Goal: Task Accomplishment & Management: Use online tool/utility

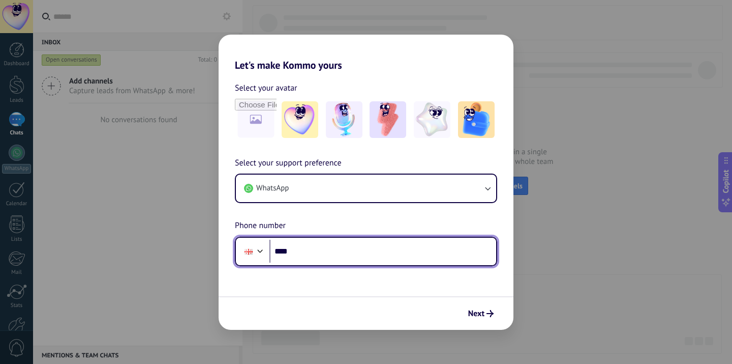
click at [318, 242] on input "****" at bounding box center [383, 251] width 227 height 23
type input "**********"
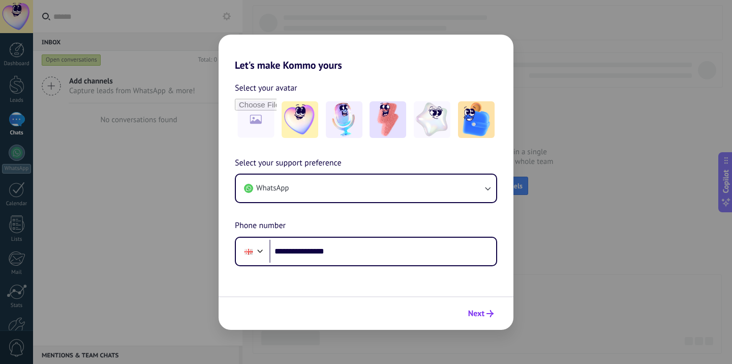
click at [477, 312] on span "Next" at bounding box center [476, 313] width 16 height 7
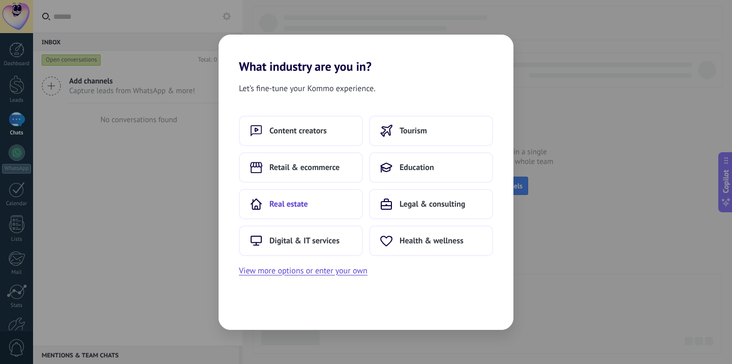
click at [340, 213] on button "Real estate" at bounding box center [301, 204] width 124 height 31
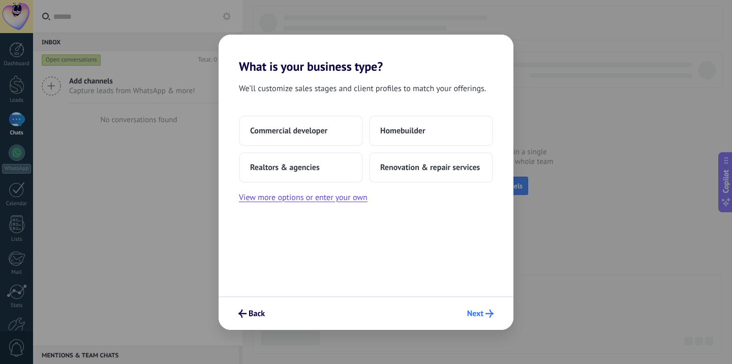
click at [484, 320] on button "Next" at bounding box center [481, 313] width 36 height 17
click at [421, 126] on span "Homebuilder" at bounding box center [402, 131] width 45 height 10
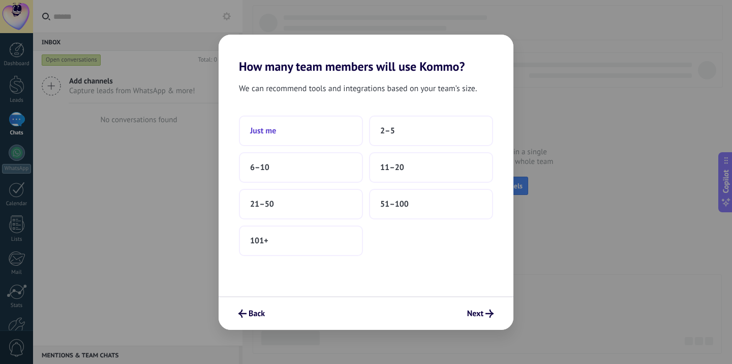
click at [344, 124] on button "Just me" at bounding box center [301, 130] width 124 height 31
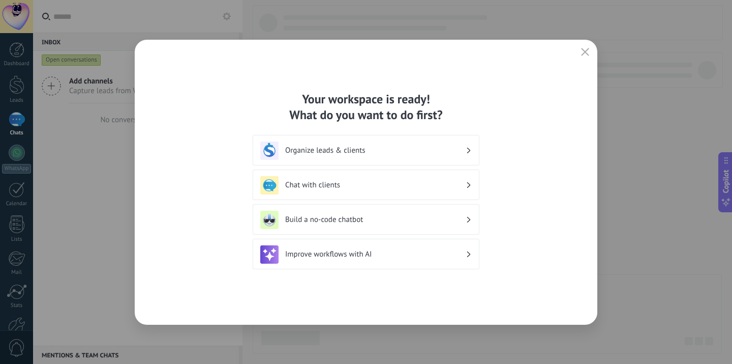
click at [433, 185] on h3 "Chat with clients" at bounding box center [375, 185] width 181 height 10
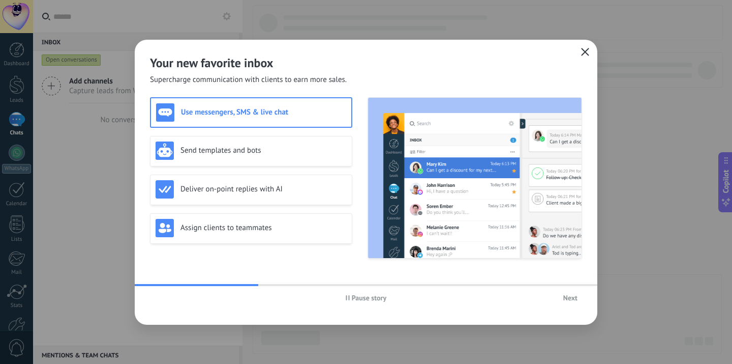
click at [583, 49] on icon "button" at bounding box center [585, 52] width 8 height 8
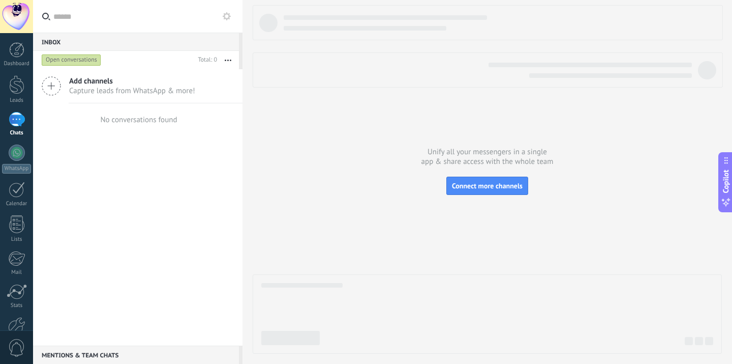
scroll to position [60, 0]
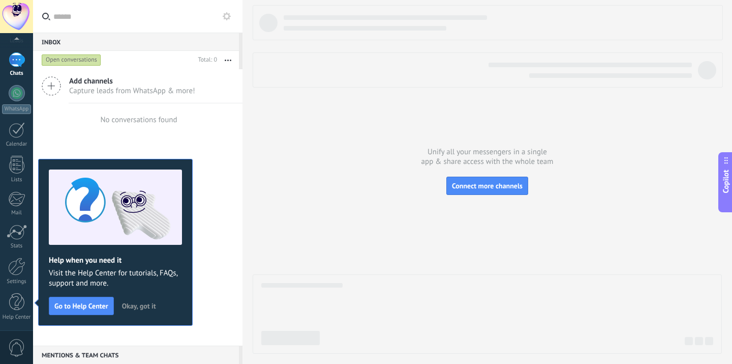
click at [111, 83] on span "Add channels" at bounding box center [132, 81] width 126 height 10
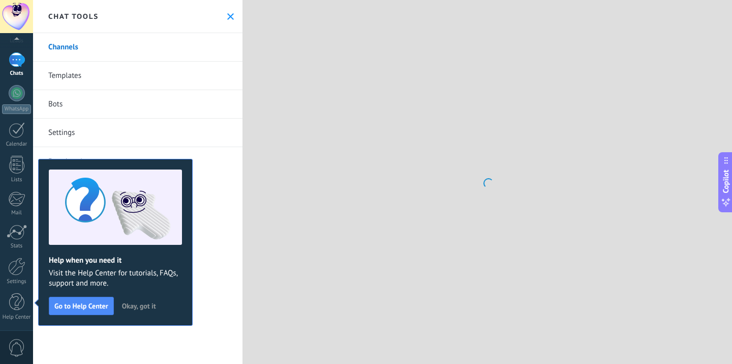
click at [123, 306] on span "Okay, got it" at bounding box center [139, 305] width 34 height 7
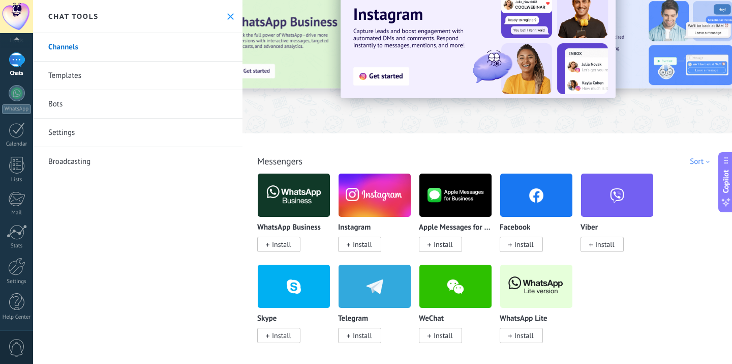
scroll to position [33, 0]
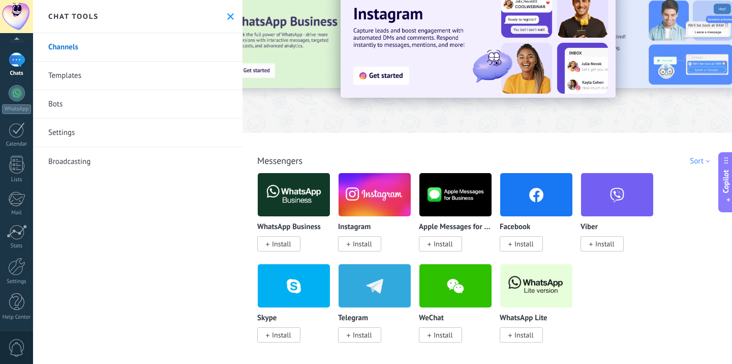
click at [511, 240] on span "Install" at bounding box center [521, 243] width 43 height 15
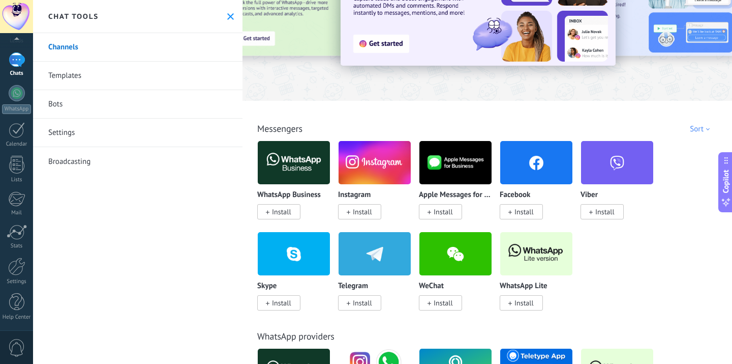
scroll to position [68, 0]
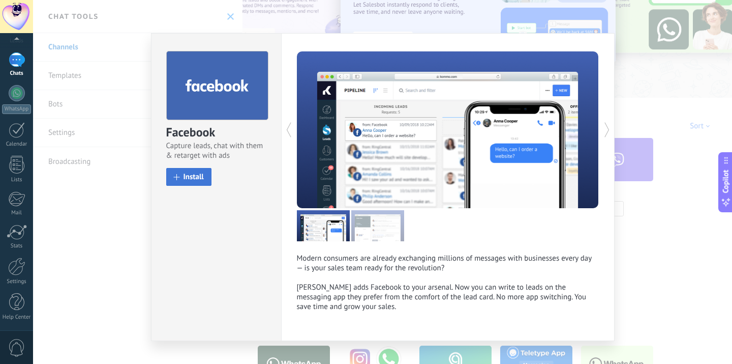
click at [179, 180] on button "Install" at bounding box center [188, 177] width 45 height 18
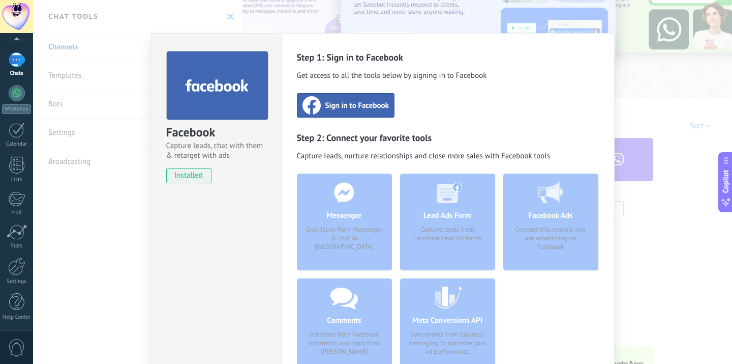
click at [363, 105] on span "Sign in to Facebook" at bounding box center [358, 105] width 64 height 10
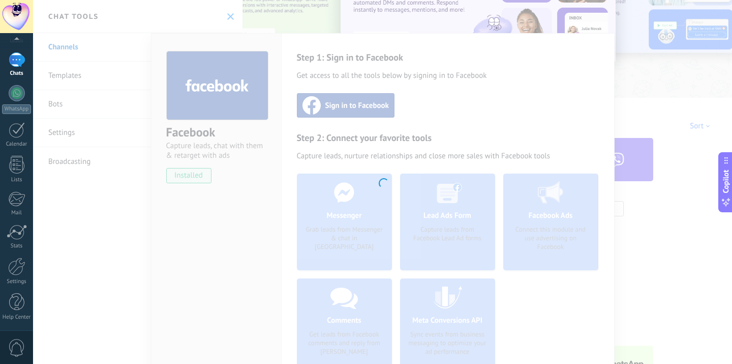
click at [446, 107] on div at bounding box center [382, 182] width 699 height 364
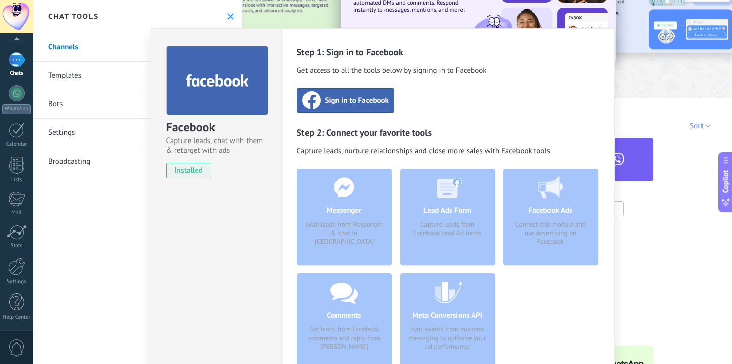
scroll to position [7, 0]
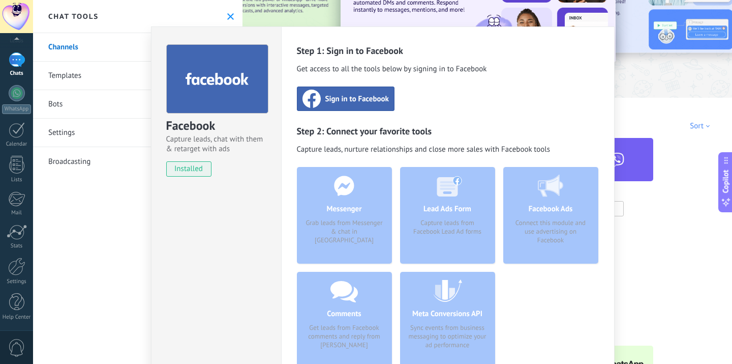
click at [360, 97] on span "Sign in to Facebook" at bounding box center [358, 99] width 64 height 10
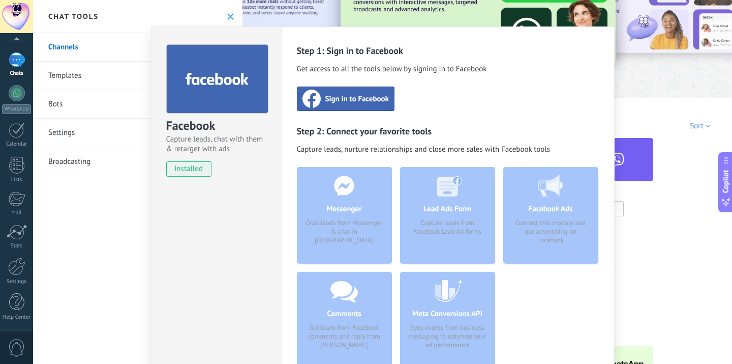
scroll to position [0, 0]
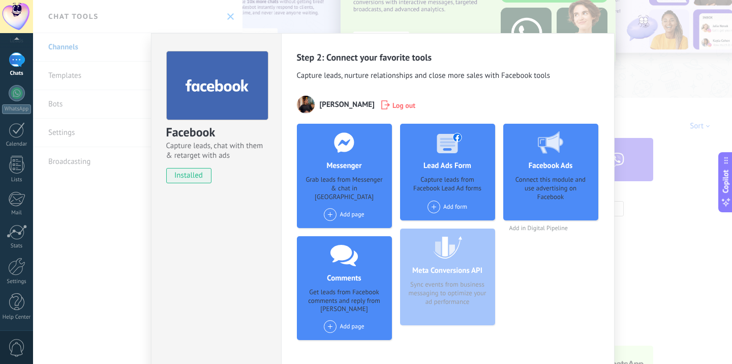
click at [333, 208] on span at bounding box center [330, 214] width 13 height 13
click at [346, 226] on div "EuroLand Group [US_STATE]" at bounding box center [371, 233] width 96 height 22
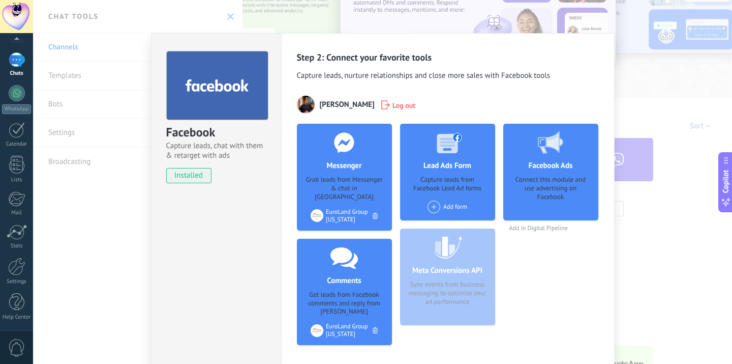
click at [633, 70] on div "Facebook Capture leads, chat with them & retarget with ads installed Uninstall …" at bounding box center [382, 182] width 699 height 364
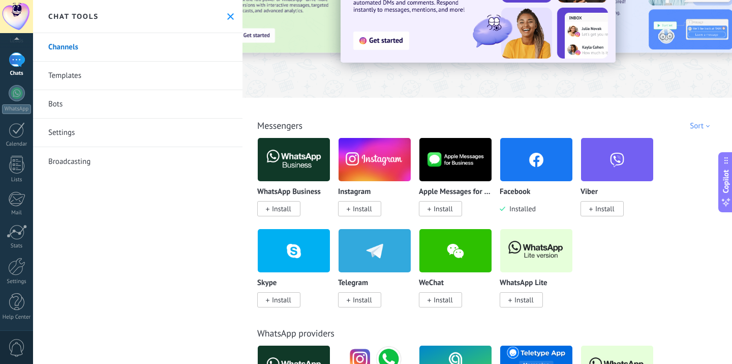
click at [10, 72] on div "Chats" at bounding box center [17, 73] width 30 height 7
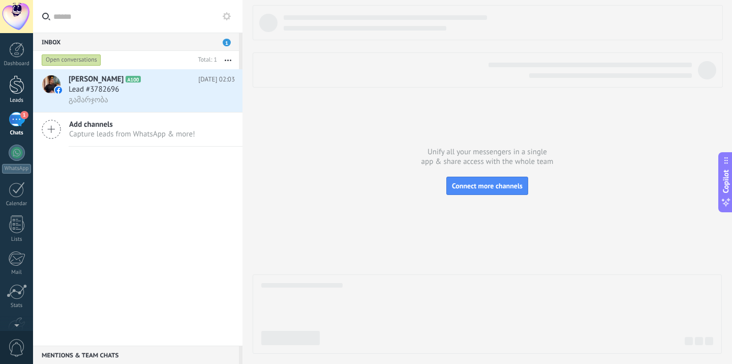
click at [21, 87] on div at bounding box center [16, 84] width 15 height 19
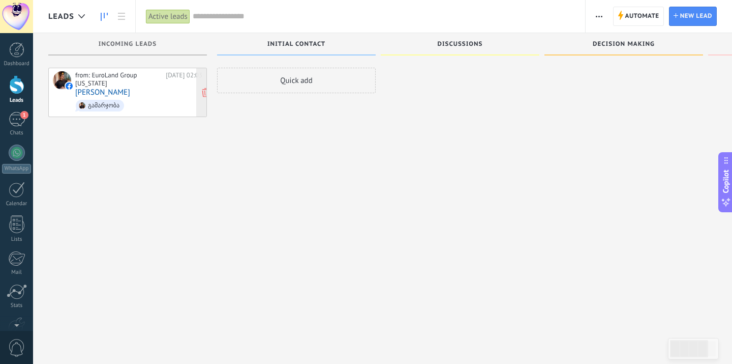
click at [107, 78] on div "from: EuroLand Group [US_STATE]" at bounding box center [118, 79] width 87 height 16
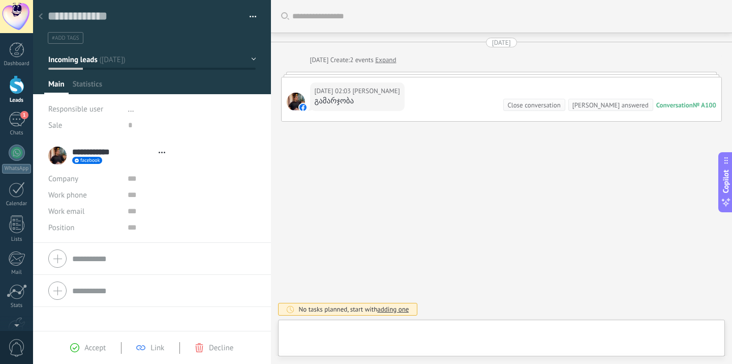
scroll to position [15, 0]
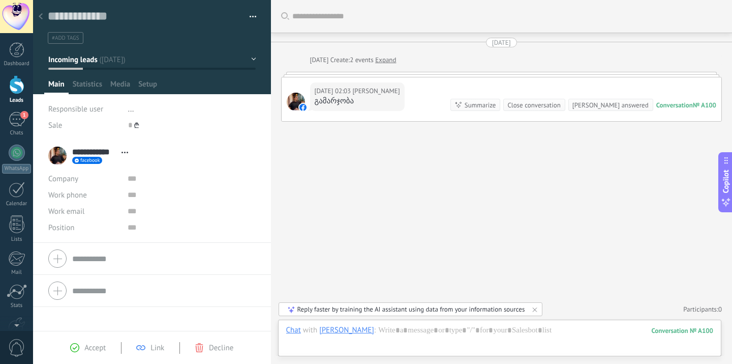
click at [71, 41] on span "#add tags" at bounding box center [65, 38] width 27 height 7
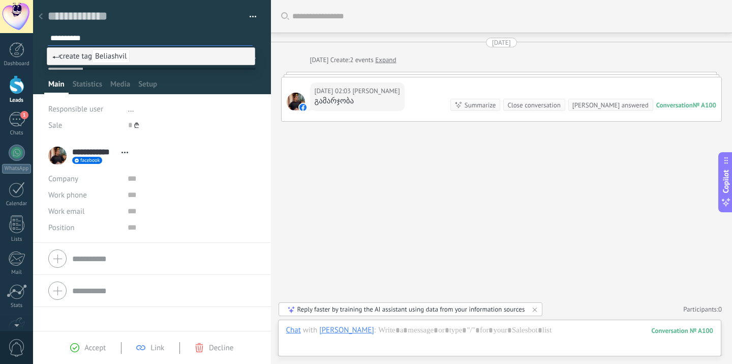
type input "**********"
type input "*******"
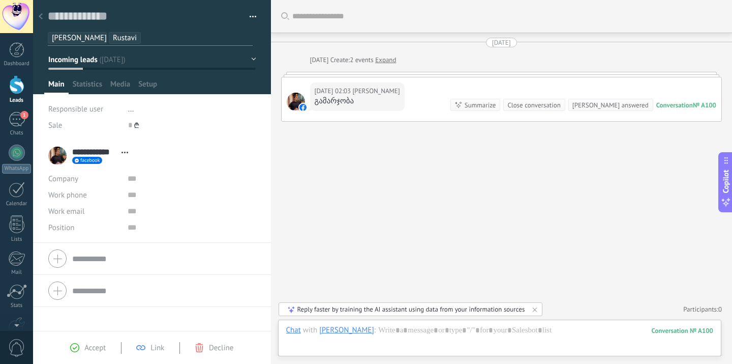
click at [45, 15] on div at bounding box center [41, 17] width 14 height 20
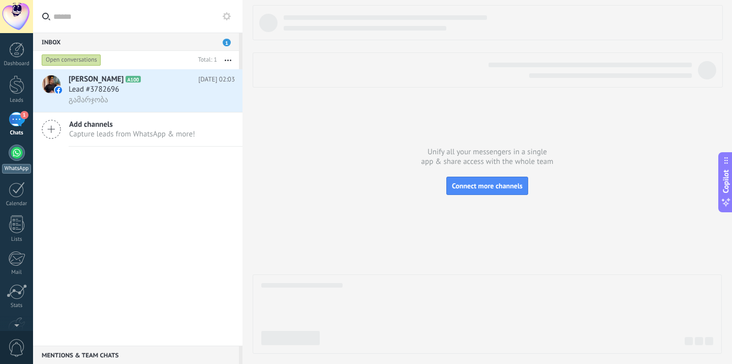
click at [24, 156] on link "WhatsApp" at bounding box center [16, 158] width 33 height 29
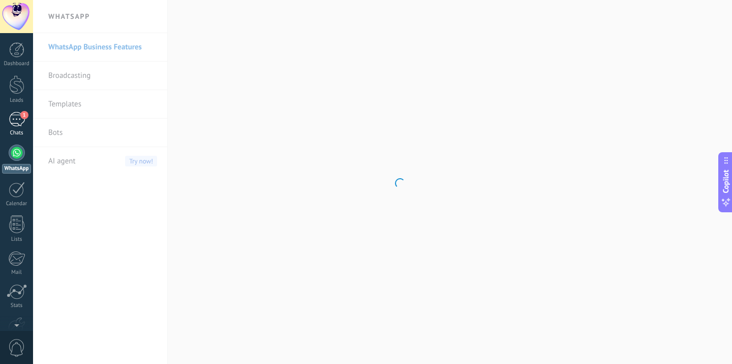
click at [17, 125] on div "1" at bounding box center [17, 119] width 16 height 15
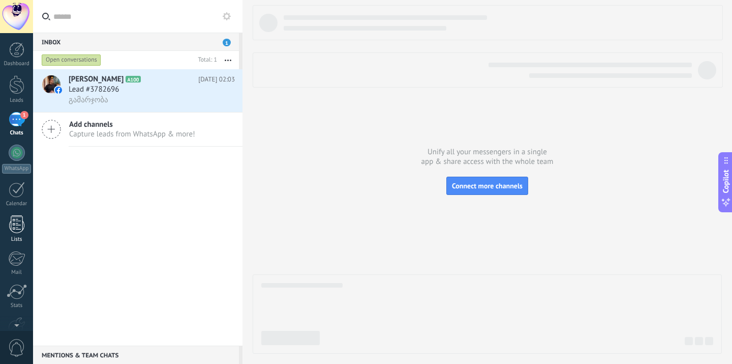
scroll to position [60, 0]
click at [16, 274] on div at bounding box center [16, 266] width 17 height 18
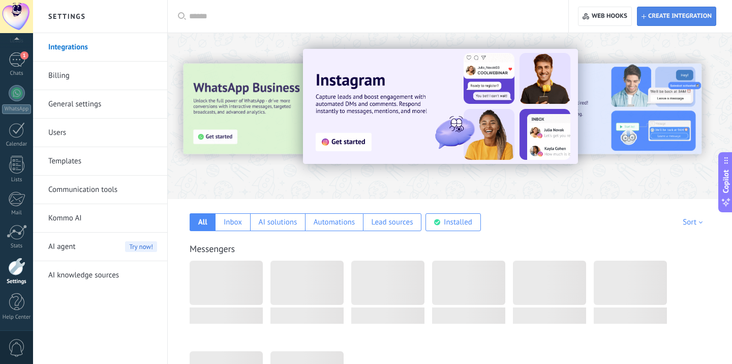
click at [649, 11] on span "Create integration" at bounding box center [677, 16] width 70 height 18
type textarea "**********"
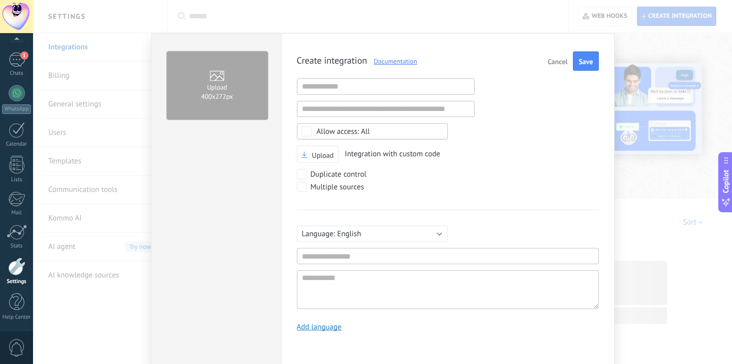
scroll to position [10, 0]
click at [388, 90] on input "text" at bounding box center [386, 86] width 178 height 16
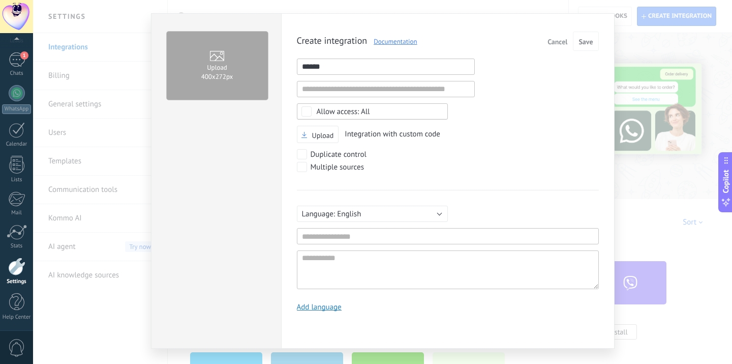
scroll to position [21, 0]
type input "**********"
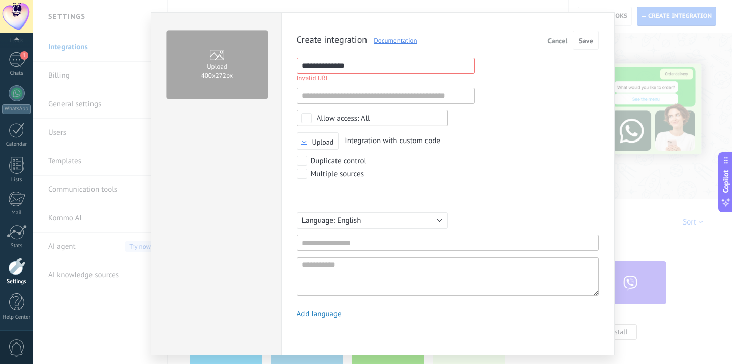
click at [410, 105] on div "**********" at bounding box center [448, 178] width 302 height 295
click at [408, 114] on span "All" at bounding box center [376, 118] width 118 height 8
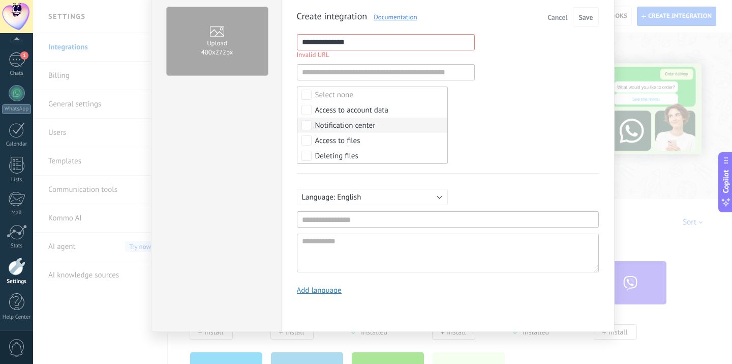
click at [487, 121] on div "Upload Integration with custom code" at bounding box center [448, 118] width 302 height 18
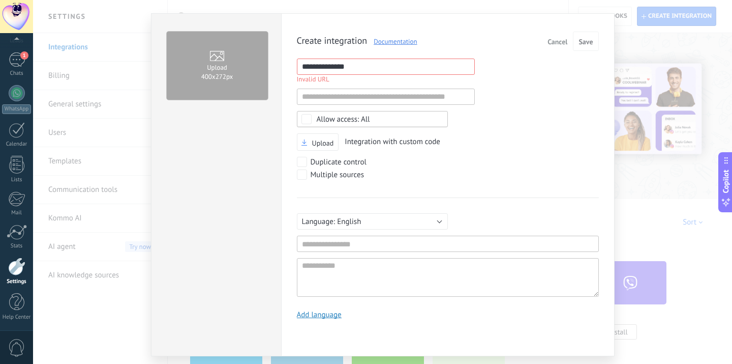
scroll to position [13, 0]
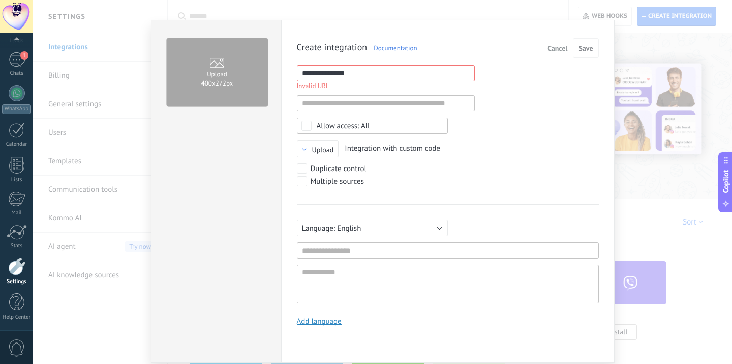
click at [426, 74] on input "**********" at bounding box center [386, 73] width 178 height 16
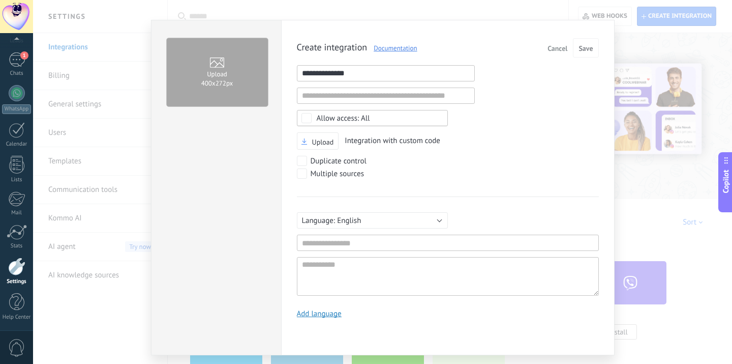
click at [426, 74] on input "**********" at bounding box center [386, 73] width 178 height 16
click at [464, 139] on div "Upload Integration with custom code" at bounding box center [448, 141] width 302 height 18
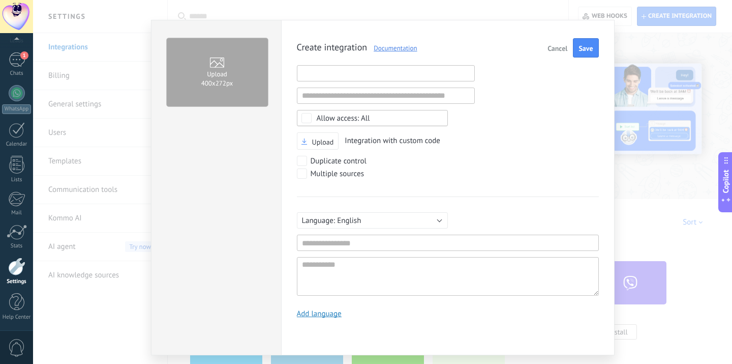
click at [370, 72] on input "text" at bounding box center [386, 73] width 178 height 16
paste input "**********"
type input "**********"
click at [450, 47] on div "Create integration Documentation Cancel Save" at bounding box center [448, 47] width 302 height 19
click at [362, 240] on input "text" at bounding box center [448, 242] width 302 height 16
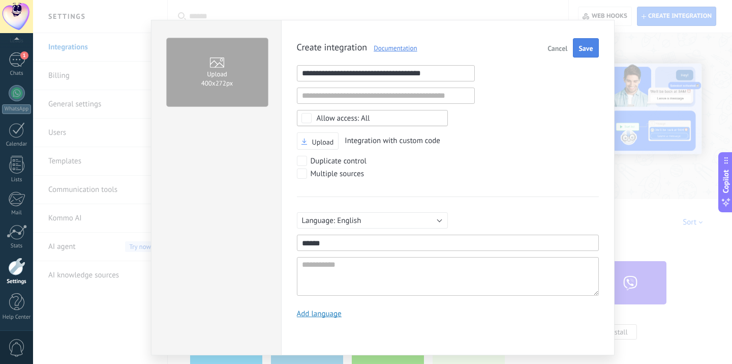
type input "******"
click at [579, 52] on span "Save" at bounding box center [586, 48] width 14 height 7
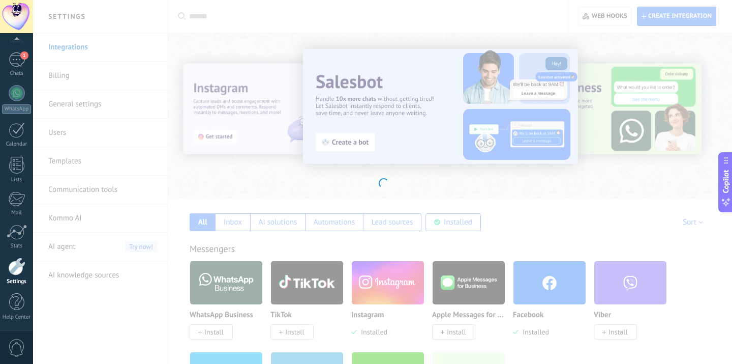
scroll to position [0, 0]
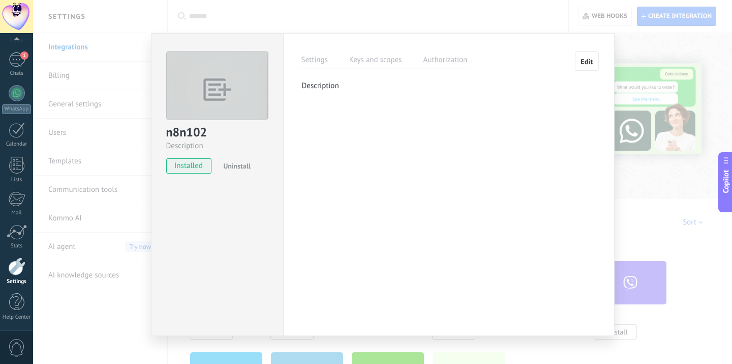
click at [402, 57] on label "Keys and scopes" at bounding box center [376, 61] width 58 height 15
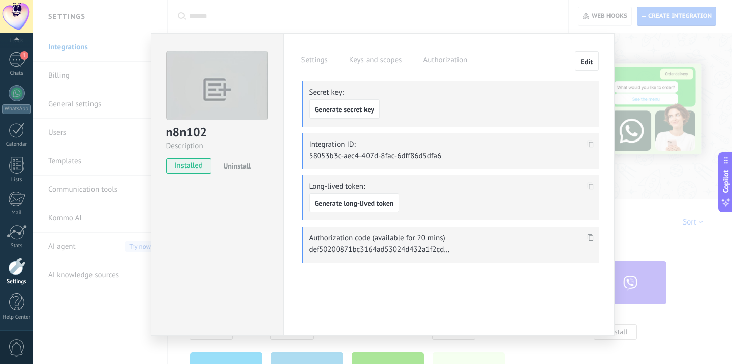
click at [590, 146] on use at bounding box center [590, 143] width 6 height 7
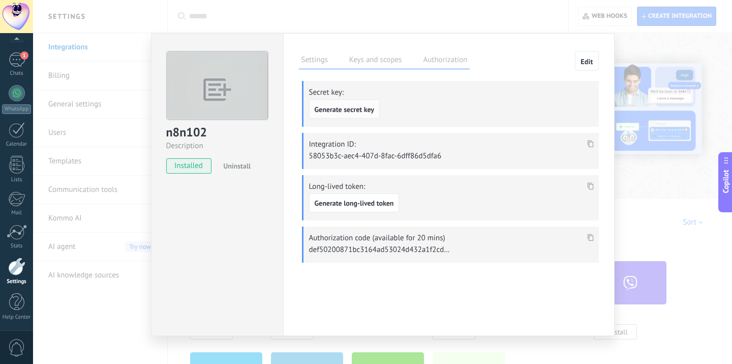
click at [370, 110] on span "Generate secret key" at bounding box center [345, 109] width 60 height 7
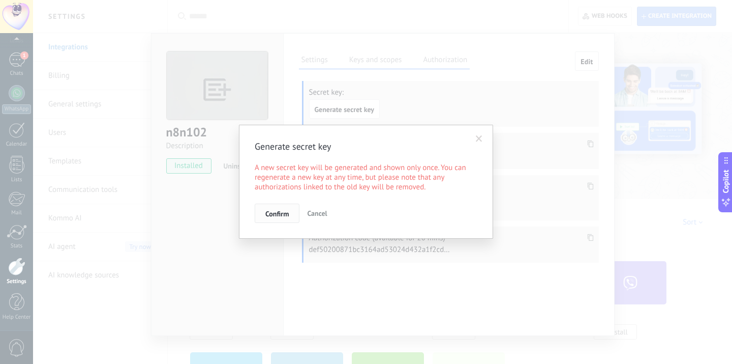
click at [287, 217] on span "Confirm" at bounding box center [277, 213] width 23 height 7
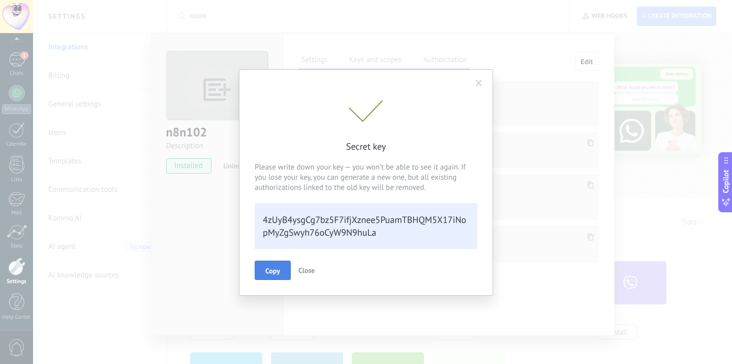
click at [285, 265] on button "Copy" at bounding box center [273, 269] width 36 height 19
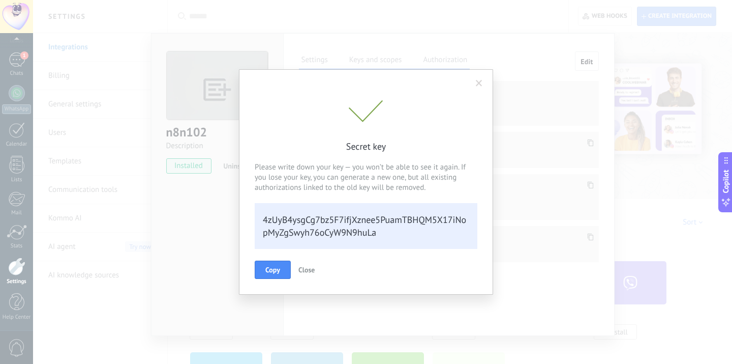
click at [617, 11] on div "Secret key Please write down your key — you won’t be able to see it again. If y…" at bounding box center [366, 182] width 732 height 364
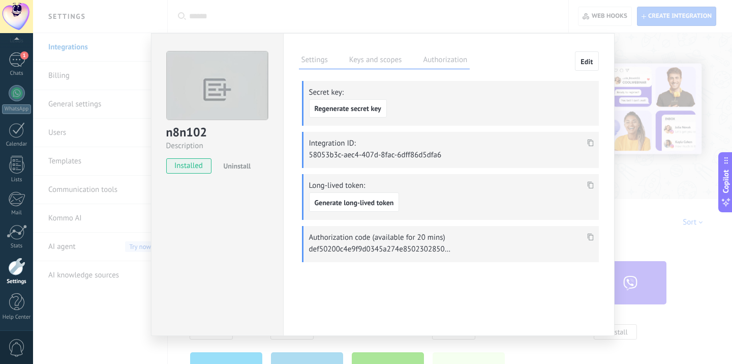
click at [638, 34] on div "n8n102 Description installed Uninstall Settings Keys and scopes Authorization E…" at bounding box center [382, 182] width 699 height 364
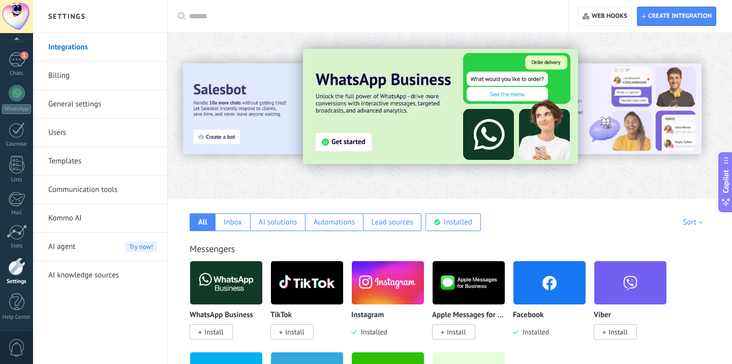
click at [619, 26] on div "Create integration Web hooks 0" at bounding box center [650, 16] width 163 height 33
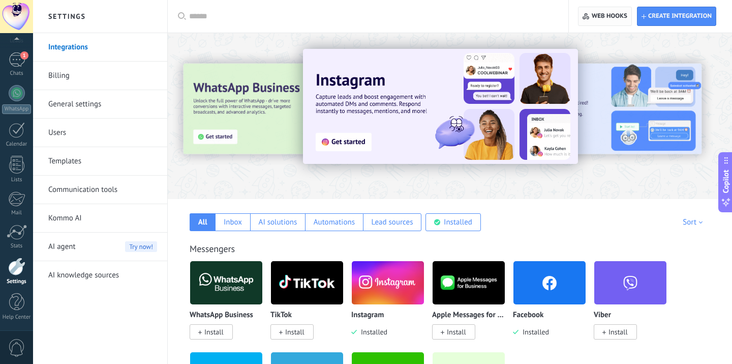
click at [625, 17] on span "Web hooks 0" at bounding box center [610, 16] width 36 height 8
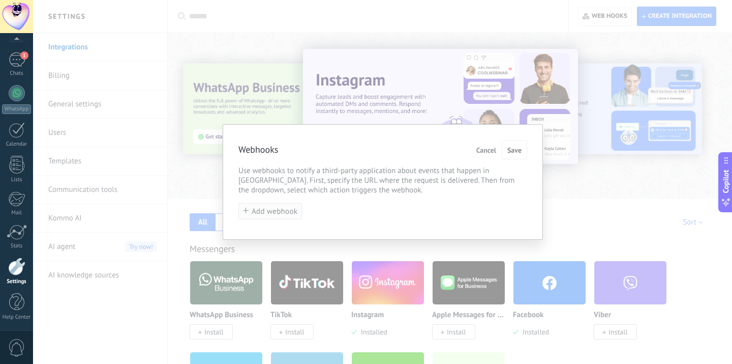
click at [291, 215] on span "Add webhook" at bounding box center [275, 212] width 46 height 8
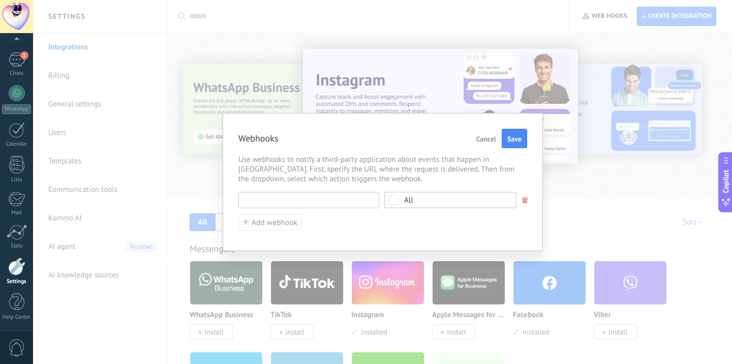
click at [306, 199] on input "text" at bounding box center [309, 200] width 141 height 16
paste input "**********"
type input "**********"
click at [423, 200] on span "All" at bounding box center [453, 200] width 99 height 8
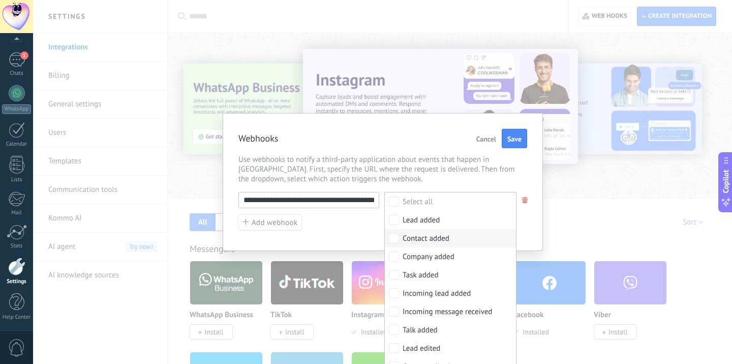
scroll to position [26, 0]
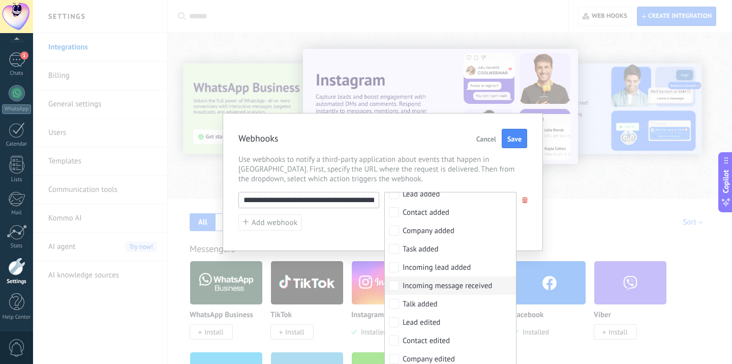
click at [445, 285] on div "Incoming message received" at bounding box center [448, 286] width 90 height 10
click at [432, 168] on span "Use webhooks to notify a third-party application about events that happen in [G…" at bounding box center [383, 169] width 289 height 29
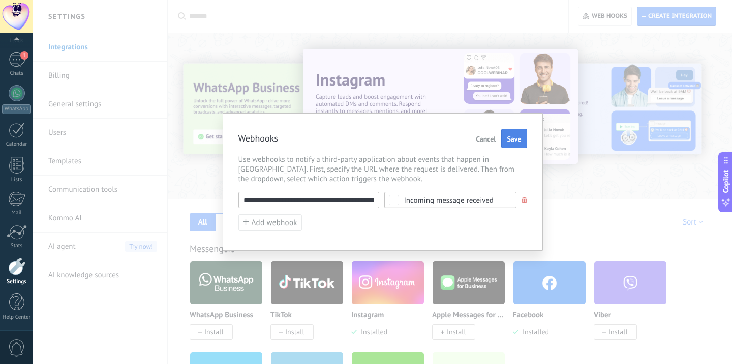
click at [511, 144] on button "Save" at bounding box center [514, 138] width 25 height 19
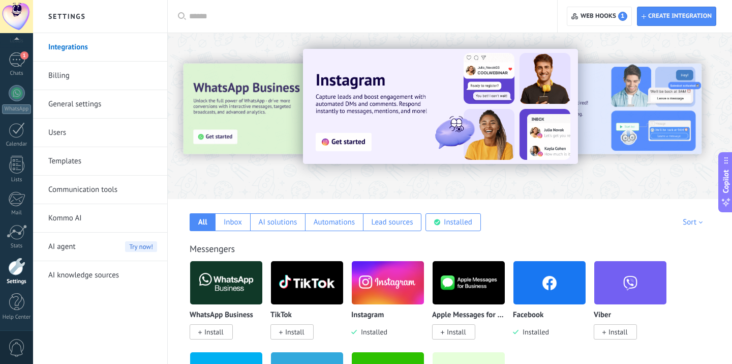
click at [518, 94] on img at bounding box center [440, 106] width 275 height 115
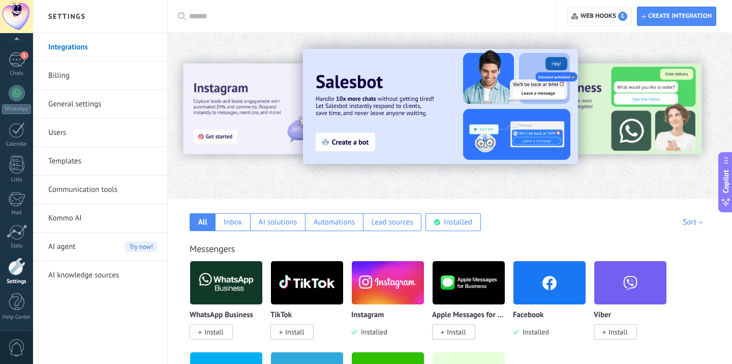
click at [590, 16] on span "Web hooks 1" at bounding box center [604, 16] width 47 height 9
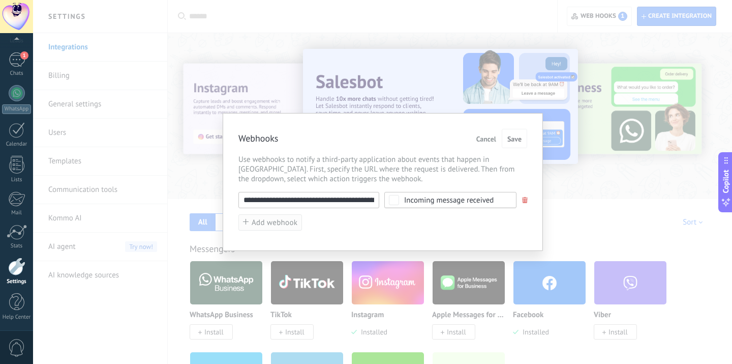
click at [269, 229] on body ".abccls-1,.abccls-2{fill-rule:evenodd}.abccls-2{fill:#fff} .abfcls-1{fill:none}…" at bounding box center [366, 182] width 732 height 364
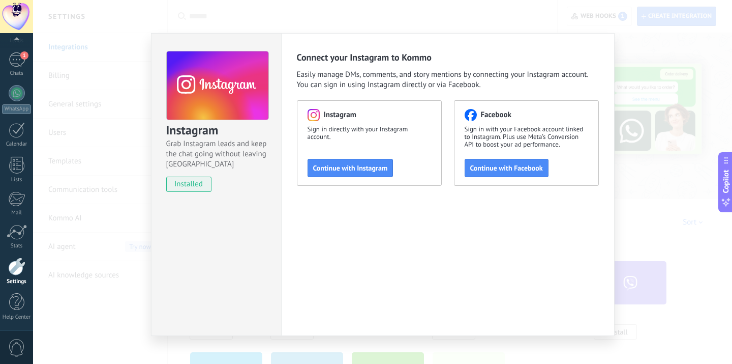
click at [538, 6] on div "Instagram Grab Instagram leads and keep the chat going without leaving Kommo in…" at bounding box center [382, 182] width 699 height 364
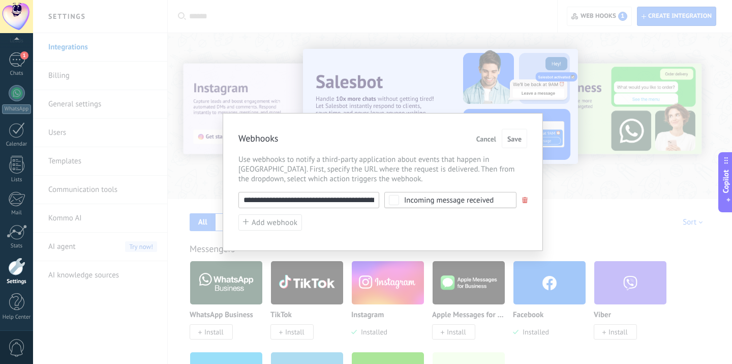
click at [588, 18] on div "**********" at bounding box center [382, 182] width 699 height 364
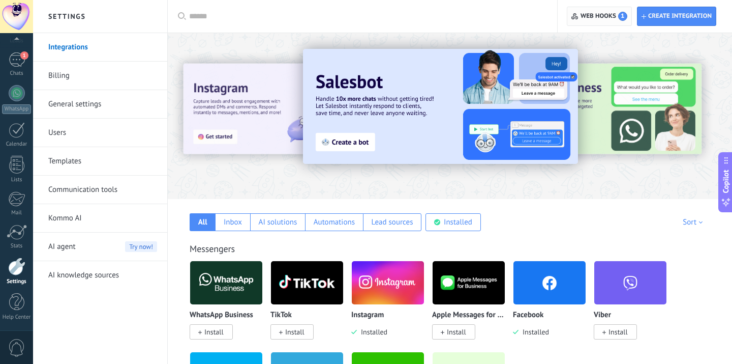
click at [588, 18] on span "Web hooks 1" at bounding box center [604, 16] width 47 height 9
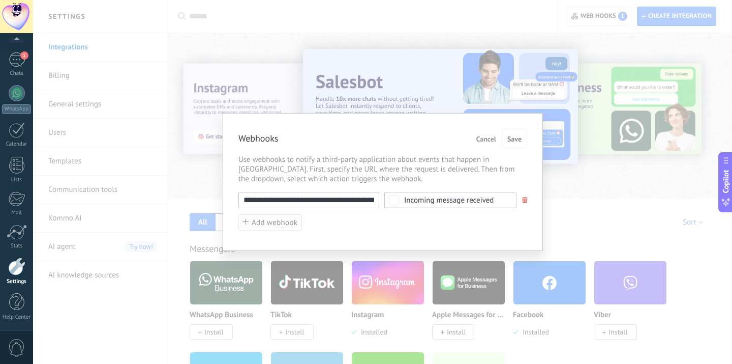
click at [273, 224] on span "Add webhook" at bounding box center [275, 223] width 46 height 8
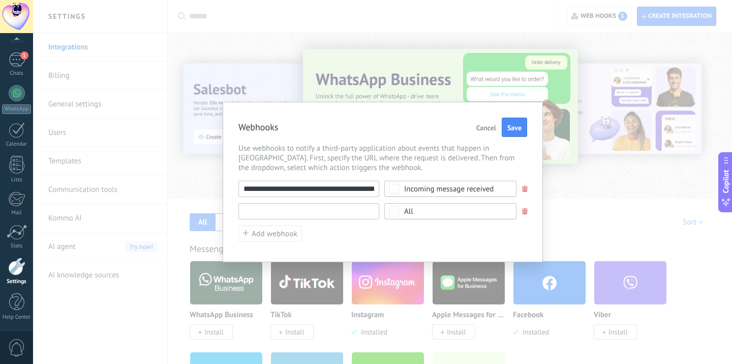
click at [294, 214] on input "text" at bounding box center [309, 211] width 141 height 16
paste input "**********"
type input "**********"
click at [416, 200] on div "**********" at bounding box center [383, 212] width 289 height 62
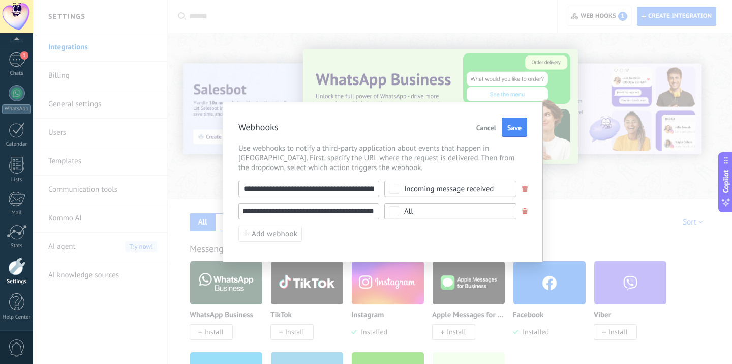
scroll to position [0, 0]
click at [415, 214] on span "All" at bounding box center [453, 212] width 99 height 8
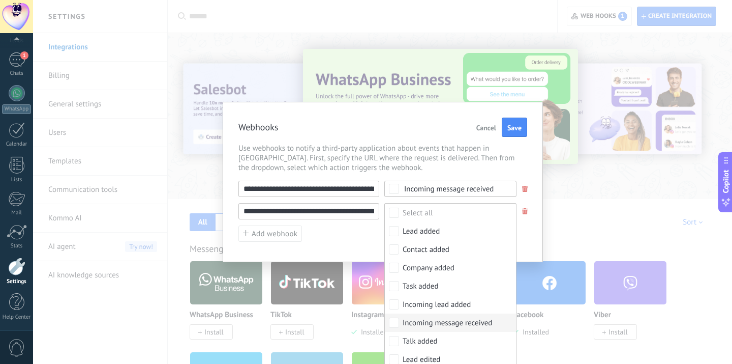
click at [460, 313] on label "Incoming message received" at bounding box center [450, 322] width 131 height 18
click at [507, 127] on span "Save" at bounding box center [514, 127] width 14 height 7
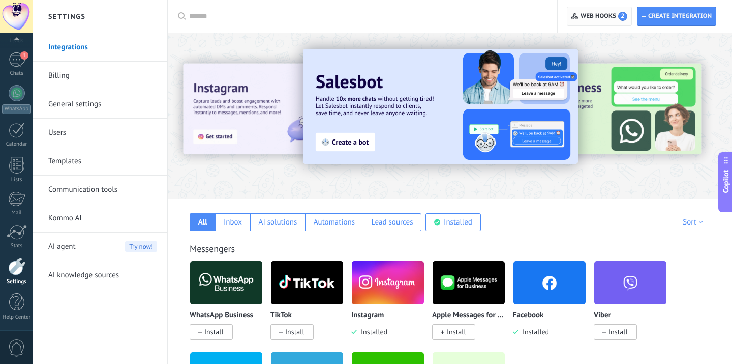
click at [572, 9] on span "Web hooks 2" at bounding box center [599, 16] width 55 height 18
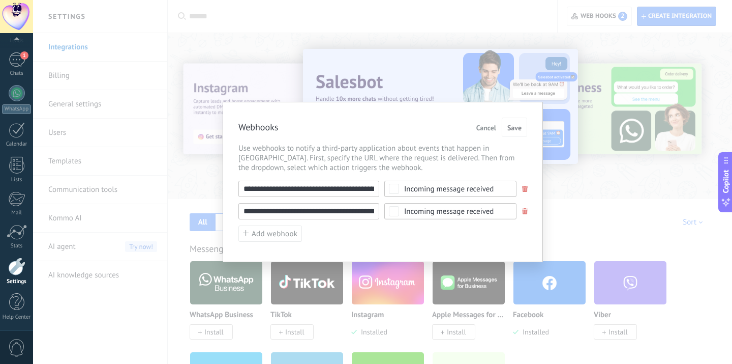
click at [470, 188] on div "Incoming message received" at bounding box center [449, 189] width 90 height 8
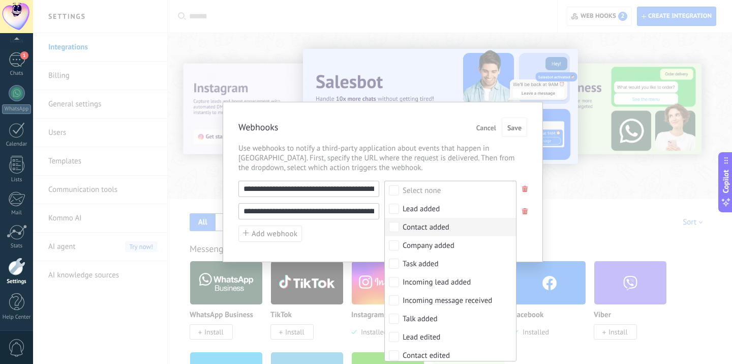
click at [358, 194] on input "**********" at bounding box center [309, 189] width 141 height 16
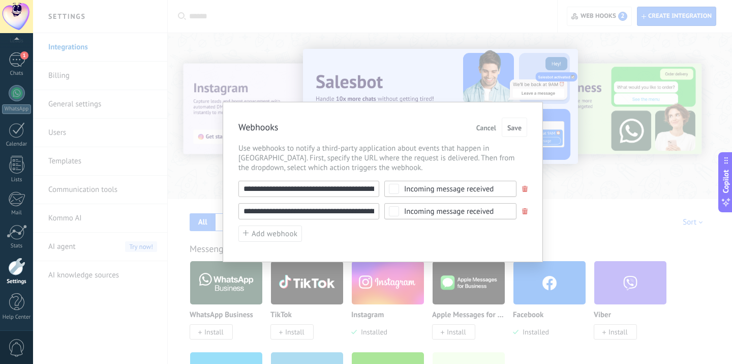
drag, startPoint x: 352, startPoint y: 194, endPoint x: 234, endPoint y: 174, distance: 119.2
click at [234, 174] on div "**********" at bounding box center [383, 182] width 320 height 160
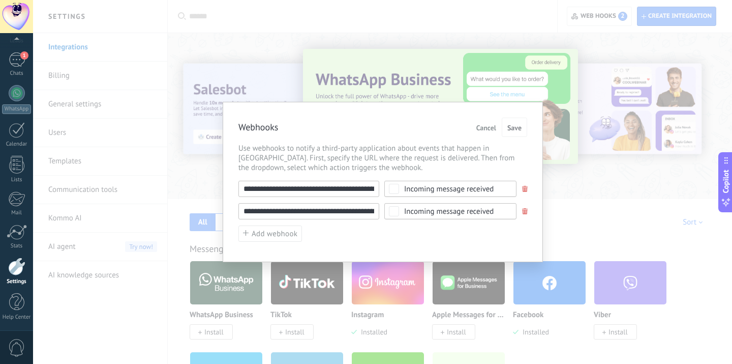
click at [348, 71] on div "**********" at bounding box center [382, 182] width 699 height 364
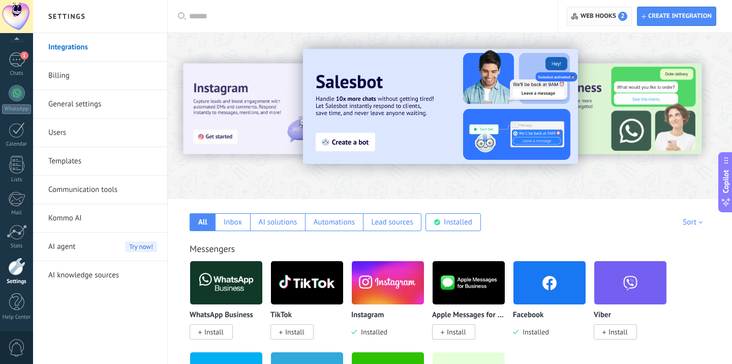
click at [596, 18] on span "Web hooks 2" at bounding box center [604, 16] width 47 height 9
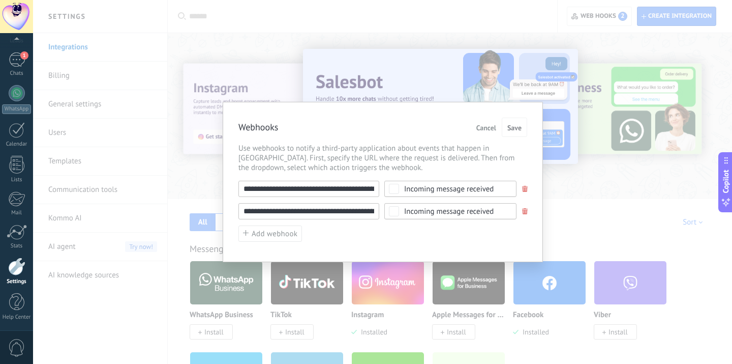
click at [411, 78] on div "**********" at bounding box center [382, 182] width 699 height 364
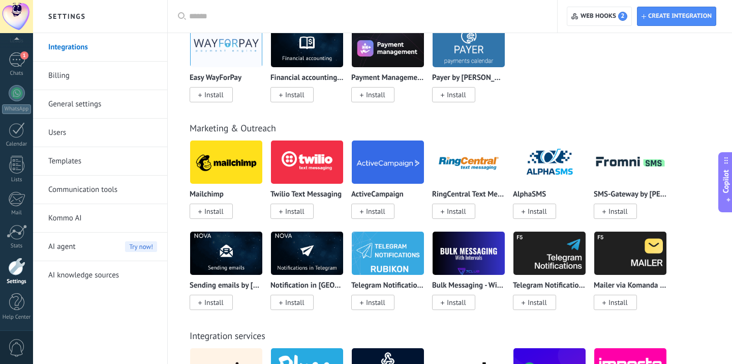
scroll to position [2080, 0]
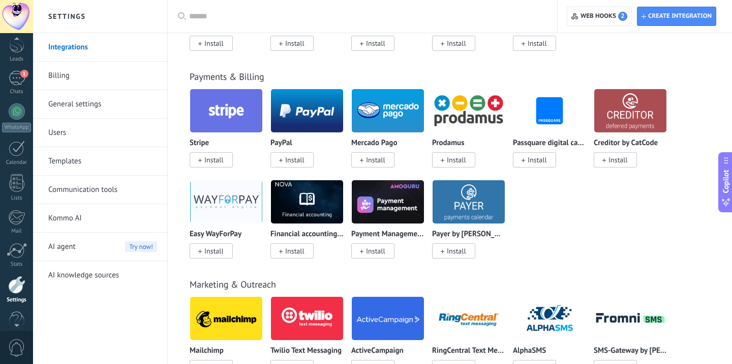
click at [20, 45] on div at bounding box center [16, 40] width 33 height 15
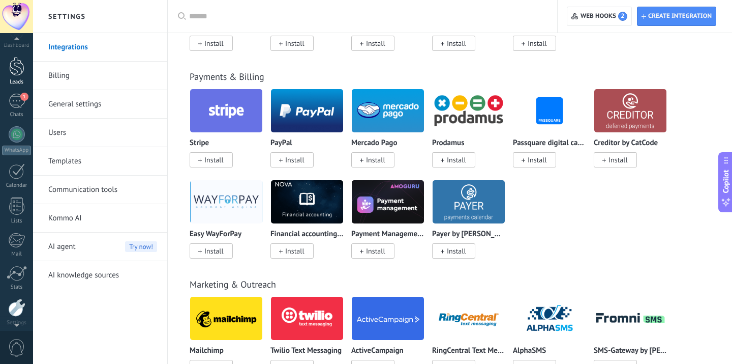
scroll to position [11, 0]
click at [22, 93] on div "Dashboard Leads 1 Chats WhatsApp Customers" at bounding box center [16, 206] width 33 height 348
click at [17, 112] on div "1" at bounding box center [17, 108] width 16 height 15
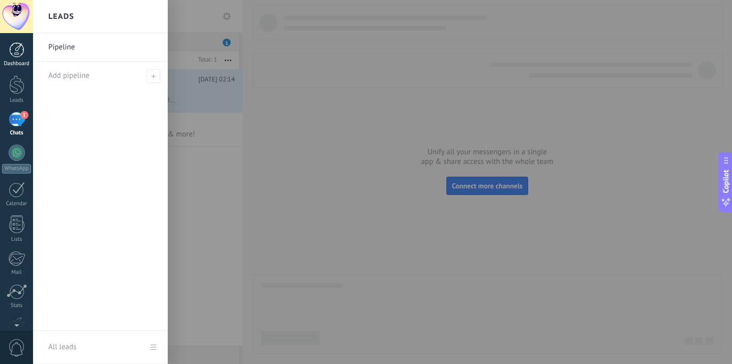
click at [17, 61] on div "Dashboard" at bounding box center [17, 64] width 30 height 7
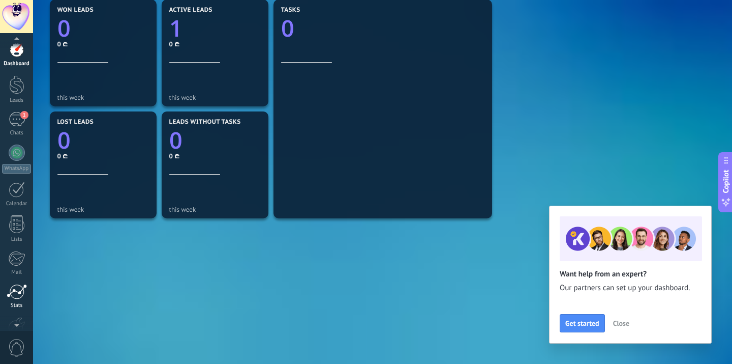
scroll to position [60, 0]
click at [18, 256] on div "Dashboard Leads 1 Chats WhatsApp Customers" at bounding box center [16, 157] width 33 height 348
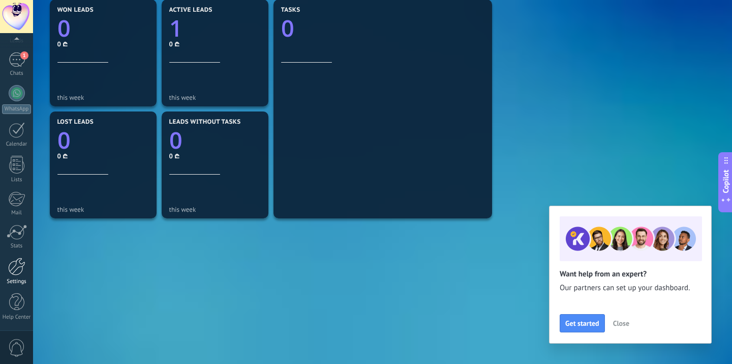
click at [18, 273] on div at bounding box center [16, 266] width 17 height 18
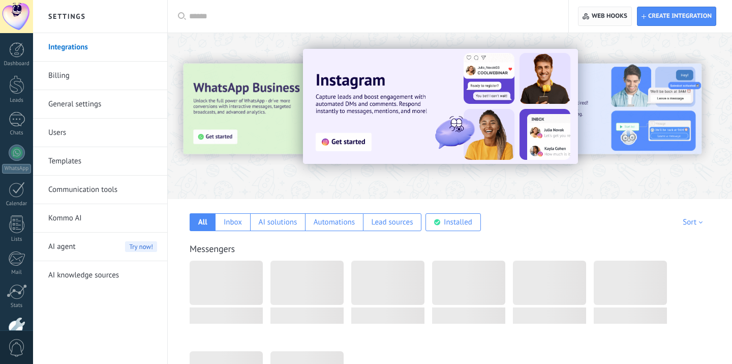
click at [602, 14] on span "Web hooks 0" at bounding box center [610, 16] width 36 height 8
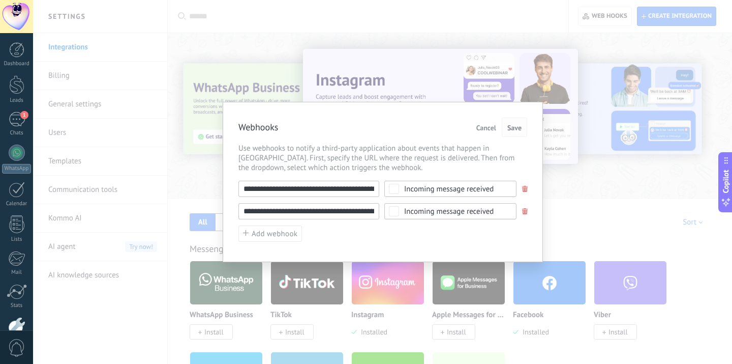
click at [513, 126] on span "Save" at bounding box center [515, 127] width 14 height 7
drag, startPoint x: 346, startPoint y: 188, endPoint x: 439, endPoint y: 191, distance: 93.1
click at [439, 191] on div "**********" at bounding box center [383, 189] width 289 height 16
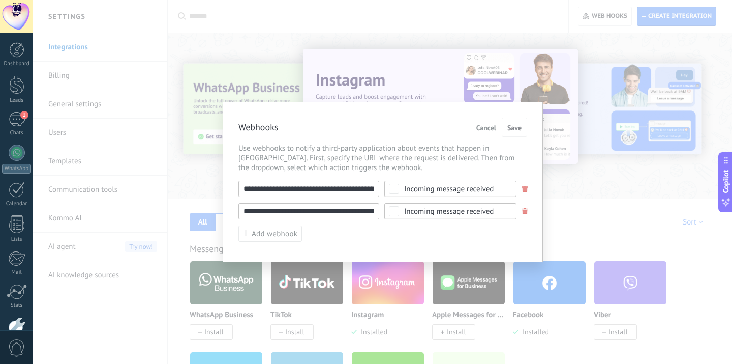
click at [331, 215] on input "**********" at bounding box center [309, 211] width 141 height 16
drag, startPoint x: 320, startPoint y: 215, endPoint x: 433, endPoint y: 208, distance: 113.1
click at [435, 208] on div "**********" at bounding box center [383, 211] width 289 height 16
click at [439, 193] on div "Incoming message received" at bounding box center [451, 189] width 132 height 16
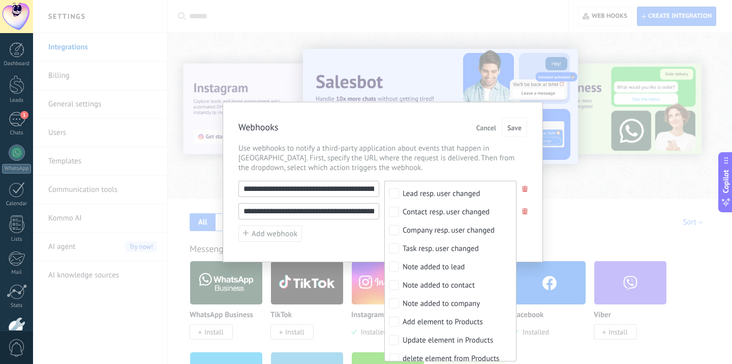
scroll to position [425, 0]
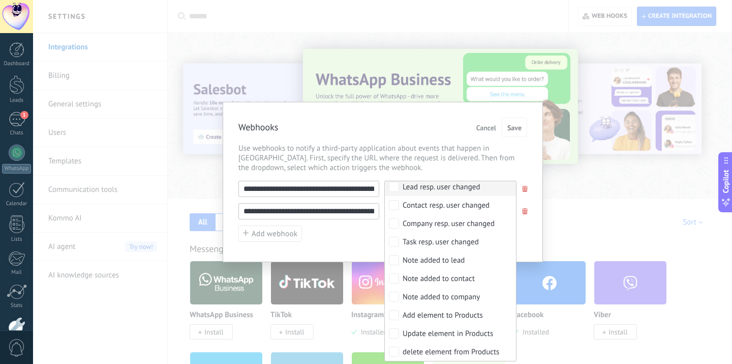
click at [423, 149] on span "Use webhooks to notify a third-party application about events that happen in [G…" at bounding box center [383, 157] width 289 height 29
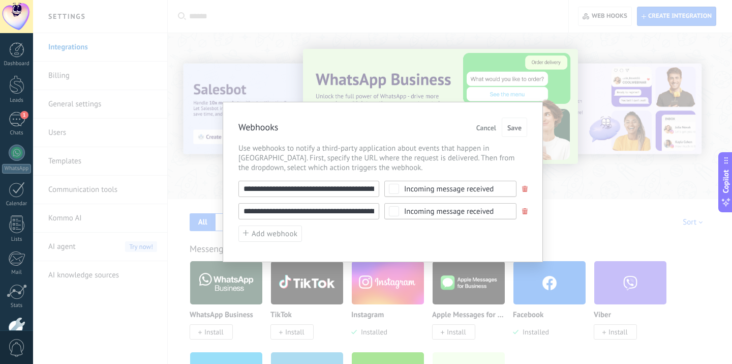
click at [424, 48] on div "**********" at bounding box center [382, 182] width 699 height 364
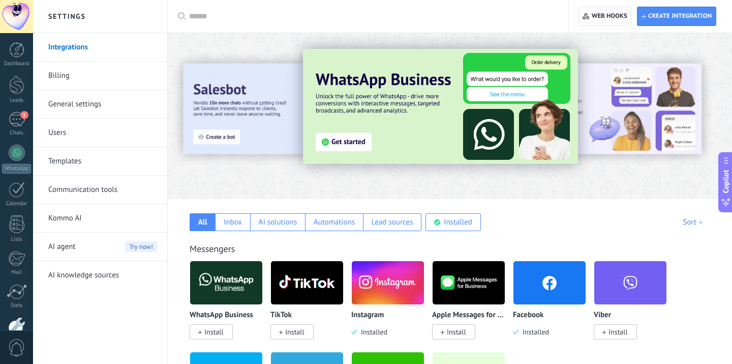
click at [585, 12] on span "Web hooks 0" at bounding box center [605, 16] width 44 height 18
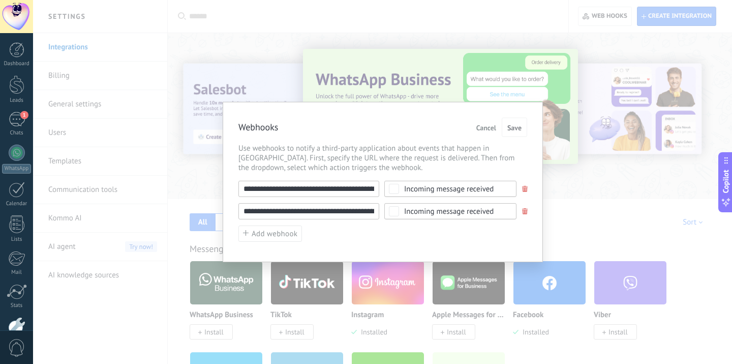
click at [349, 185] on input "**********" at bounding box center [309, 189] width 141 height 16
click at [281, 229] on button "Add webhook" at bounding box center [271, 233] width 64 height 17
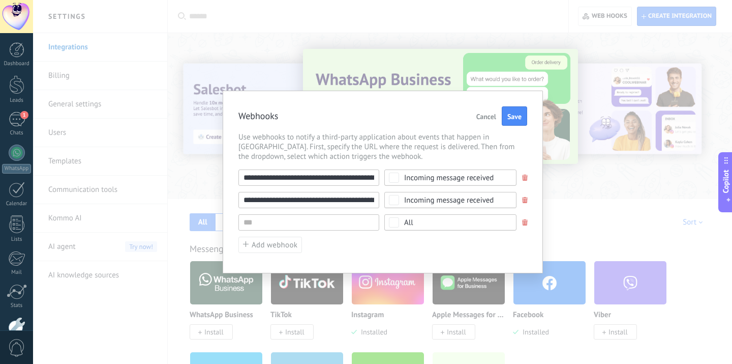
click at [306, 181] on input "**********" at bounding box center [309, 177] width 141 height 16
click at [515, 107] on button "Save" at bounding box center [514, 115] width 25 height 19
type input "********"
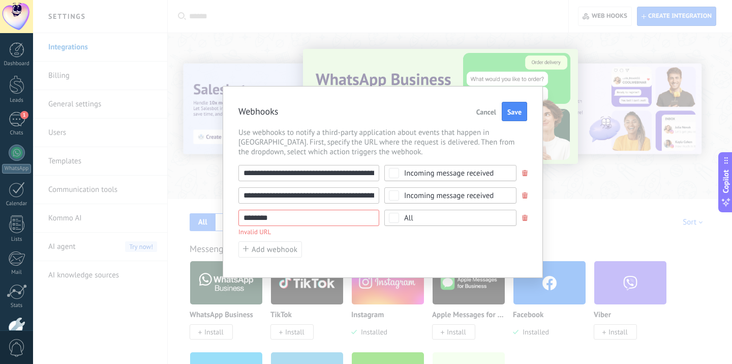
click at [521, 215] on span at bounding box center [525, 218] width 8 height 7
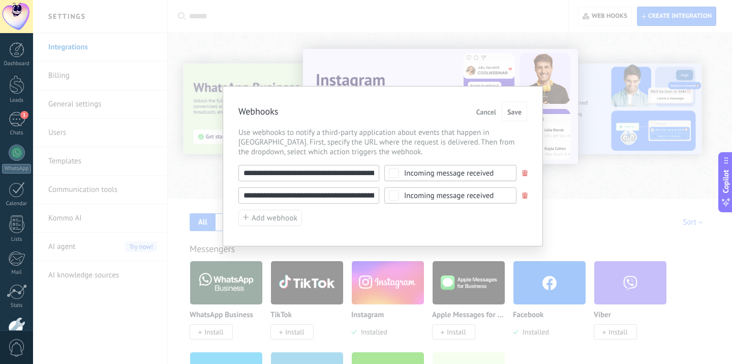
click at [343, 180] on input "**********" at bounding box center [309, 173] width 141 height 16
drag, startPoint x: 340, startPoint y: 176, endPoint x: 333, endPoint y: 190, distance: 15.5
click at [333, 190] on div "**********" at bounding box center [383, 196] width 289 height 62
click at [334, 186] on div "**********" at bounding box center [383, 196] width 289 height 62
click at [332, 172] on input "**********" at bounding box center [309, 173] width 141 height 16
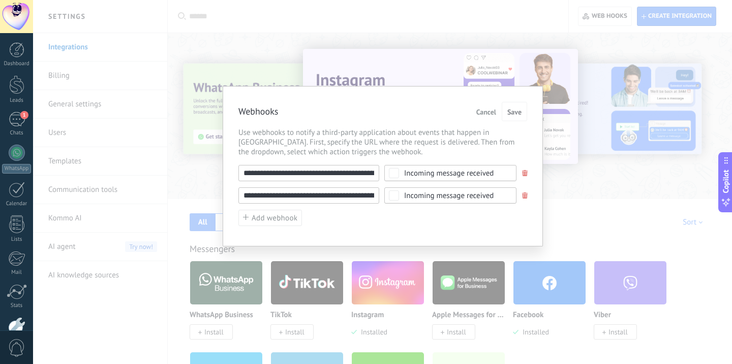
scroll to position [0, 115]
drag, startPoint x: 332, startPoint y: 172, endPoint x: 401, endPoint y: 170, distance: 68.7
click at [401, 170] on div "**********" at bounding box center [383, 173] width 289 height 16
click at [338, 194] on input "**********" at bounding box center [309, 195] width 141 height 16
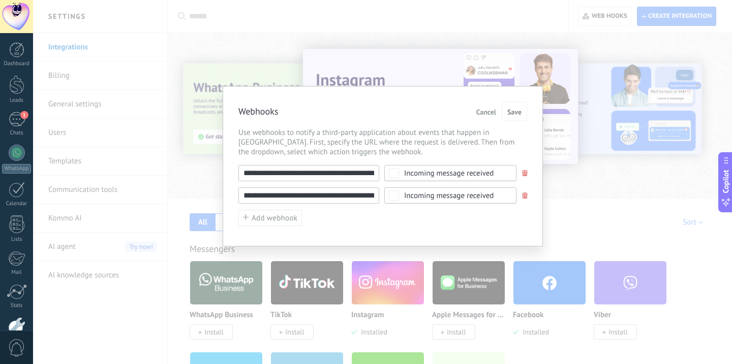
drag, startPoint x: 331, startPoint y: 195, endPoint x: 144, endPoint y: 194, distance: 186.7
click at [144, 193] on div "**********" at bounding box center [382, 182] width 699 height 364
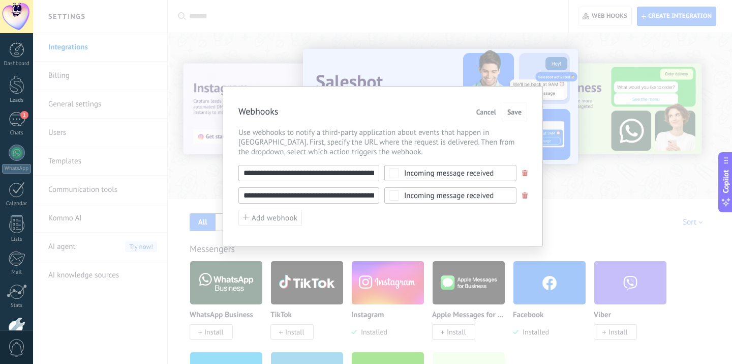
click at [319, 176] on input "**********" at bounding box center [309, 173] width 141 height 16
drag, startPoint x: 328, startPoint y: 168, endPoint x: 376, endPoint y: 166, distance: 48.9
click at [378, 166] on input "**********" at bounding box center [309, 173] width 141 height 16
drag, startPoint x: 353, startPoint y: 168, endPoint x: 398, endPoint y: 164, distance: 45.4
click at [399, 165] on div "**********" at bounding box center [383, 173] width 289 height 16
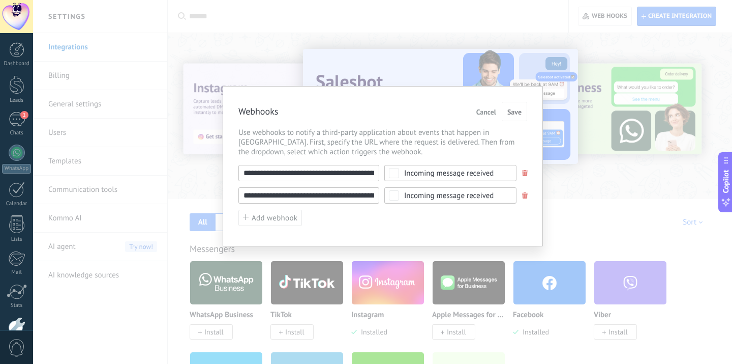
click at [380, 171] on div "**********" at bounding box center [383, 173] width 289 height 16
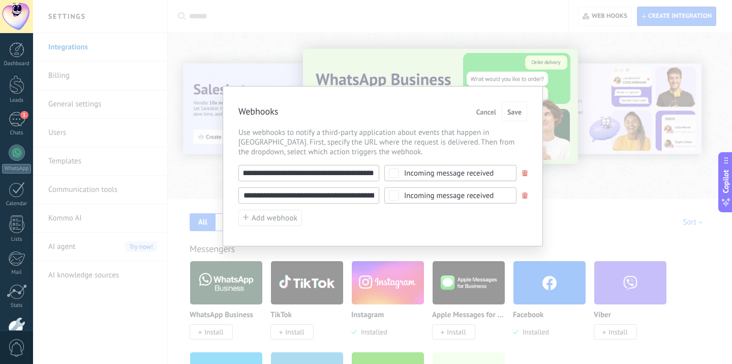
drag, startPoint x: 370, startPoint y: 174, endPoint x: 352, endPoint y: 175, distance: 17.9
click at [352, 178] on input "**********" at bounding box center [309, 173] width 141 height 16
click at [352, 175] on input "**********" at bounding box center [309, 173] width 141 height 16
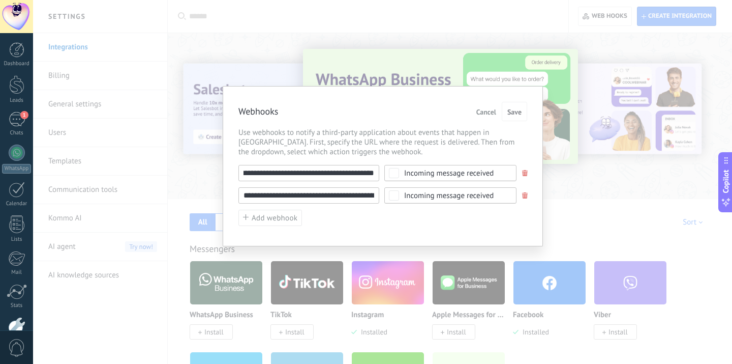
click at [404, 156] on div "**********" at bounding box center [383, 166] width 320 height 160
click at [515, 110] on span "Save" at bounding box center [515, 111] width 14 height 7
click at [489, 54] on div "**********" at bounding box center [382, 182] width 699 height 364
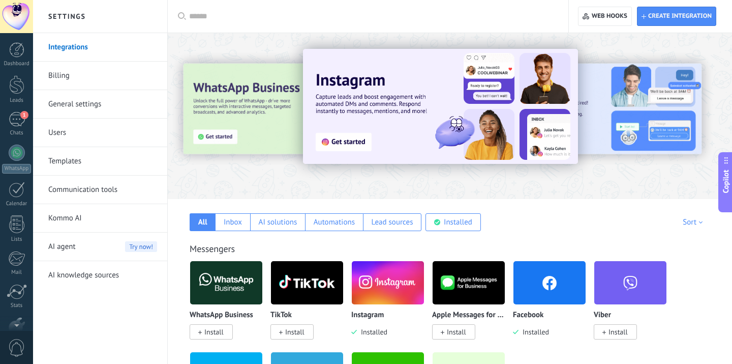
scroll to position [60, 0]
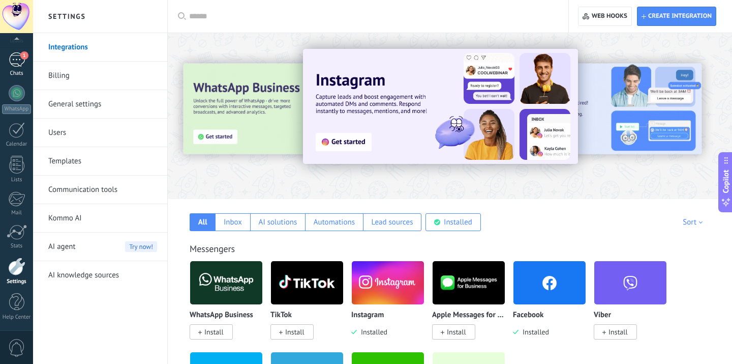
click at [14, 70] on link "1 Chats" at bounding box center [16, 64] width 33 height 24
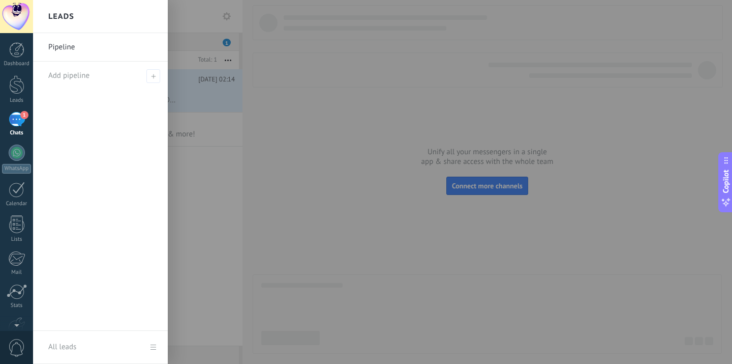
click at [479, 129] on div at bounding box center [399, 182] width 732 height 364
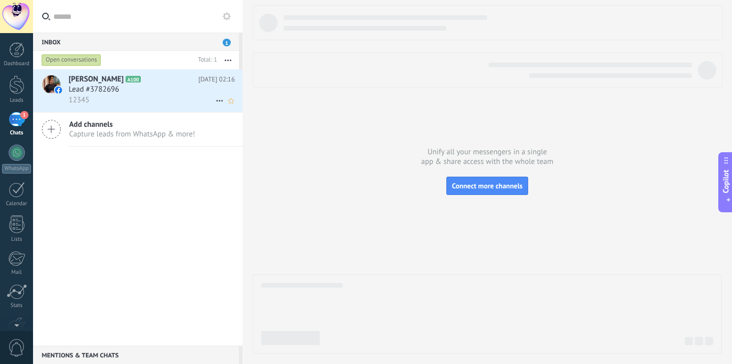
click at [172, 108] on div "Nika Danelia A100 Today 02:16 Lead #3782696 12345" at bounding box center [156, 90] width 174 height 43
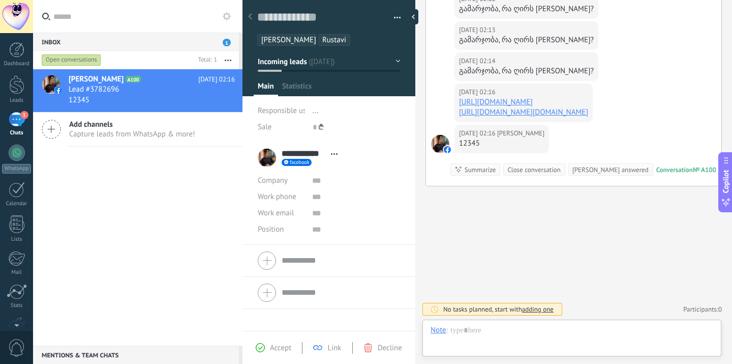
scroll to position [15, 0]
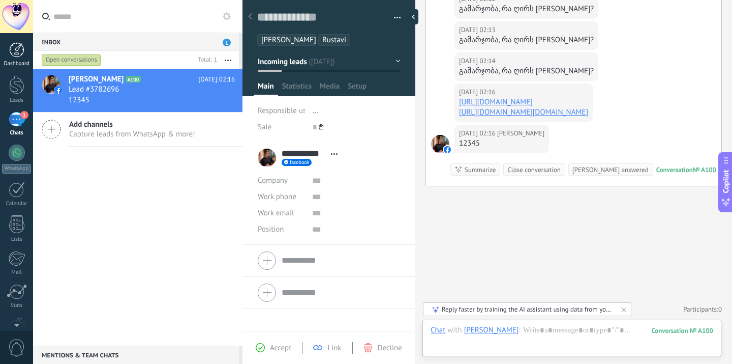
click at [14, 63] on div "Dashboard" at bounding box center [17, 64] width 30 height 7
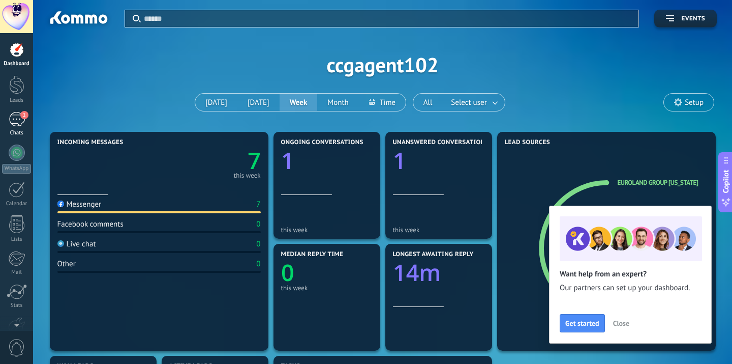
click at [24, 117] on span "1" at bounding box center [24, 115] width 8 height 8
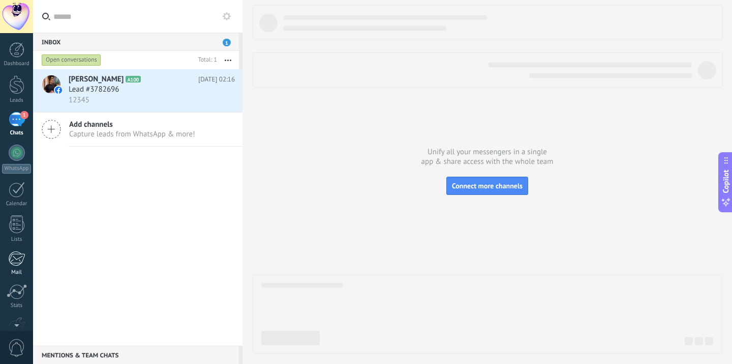
scroll to position [60, 0]
click at [16, 277] on link "Settings" at bounding box center [16, 270] width 33 height 27
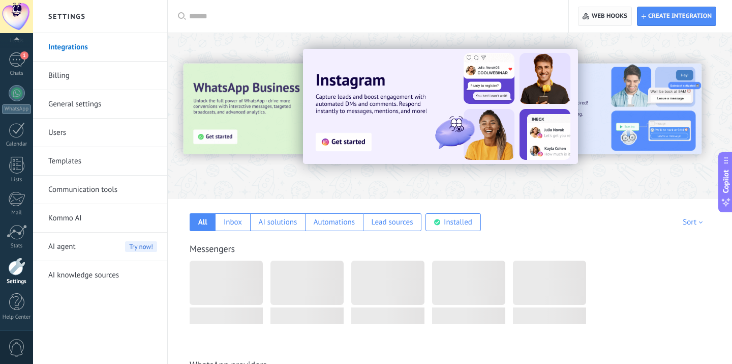
click at [623, 13] on span "Web hooks 0" at bounding box center [610, 16] width 36 height 8
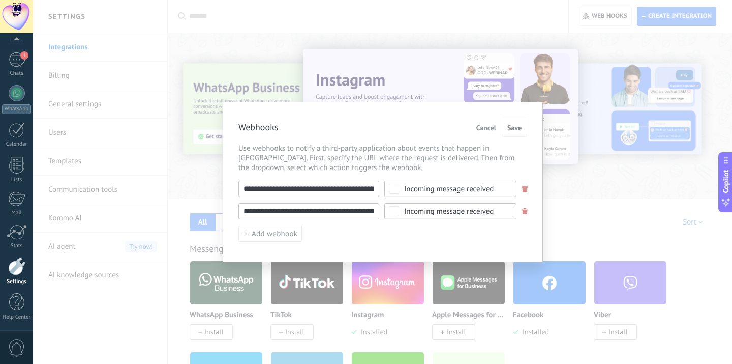
click at [404, 188] on div "Incoming message received" at bounding box center [451, 189] width 132 height 16
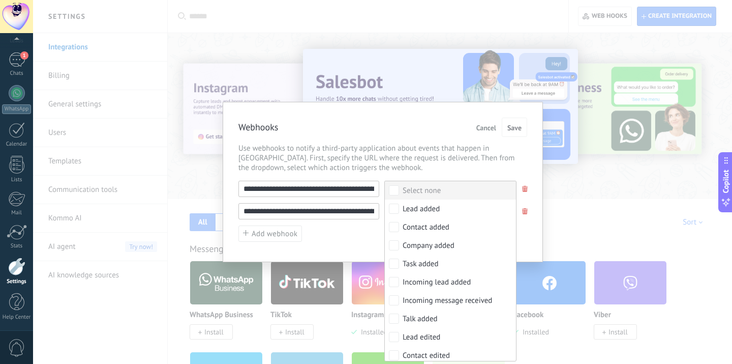
click at [415, 192] on div "Select none" at bounding box center [422, 191] width 38 height 10
click at [415, 192] on div "Select all" at bounding box center [418, 191] width 30 height 10
click at [432, 164] on span "Use webhooks to notify a third-party application about events that happen in [G…" at bounding box center [383, 157] width 289 height 29
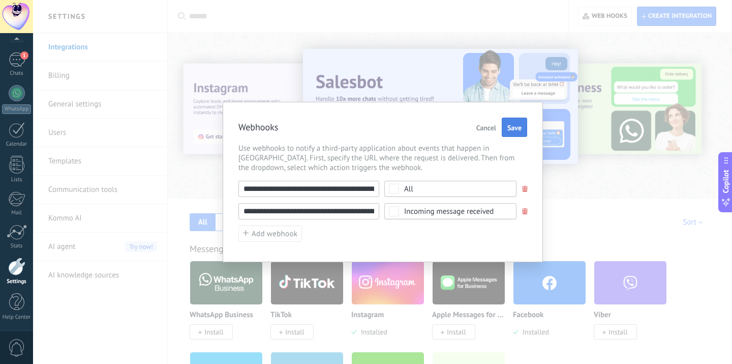
click at [517, 120] on button "Save" at bounding box center [514, 126] width 25 height 19
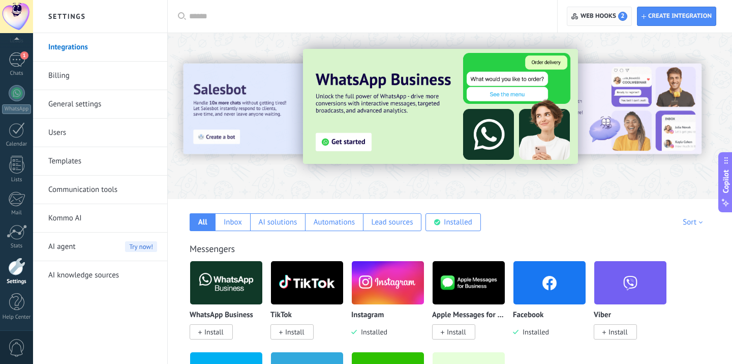
click at [589, 18] on span "Web hooks 2" at bounding box center [604, 16] width 47 height 9
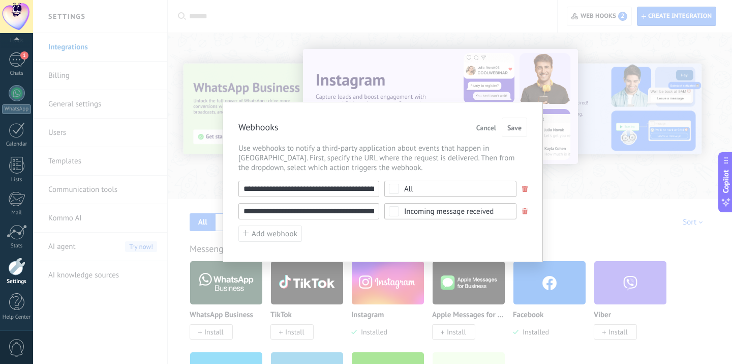
click at [419, 190] on span "All" at bounding box center [453, 189] width 99 height 8
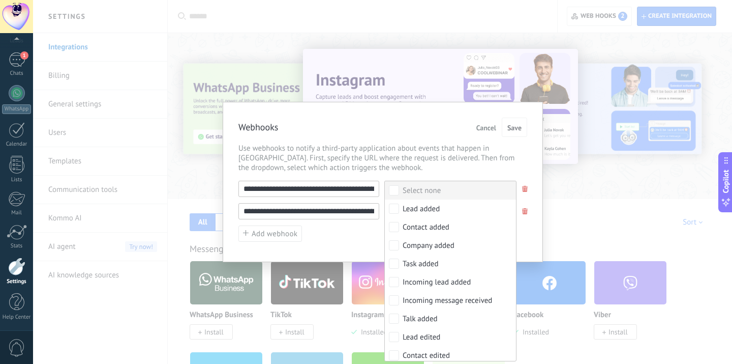
click at [422, 191] on div "Select none" at bounding box center [422, 191] width 38 height 10
click at [442, 296] on div "Incoming message received" at bounding box center [448, 301] width 90 height 10
click at [515, 129] on span "Save" at bounding box center [515, 127] width 14 height 7
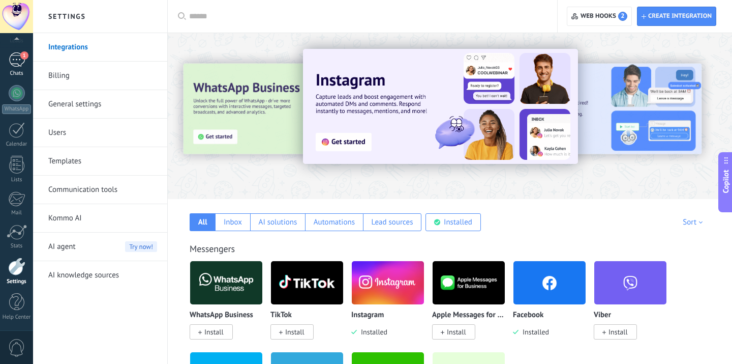
click at [20, 66] on div "1" at bounding box center [17, 59] width 16 height 15
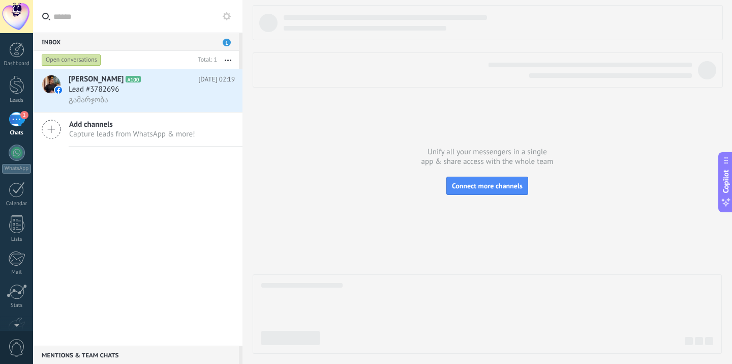
click at [175, 51] on div "Open conversations" at bounding box center [117, 60] width 155 height 18
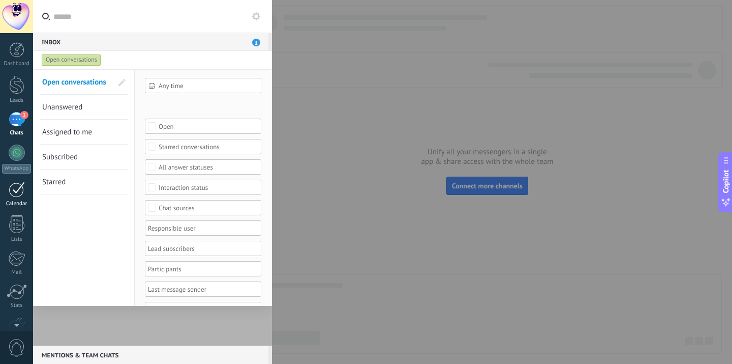
click at [16, 198] on link "Calendar" at bounding box center [16, 194] width 33 height 25
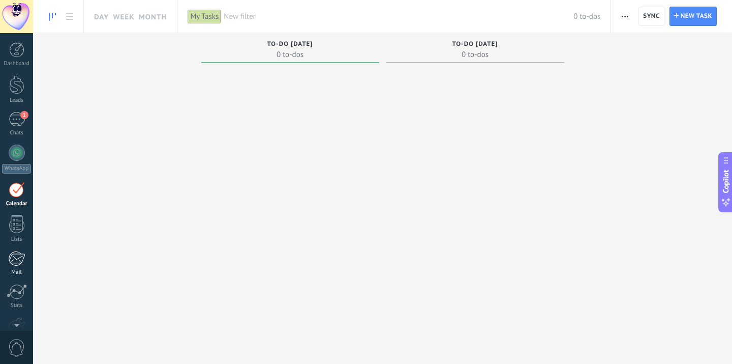
scroll to position [60, 0]
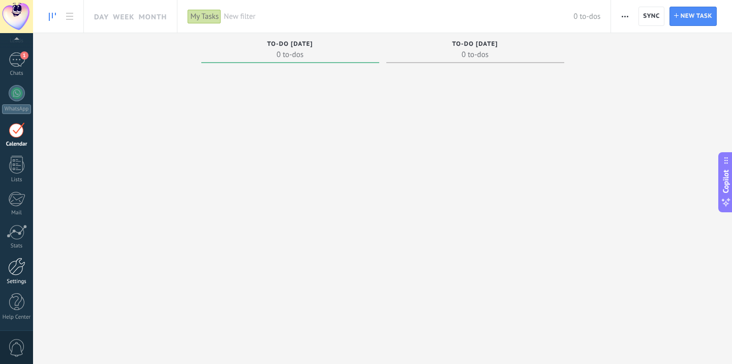
click at [22, 273] on div at bounding box center [16, 266] width 17 height 18
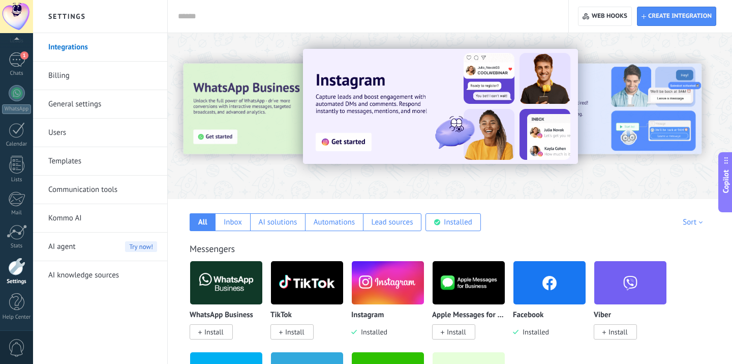
click at [621, 5] on div "Create integration Web hooks 0" at bounding box center [650, 16] width 163 height 33
click at [619, 11] on span "Web hooks 0" at bounding box center [605, 16] width 44 height 18
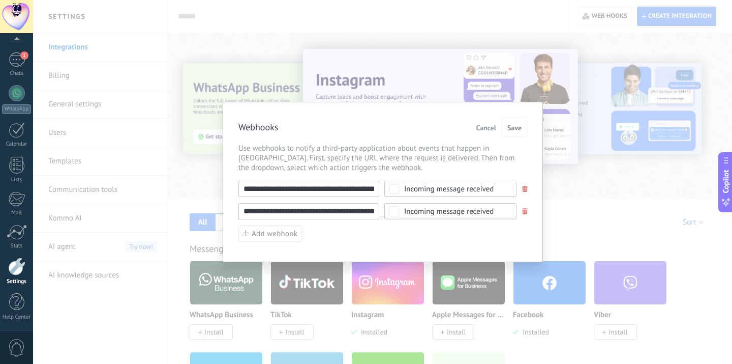
click at [341, 192] on input "**********" at bounding box center [309, 189] width 141 height 16
click at [332, 191] on input "**********" at bounding box center [309, 189] width 141 height 16
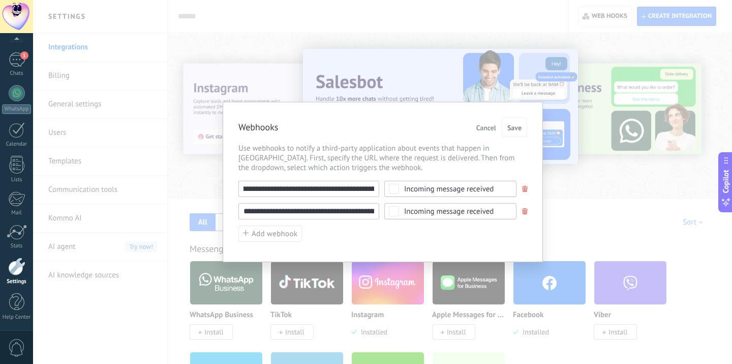
scroll to position [0, 115]
drag, startPoint x: 334, startPoint y: 191, endPoint x: 404, endPoint y: 183, distance: 70.2
click at [404, 183] on div "**********" at bounding box center [383, 189] width 289 height 16
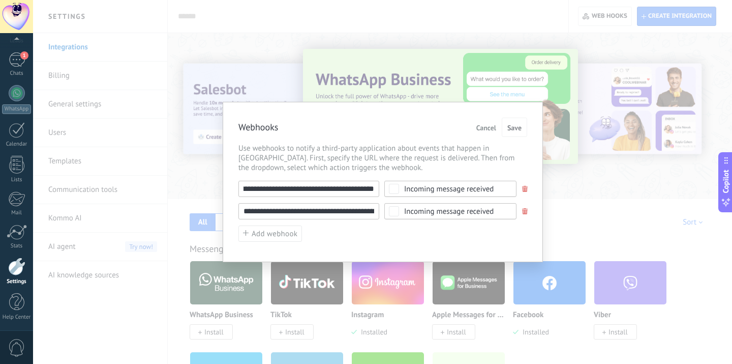
scroll to position [0, 0]
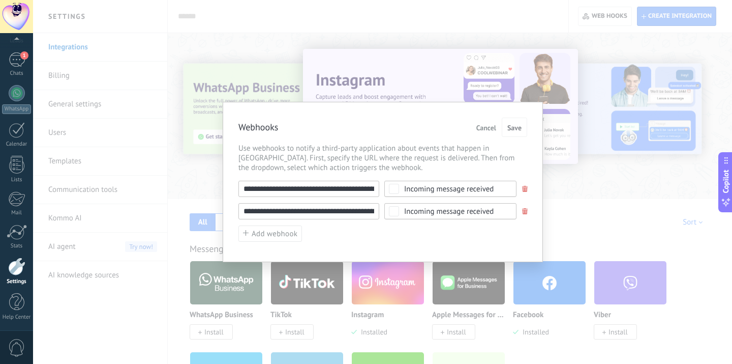
click at [321, 186] on input "**********" at bounding box center [309, 189] width 141 height 16
paste input "text"
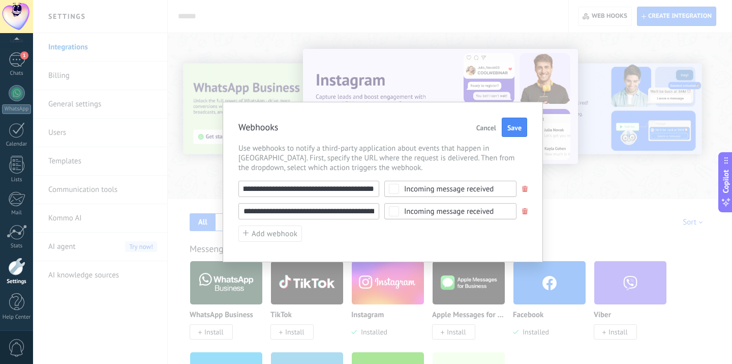
type input "**********"
click at [323, 212] on input "**********" at bounding box center [309, 211] width 141 height 16
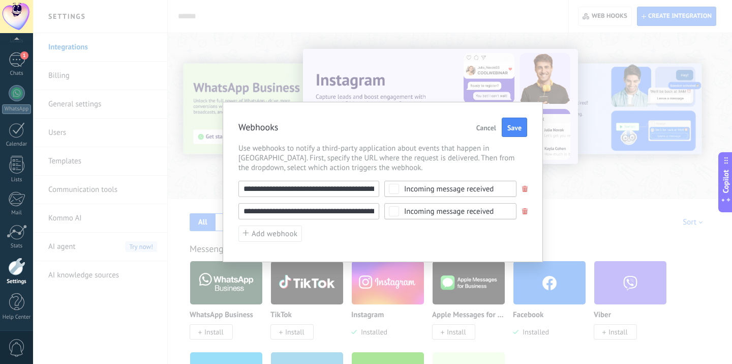
paste input "text"
type input "**********"
click at [513, 131] on span "Save" at bounding box center [515, 127] width 14 height 7
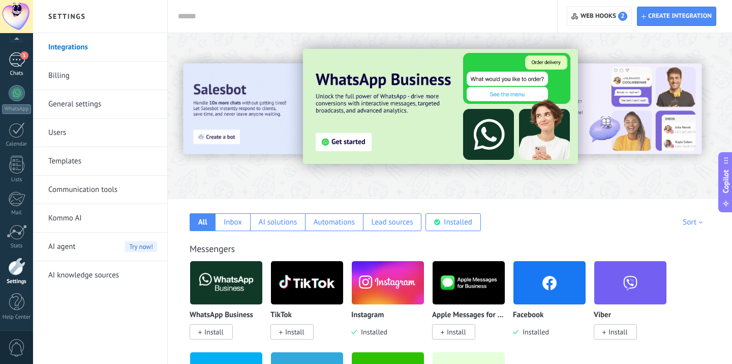
click at [21, 60] on div "1" at bounding box center [17, 59] width 16 height 15
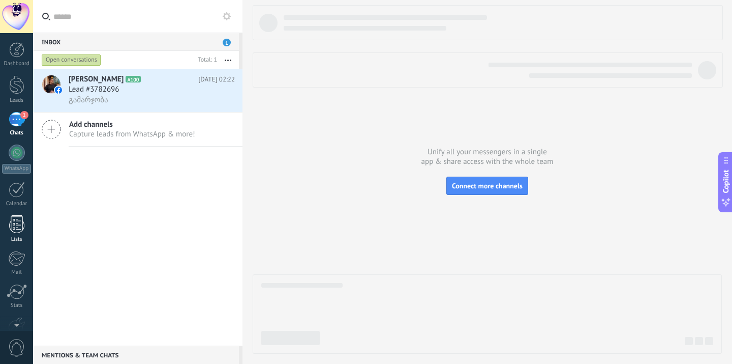
scroll to position [60, 0]
click at [23, 278] on div "Settings" at bounding box center [17, 281] width 30 height 7
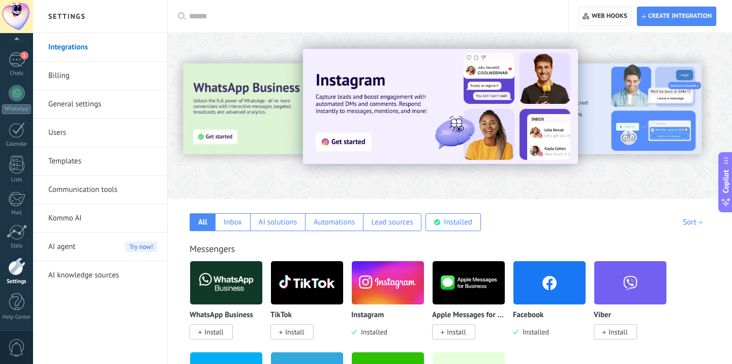
click at [598, 21] on span "Web hooks 0" at bounding box center [605, 16] width 44 height 18
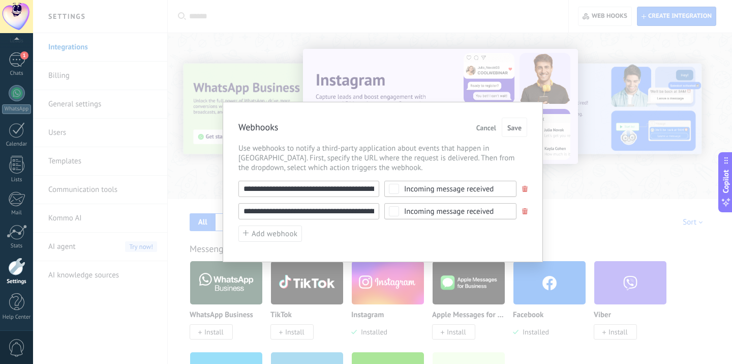
click at [543, 73] on div "**********" at bounding box center [382, 182] width 699 height 364
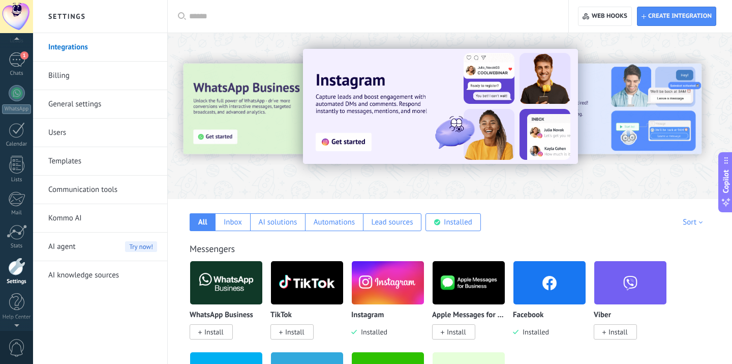
scroll to position [53, 0]
click at [15, 12] on div at bounding box center [16, 16] width 33 height 33
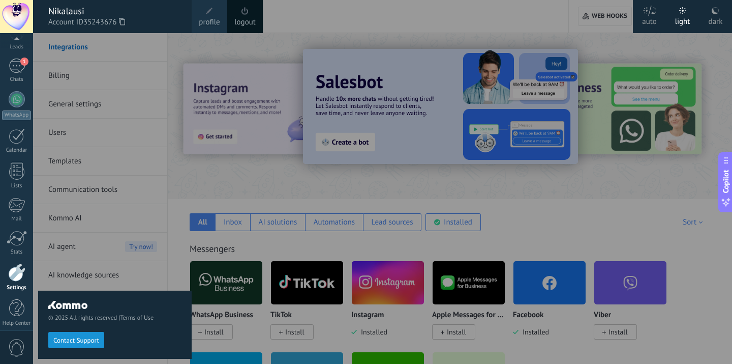
scroll to position [60, 0]
click at [249, 18] on link "logout" at bounding box center [244, 22] width 21 height 11
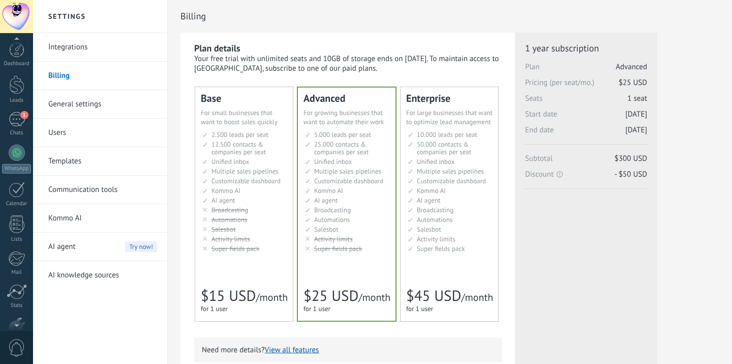
click at [15, 44] on div at bounding box center [16, 40] width 33 height 15
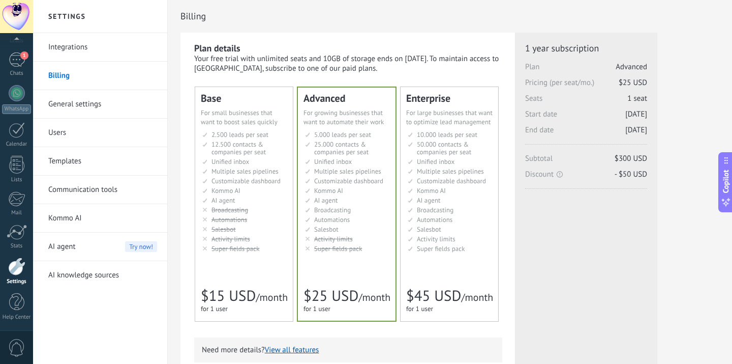
click at [20, 188] on div "Dashboard Leads 1 Chats WhatsApp Customers" at bounding box center [16, 157] width 33 height 348
click at [19, 275] on link "Settings" at bounding box center [16, 270] width 33 height 27
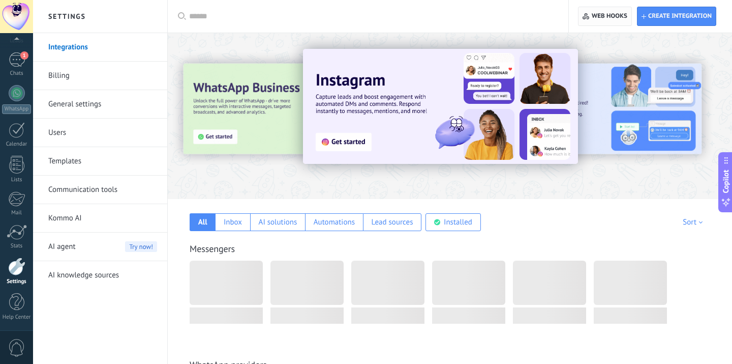
click at [593, 20] on span "Web hooks 0" at bounding box center [605, 16] width 44 height 18
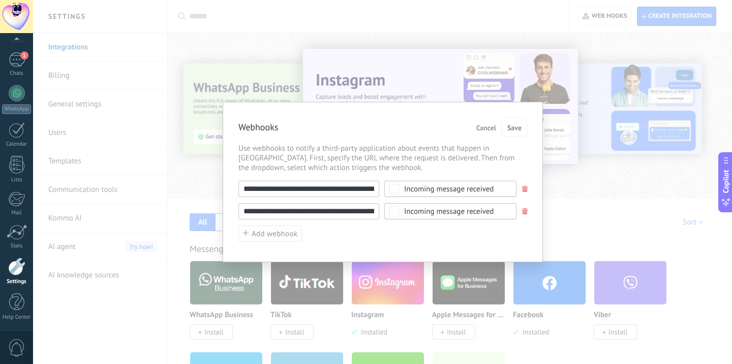
scroll to position [0, 85]
drag, startPoint x: 344, startPoint y: 192, endPoint x: 425, endPoint y: 190, distance: 80.9
click at [425, 190] on div "**********" at bounding box center [383, 189] width 289 height 16
click at [434, 51] on div "**********" at bounding box center [382, 182] width 699 height 364
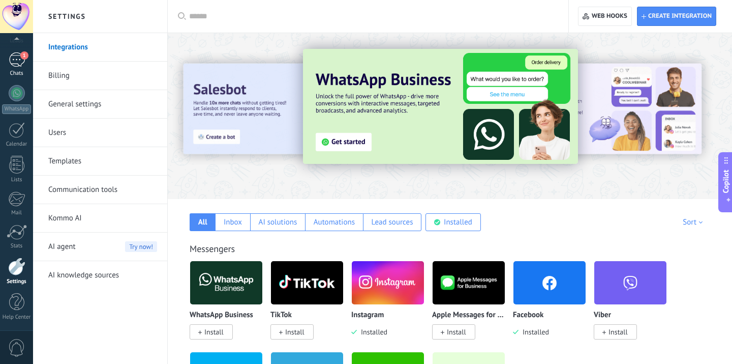
click at [17, 66] on div "1" at bounding box center [17, 59] width 16 height 15
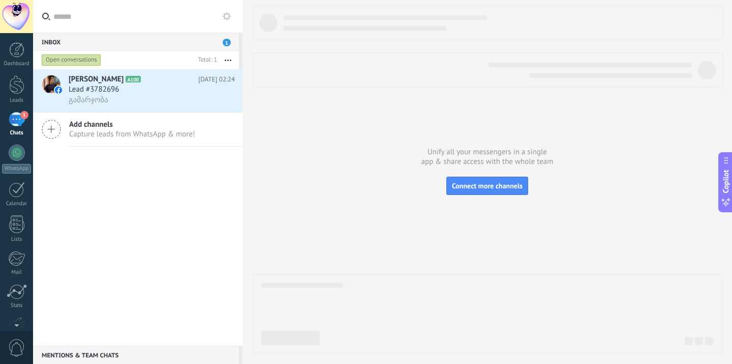
click at [21, 123] on div "1" at bounding box center [17, 119] width 16 height 15
click at [117, 117] on div "Add channels Capture leads from WhatsApp & more!" at bounding box center [138, 129] width 210 height 34
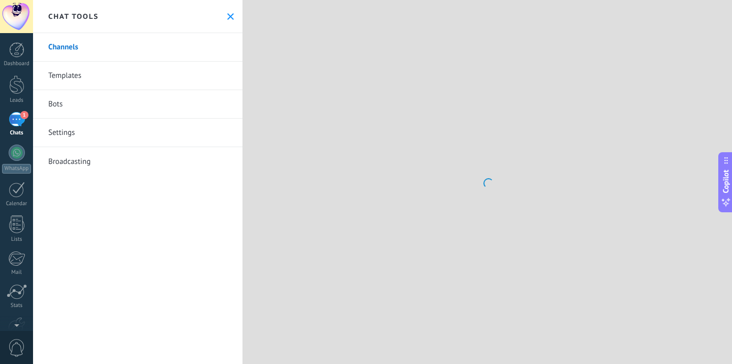
click at [118, 103] on link "Bots" at bounding box center [138, 104] width 210 height 28
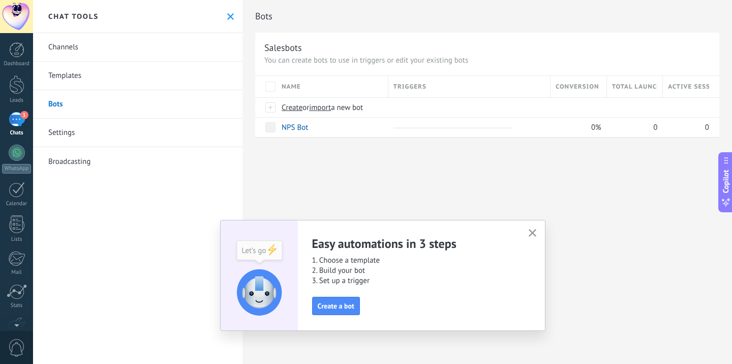
click at [230, 22] on div "Chat tools" at bounding box center [138, 16] width 210 height 33
click at [227, 17] on icon at bounding box center [230, 16] width 7 height 7
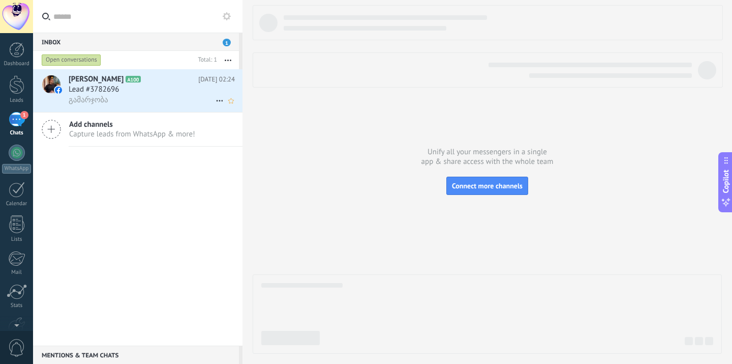
click at [155, 94] on div "Lead #3782696" at bounding box center [152, 89] width 166 height 10
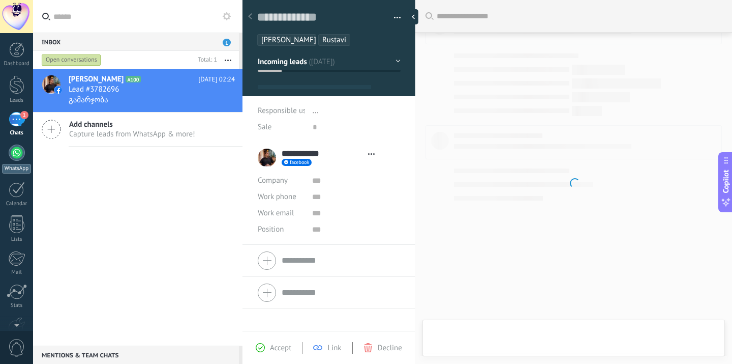
scroll to position [378, 0]
click at [13, 158] on div at bounding box center [17, 152] width 16 height 16
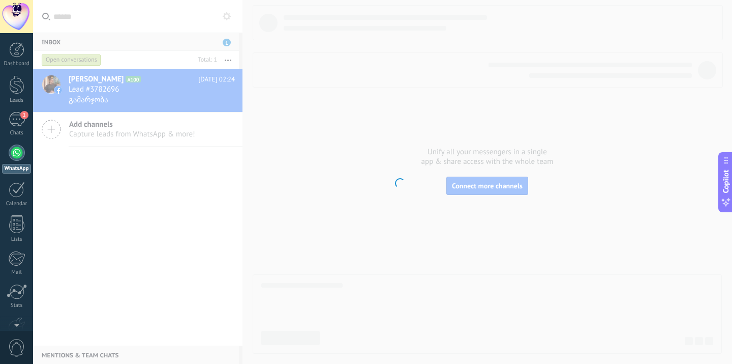
scroll to position [15, 0]
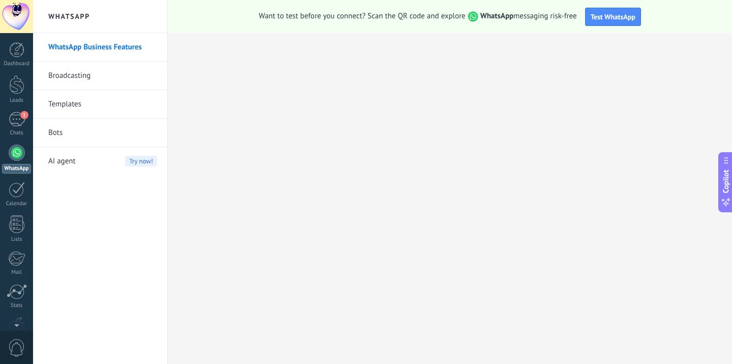
click at [79, 16] on h2 "WhatsApp" at bounding box center [100, 16] width 109 height 33
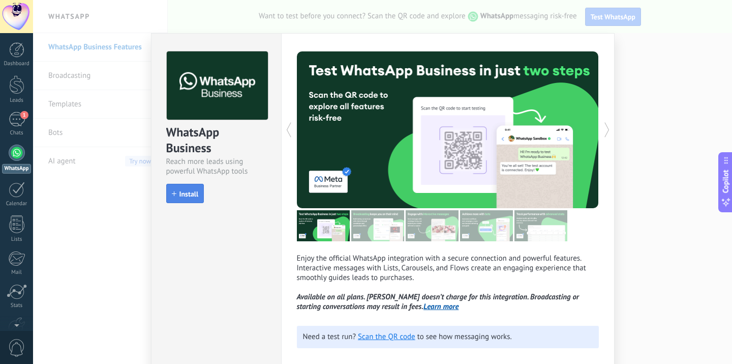
click at [194, 194] on span "Install" at bounding box center [189, 193] width 19 height 7
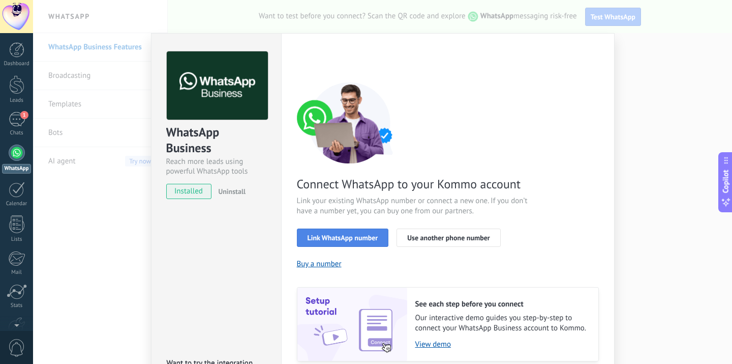
click at [328, 240] on span "Link WhatsApp number" at bounding box center [343, 237] width 71 height 7
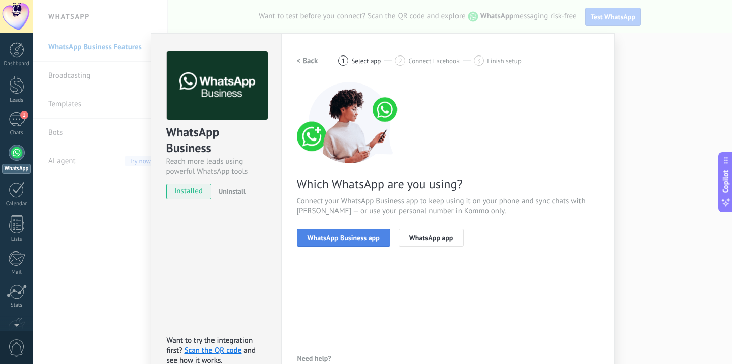
click at [345, 241] on span "WhatsApp Business app" at bounding box center [344, 237] width 72 height 7
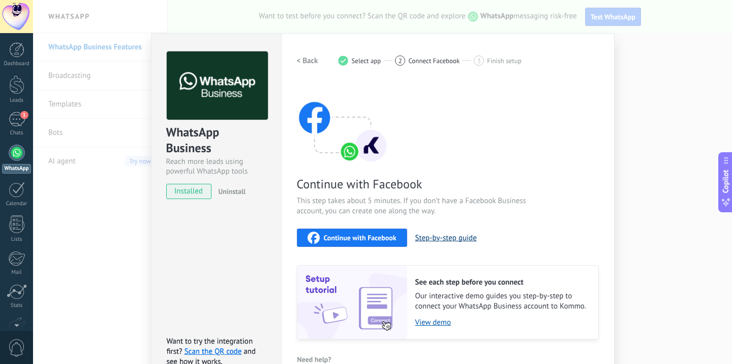
click at [431, 237] on button "Step-by-step guide" at bounding box center [447, 238] width 62 height 10
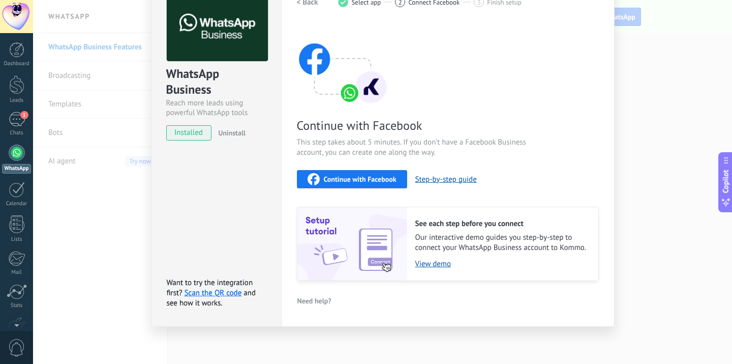
scroll to position [0, 0]
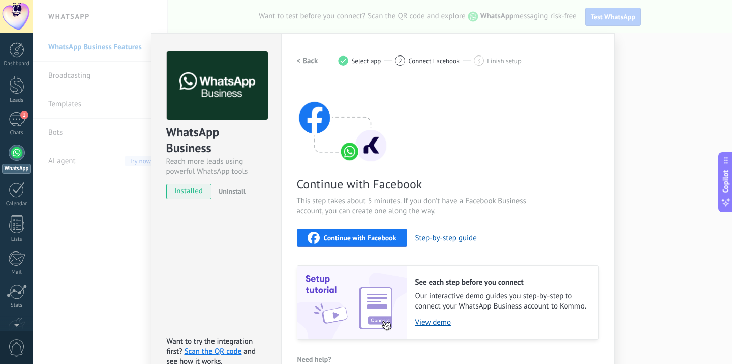
click at [376, 61] on span "Select app" at bounding box center [366, 61] width 30 height 8
click at [324, 20] on div "WhatsApp Business Reach more leads using powerful WhatsApp tools installed Unin…" at bounding box center [382, 182] width 699 height 364
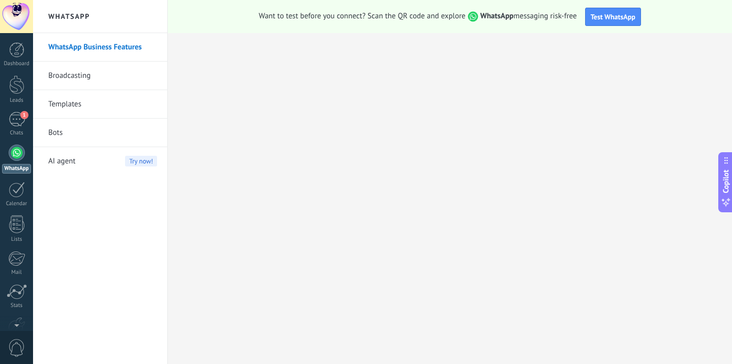
click at [18, 153] on div at bounding box center [17, 152] width 16 height 16
click at [107, 159] on div "AI agent Try now!" at bounding box center [102, 161] width 109 height 28
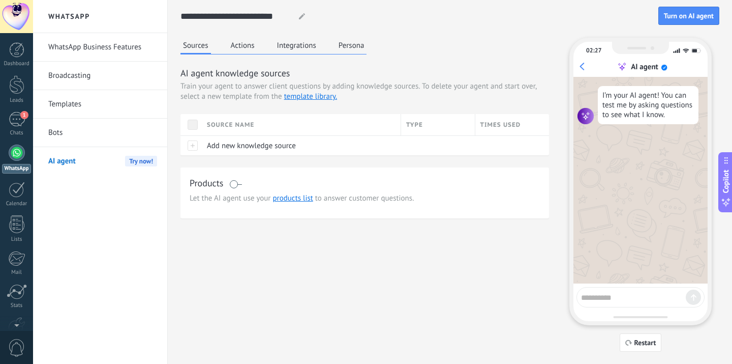
click at [112, 56] on link "WhatsApp Business Features" at bounding box center [102, 47] width 109 height 28
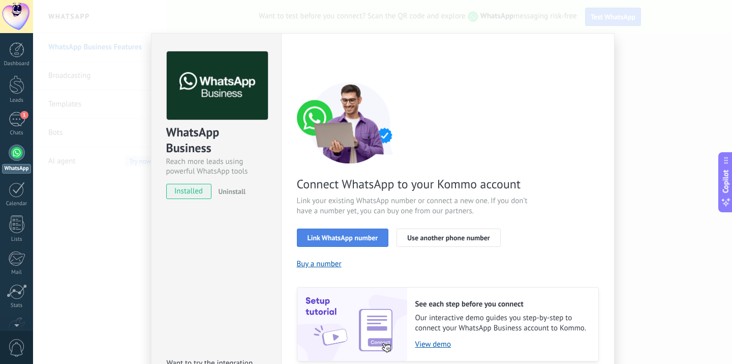
click at [377, 233] on button "Link WhatsApp number" at bounding box center [343, 237] width 92 height 18
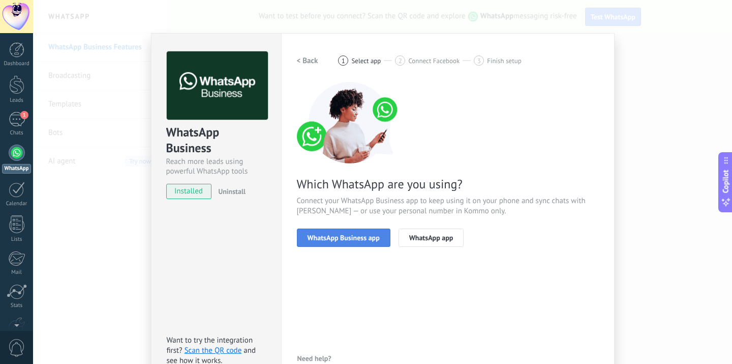
click at [372, 236] on span "WhatsApp Business app" at bounding box center [344, 237] width 72 height 7
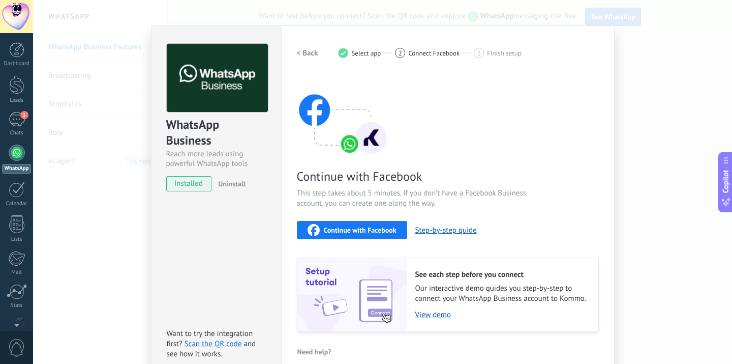
scroll to position [6, 0]
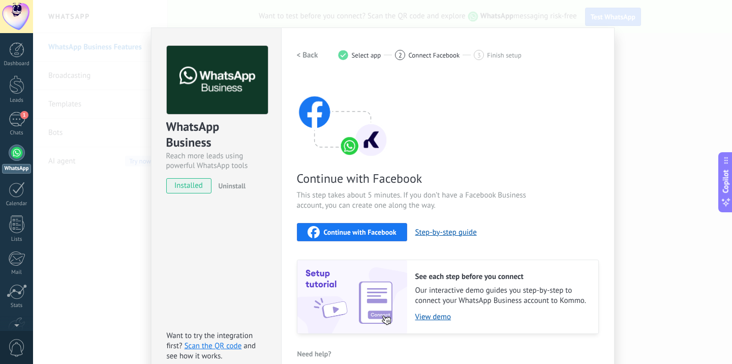
click at [109, 205] on div "WhatsApp Business Reach more leads using powerful WhatsApp tools installed Unin…" at bounding box center [382, 182] width 699 height 364
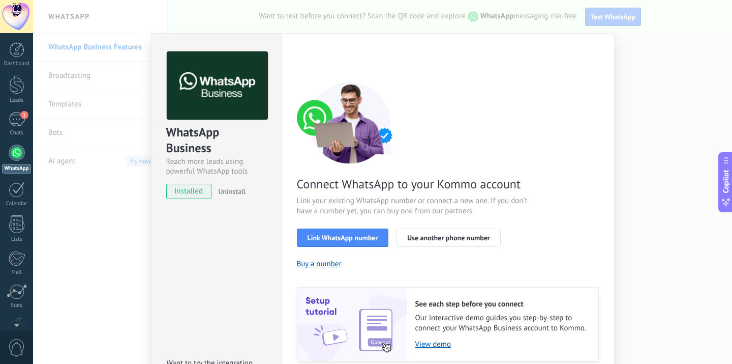
scroll to position [0, 0]
click at [92, 201] on div "WhatsApp Business Reach more leads using powerful WhatsApp tools installed Unin…" at bounding box center [382, 182] width 699 height 364
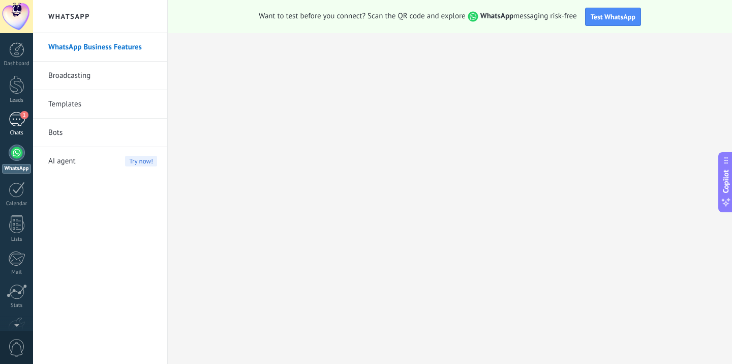
click at [18, 117] on div "1" at bounding box center [17, 119] width 16 height 15
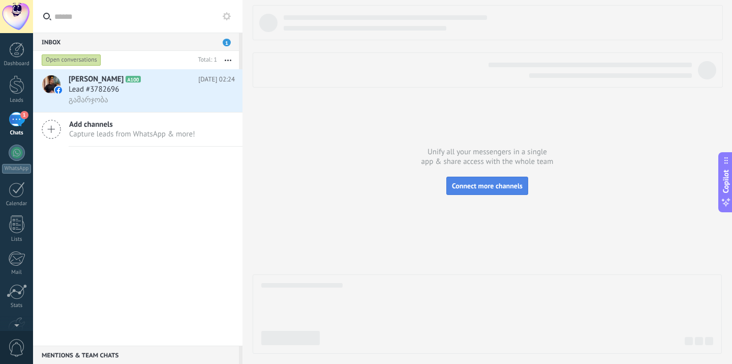
click at [492, 186] on span "Connect more channels" at bounding box center [487, 185] width 71 height 9
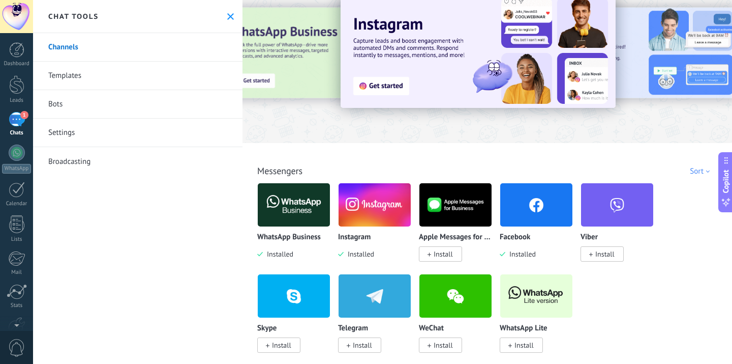
scroll to position [24, 0]
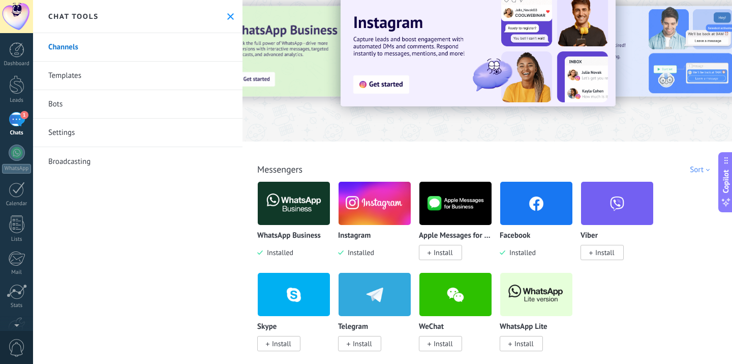
click at [287, 220] on img at bounding box center [294, 203] width 72 height 49
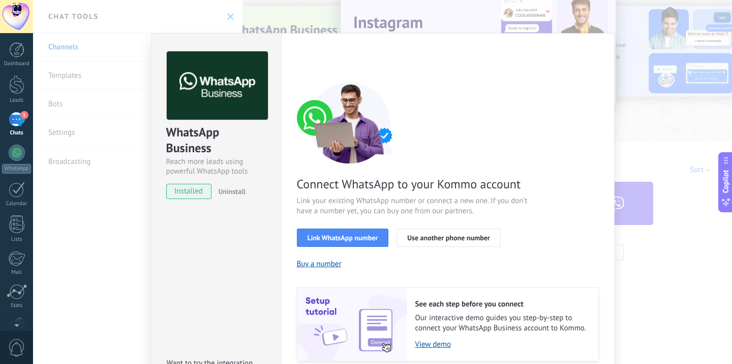
click at [105, 124] on div "WhatsApp Business Reach more leads using powerful WhatsApp tools installed Unin…" at bounding box center [382, 182] width 699 height 364
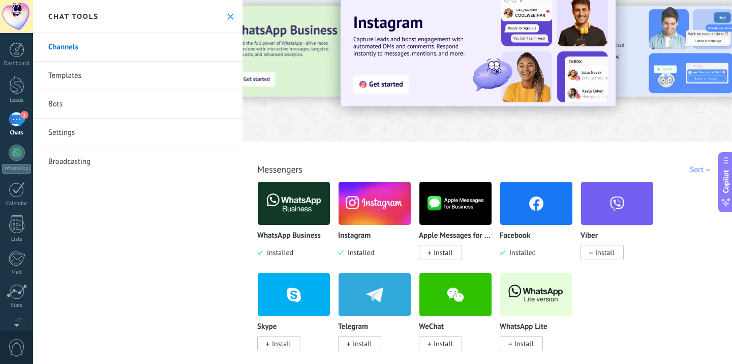
click at [533, 303] on img at bounding box center [537, 294] width 72 height 49
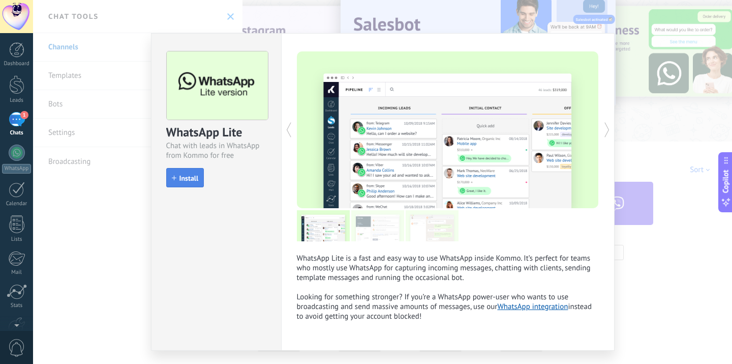
click at [176, 178] on span "Install" at bounding box center [185, 177] width 27 height 7
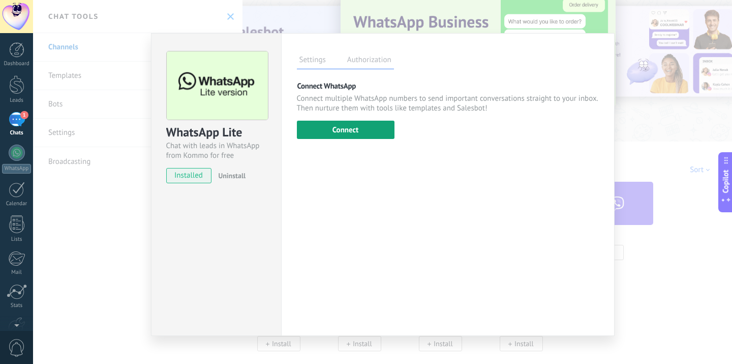
click at [338, 121] on button "Connect" at bounding box center [346, 130] width 98 height 18
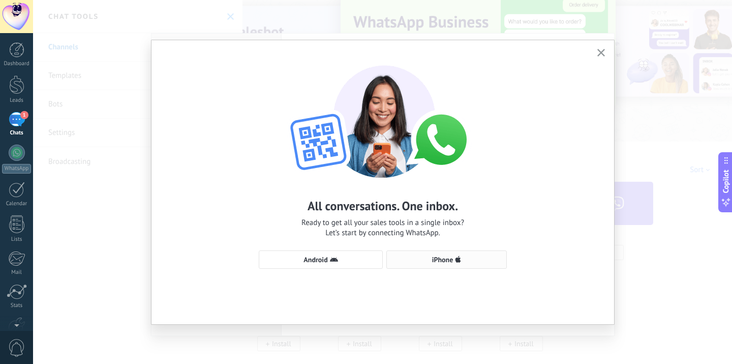
click at [422, 255] on button "iPhone" at bounding box center [447, 259] width 121 height 18
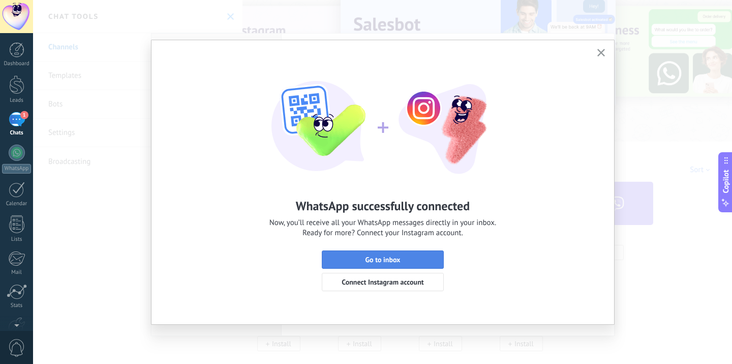
click at [402, 256] on span "Go to inbox" at bounding box center [383, 259] width 111 height 7
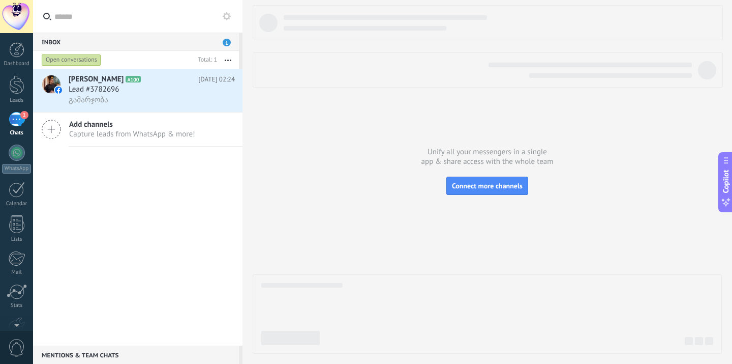
click at [19, 122] on div "1" at bounding box center [17, 119] width 16 height 15
click at [19, 155] on div at bounding box center [17, 152] width 16 height 16
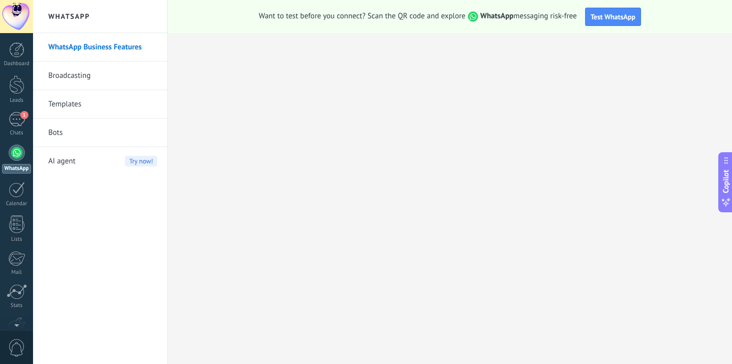
click at [12, 71] on div "Dashboard Leads 1 Chats WhatsApp Customers" at bounding box center [16, 216] width 33 height 348
click at [13, 85] on div at bounding box center [16, 84] width 15 height 19
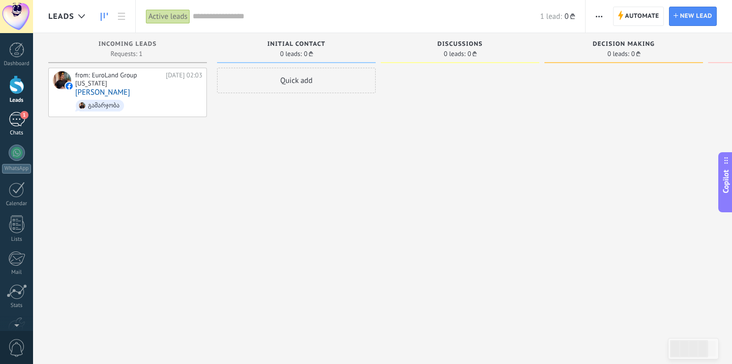
click at [19, 126] on div "1" at bounding box center [17, 119] width 16 height 15
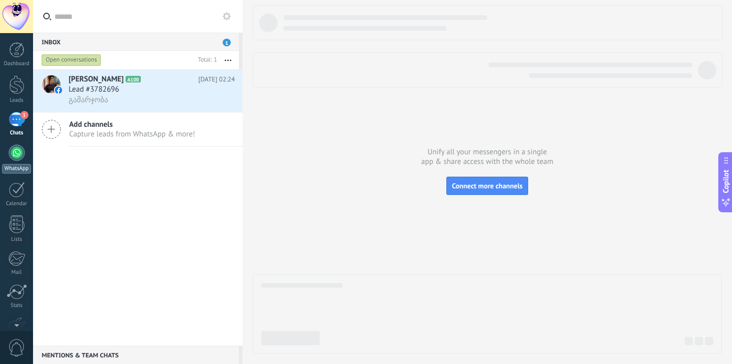
click at [20, 154] on div at bounding box center [17, 152] width 16 height 16
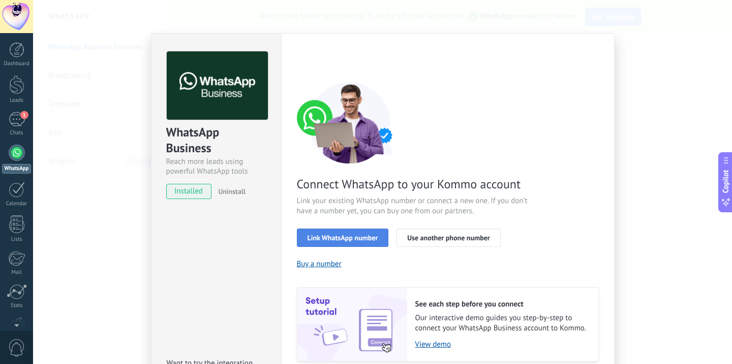
click at [349, 236] on span "Link WhatsApp number" at bounding box center [343, 237] width 71 height 7
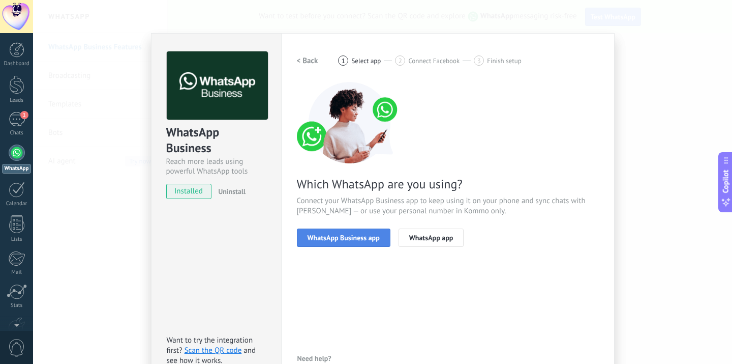
click at [350, 237] on span "WhatsApp Business app" at bounding box center [344, 237] width 72 height 7
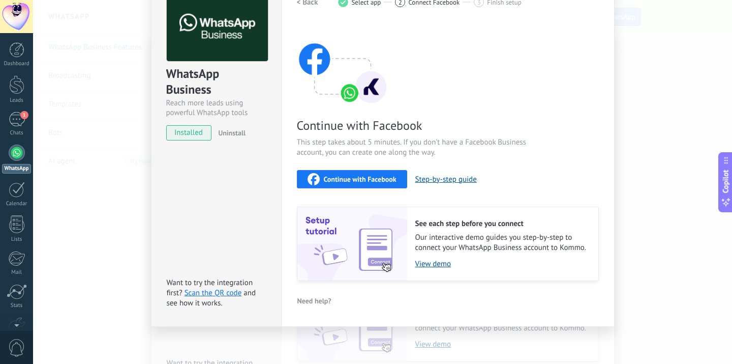
scroll to position [56, 0]
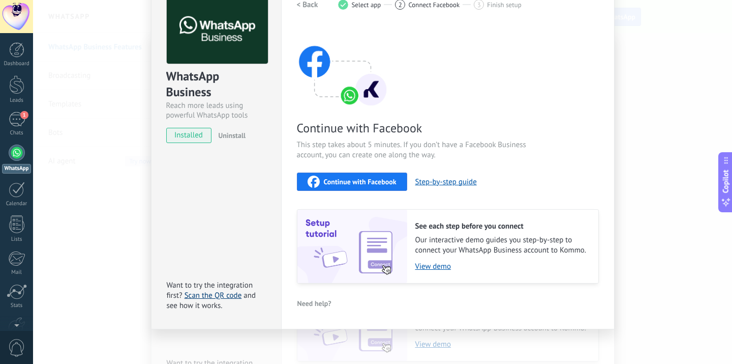
click at [197, 295] on link "Scan the QR code" at bounding box center [213, 295] width 57 height 10
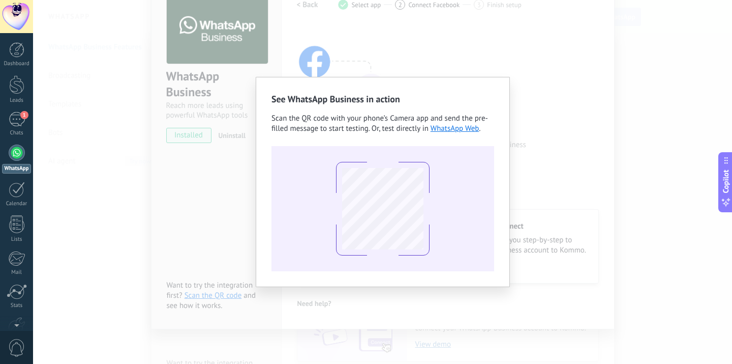
click at [81, 306] on div "See WhatsApp Business in action Scan the QR code with your phone’s Camera app a…" at bounding box center [382, 182] width 699 height 364
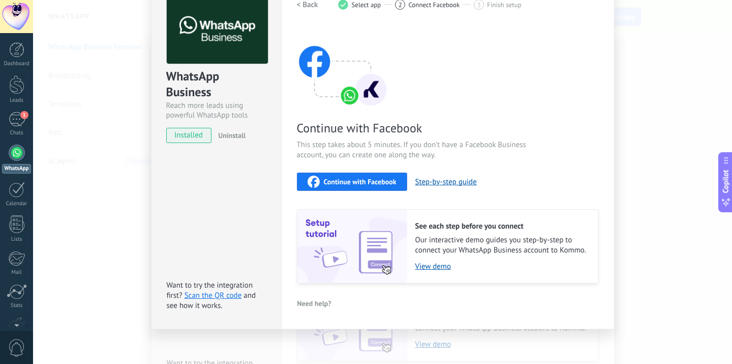
click at [42, 219] on div "WhatsApp Business Reach more leads using powerful WhatsApp tools installed Unin…" at bounding box center [382, 182] width 699 height 364
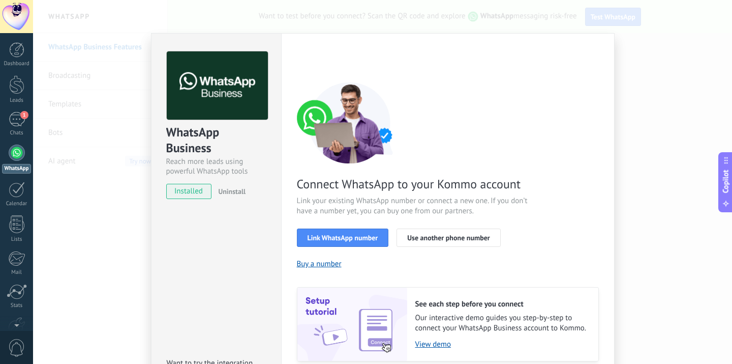
click at [58, 209] on div "WhatsApp Business Reach more leads using powerful WhatsApp tools installed Unin…" at bounding box center [382, 182] width 699 height 364
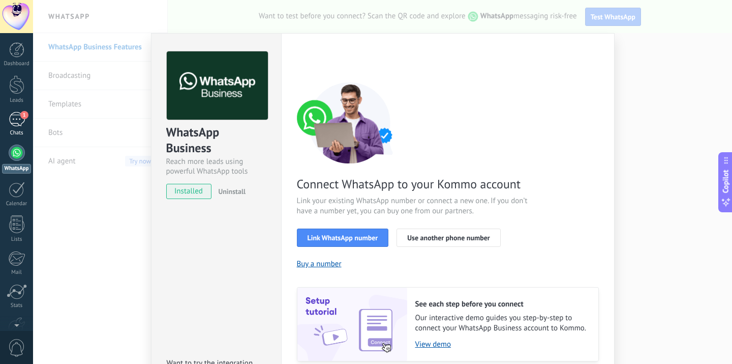
click at [9, 116] on div "1" at bounding box center [17, 119] width 16 height 15
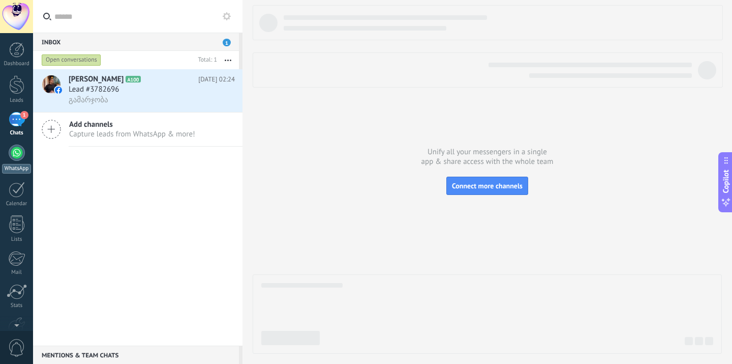
click at [20, 154] on div at bounding box center [17, 152] width 16 height 16
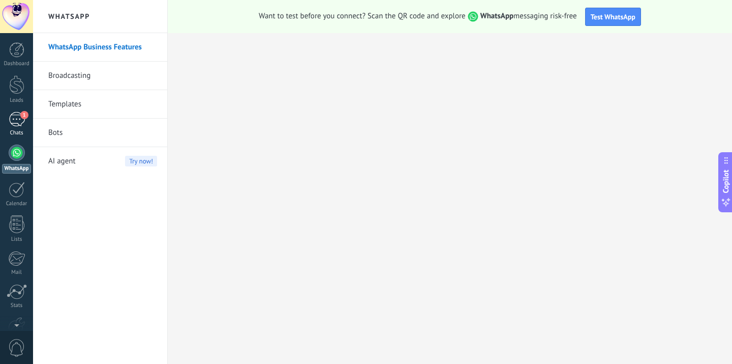
click at [24, 131] on div "Chats" at bounding box center [17, 133] width 30 height 7
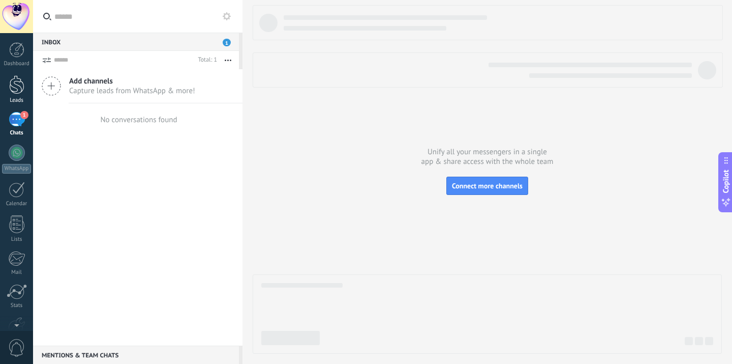
click at [15, 81] on div at bounding box center [16, 84] width 15 height 19
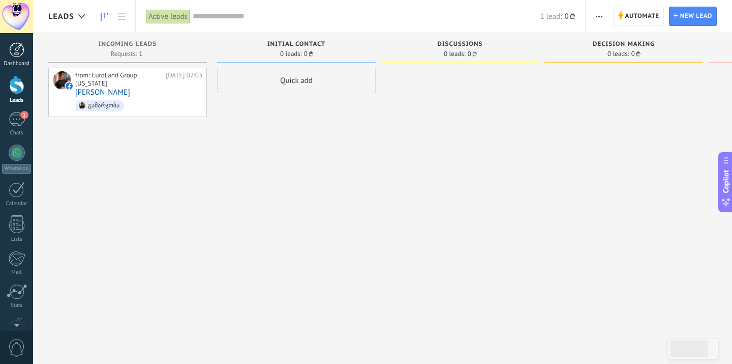
click at [24, 57] on div at bounding box center [16, 49] width 15 height 15
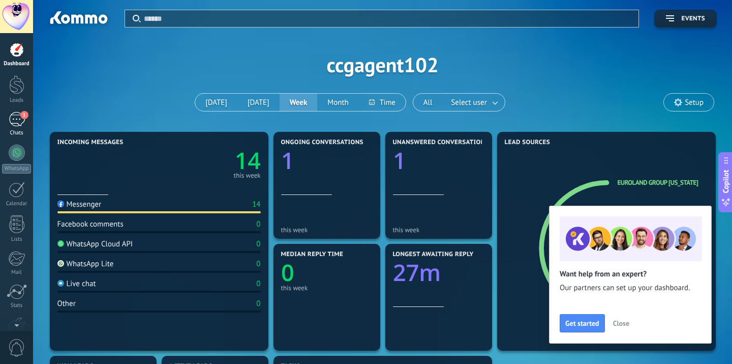
click at [16, 121] on div "1" at bounding box center [17, 119] width 16 height 15
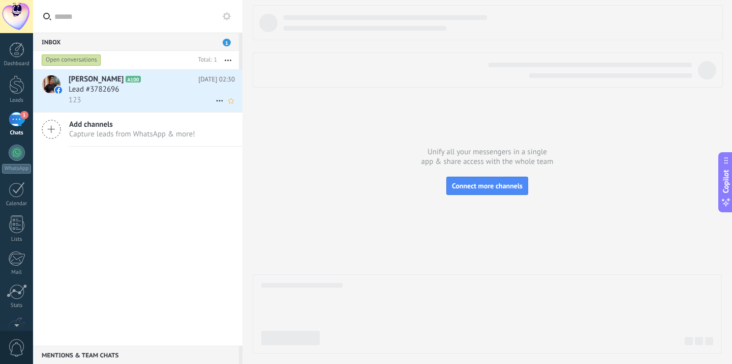
click at [185, 81] on h2 "Nika Danelia A100" at bounding box center [134, 79] width 130 height 10
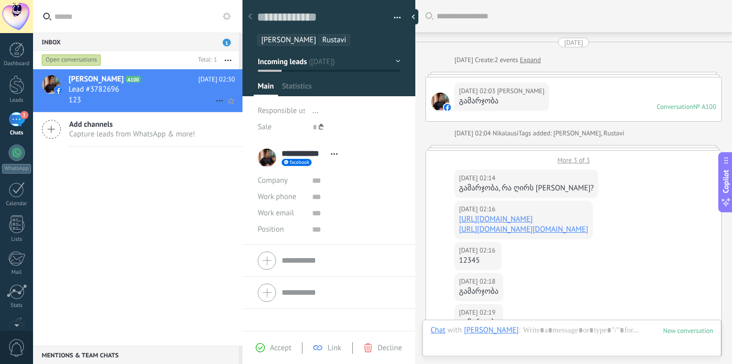
scroll to position [405, 0]
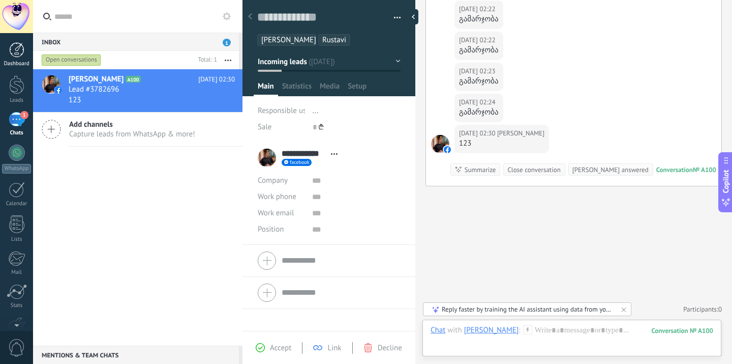
click at [20, 52] on div at bounding box center [16, 49] width 15 height 15
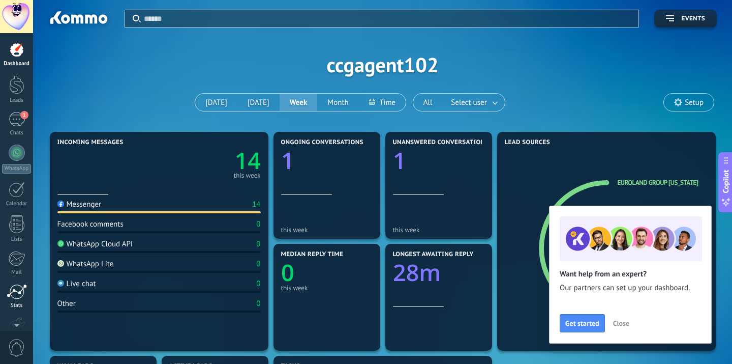
scroll to position [60, 0]
click at [16, 273] on div at bounding box center [16, 266] width 17 height 18
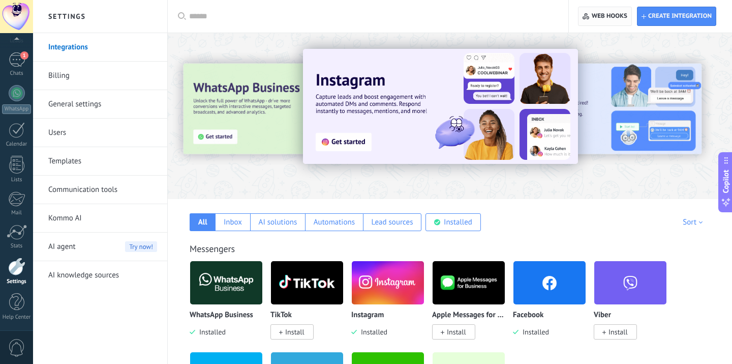
click at [593, 15] on span "Web hooks 0" at bounding box center [610, 16] width 36 height 8
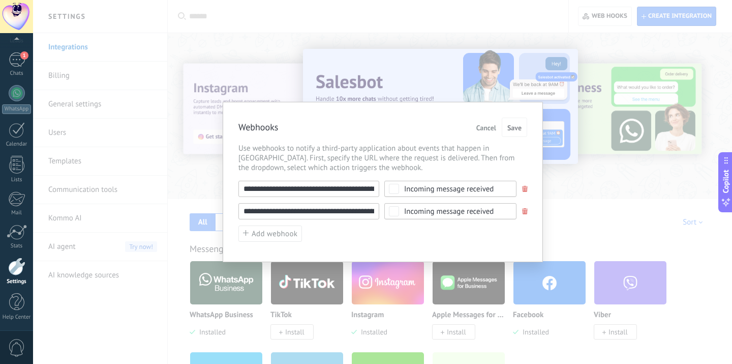
drag, startPoint x: 302, startPoint y: 189, endPoint x: 222, endPoint y: 196, distance: 80.1
click at [222, 196] on div "**********" at bounding box center [382, 182] width 699 height 364
click at [448, 182] on div "Incoming message received" at bounding box center [451, 189] width 132 height 16
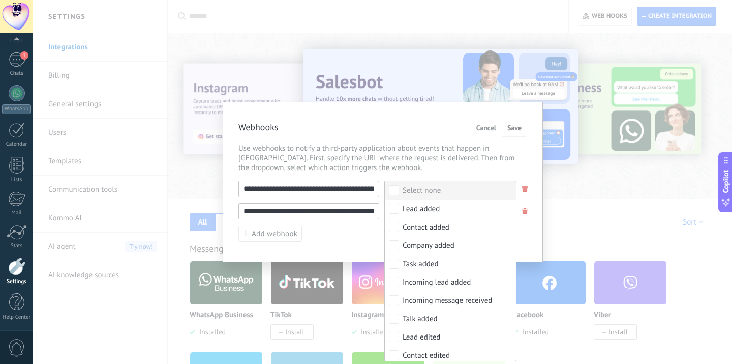
click at [433, 194] on div "Select none" at bounding box center [422, 191] width 38 height 10
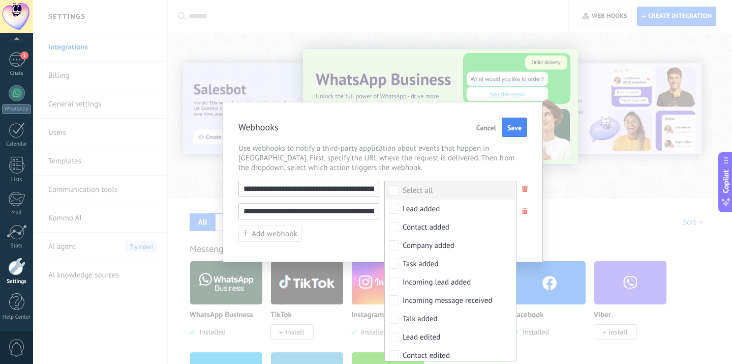
click at [433, 194] on label "Select all" at bounding box center [450, 190] width 131 height 18
click at [517, 137] on div "Webhooks Cancel Save" at bounding box center [383, 127] width 289 height 20
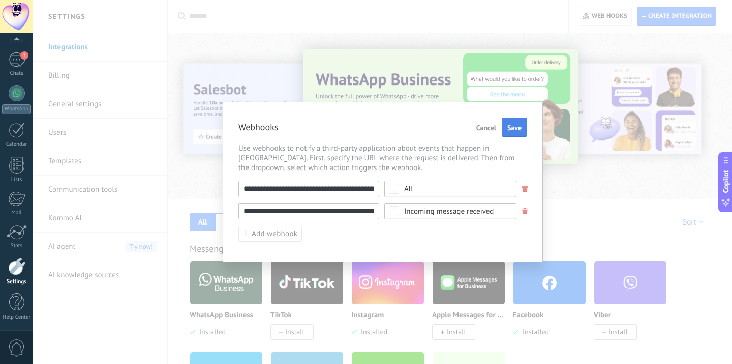
click at [517, 130] on span "Save" at bounding box center [515, 127] width 14 height 7
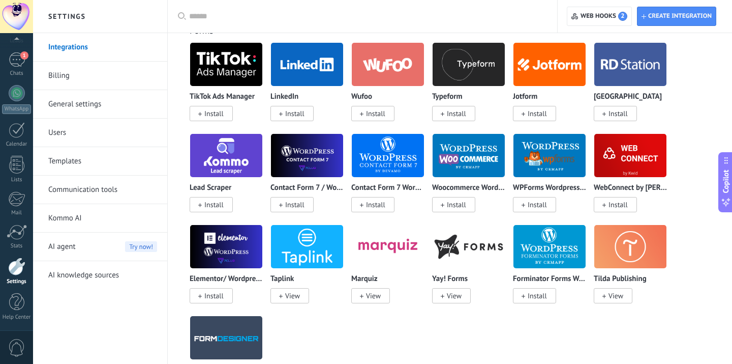
scroll to position [1138, 0]
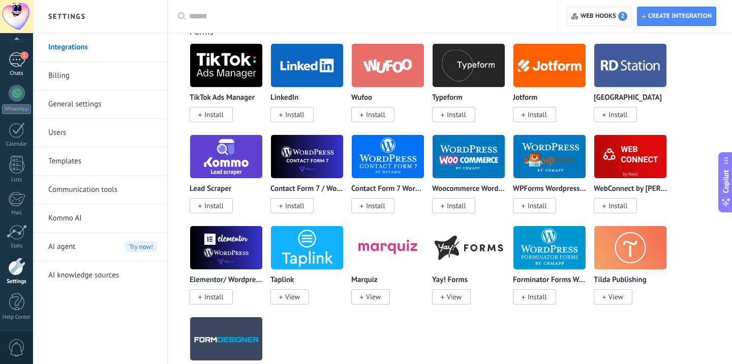
click at [13, 64] on div "1" at bounding box center [17, 59] width 16 height 15
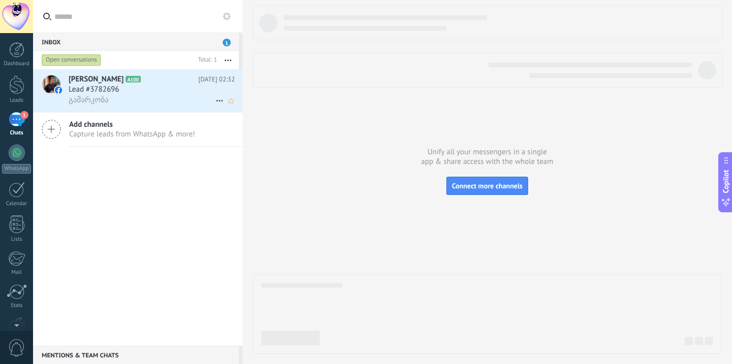
click at [125, 87] on div "Lead #3782696" at bounding box center [152, 89] width 166 height 10
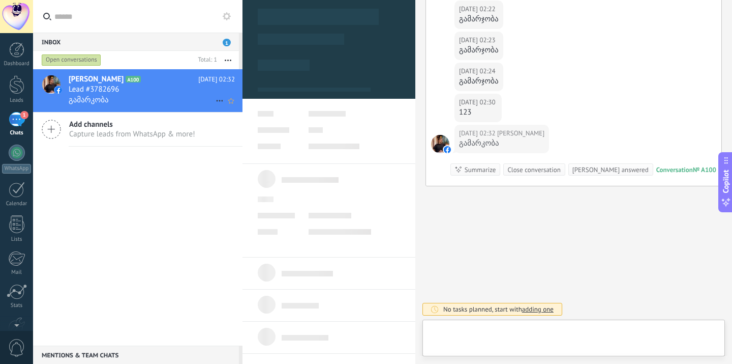
scroll to position [15, 0]
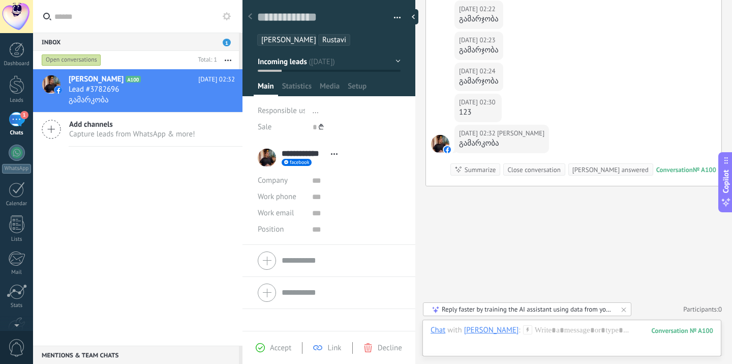
click at [289, 41] on span "[PERSON_NAME]" at bounding box center [288, 40] width 55 height 10
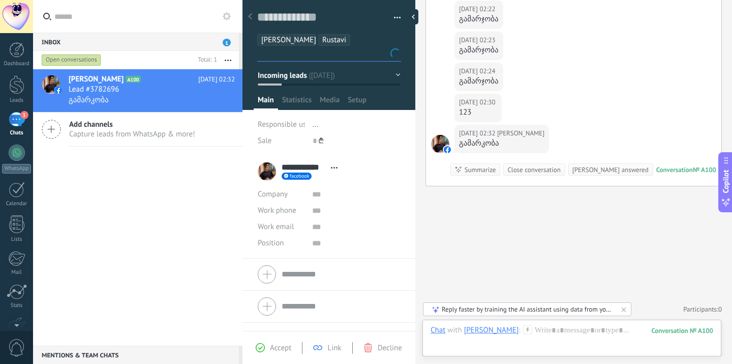
click at [289, 37] on span "[PERSON_NAME]" at bounding box center [288, 40] width 55 height 10
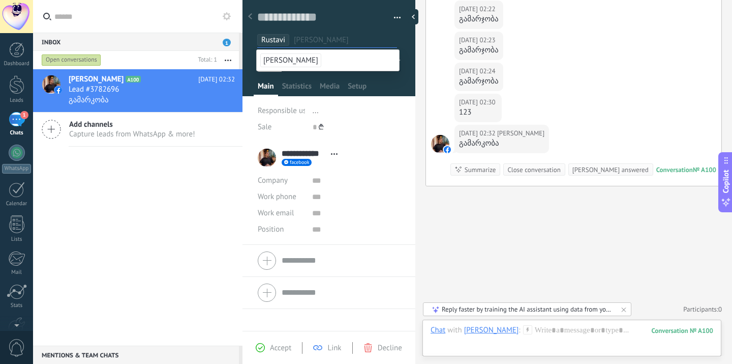
click at [280, 41] on span "Rustavi" at bounding box center [273, 40] width 24 height 10
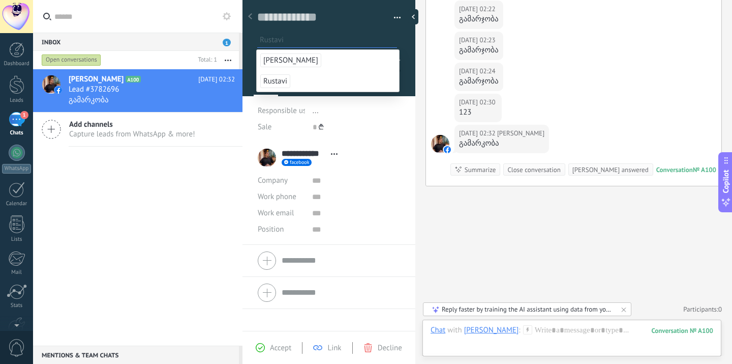
click at [182, 184] on div "Nika Danelia A100 Today 02:32 Lead #3782696 გამარკობა Add channels Capture lead…" at bounding box center [138, 207] width 210 height 276
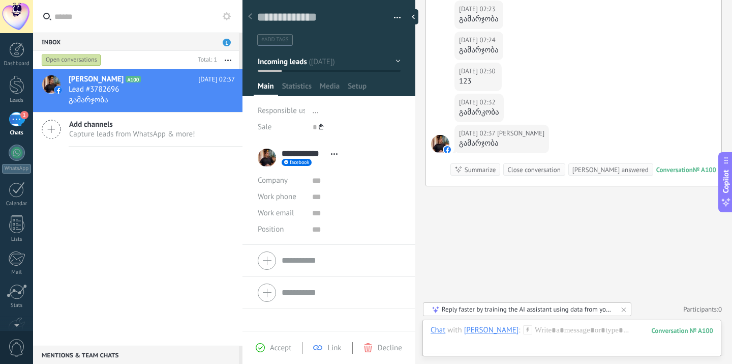
scroll to position [436, 0]
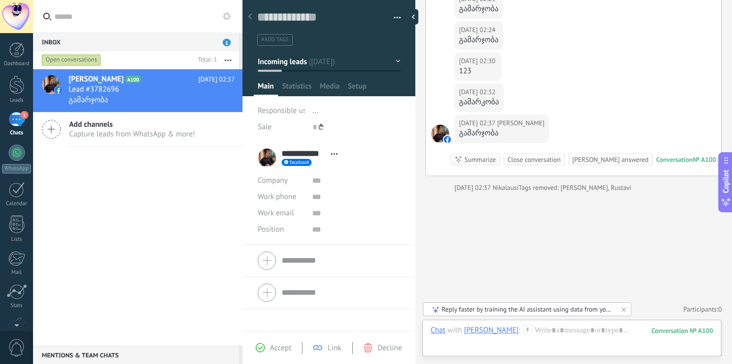
click at [254, 20] on div at bounding box center [250, 17] width 14 height 20
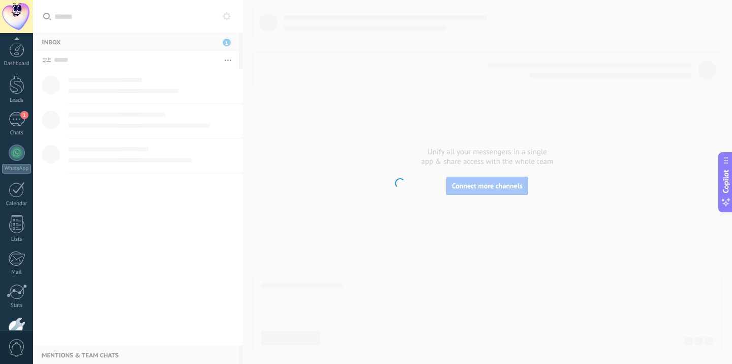
scroll to position [60, 0]
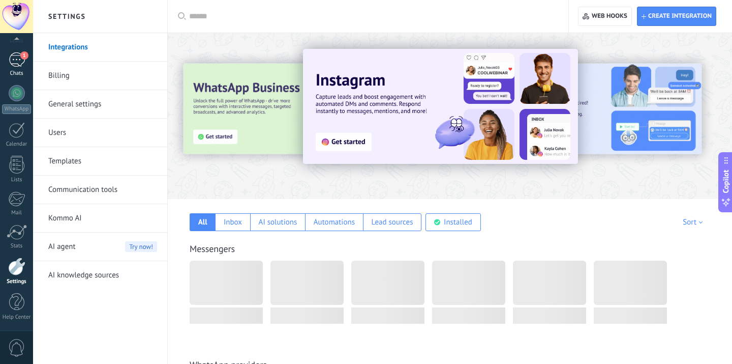
click at [17, 62] on div "1" at bounding box center [17, 59] width 16 height 15
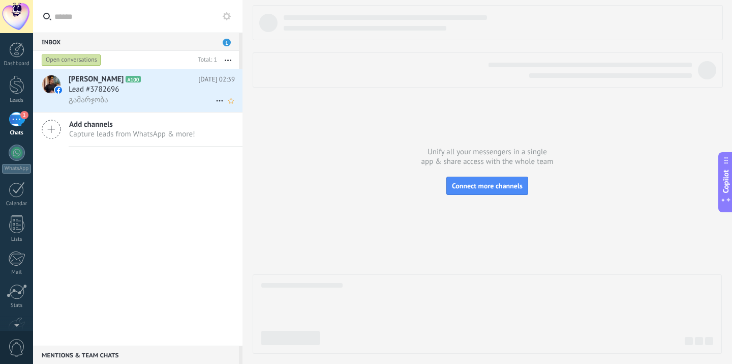
click at [126, 81] on span "A100" at bounding box center [133, 79] width 15 height 7
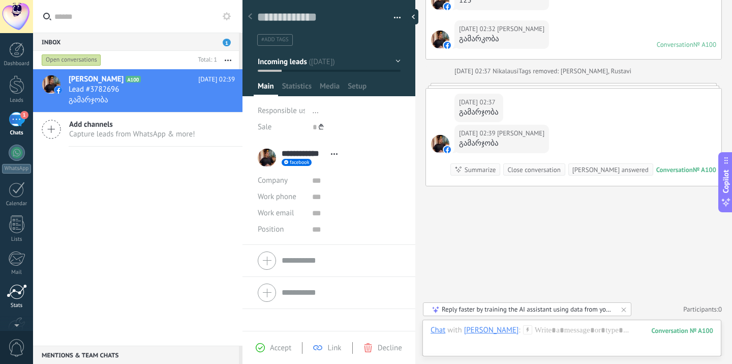
scroll to position [60, 0]
click at [22, 280] on div "Settings" at bounding box center [17, 281] width 30 height 7
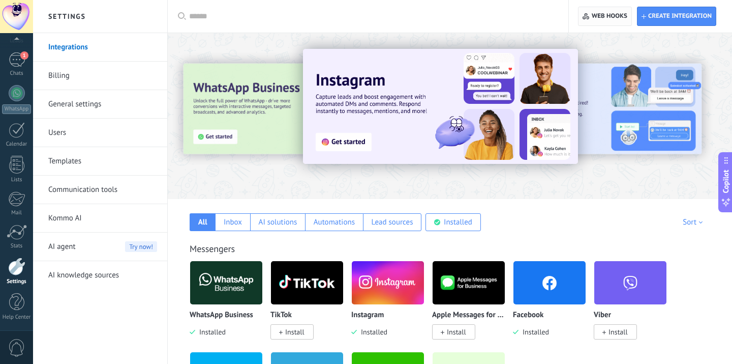
click at [615, 15] on span "Web hooks 0" at bounding box center [610, 16] width 36 height 8
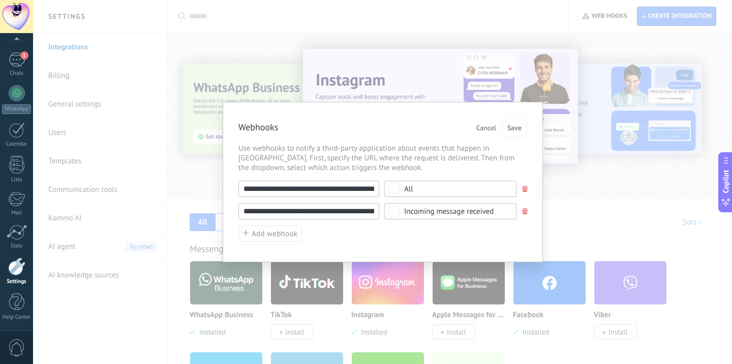
click at [441, 215] on div "Incoming message received" at bounding box center [451, 211] width 132 height 16
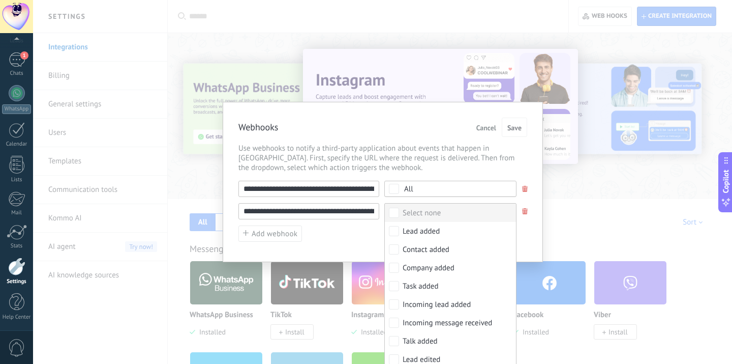
click at [451, 191] on span "All" at bounding box center [453, 189] width 99 height 8
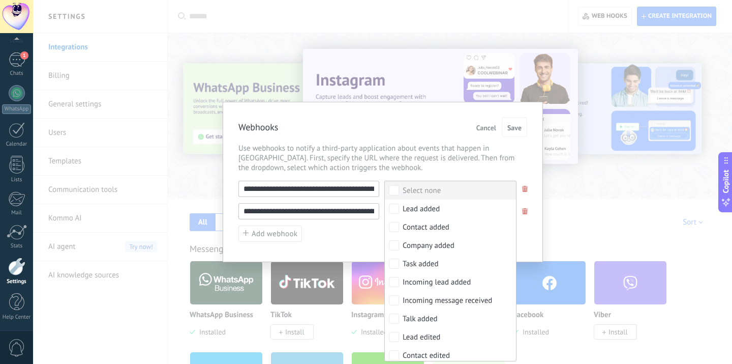
click at [445, 192] on label "Select none" at bounding box center [450, 190] width 131 height 18
click at [449, 302] on div "Incoming message received" at bounding box center [448, 301] width 90 height 10
click at [520, 127] on span "Save" at bounding box center [515, 127] width 14 height 7
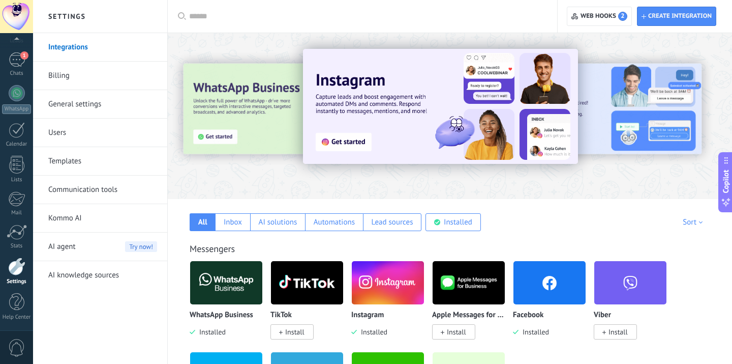
click at [348, 74] on img at bounding box center [440, 106] width 275 height 115
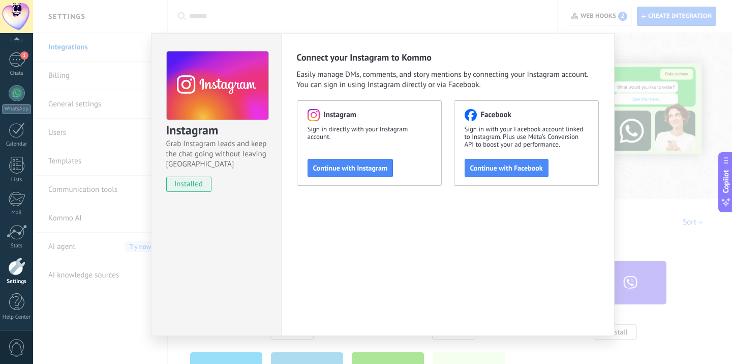
click at [424, 6] on div "Instagram Grab Instagram leads and keep the chat going without leaving Kommo in…" at bounding box center [382, 182] width 699 height 364
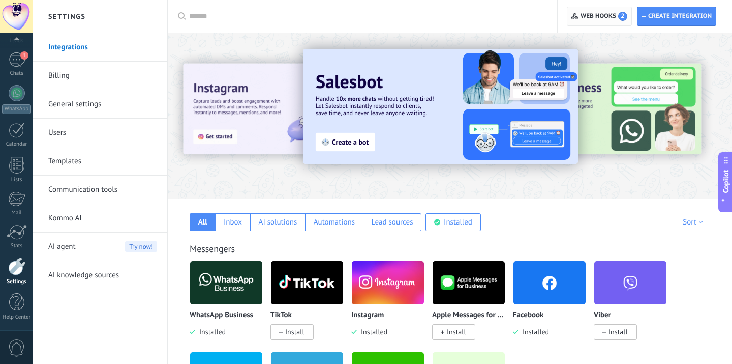
click at [599, 17] on span "Web hooks 2" at bounding box center [604, 16] width 47 height 9
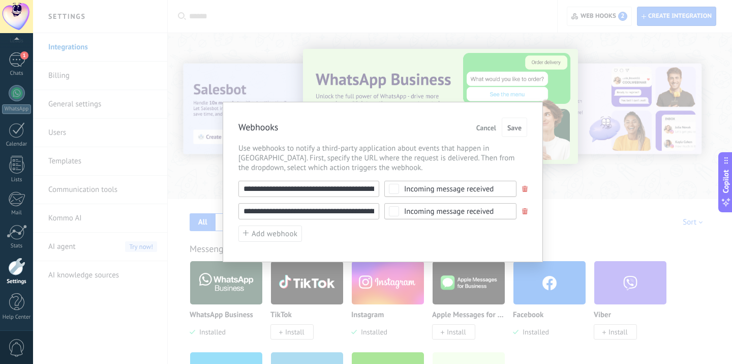
click at [189, 97] on div "**********" at bounding box center [382, 182] width 699 height 364
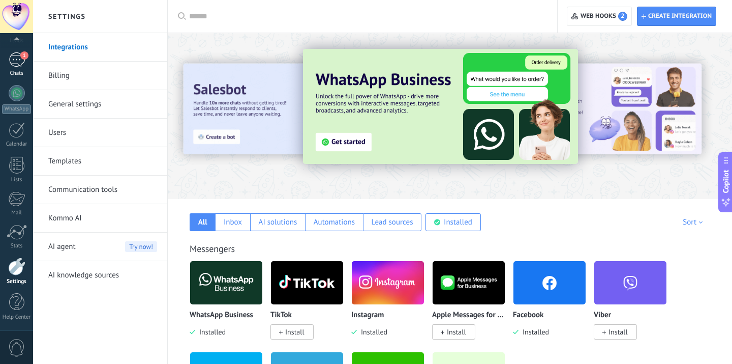
click at [10, 61] on div "1" at bounding box center [17, 59] width 16 height 15
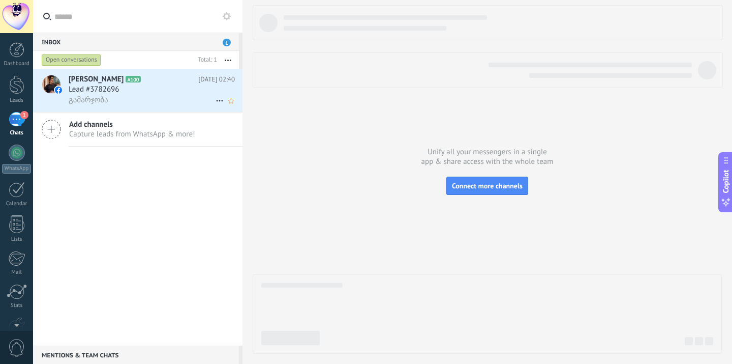
click at [171, 96] on div "გამარჯობა" at bounding box center [152, 100] width 166 height 11
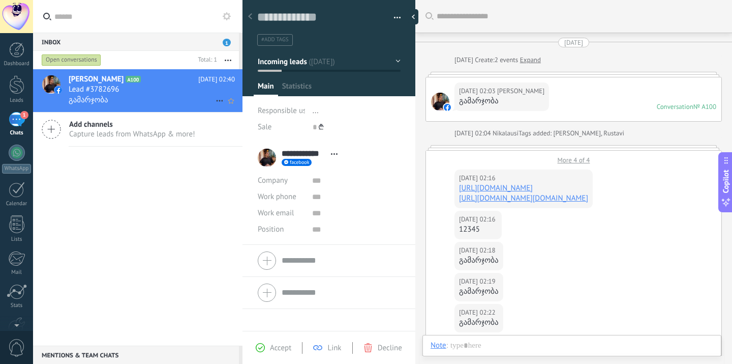
scroll to position [552, 0]
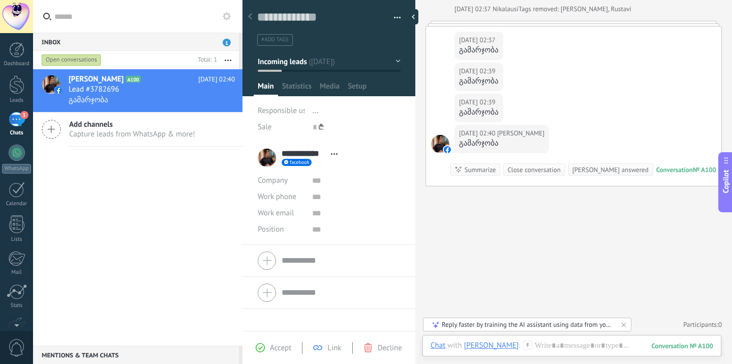
click at [21, 111] on span "1" at bounding box center [24, 115] width 8 height 8
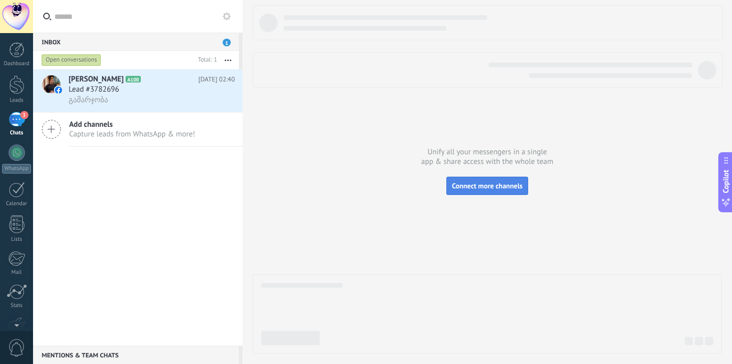
click at [462, 180] on button "Connect more channels" at bounding box center [488, 185] width 82 height 18
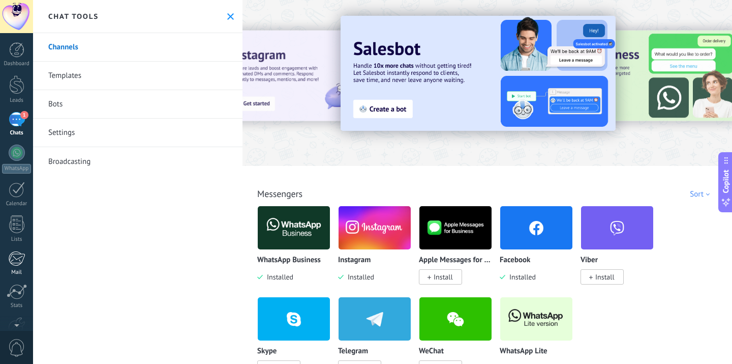
scroll to position [60, 0]
click at [13, 275] on div at bounding box center [16, 266] width 17 height 18
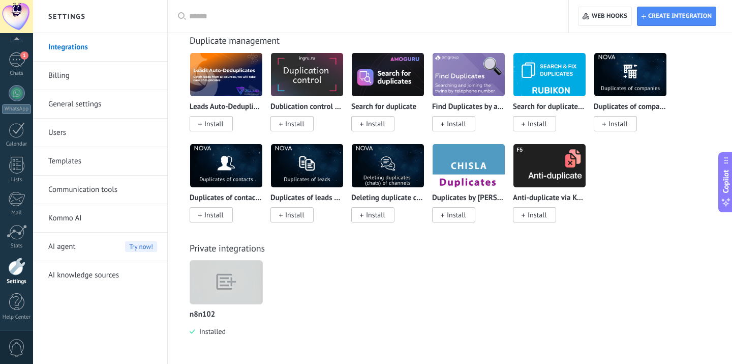
scroll to position [5214, 0]
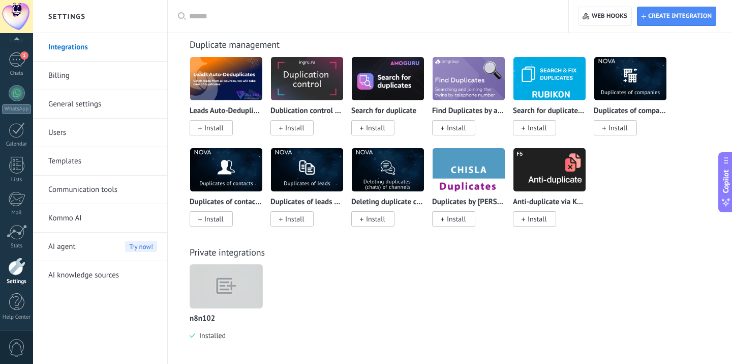
click at [216, 289] on img at bounding box center [226, 285] width 72 height 55
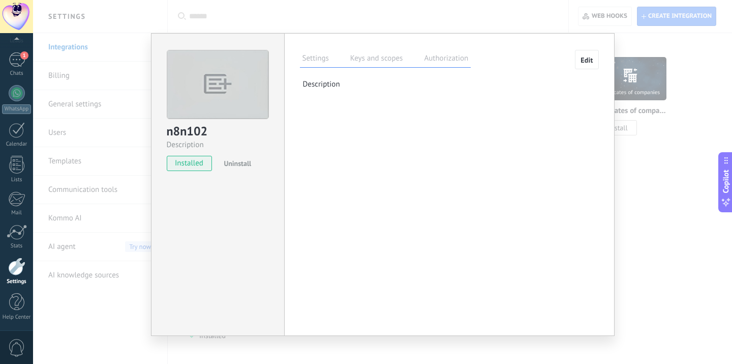
click at [358, 53] on label "Keys and scopes" at bounding box center [377, 59] width 58 height 15
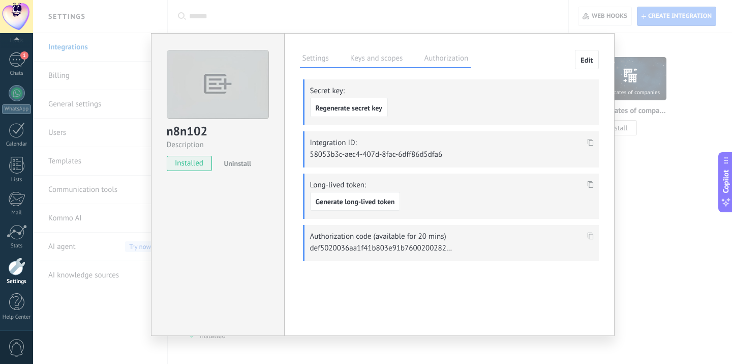
click at [323, 65] on label "Settings" at bounding box center [316, 59] width 32 height 15
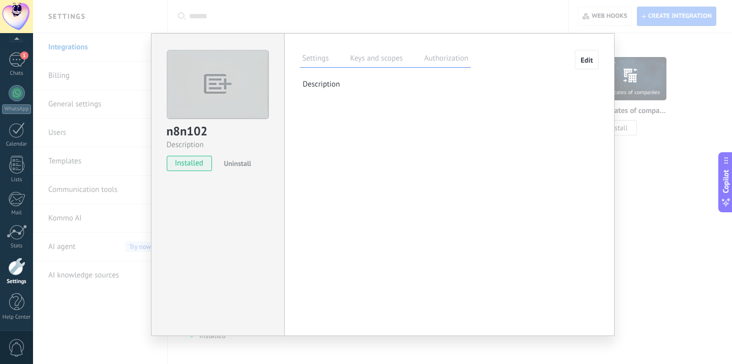
click at [578, 63] on button "Edit" at bounding box center [586, 59] width 23 height 19
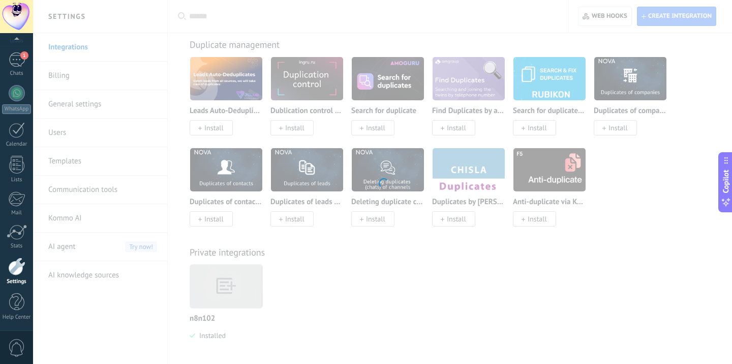
type textarea "**********"
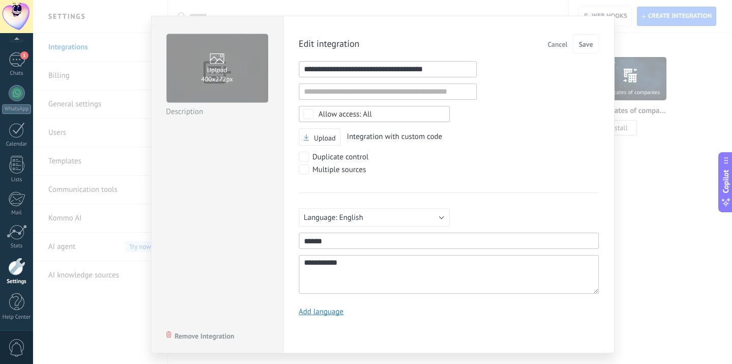
scroll to position [0, 0]
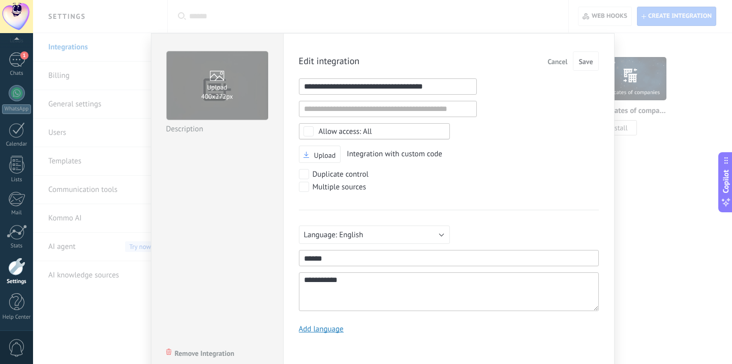
click at [446, 19] on div "**********" at bounding box center [382, 182] width 699 height 364
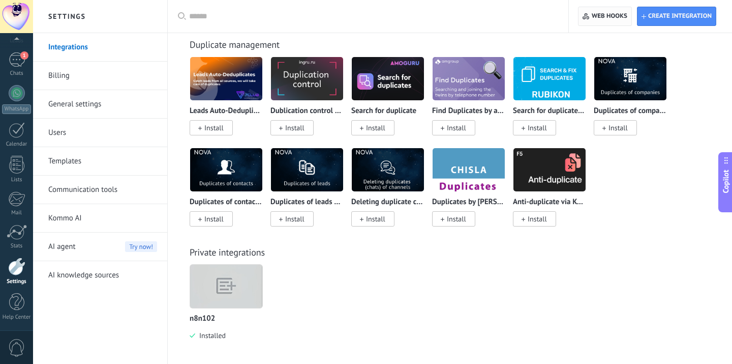
click at [622, 18] on span "Web hooks 0" at bounding box center [610, 16] width 36 height 8
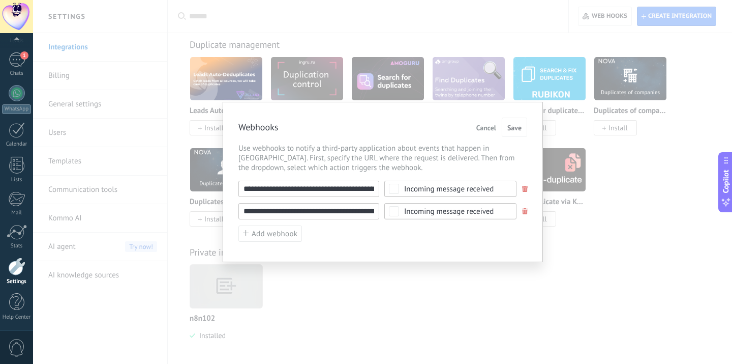
click at [473, 98] on div "**********" at bounding box center [382, 182] width 699 height 364
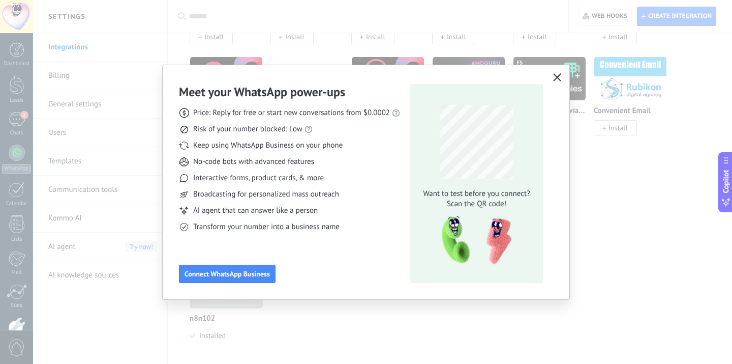
click at [555, 81] on span "button" at bounding box center [557, 77] width 8 height 9
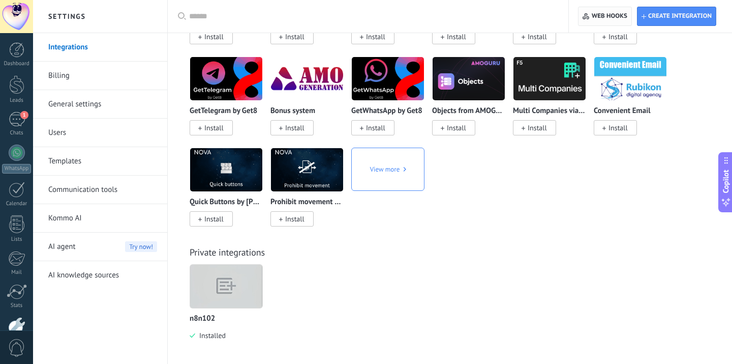
click at [583, 19] on icon "button" at bounding box center [586, 16] width 7 height 7
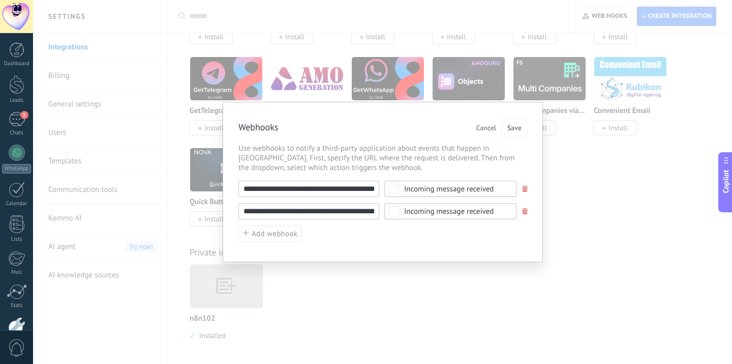
click at [462, 59] on div "**********" at bounding box center [382, 182] width 699 height 364
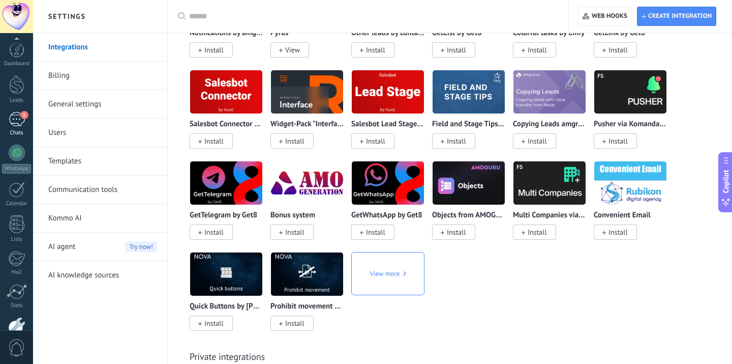
scroll to position [60, 0]
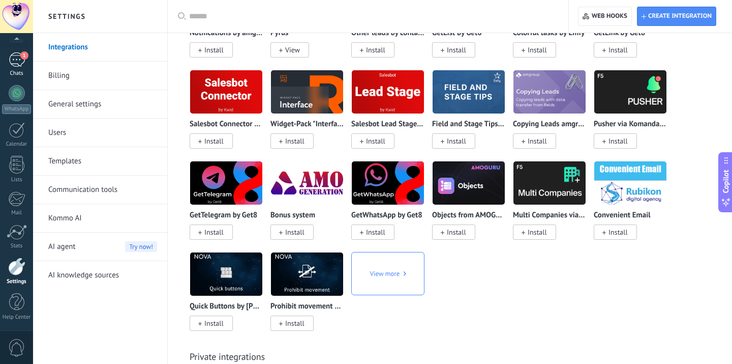
click at [11, 53] on div "1" at bounding box center [17, 59] width 16 height 15
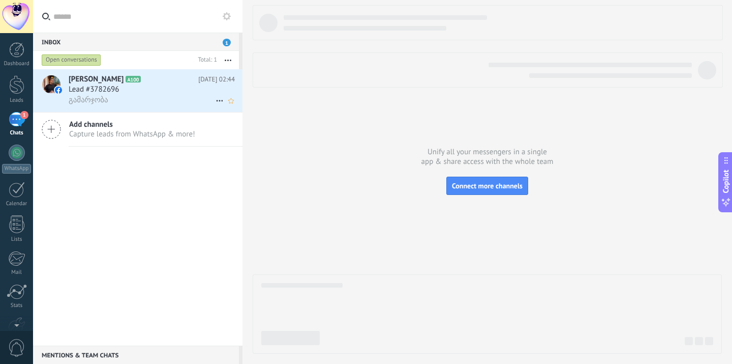
click at [194, 84] on div "Lead #3782696" at bounding box center [152, 89] width 166 height 10
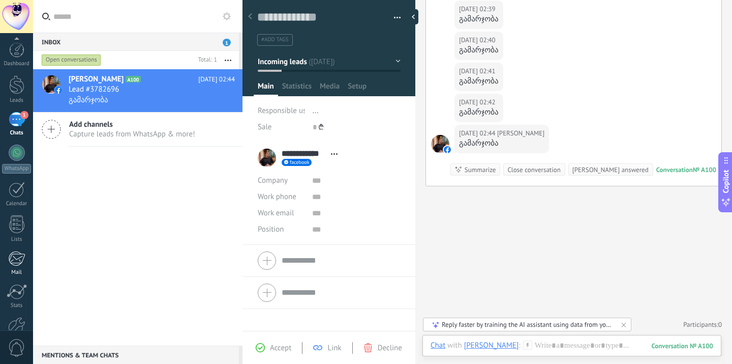
scroll to position [60, 0]
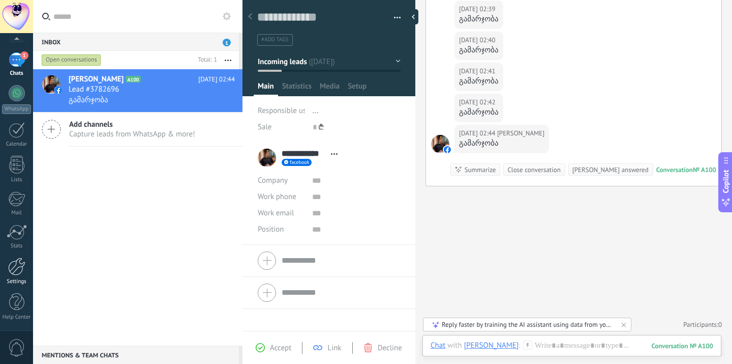
click at [17, 280] on div "Settings" at bounding box center [17, 281] width 30 height 7
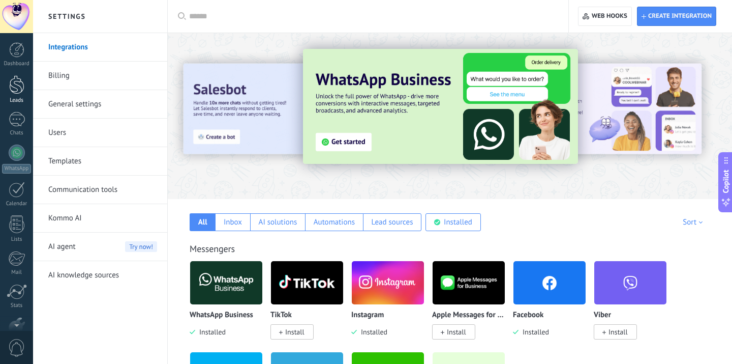
click at [20, 86] on div at bounding box center [16, 84] width 15 height 19
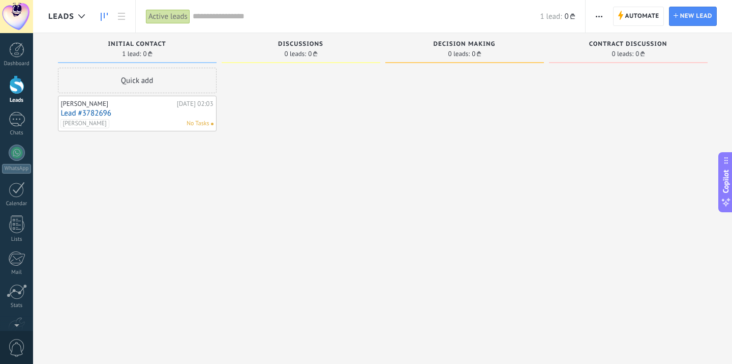
click at [127, 119] on div "Beliashvili No Tasks" at bounding box center [135, 123] width 149 height 9
click at [143, 106] on div "[PERSON_NAME]" at bounding box center [117, 104] width 113 height 8
click at [139, 114] on link "Lead #3782696" at bounding box center [137, 113] width 153 height 9
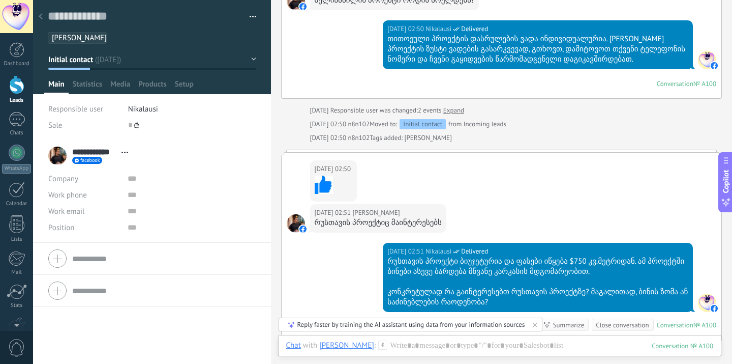
scroll to position [1066, 0]
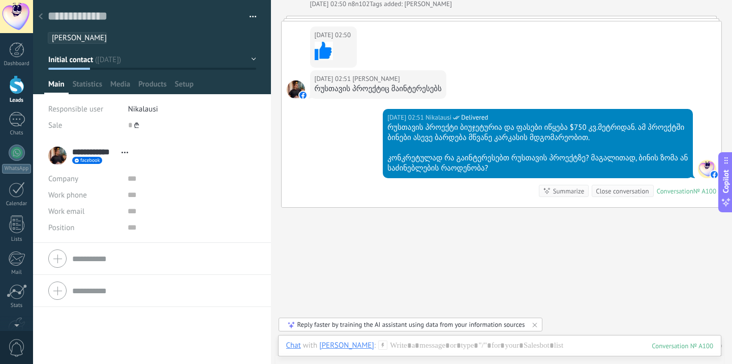
click at [23, 93] on div at bounding box center [16, 84] width 15 height 19
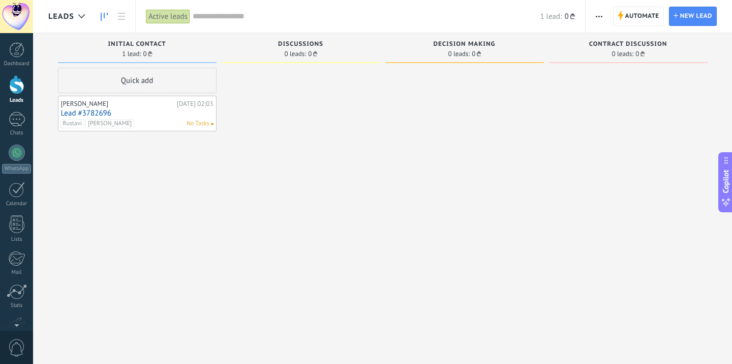
click at [130, 115] on link "Lead #3782696" at bounding box center [137, 113] width 153 height 9
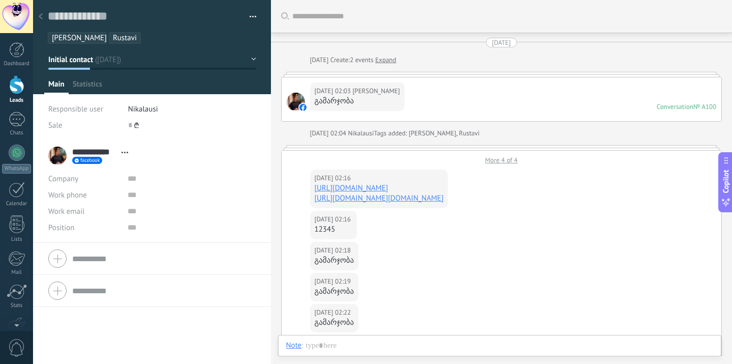
scroll to position [1154, 0]
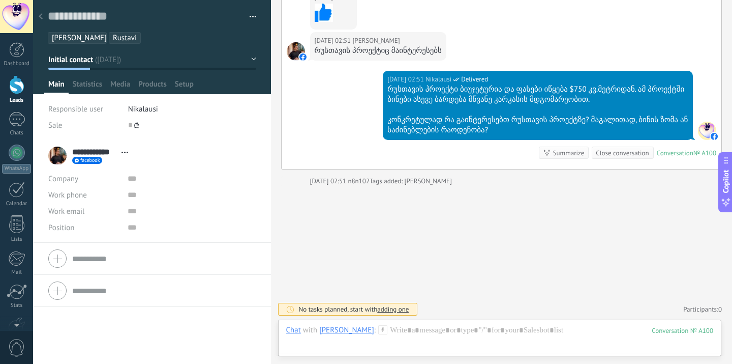
click at [147, 30] on div "[PERSON_NAME] [GEOGRAPHIC_DATA]" at bounding box center [152, 35] width 209 height 18
click at [147, 44] on ul "[PERSON_NAME] [GEOGRAPHIC_DATA]" at bounding box center [150, 38] width 207 height 14
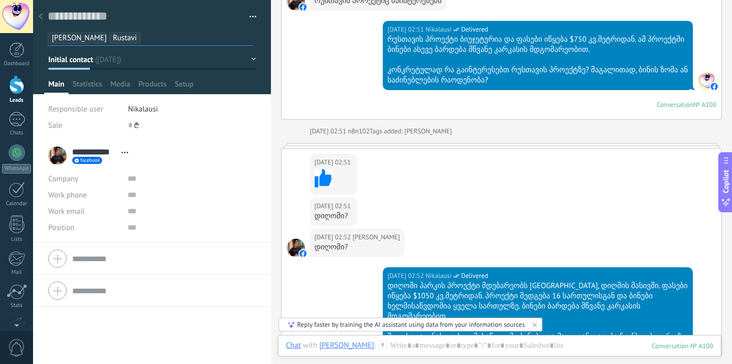
scroll to position [1371, 0]
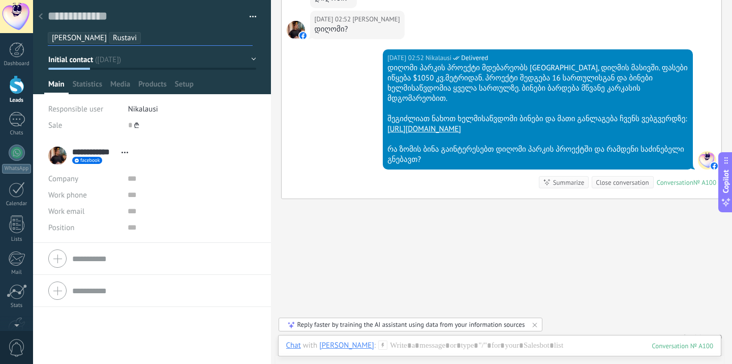
click at [18, 91] on div at bounding box center [16, 84] width 15 height 19
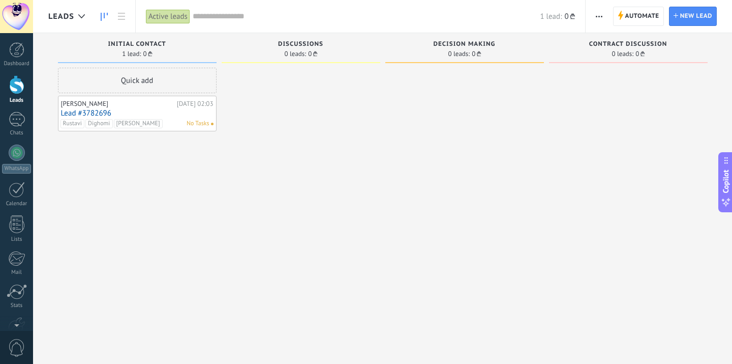
click at [134, 103] on div "[PERSON_NAME]" at bounding box center [117, 104] width 113 height 8
click at [136, 110] on link "Lead #3782696" at bounding box center [137, 113] width 153 height 9
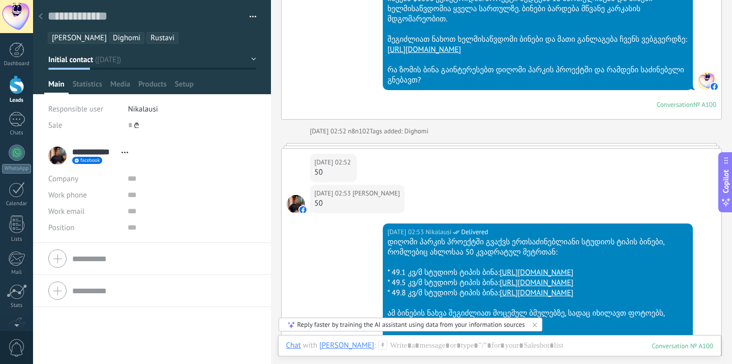
scroll to position [1656, 0]
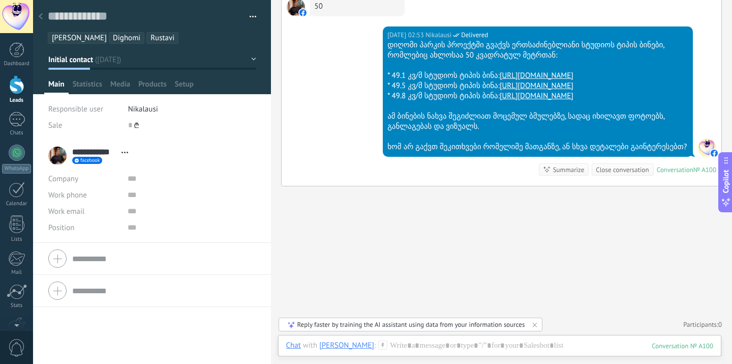
click at [23, 89] on div at bounding box center [16, 84] width 15 height 19
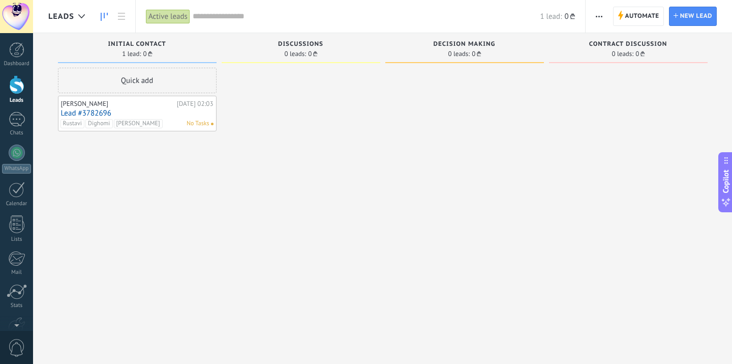
click at [133, 102] on div "[PERSON_NAME]" at bounding box center [117, 104] width 113 height 8
click at [131, 111] on link "Lead #3782696" at bounding box center [137, 113] width 153 height 9
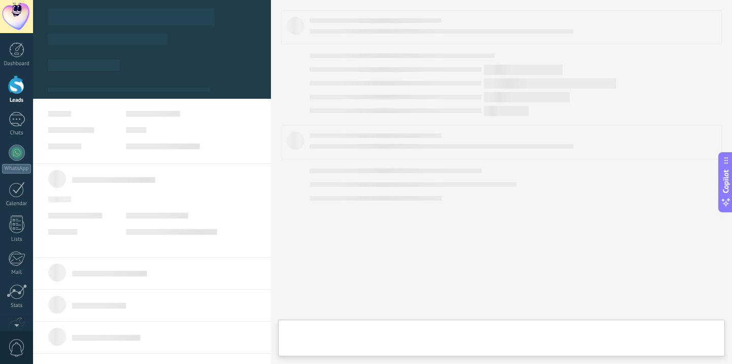
type textarea "**********"
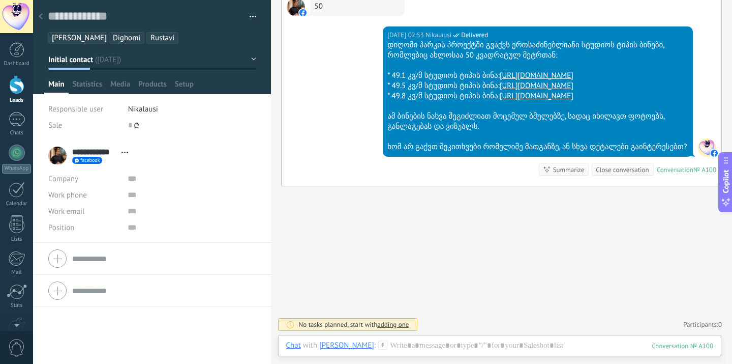
scroll to position [1651, 0]
click at [20, 93] on div at bounding box center [16, 84] width 15 height 19
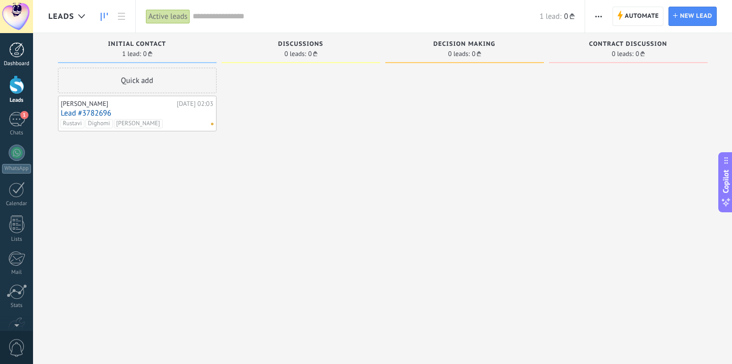
click at [21, 64] on div "Dashboard" at bounding box center [17, 64] width 30 height 7
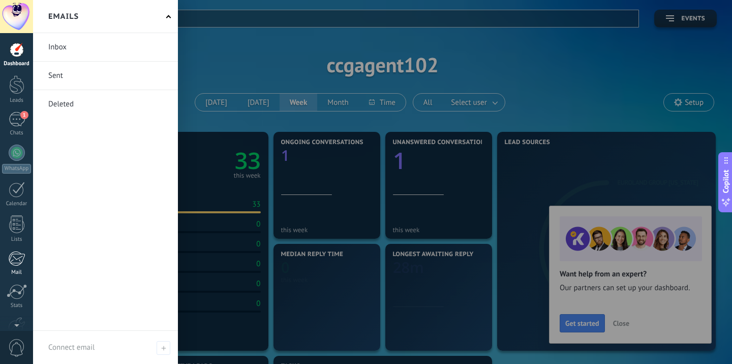
scroll to position [60, 0]
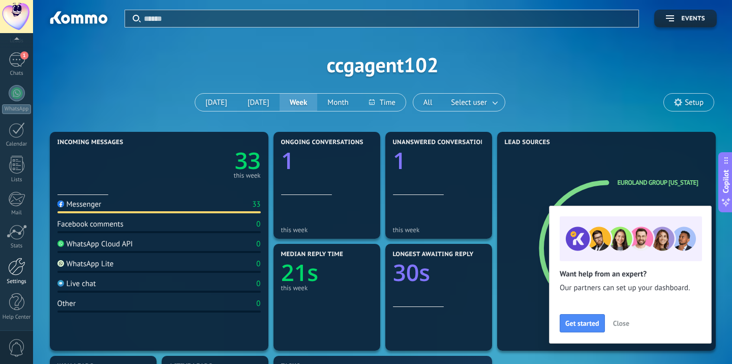
click at [15, 283] on div "Settings" at bounding box center [17, 281] width 30 height 7
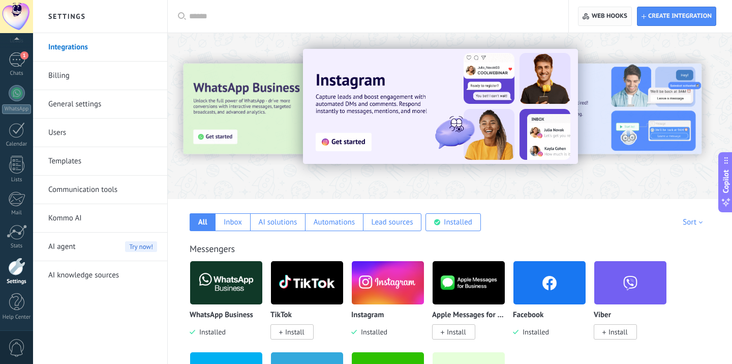
click at [610, 23] on span "Web hooks 0" at bounding box center [605, 16] width 44 height 18
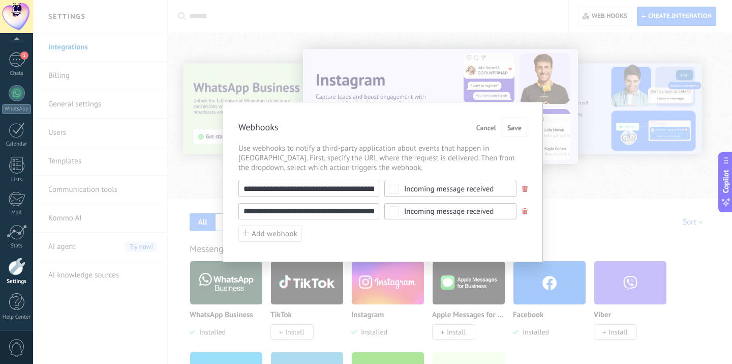
scroll to position [0, 71]
drag, startPoint x: 338, startPoint y: 213, endPoint x: 453, endPoint y: 212, distance: 114.4
click at [453, 212] on div "**********" at bounding box center [383, 211] width 289 height 16
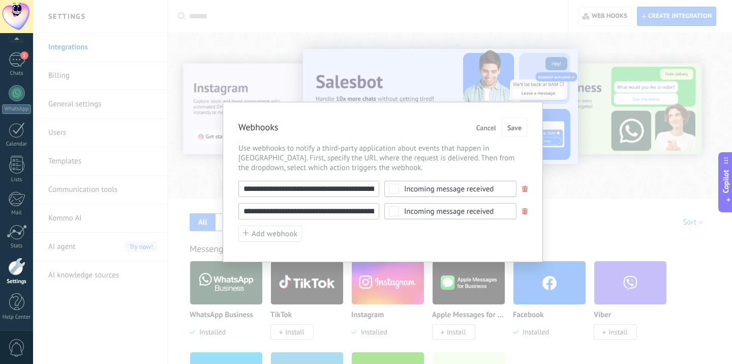
click at [291, 212] on input "**********" at bounding box center [309, 211] width 141 height 16
click at [416, 162] on span "Use webhooks to notify a third-party application about events that happen in [G…" at bounding box center [383, 157] width 289 height 29
click at [447, 165] on span "Use webhooks to notify a third-party application about events that happen in [G…" at bounding box center [383, 157] width 289 height 29
click at [566, 146] on div "**********" at bounding box center [382, 182] width 699 height 364
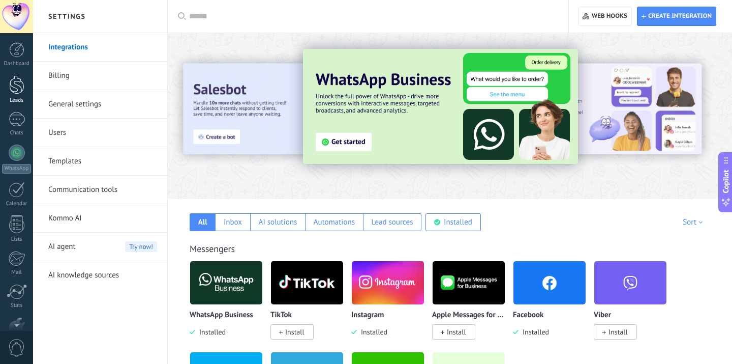
click at [17, 83] on div at bounding box center [16, 84] width 15 height 19
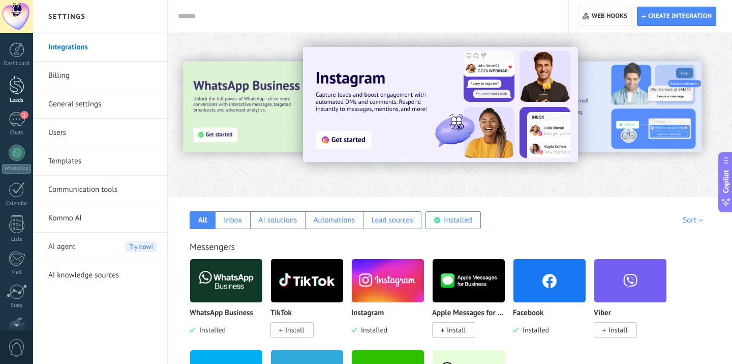
click at [19, 79] on div at bounding box center [16, 84] width 15 height 19
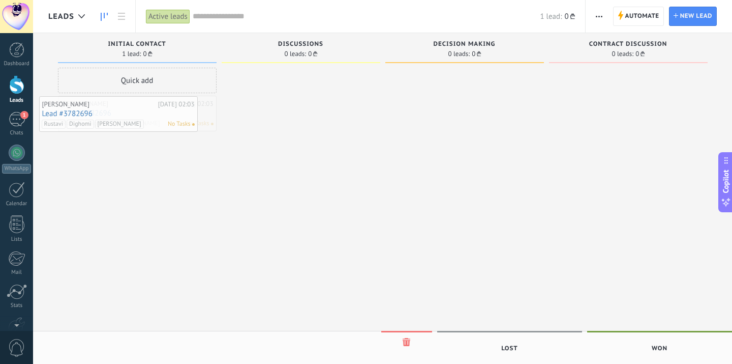
drag, startPoint x: 163, startPoint y: 126, endPoint x: 144, endPoint y: 126, distance: 18.8
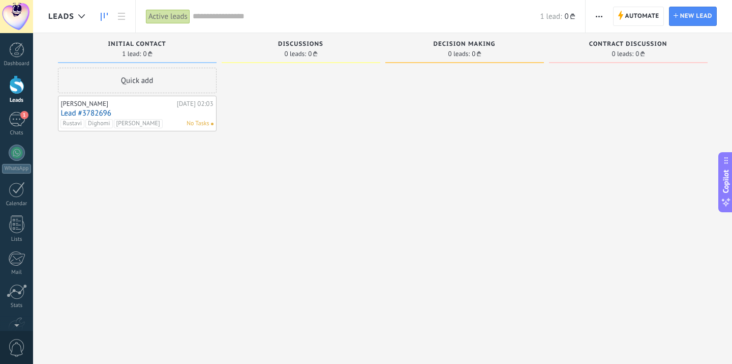
click at [332, 34] on div "Discussions 0 leads: 0 ₾" at bounding box center [301, 48] width 159 height 30
click at [312, 44] on span "Discussions" at bounding box center [300, 44] width 45 height 7
click at [21, 84] on div at bounding box center [16, 84] width 15 height 19
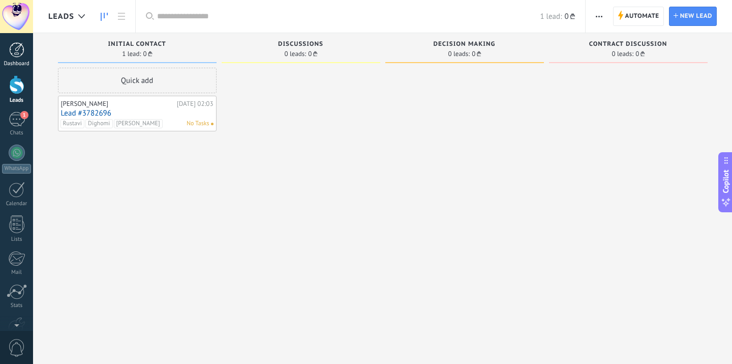
click at [17, 58] on link "Dashboard" at bounding box center [16, 54] width 33 height 25
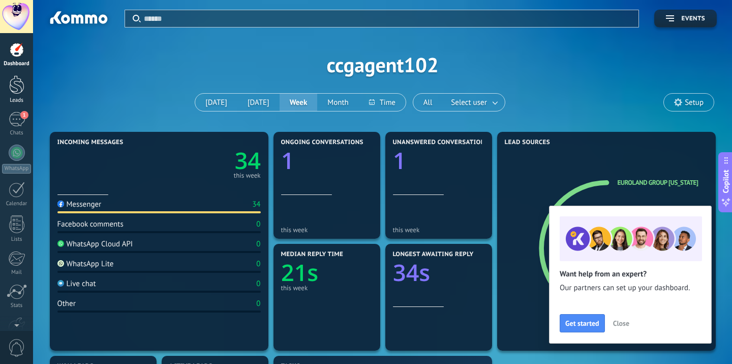
click at [11, 89] on div at bounding box center [16, 84] width 15 height 19
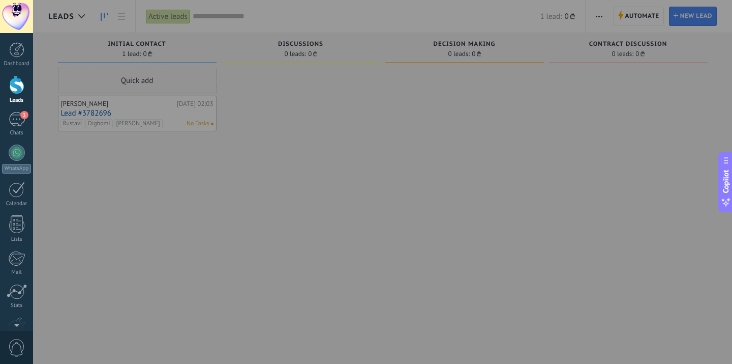
click at [372, 117] on div at bounding box center [399, 182] width 732 height 364
click at [79, 19] on div at bounding box center [399, 182] width 732 height 364
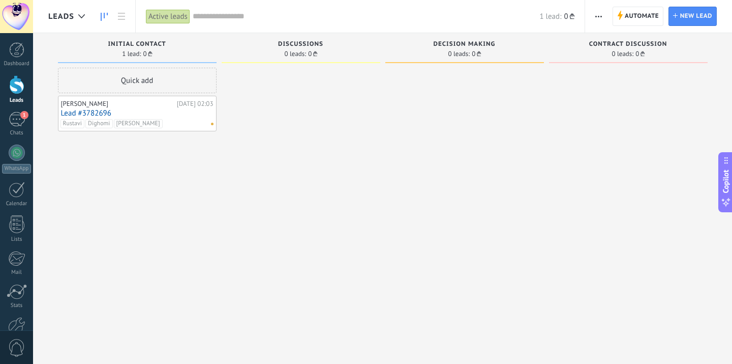
click at [91, 18] on div "Leads" at bounding box center [71, 16] width 47 height 33
click at [80, 17] on use at bounding box center [81, 16] width 7 height 4
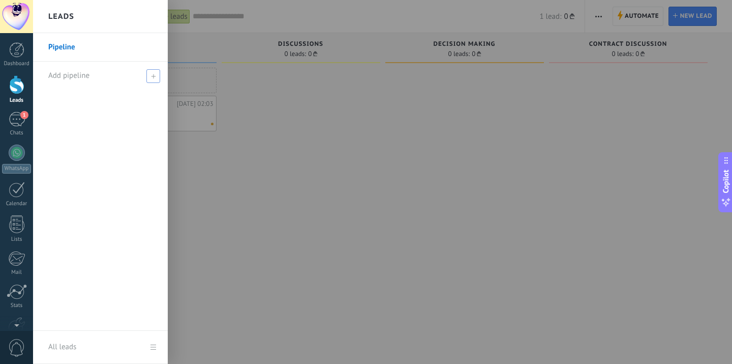
click at [93, 75] on div "Add pipeline" at bounding box center [102, 76] width 109 height 28
click at [93, 75] on input "text" at bounding box center [96, 76] width 96 height 16
type input "*********"
click at [134, 100] on div "Pipeline *********" at bounding box center [100, 182] width 135 height 298
click at [153, 75] on span at bounding box center [154, 75] width 9 height 7
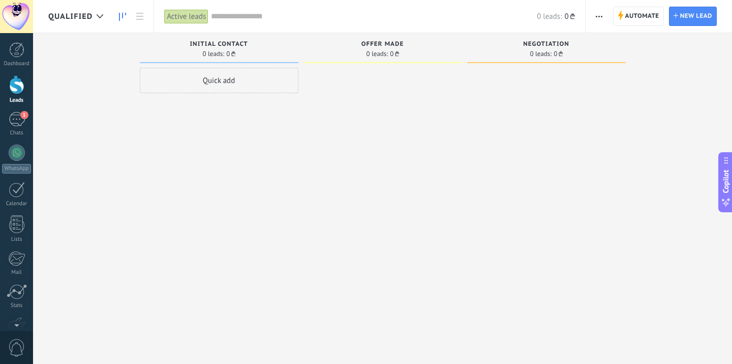
click at [82, 14] on span "QUALIFIED" at bounding box center [70, 17] width 44 height 10
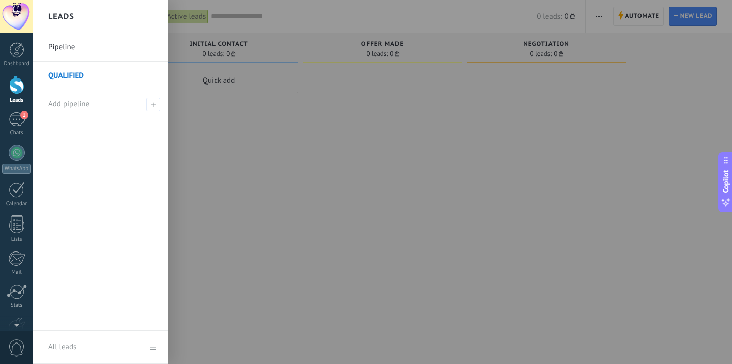
click at [87, 51] on link "Pipeline" at bounding box center [102, 47] width 109 height 28
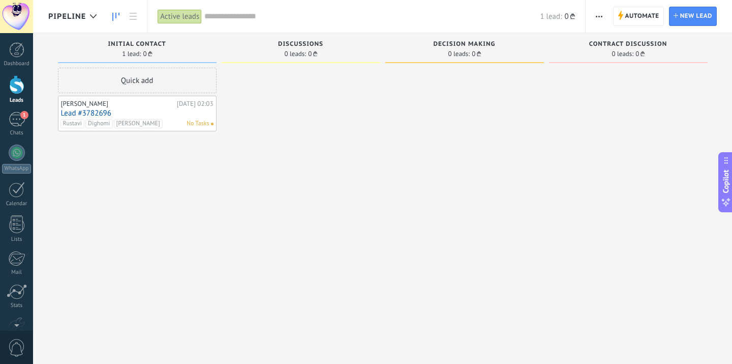
click at [294, 46] on span "Discussions" at bounding box center [300, 44] width 45 height 7
click at [687, 14] on span "New lead" at bounding box center [697, 16] width 32 height 18
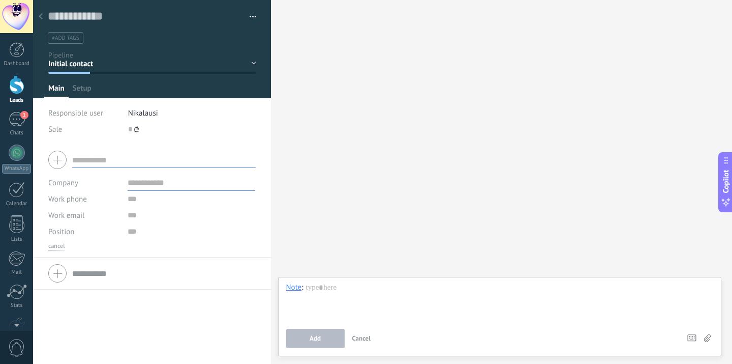
click at [39, 20] on div at bounding box center [41, 17] width 14 height 20
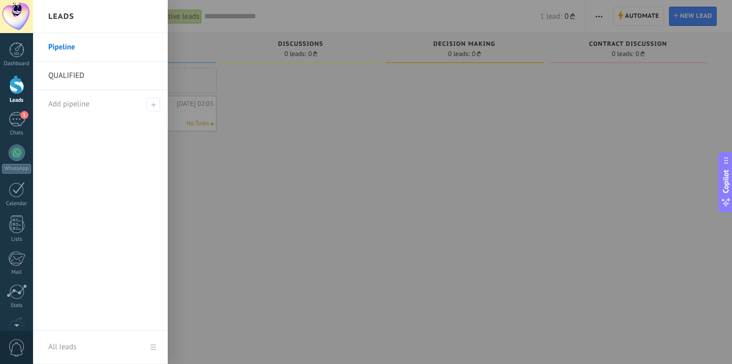
click at [21, 92] on div at bounding box center [16, 84] width 15 height 19
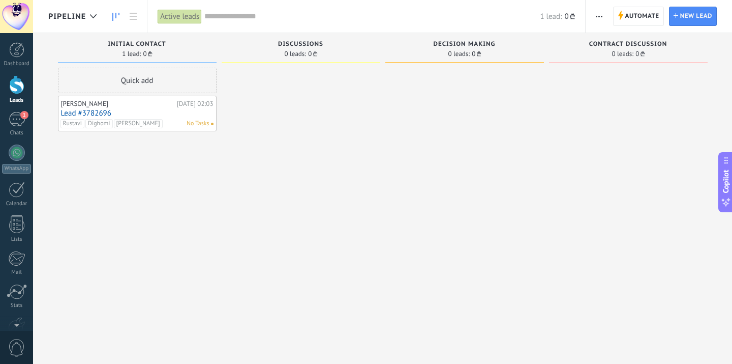
click at [183, 18] on div "Active leads" at bounding box center [180, 16] width 44 height 15
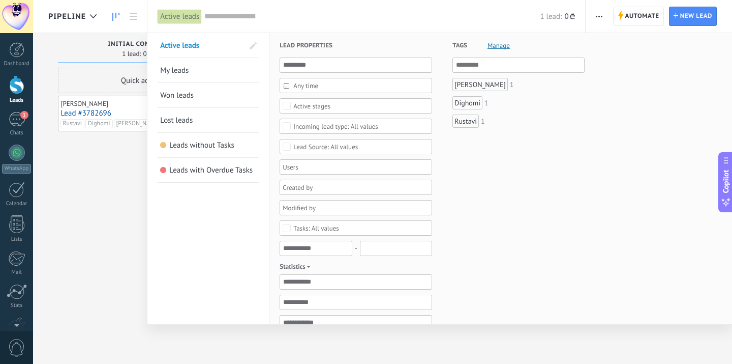
click at [220, 86] on link "Won leads" at bounding box center [208, 95] width 96 height 24
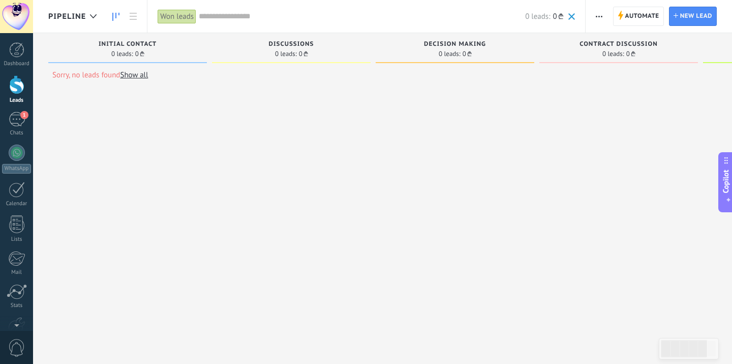
click at [176, 21] on div "Won leads" at bounding box center [177, 16] width 39 height 15
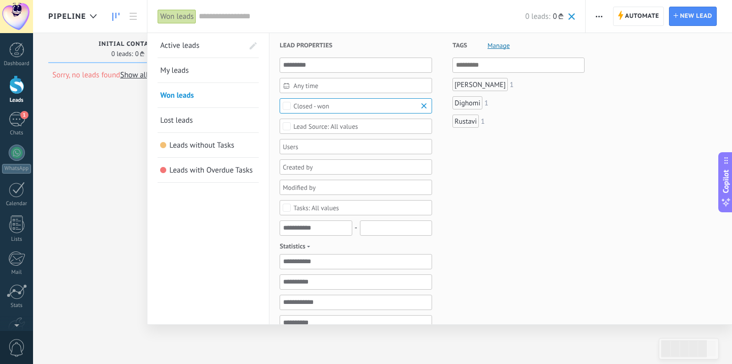
click at [201, 56] on link "Active leads" at bounding box center [201, 45] width 83 height 24
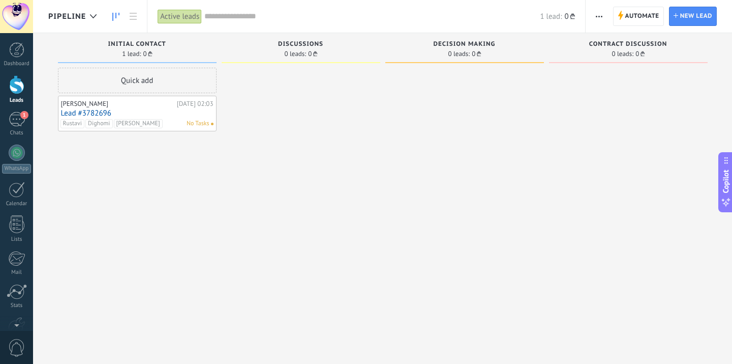
click at [190, 23] on div "Active leads" at bounding box center [180, 16] width 44 height 15
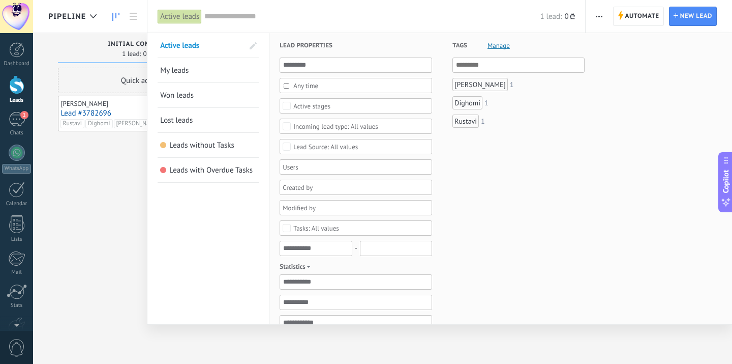
click at [423, 20] on input "text" at bounding box center [372, 16] width 336 height 11
click at [648, 17] on div at bounding box center [366, 182] width 732 height 364
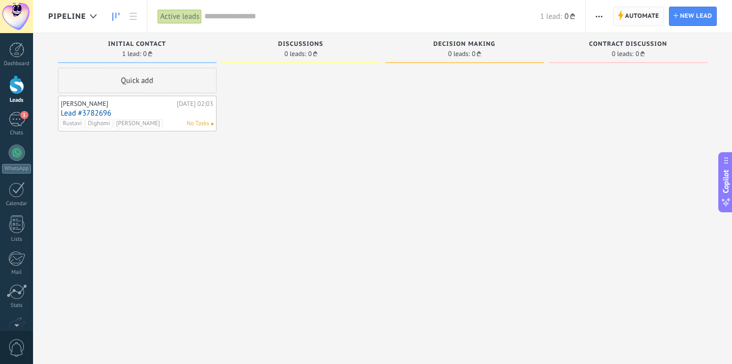
click at [644, 18] on span "Automate" at bounding box center [643, 16] width 34 height 18
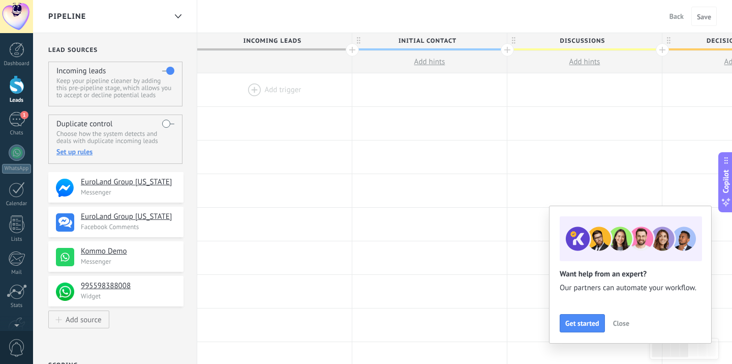
click at [92, 11] on div "Pipeline" at bounding box center [107, 16] width 118 height 33
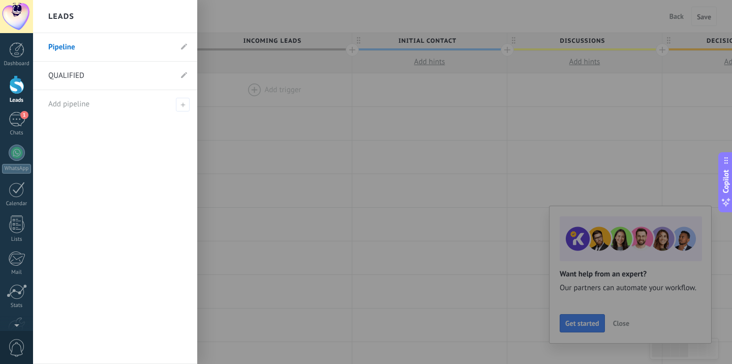
click at [100, 49] on link "Pipeline" at bounding box center [110, 47] width 124 height 28
click at [17, 63] on div "Dashboard" at bounding box center [17, 64] width 30 height 7
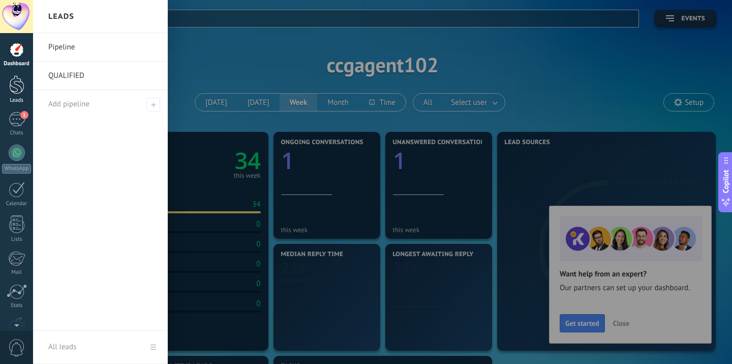
click at [16, 83] on div at bounding box center [16, 84] width 15 height 19
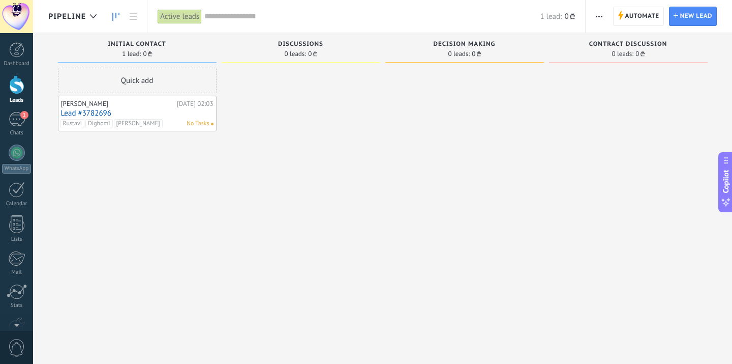
click at [278, 43] on span "Discussions" at bounding box center [300, 44] width 45 height 7
click at [290, 47] on span "Discussions" at bounding box center [300, 44] width 45 height 7
click at [288, 60] on div "Discussions 0 leads: 0 ₾" at bounding box center [301, 48] width 159 height 30
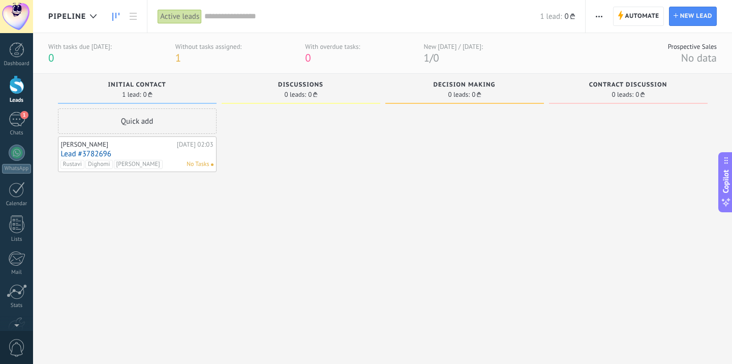
click at [451, 86] on span "Decision making" at bounding box center [465, 84] width 62 height 7
click at [600, 78] on div "Contract discussion 0 leads: 0 ₾" at bounding box center [628, 89] width 159 height 30
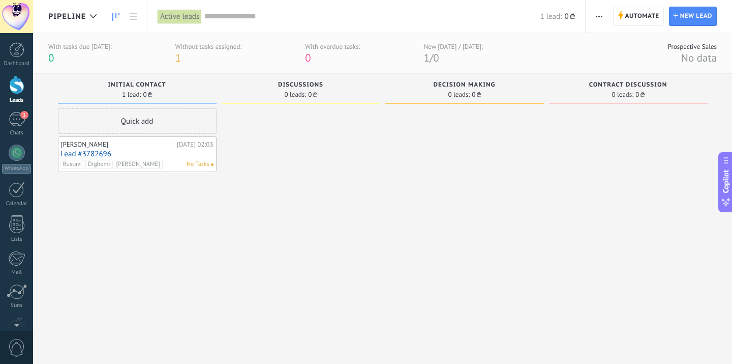
click at [600, 78] on div "Contract discussion 0 leads: 0 ₾" at bounding box center [628, 89] width 159 height 30
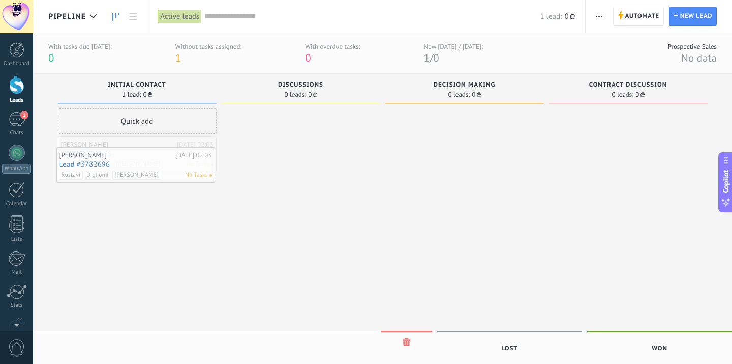
drag, startPoint x: 180, startPoint y: 158, endPoint x: 178, endPoint y: 169, distance: 11.4
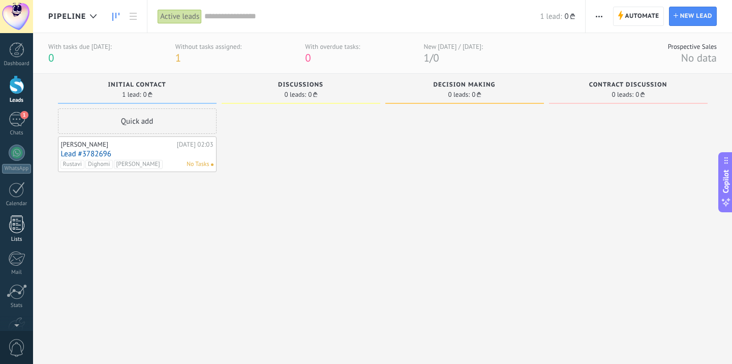
scroll to position [60, 0]
click at [12, 278] on div "Settings" at bounding box center [17, 281] width 30 height 7
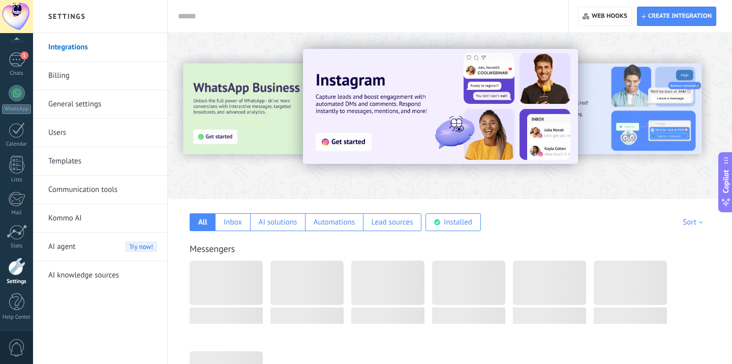
click at [107, 108] on link "General settings" at bounding box center [102, 104] width 109 height 28
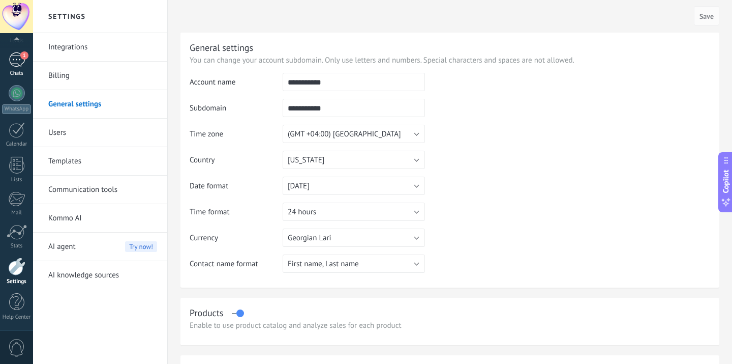
click at [15, 69] on link "1 Chats" at bounding box center [16, 64] width 33 height 24
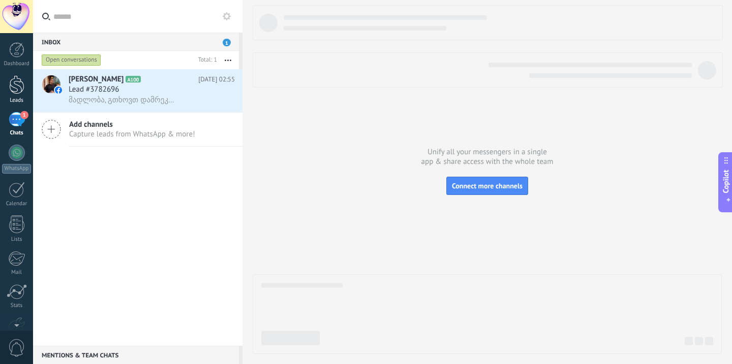
click at [21, 87] on div at bounding box center [16, 84] width 15 height 19
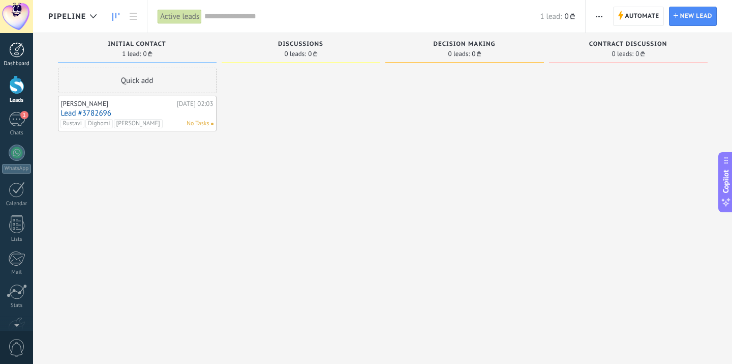
click at [15, 49] on div at bounding box center [16, 49] width 15 height 15
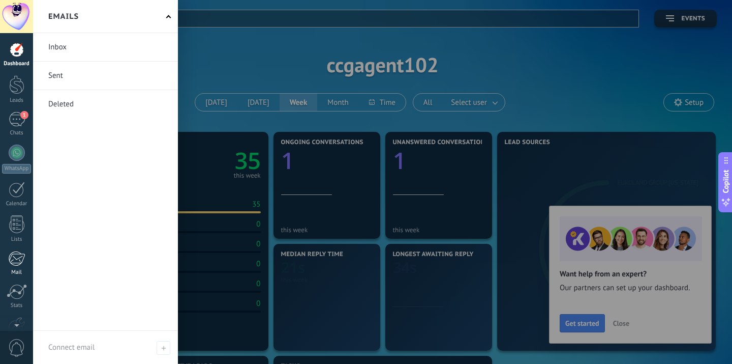
scroll to position [60, 0]
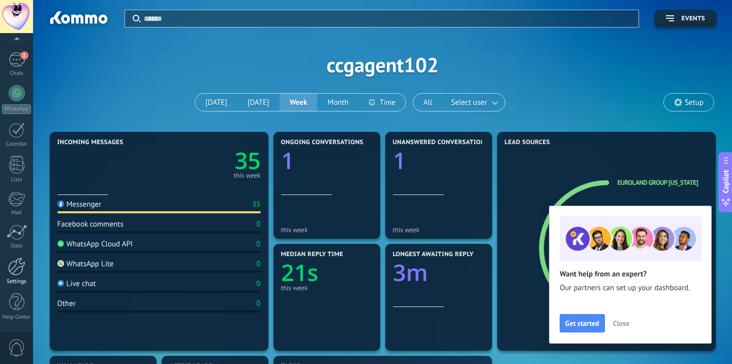
click at [14, 280] on div "Settings" at bounding box center [17, 281] width 30 height 7
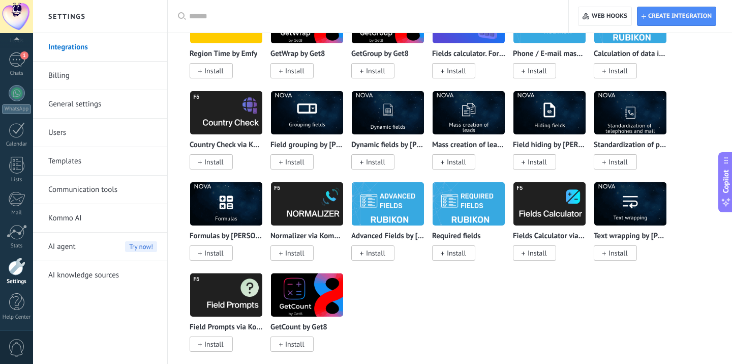
scroll to position [5237, 0]
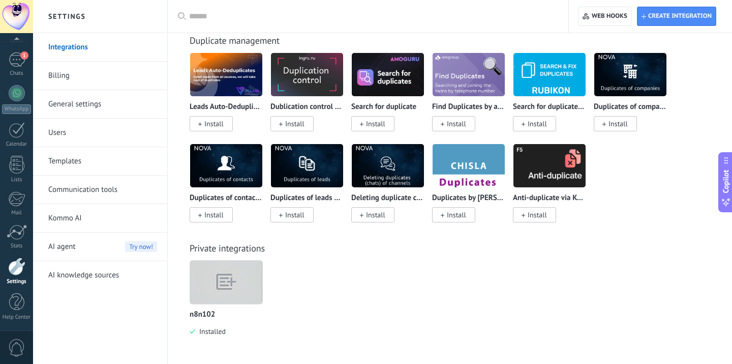
click at [225, 285] on img at bounding box center [226, 281] width 72 height 55
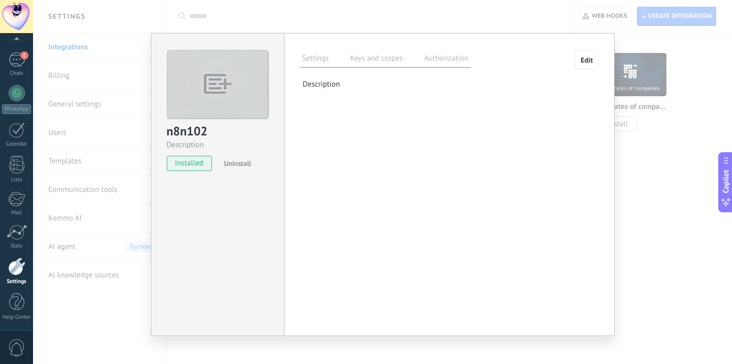
click at [431, 56] on label "Authorization" at bounding box center [446, 59] width 49 height 15
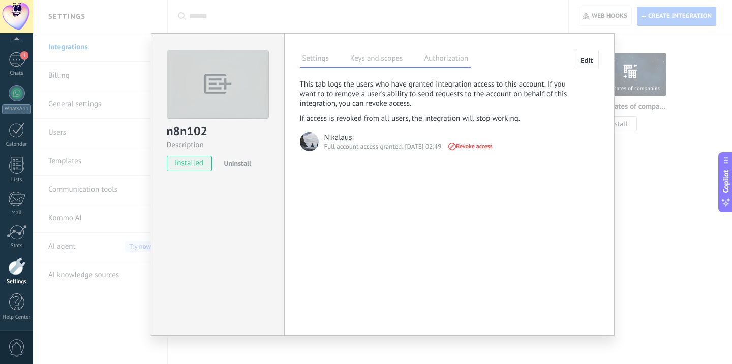
click at [396, 65] on label "Keys and scopes" at bounding box center [377, 59] width 58 height 15
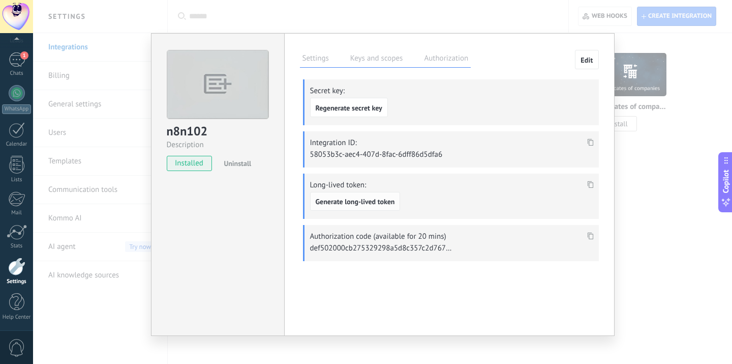
click at [347, 200] on span "Generate long-lived token" at bounding box center [355, 201] width 79 height 7
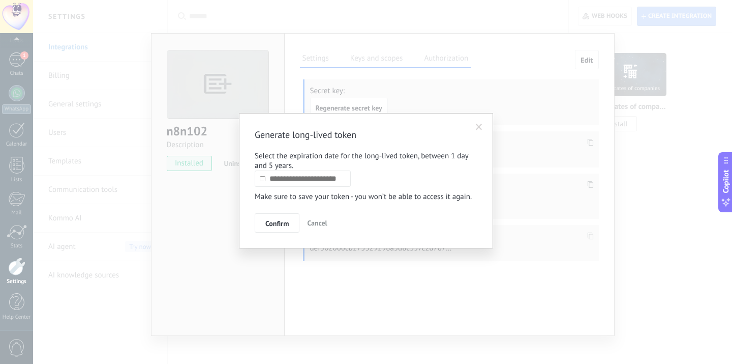
click at [346, 182] on input "text" at bounding box center [303, 178] width 96 height 16
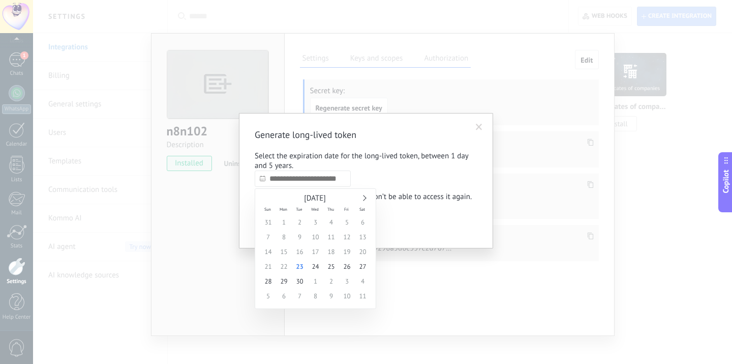
click at [326, 195] on span "September 2025" at bounding box center [315, 198] width 22 height 10
click at [364, 197] on link at bounding box center [364, 198] width 6 height 6
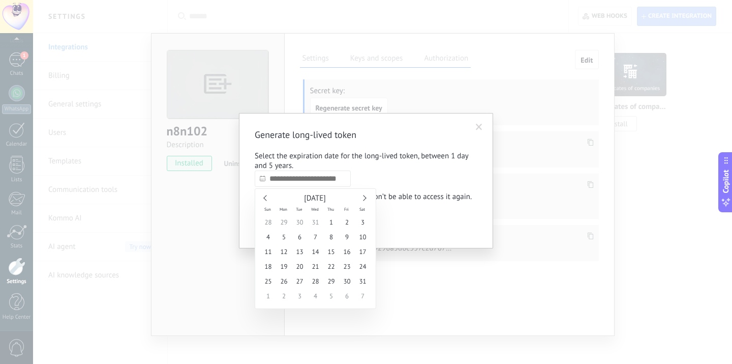
click at [364, 197] on link at bounding box center [364, 198] width 6 height 6
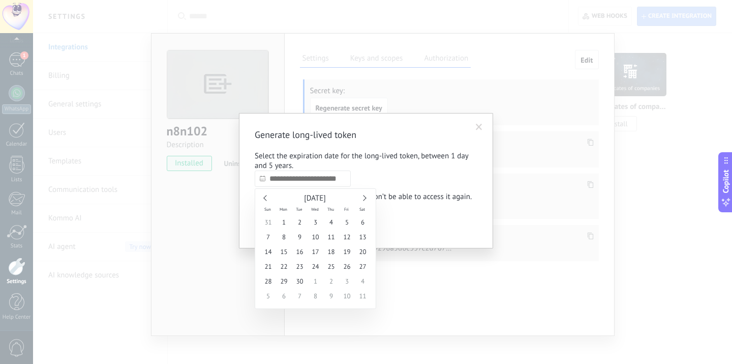
click at [364, 197] on link at bounding box center [364, 198] width 6 height 6
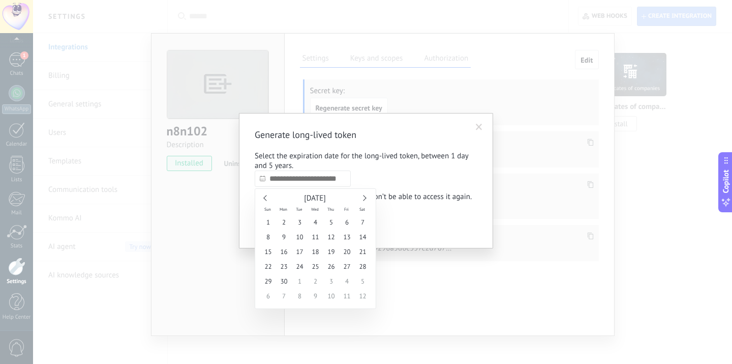
click at [364, 197] on link at bounding box center [364, 198] width 6 height 6
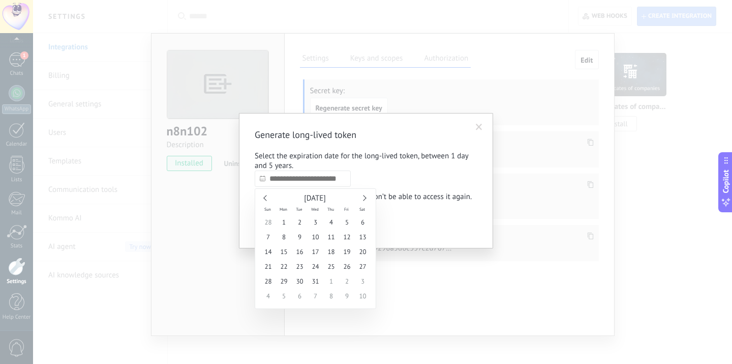
click at [364, 197] on link at bounding box center [364, 198] width 6 height 6
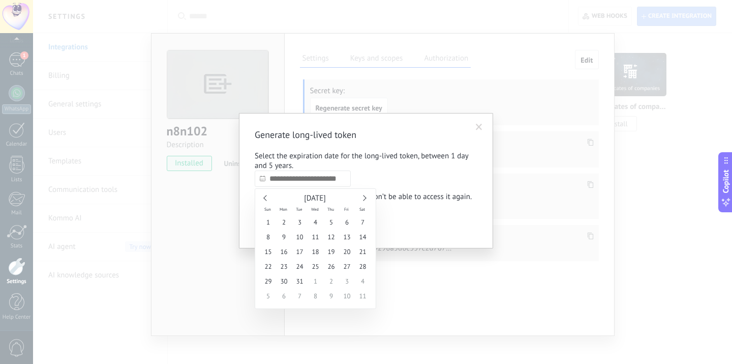
click at [364, 197] on link at bounding box center [364, 198] width 6 height 6
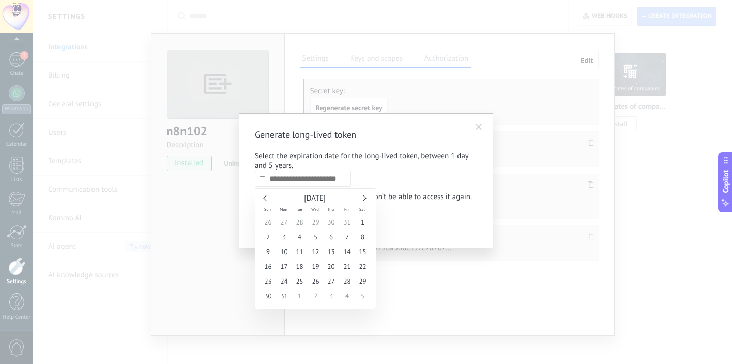
click at [364, 197] on link at bounding box center [364, 198] width 6 height 6
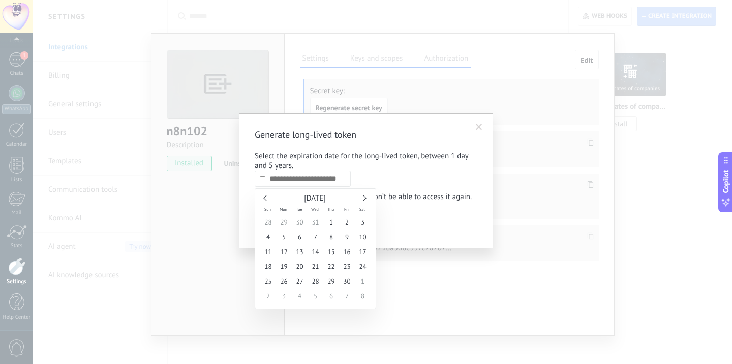
click at [364, 197] on link at bounding box center [364, 198] width 6 height 6
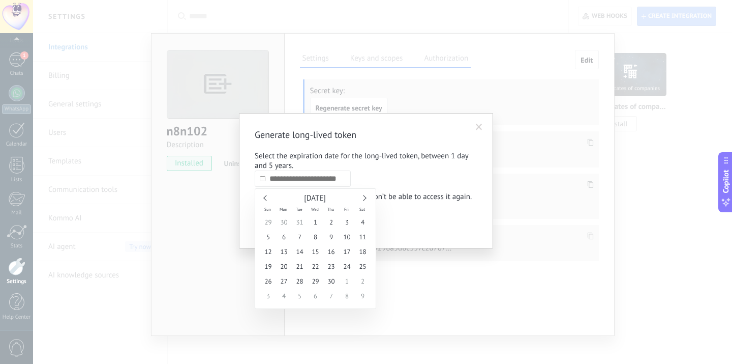
click at [364, 197] on link at bounding box center [364, 198] width 6 height 6
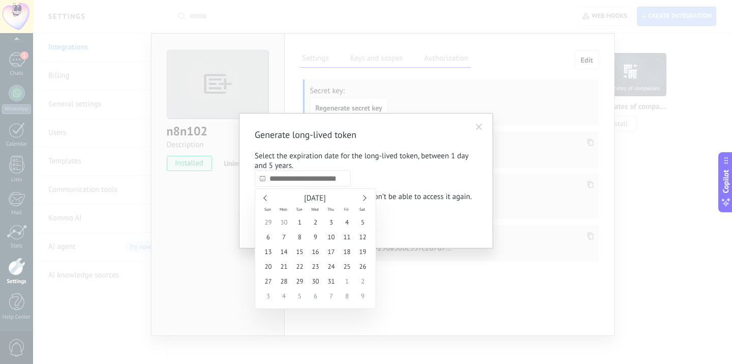
click at [364, 197] on link at bounding box center [364, 198] width 6 height 6
type input "**********"
click at [347, 222] on span "1" at bounding box center [347, 222] width 16 height 15
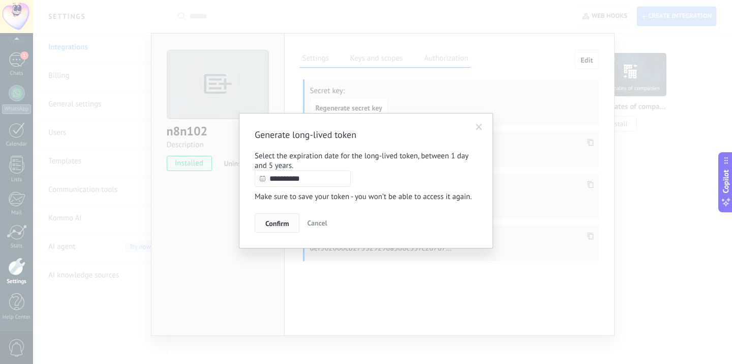
click at [290, 221] on button "Confirm" at bounding box center [277, 222] width 45 height 19
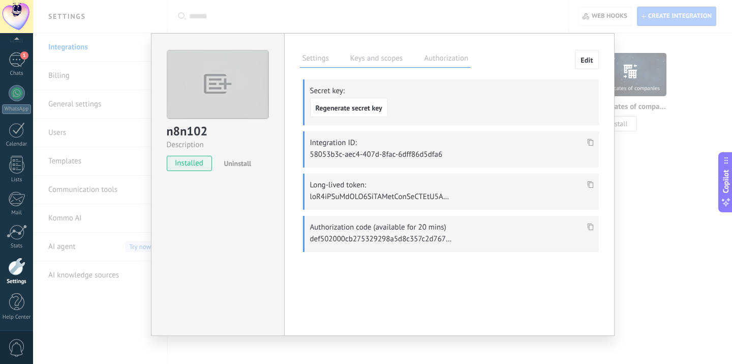
click at [590, 184] on icon at bounding box center [590, 184] width 6 height 7
click at [494, 13] on div "n8n102 Description installed Uninstall Settings Keys and scopes Authorization E…" at bounding box center [382, 182] width 699 height 364
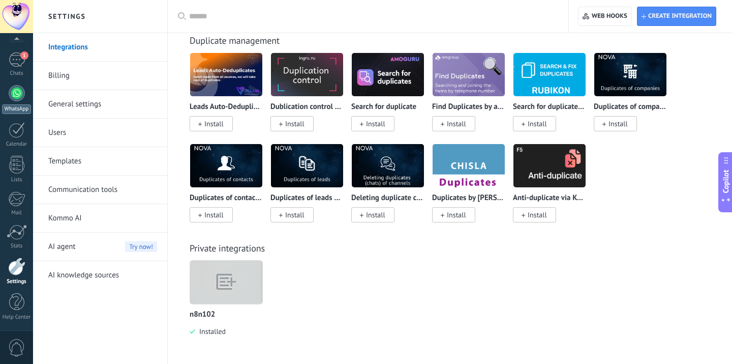
click at [15, 101] on link "WhatsApp" at bounding box center [16, 99] width 33 height 29
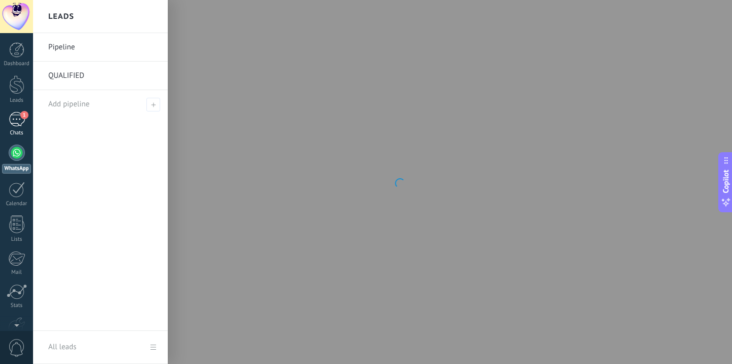
click at [23, 115] on span "1" at bounding box center [24, 115] width 8 height 8
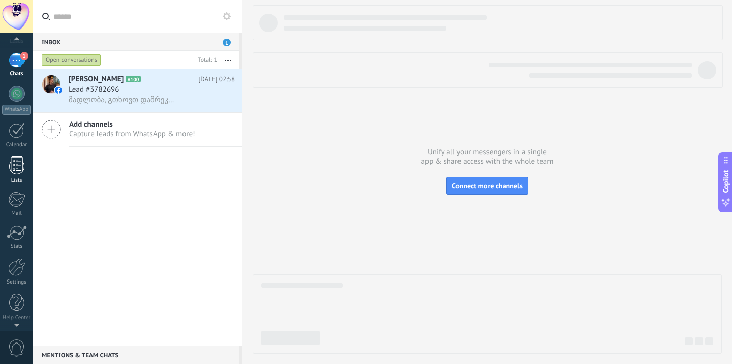
scroll to position [60, 0]
click at [19, 134] on div at bounding box center [17, 130] width 16 height 16
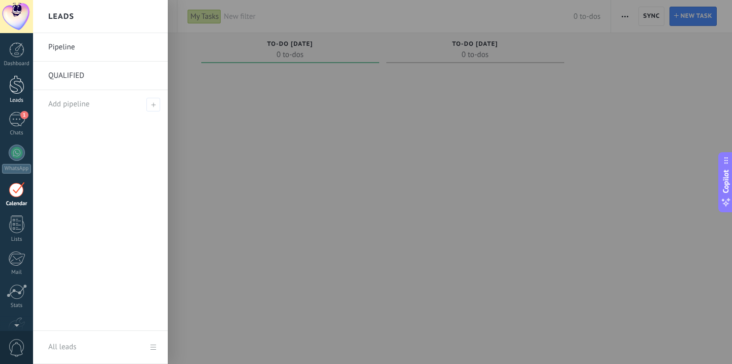
click at [16, 88] on div at bounding box center [16, 84] width 15 height 19
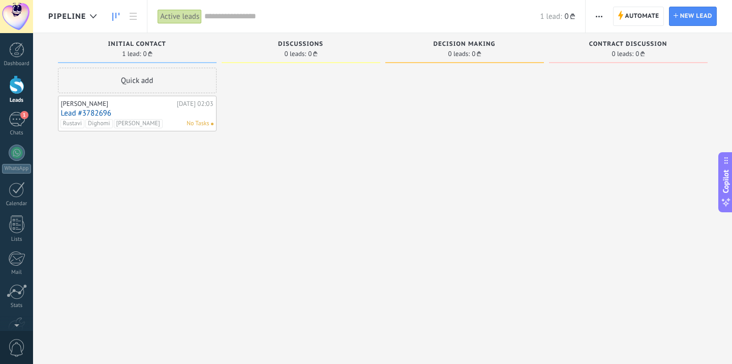
click at [243, 19] on input "text" at bounding box center [372, 16] width 336 height 11
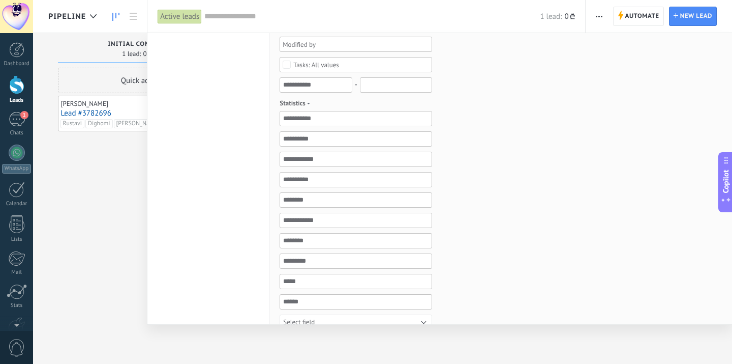
scroll to position [284, 0]
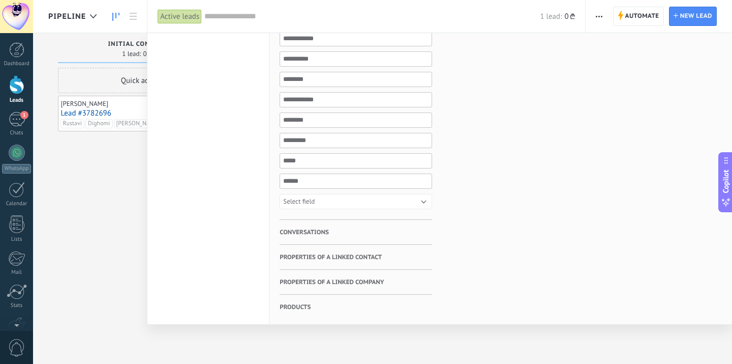
click at [142, 275] on div at bounding box center [366, 182] width 732 height 364
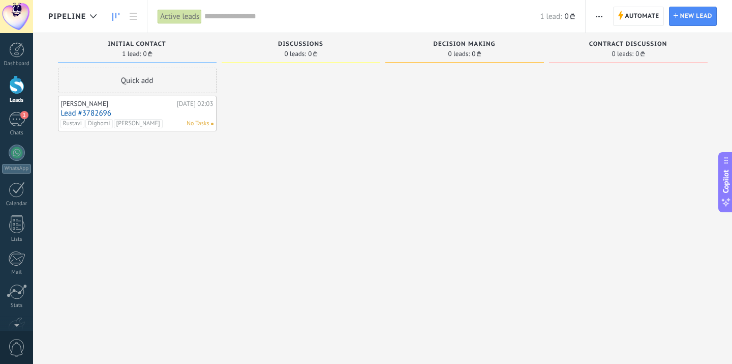
click at [102, 23] on div "Pipeline" at bounding box center [77, 16] width 58 height 33
click at [98, 23] on div at bounding box center [93, 17] width 17 height 20
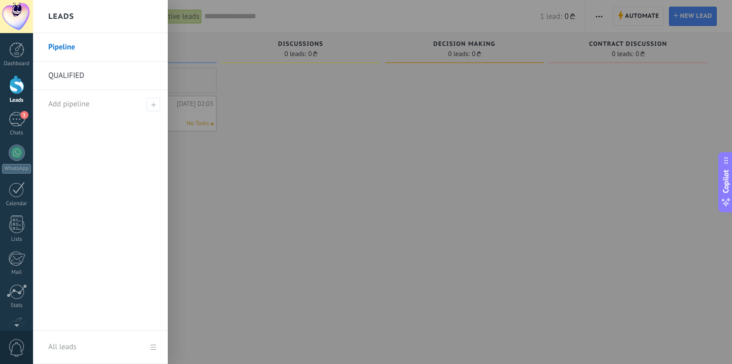
click at [94, 70] on link "QUALIFIED" at bounding box center [102, 76] width 109 height 28
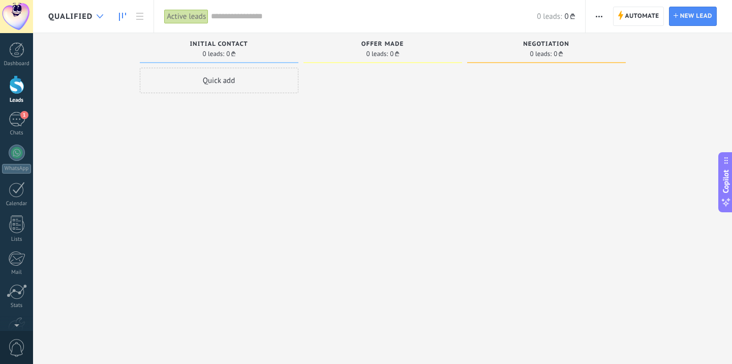
click at [92, 14] on div at bounding box center [100, 17] width 17 height 20
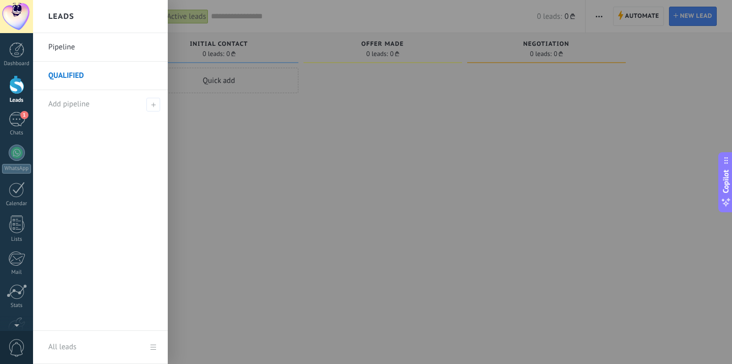
click at [150, 350] on link "All leads" at bounding box center [100, 347] width 135 height 33
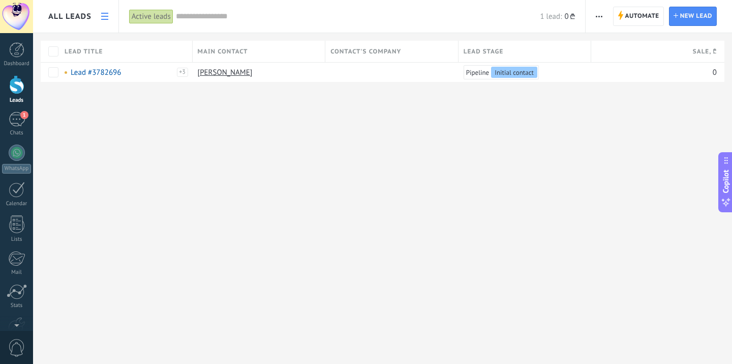
click at [99, 13] on link at bounding box center [104, 17] width 17 height 20
click at [98, 18] on link at bounding box center [104, 17] width 17 height 20
click at [85, 22] on div "All leads" at bounding box center [69, 16] width 43 height 33
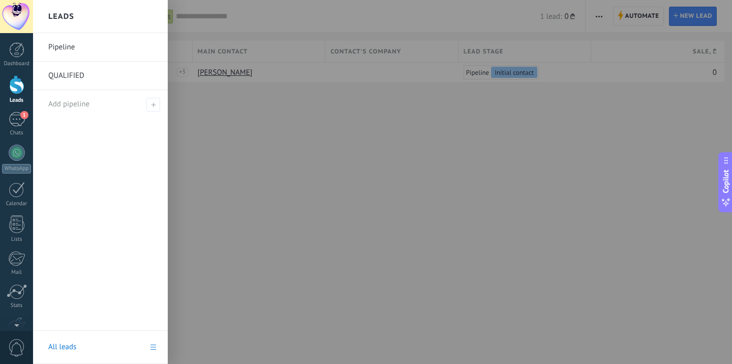
click at [87, 49] on link "Pipeline" at bounding box center [102, 47] width 109 height 28
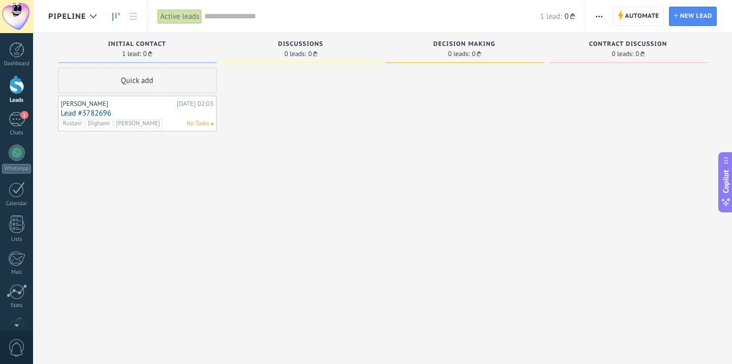
click at [130, 51] on span "1 lead:" at bounding box center [131, 54] width 19 height 6
click at [134, 44] on span "Initial contact" at bounding box center [137, 44] width 58 height 7
click at [283, 44] on span "Discussions" at bounding box center [300, 44] width 45 height 7
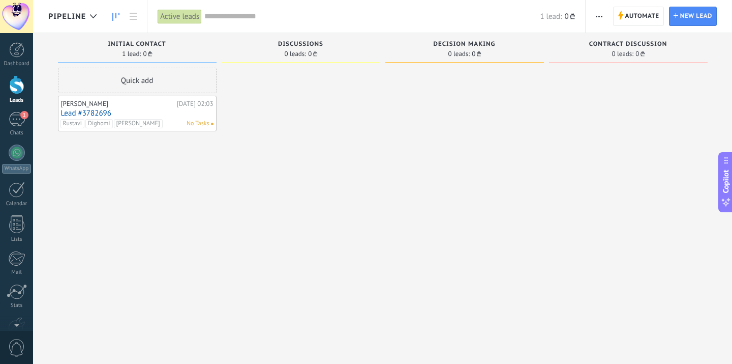
click at [281, 44] on span "Discussions" at bounding box center [300, 44] width 45 height 7
click at [599, 19] on span "button" at bounding box center [599, 16] width 7 height 19
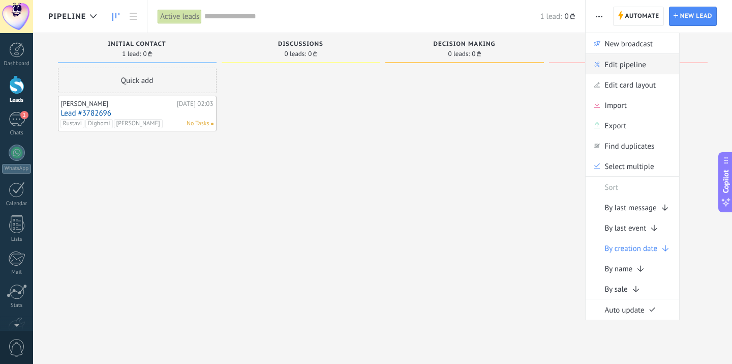
click at [601, 61] on div "Edit pipeline" at bounding box center [633, 64] width 94 height 20
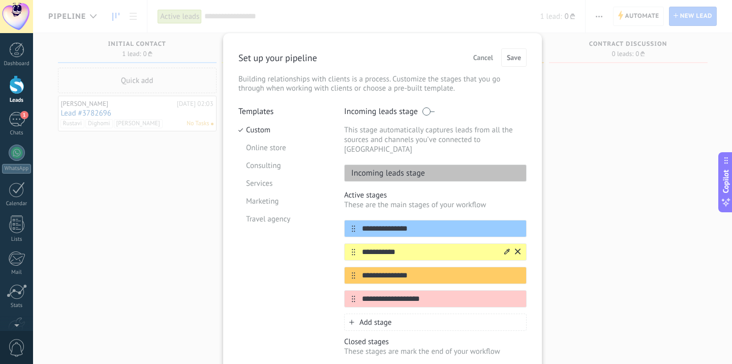
click at [386, 247] on input "**********" at bounding box center [430, 252] width 148 height 11
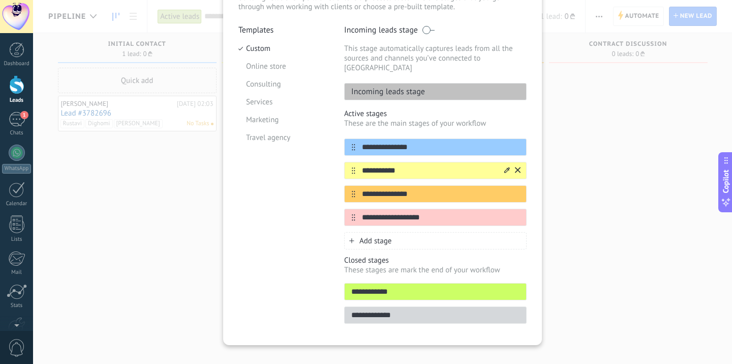
scroll to position [17, 0]
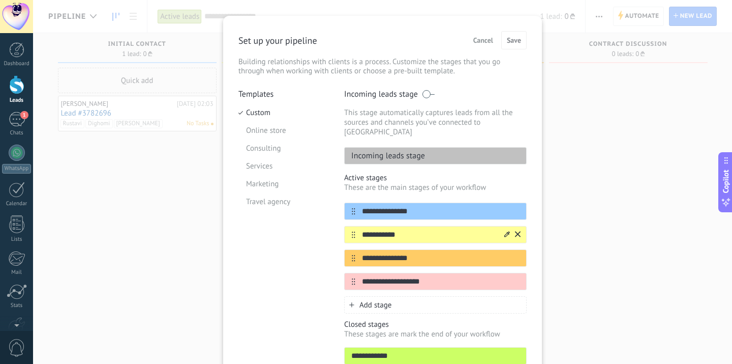
click at [505, 231] on icon at bounding box center [508, 234] width 6 height 6
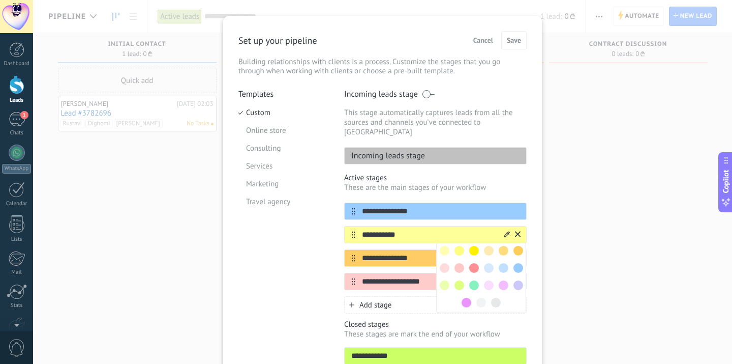
click at [476, 280] on span at bounding box center [474, 285] width 10 height 10
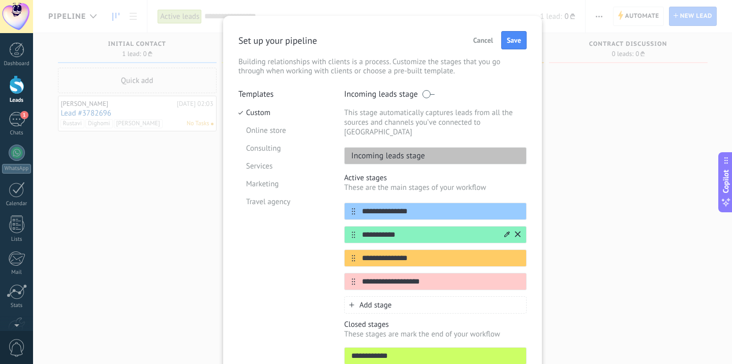
click at [405, 229] on input "**********" at bounding box center [430, 234] width 148 height 11
click at [414, 226] on div "*********" at bounding box center [435, 234] width 183 height 17
click at [410, 229] on input "*********" at bounding box center [430, 234] width 148 height 11
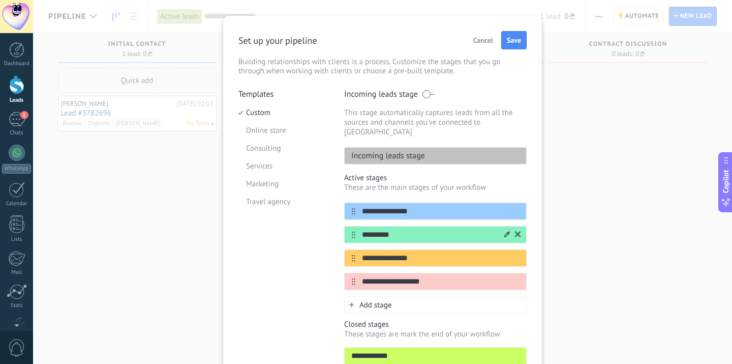
click at [410, 229] on input "*********" at bounding box center [430, 234] width 148 height 11
type input "**********"
click at [408, 278] on input "**********" at bounding box center [430, 281] width 148 height 11
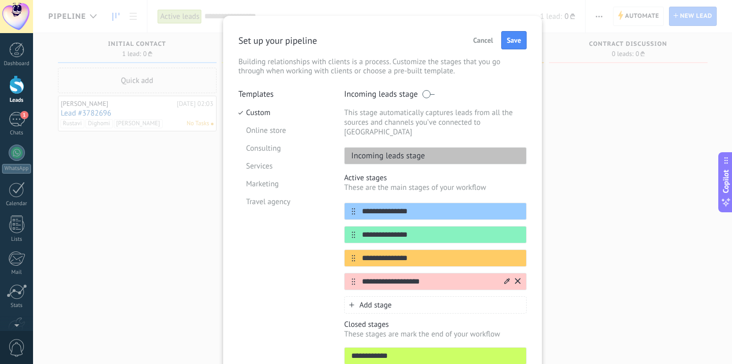
click at [408, 278] on input "**********" at bounding box center [430, 281] width 148 height 11
type input "**********"
click at [505, 278] on icon at bounding box center [508, 281] width 6 height 6
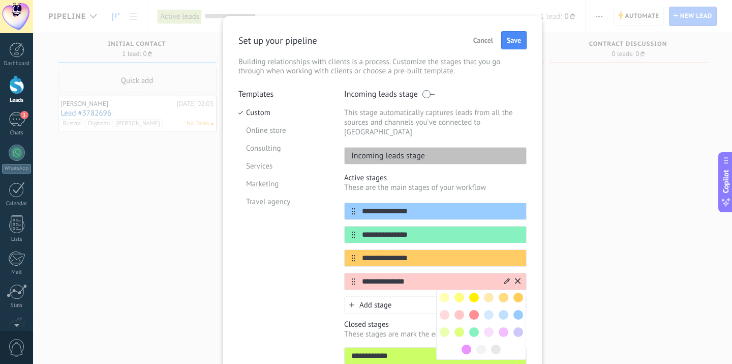
click at [473, 310] on span at bounding box center [474, 315] width 10 height 10
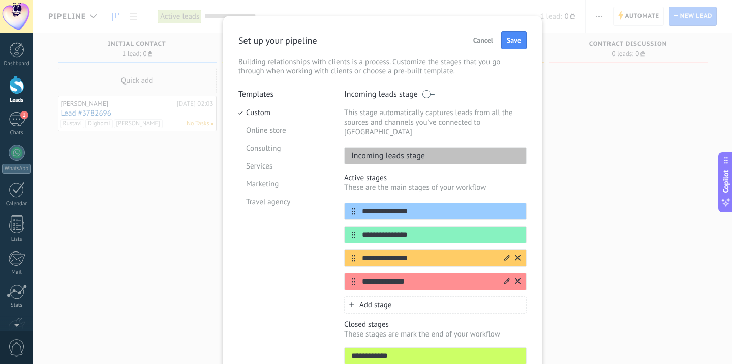
click at [508, 254] on icon at bounding box center [508, 257] width 6 height 6
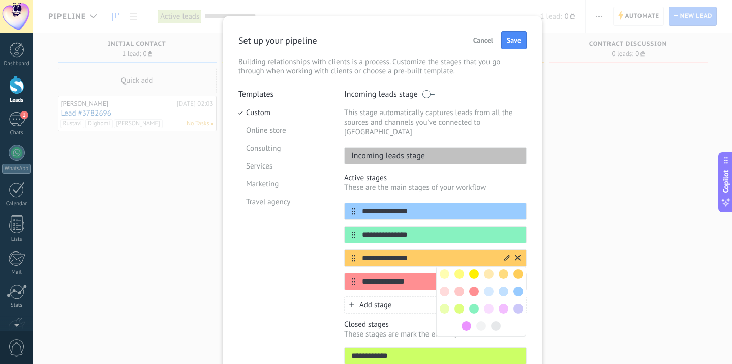
click at [426, 249] on div "**********" at bounding box center [435, 257] width 183 height 17
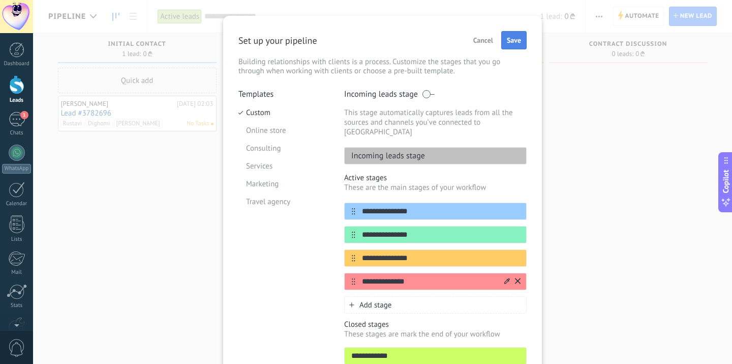
click at [515, 43] on span "Save" at bounding box center [514, 40] width 14 height 7
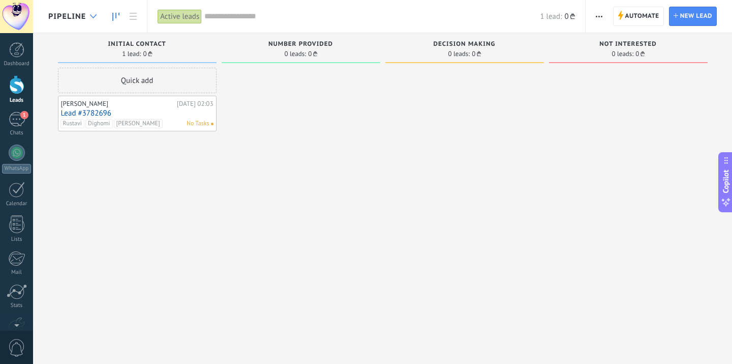
click at [94, 21] on div at bounding box center [93, 17] width 17 height 20
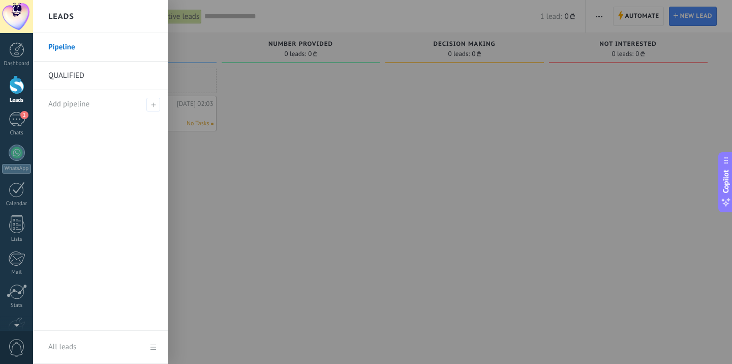
click at [252, 101] on div at bounding box center [399, 182] width 732 height 364
click at [17, 122] on div "1" at bounding box center [17, 119] width 16 height 15
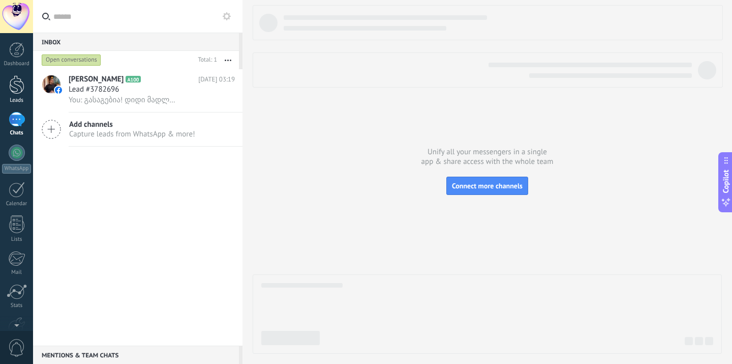
click at [20, 94] on div at bounding box center [16, 84] width 15 height 19
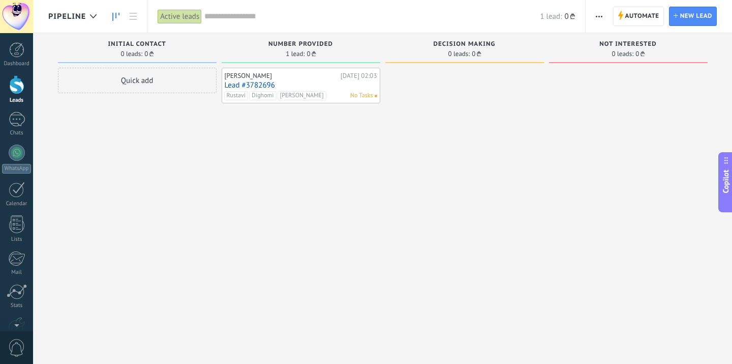
click at [600, 20] on span "button" at bounding box center [599, 16] width 7 height 19
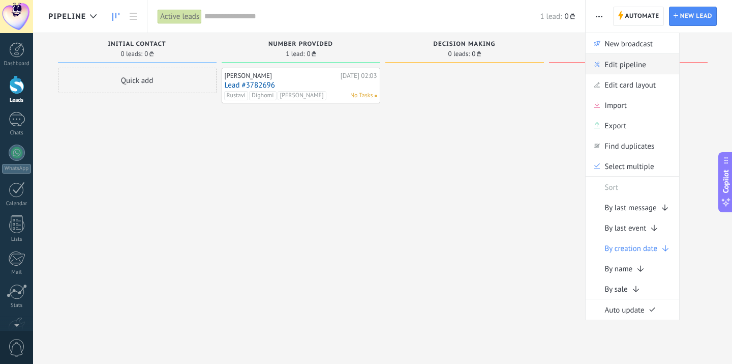
click at [653, 67] on div "Edit pipeline" at bounding box center [633, 64] width 94 height 20
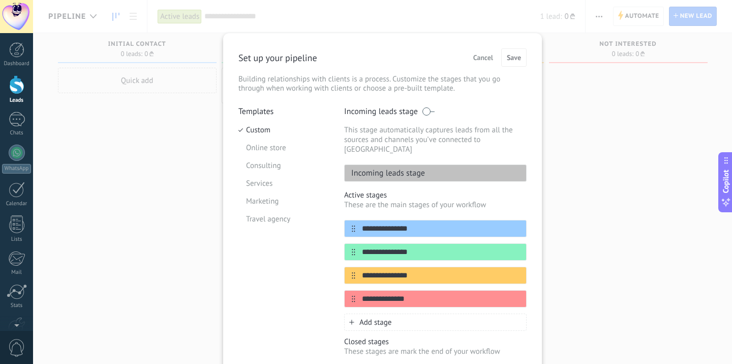
click at [587, 153] on div "**********" at bounding box center [382, 182] width 699 height 364
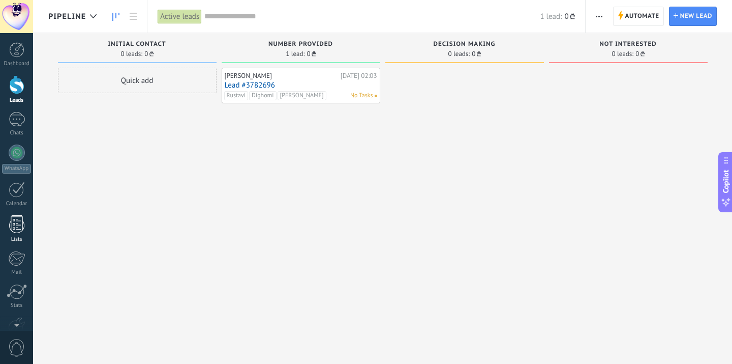
click at [18, 216] on div at bounding box center [16, 224] width 15 height 18
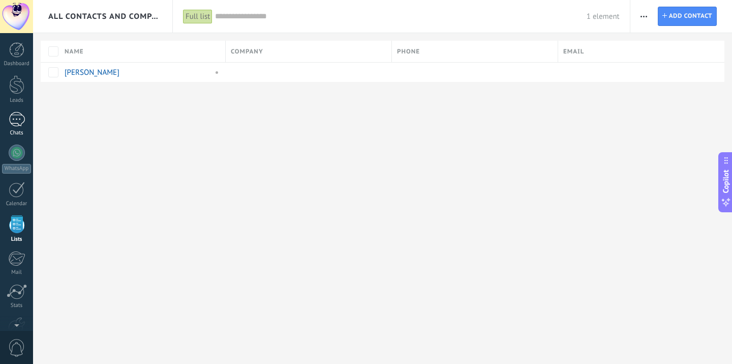
click at [23, 130] on div "Chats" at bounding box center [17, 133] width 30 height 7
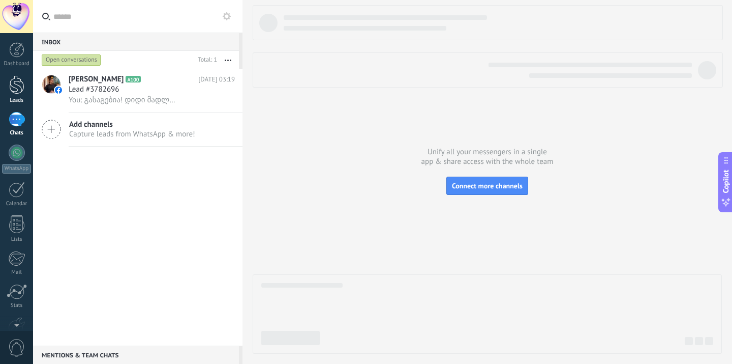
click at [22, 93] on div at bounding box center [16, 84] width 15 height 19
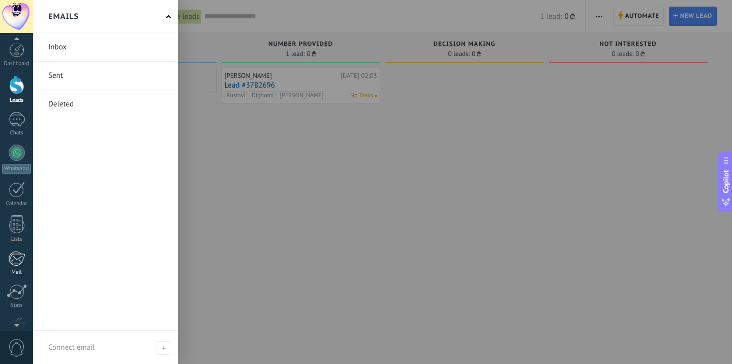
scroll to position [60, 0]
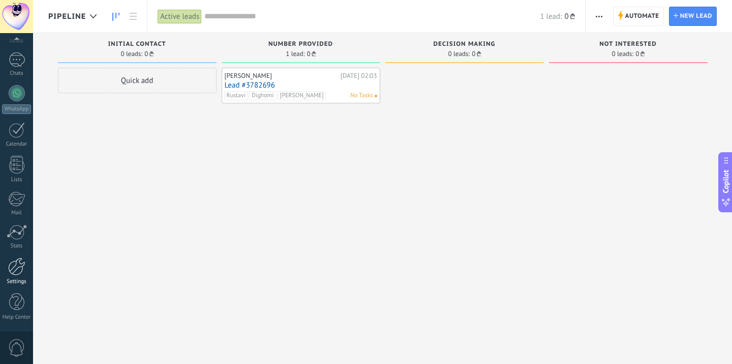
click at [15, 264] on div at bounding box center [16, 266] width 17 height 18
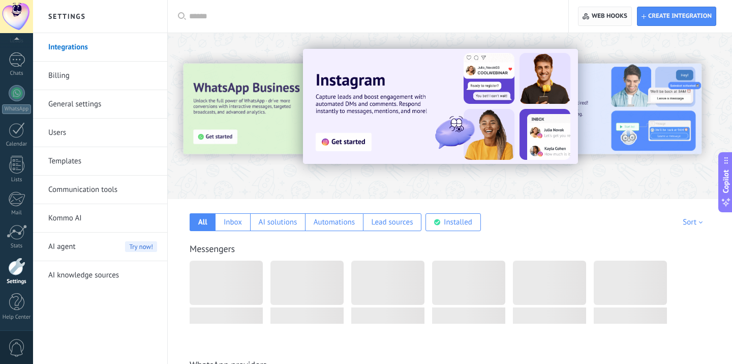
click at [615, 16] on span "Web hooks 0" at bounding box center [610, 16] width 36 height 8
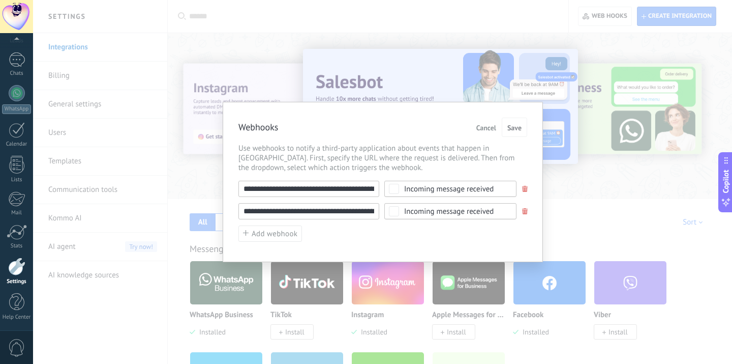
drag, startPoint x: 344, startPoint y: 206, endPoint x: 440, endPoint y: 209, distance: 95.7
click at [440, 209] on div "**********" at bounding box center [383, 211] width 289 height 16
click at [460, 186] on div "Incoming message received" at bounding box center [449, 189] width 90 height 8
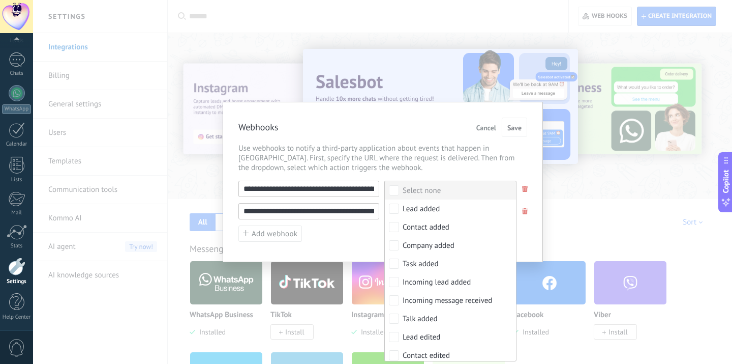
click at [439, 167] on span "Use webhooks to notify a third-party application about events that happen in Ko…" at bounding box center [383, 157] width 289 height 29
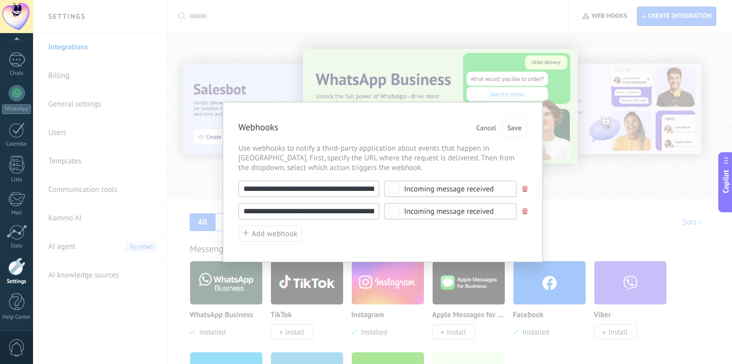
click at [497, 62] on div "**********" at bounding box center [382, 182] width 699 height 364
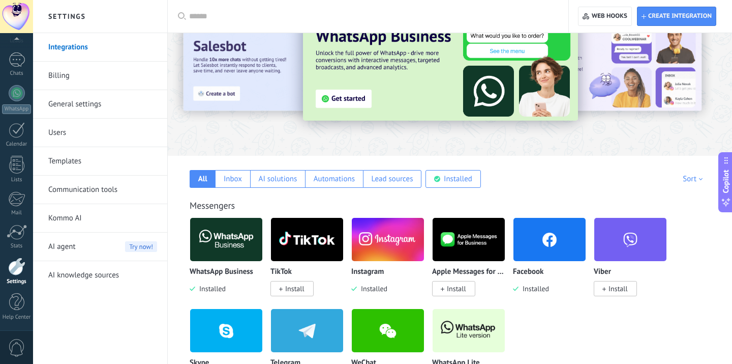
scroll to position [58, 0]
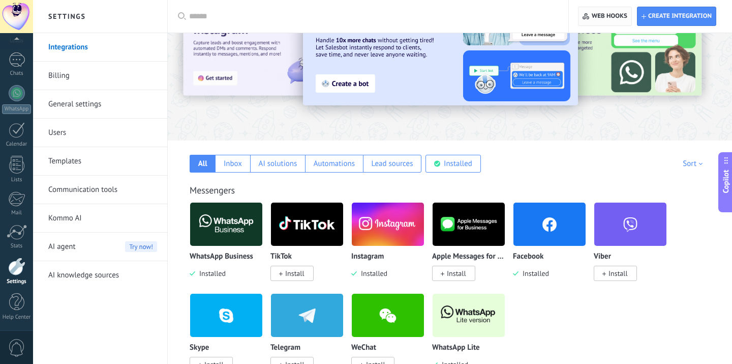
click at [616, 13] on span "Web hooks 0" at bounding box center [610, 16] width 36 height 8
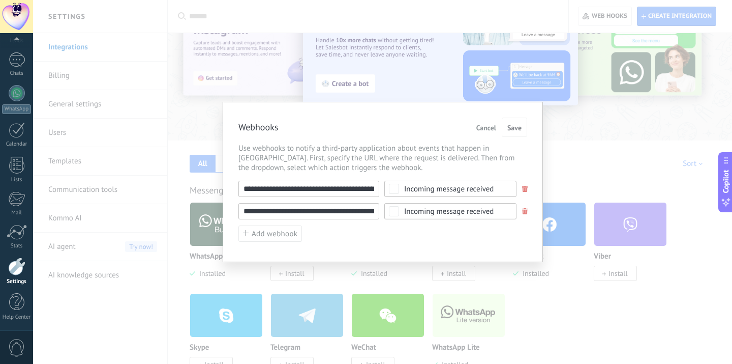
click at [356, 196] on input "**********" at bounding box center [309, 189] width 141 height 16
drag, startPoint x: 356, startPoint y: 194, endPoint x: 440, endPoint y: 186, distance: 84.9
click at [440, 186] on div "**********" at bounding box center [383, 189] width 289 height 16
click at [522, 190] on span at bounding box center [525, 189] width 6 height 7
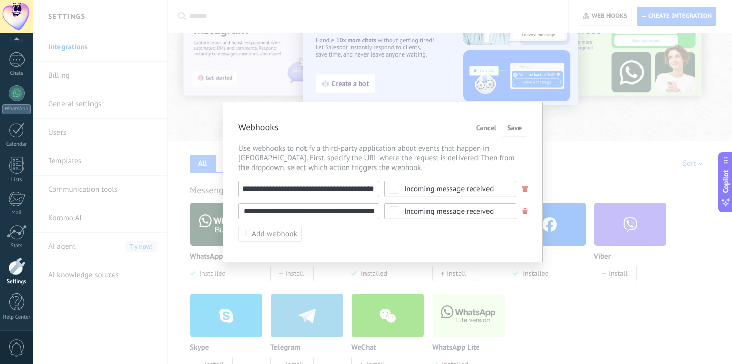
scroll to position [0, 0]
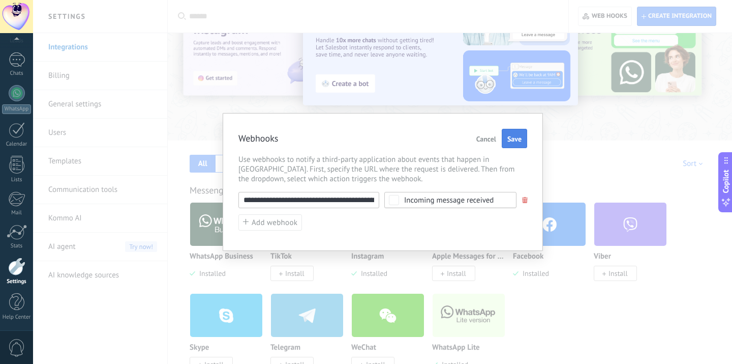
click at [521, 134] on button "Save" at bounding box center [514, 138] width 25 height 19
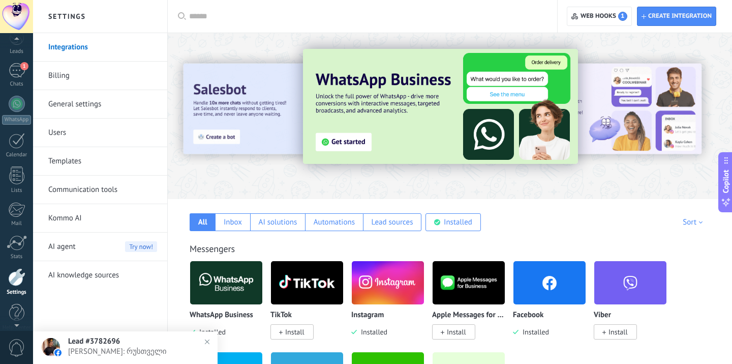
scroll to position [60, 0]
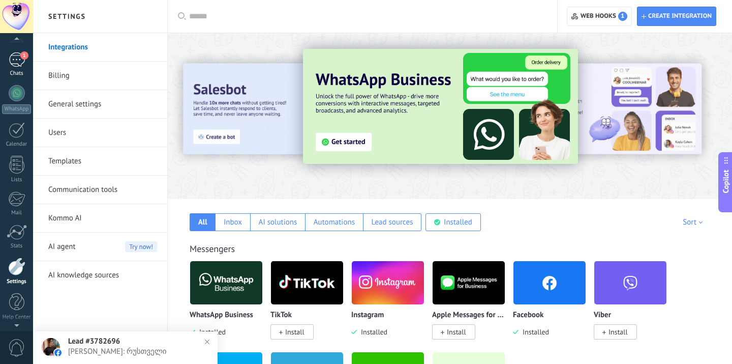
click at [10, 62] on div "1" at bounding box center [17, 59] width 16 height 15
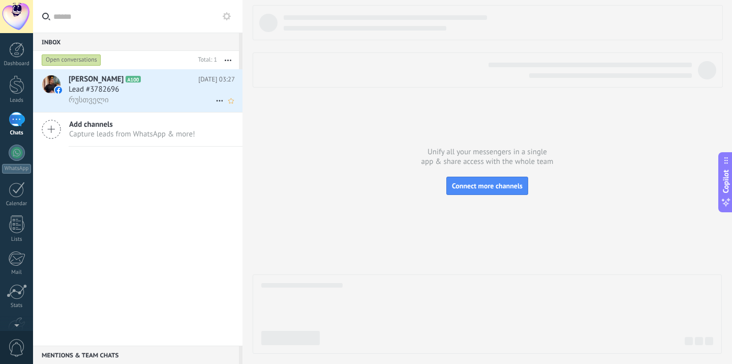
click at [183, 99] on div "რუსთველი" at bounding box center [152, 100] width 166 height 11
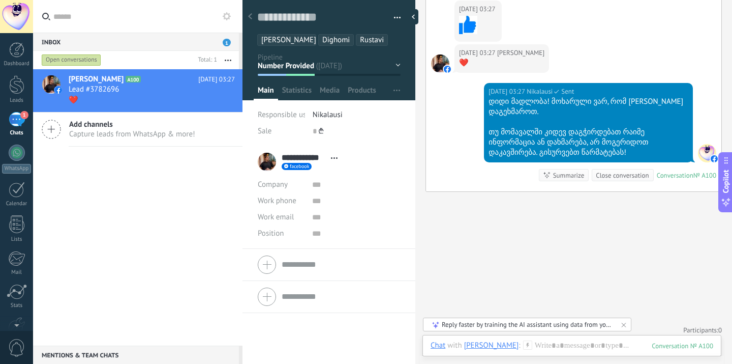
scroll to position [3051, 0]
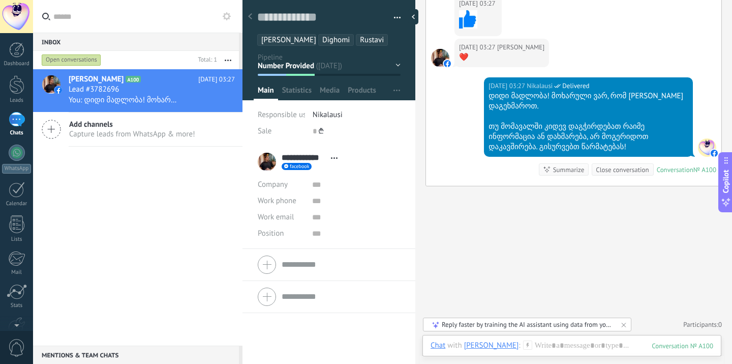
click at [296, 75] on div at bounding box center [300, 75] width 28 height 2
click at [17, 86] on div at bounding box center [16, 84] width 15 height 19
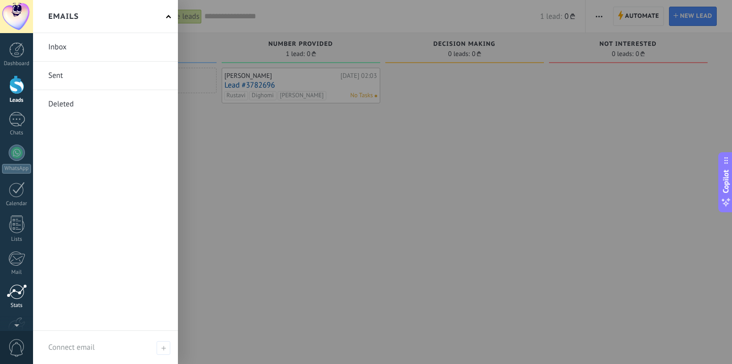
click at [17, 292] on div at bounding box center [17, 291] width 20 height 15
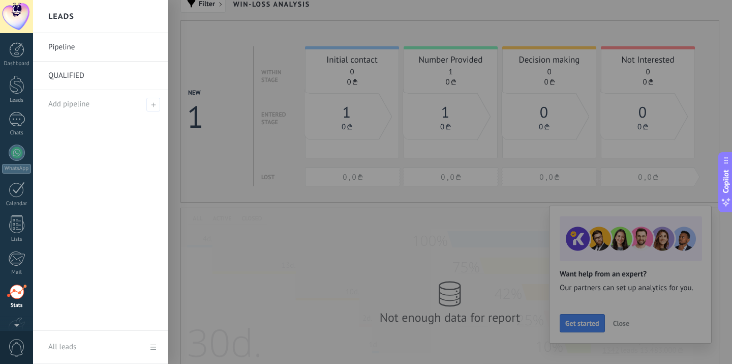
click at [16, 79] on div at bounding box center [16, 84] width 15 height 19
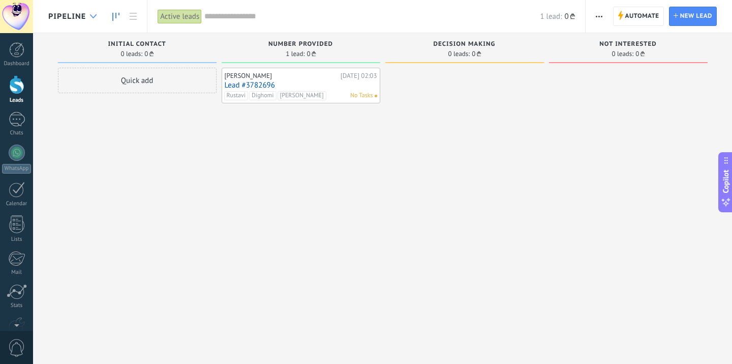
click at [90, 14] on div at bounding box center [93, 17] width 17 height 20
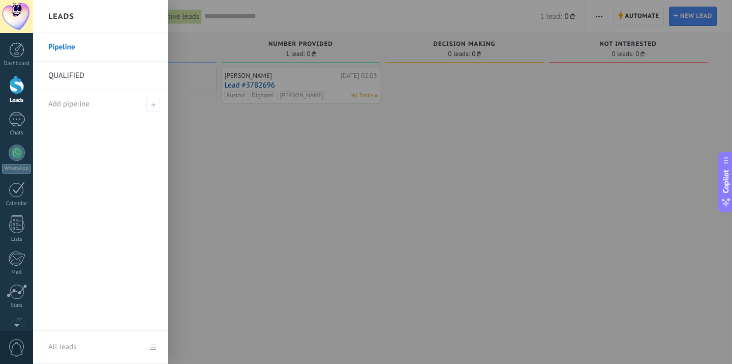
click at [83, 75] on link "QUALIFIED" at bounding box center [102, 76] width 109 height 28
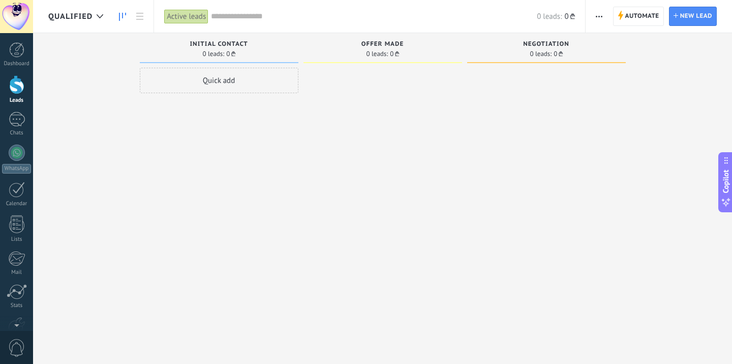
click at [209, 54] on span "0 leads:" at bounding box center [213, 54] width 22 height 6
click at [595, 15] on button "button" at bounding box center [599, 16] width 15 height 19
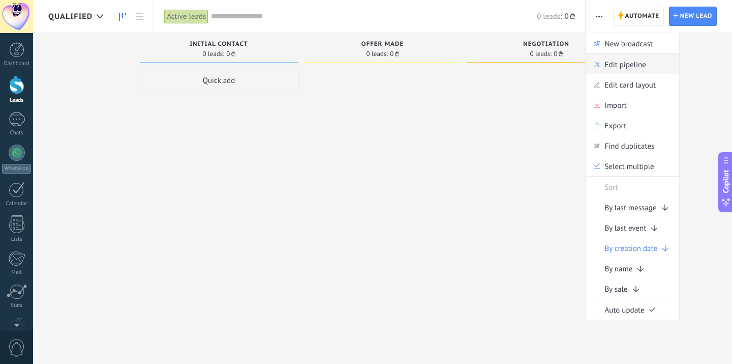
click at [603, 68] on div "Edit pipeline" at bounding box center [633, 64] width 94 height 20
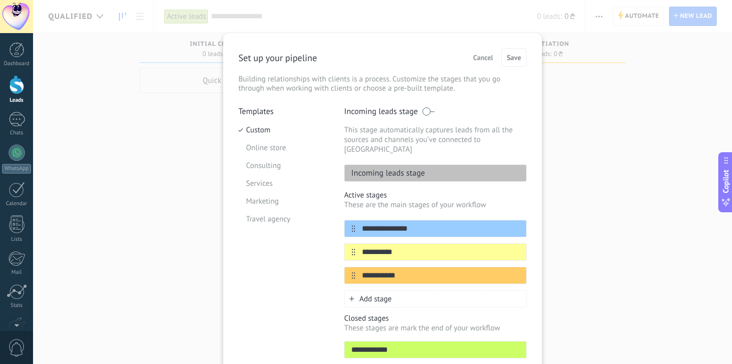
click at [484, 58] on span "Cancel" at bounding box center [484, 57] width 20 height 7
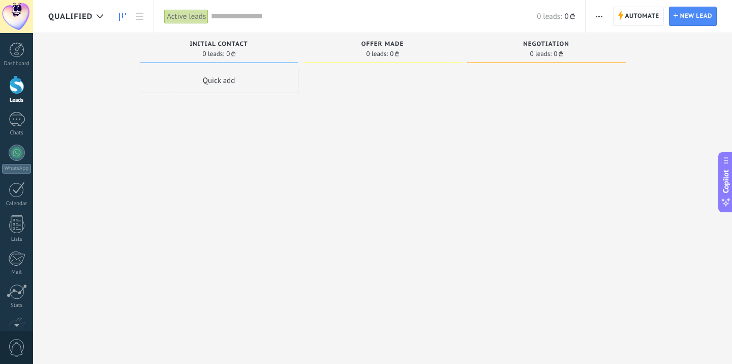
click at [599, 21] on span "button" at bounding box center [599, 16] width 7 height 19
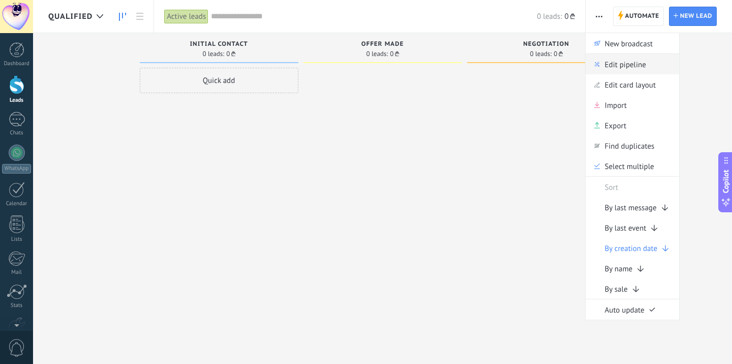
click at [631, 63] on span "Edit pipeline" at bounding box center [625, 64] width 41 height 20
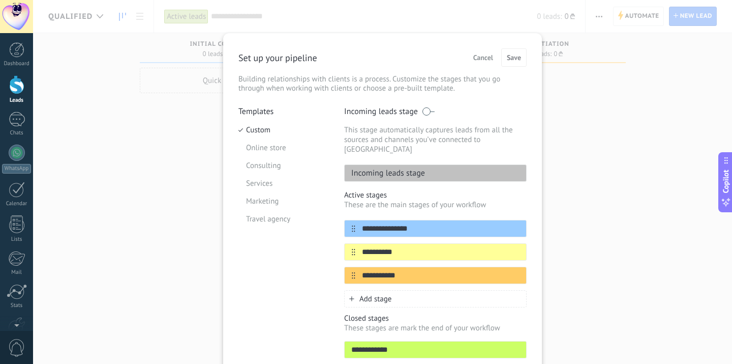
scroll to position [3, 0]
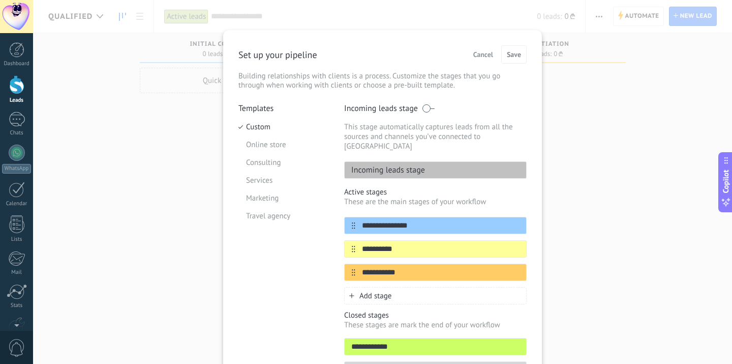
click at [425, 105] on span at bounding box center [428, 108] width 13 height 8
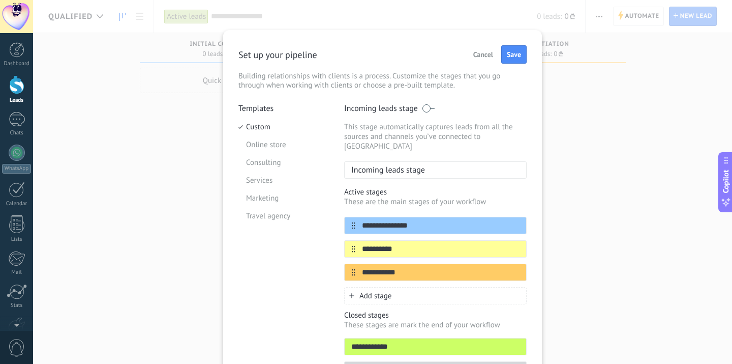
click at [425, 105] on span at bounding box center [428, 108] width 13 height 8
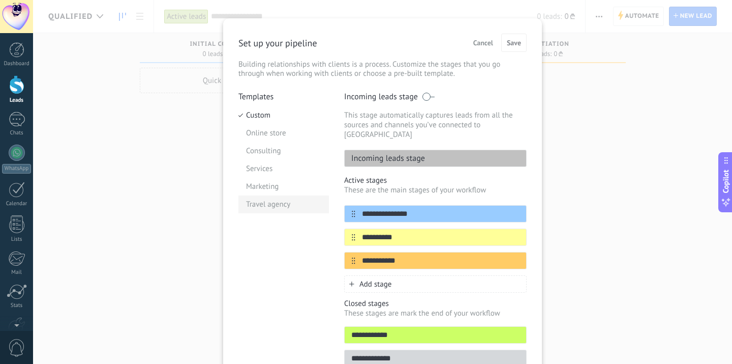
scroll to position [11, 0]
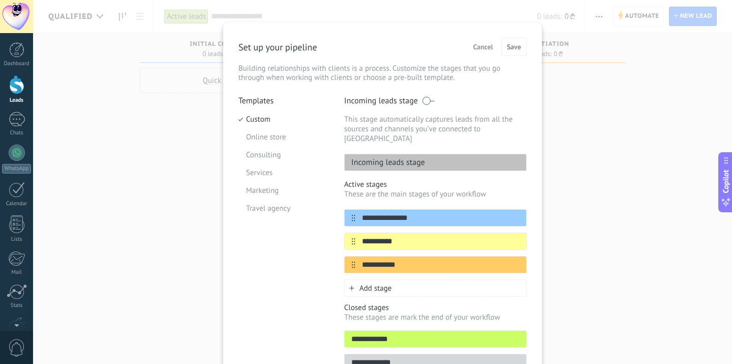
click at [175, 158] on div "**********" at bounding box center [382, 182] width 699 height 364
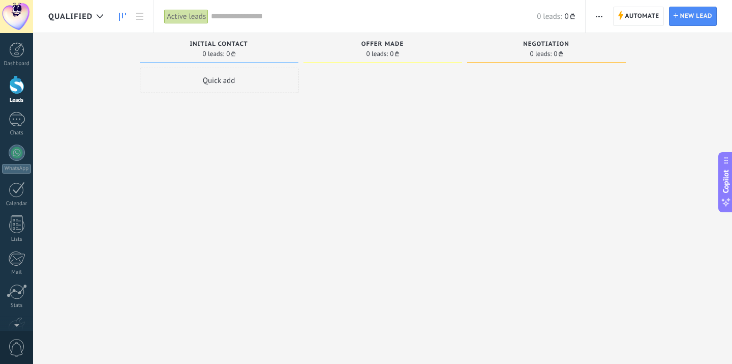
scroll to position [0, 0]
click at [104, 16] on div at bounding box center [100, 17] width 17 height 20
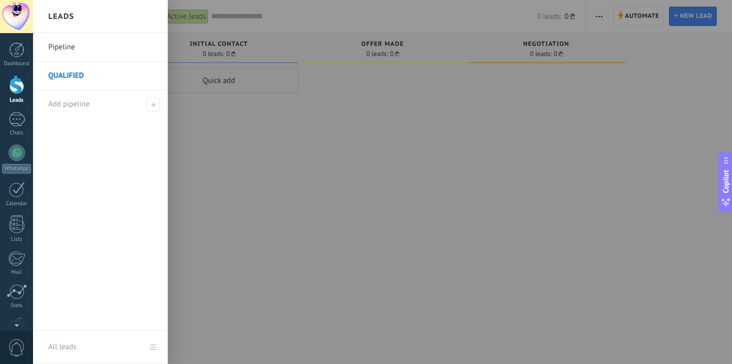
click at [304, 126] on div at bounding box center [399, 182] width 732 height 364
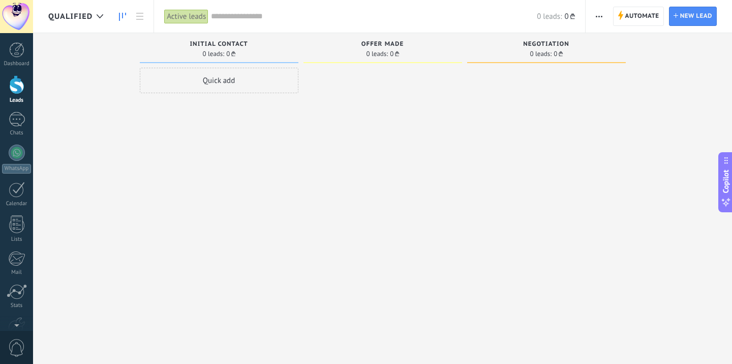
click at [600, 16] on use "button" at bounding box center [599, 17] width 7 height 2
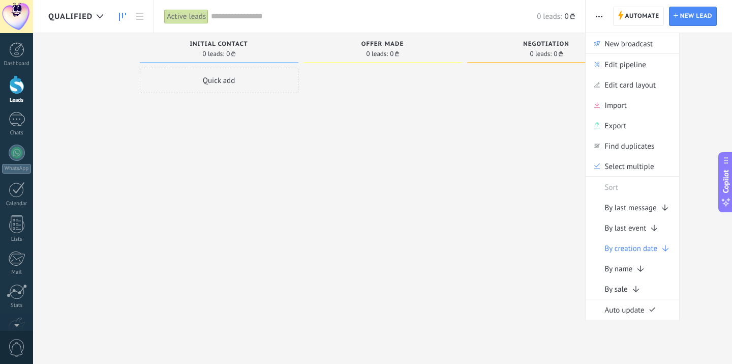
click at [221, 47] on div "Initial Contact" at bounding box center [219, 45] width 149 height 9
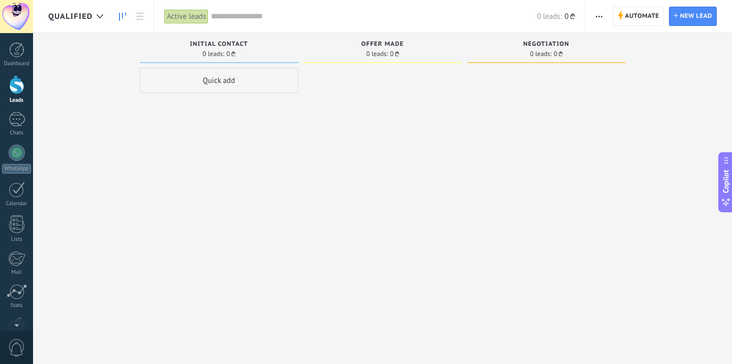
click at [223, 47] on span "Initial Contact" at bounding box center [219, 44] width 58 height 7
drag, startPoint x: 223, startPoint y: 47, endPoint x: 364, endPoint y: 35, distance: 141.9
click at [224, 47] on span "Initial Contact" at bounding box center [219, 44] width 58 height 7
click at [605, 20] on button "button" at bounding box center [599, 16] width 15 height 19
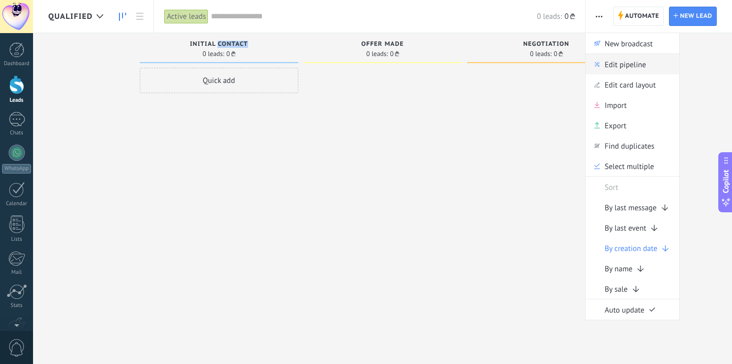
click at [646, 61] on div "Edit pipeline" at bounding box center [633, 64] width 94 height 20
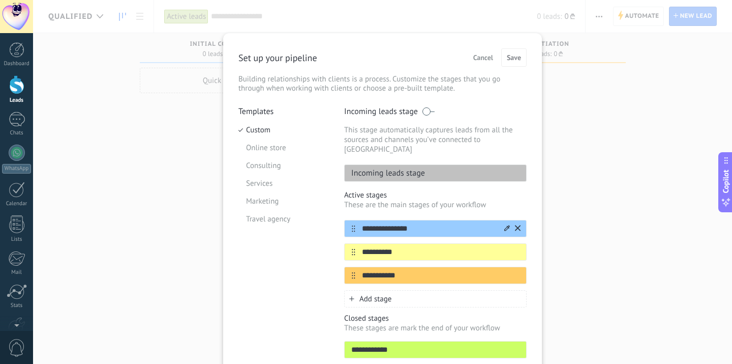
click at [399, 223] on input "**********" at bounding box center [430, 228] width 148 height 11
type input "**********"
click at [384, 247] on input "**********" at bounding box center [430, 252] width 148 height 11
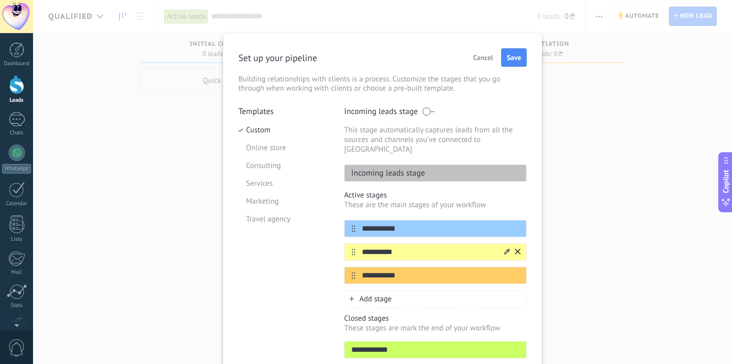
click at [384, 247] on input "**********" at bounding box center [430, 252] width 148 height 11
type input "*******"
click at [389, 271] on input "**********" at bounding box center [430, 275] width 148 height 11
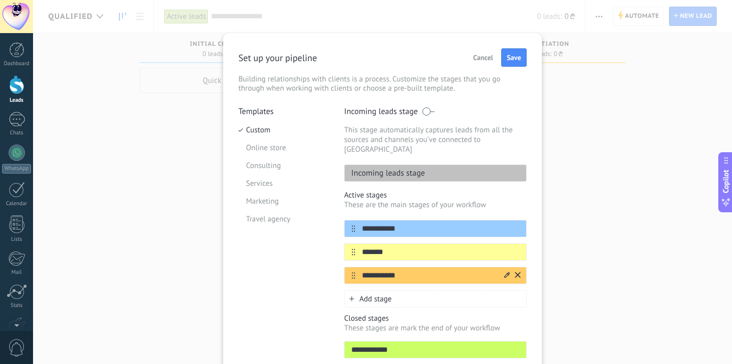
click at [389, 271] on input "**********" at bounding box center [430, 275] width 148 height 11
type input "*******"
click at [511, 56] on span "Save" at bounding box center [514, 57] width 14 height 7
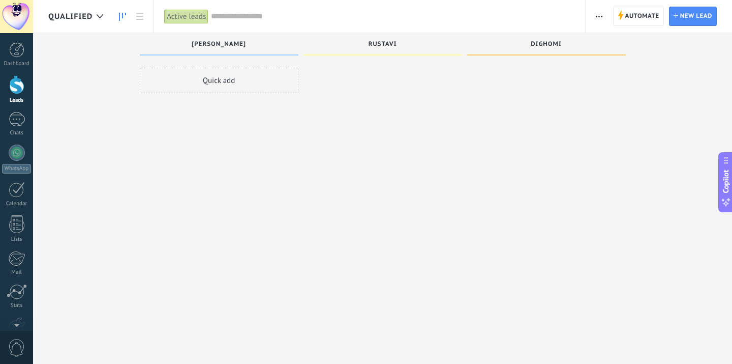
click at [99, 19] on div at bounding box center [100, 17] width 17 height 20
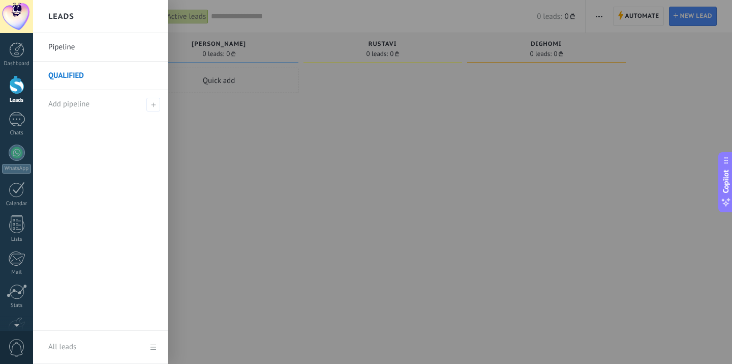
click at [92, 76] on link "QUALIFIED" at bounding box center [102, 76] width 109 height 28
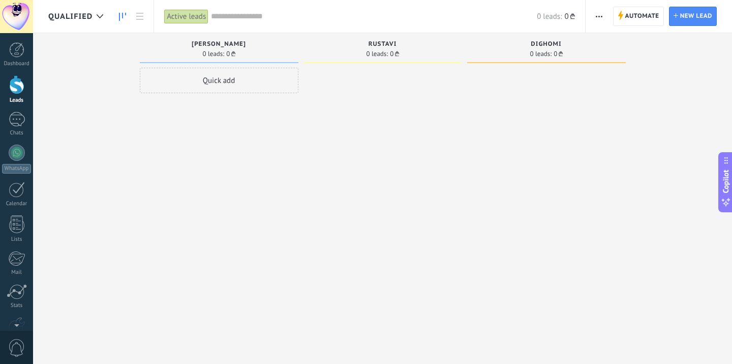
click at [600, 14] on span "button" at bounding box center [599, 16] width 7 height 19
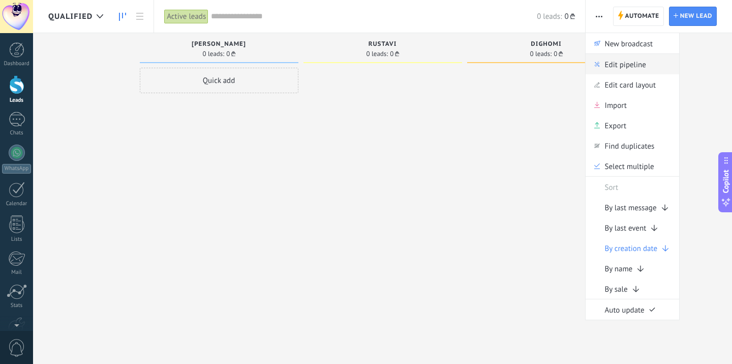
click at [614, 62] on span "Edit pipeline" at bounding box center [625, 64] width 41 height 20
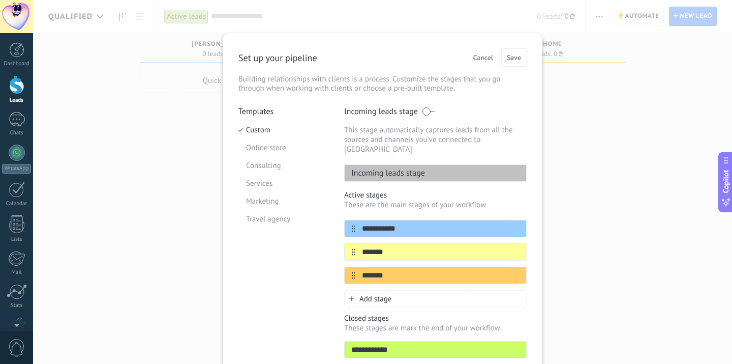
click at [579, 184] on div "**********" at bounding box center [382, 182] width 699 height 364
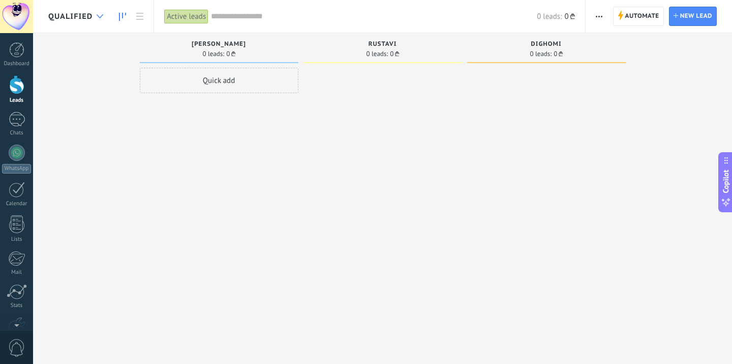
click at [98, 21] on div at bounding box center [100, 17] width 17 height 20
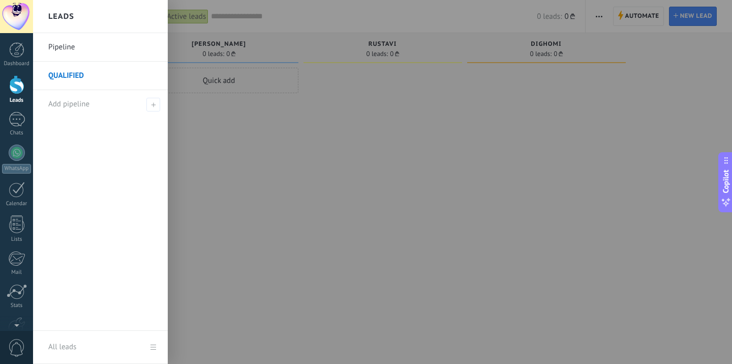
click at [69, 78] on link "QUALIFIED" at bounding box center [102, 76] width 109 height 28
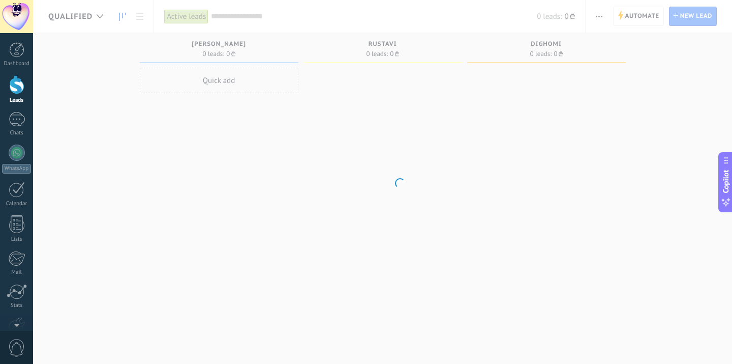
click at [69, 78] on body ".abccls-1,.abccls-2{fill-rule:evenodd}.abccls-2{fill:#fff} .abfcls-1{fill:none}…" at bounding box center [366, 182] width 732 height 364
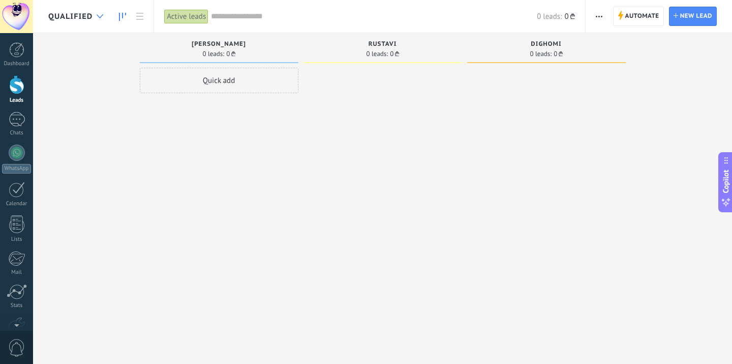
click at [98, 21] on div at bounding box center [100, 17] width 17 height 20
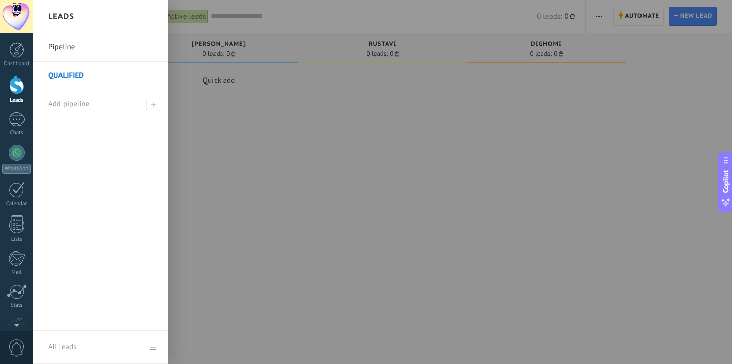
click at [81, 67] on link "QUALIFIED" at bounding box center [102, 76] width 109 height 28
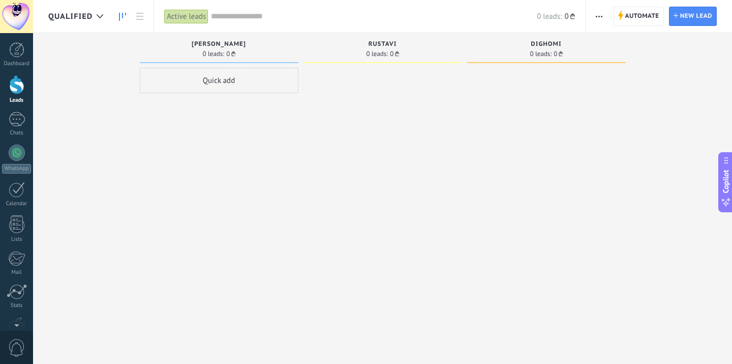
click at [600, 13] on span "button" at bounding box center [599, 16] width 7 height 19
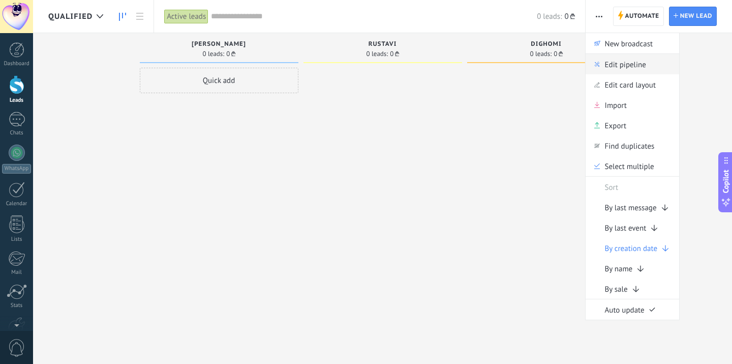
click at [605, 65] on span "Edit pipeline" at bounding box center [625, 64] width 41 height 20
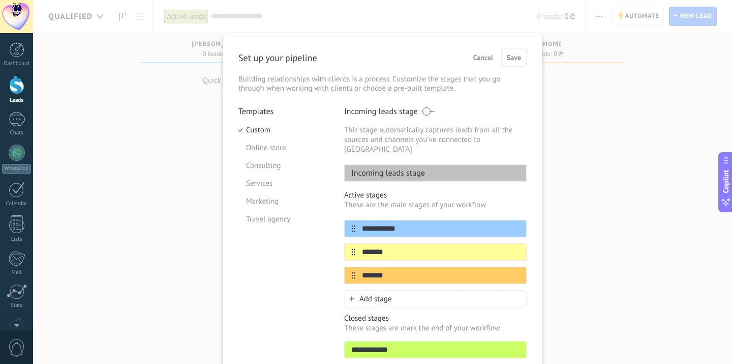
click at [488, 55] on span "Cancel" at bounding box center [484, 57] width 20 height 7
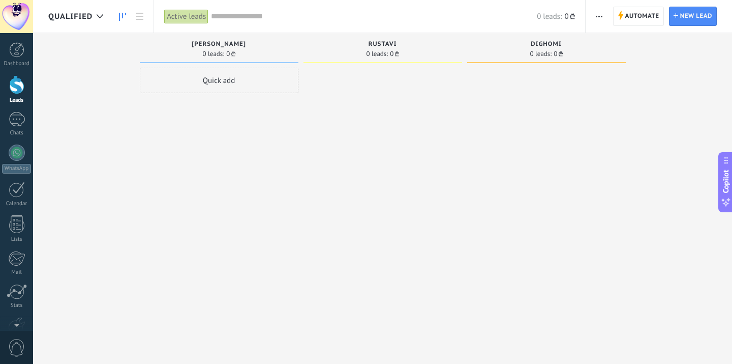
click at [84, 15] on span "QUALIFIED" at bounding box center [70, 17] width 44 height 10
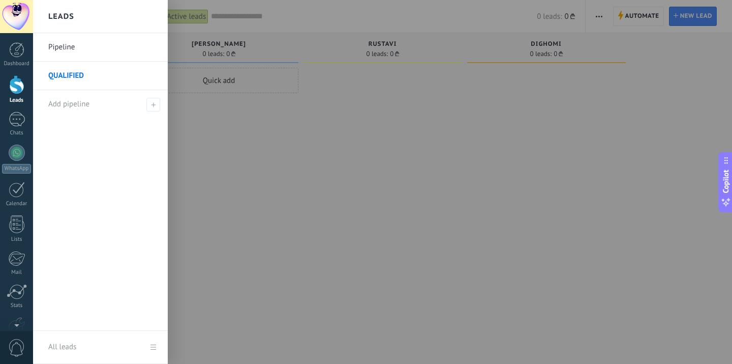
click at [69, 52] on link "Pipeline" at bounding box center [102, 47] width 109 height 28
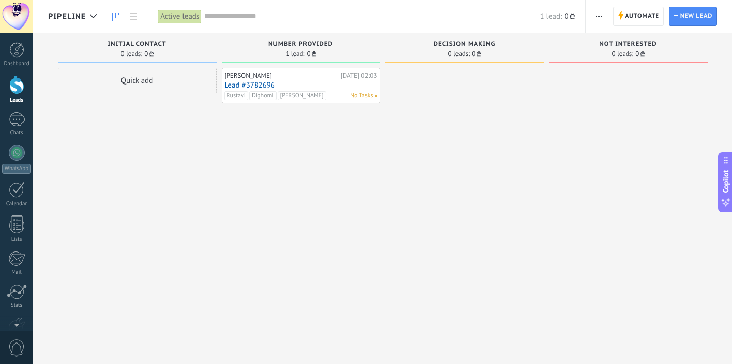
click at [309, 80] on div "Nika Danelia Today 02:03 Lead #3782696 Rustavi Dighomi Beliashvili No Tasks" at bounding box center [301, 86] width 153 height 30
click at [262, 80] on div "Nika Danelia Today 02:03 Lead #3782696 Rustavi Dighomi Beliashvili No Tasks" at bounding box center [301, 86] width 153 height 30
click at [349, 89] on link "Lead #3782696" at bounding box center [301, 85] width 153 height 9
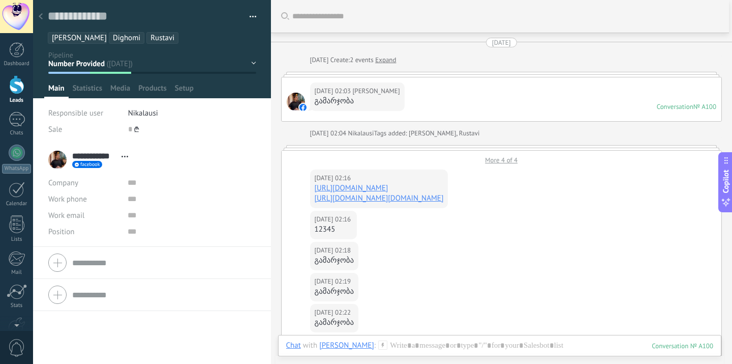
click at [43, 17] on div at bounding box center [41, 17] width 14 height 20
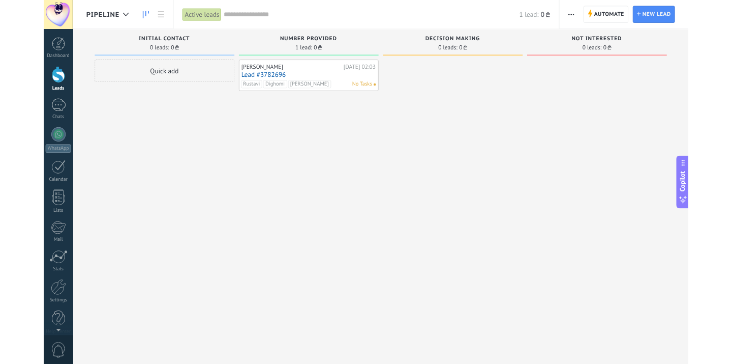
scroll to position [10, 0]
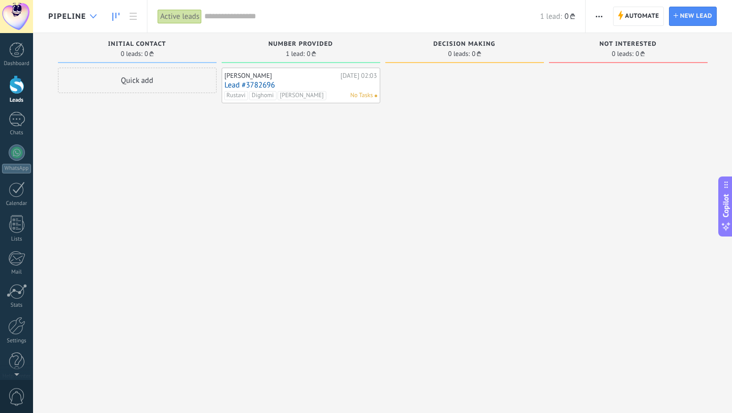
click at [92, 23] on div at bounding box center [93, 17] width 17 height 20
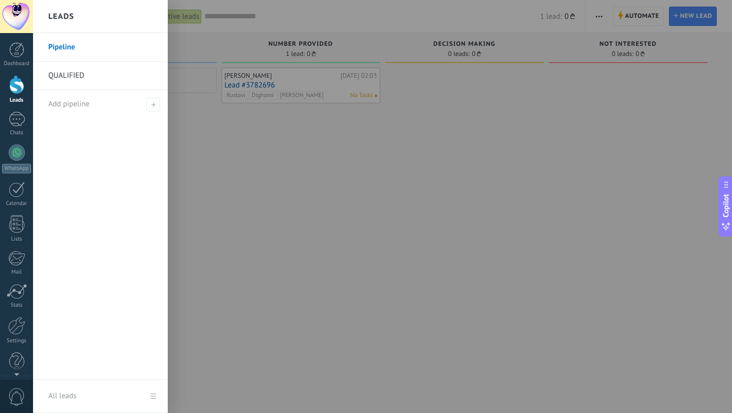
click at [89, 78] on link "QUALIFIED" at bounding box center [102, 76] width 109 height 28
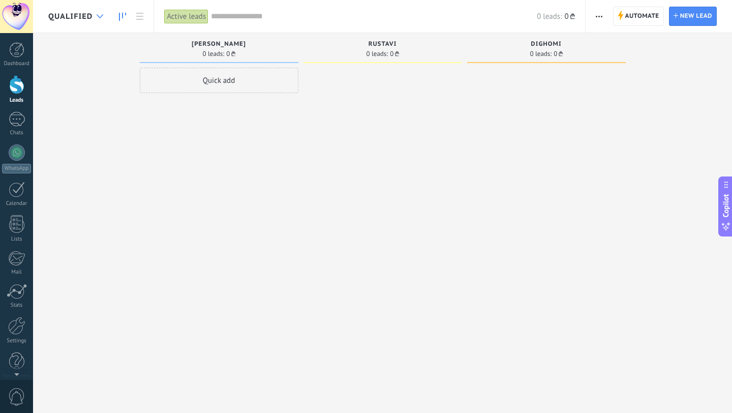
click at [97, 26] on div at bounding box center [100, 17] width 17 height 20
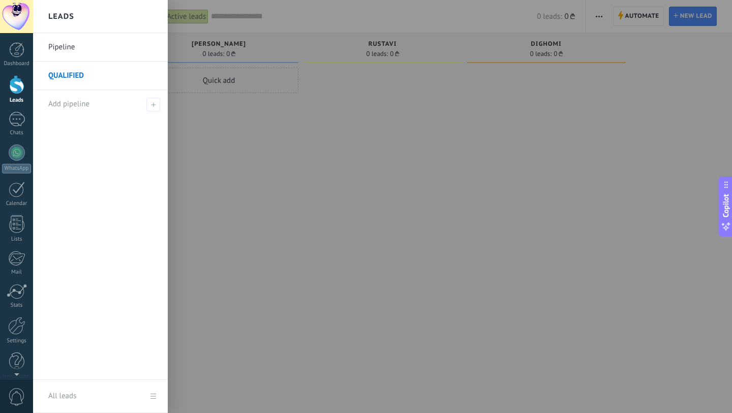
click at [88, 53] on link "Pipeline" at bounding box center [102, 47] width 109 height 28
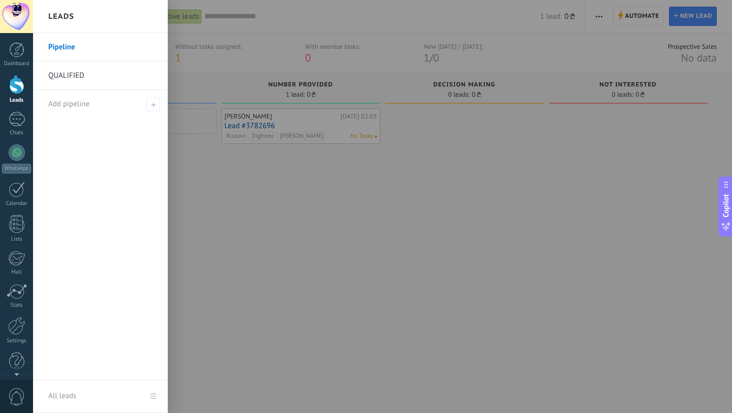
click at [20, 84] on div at bounding box center [16, 84] width 15 height 19
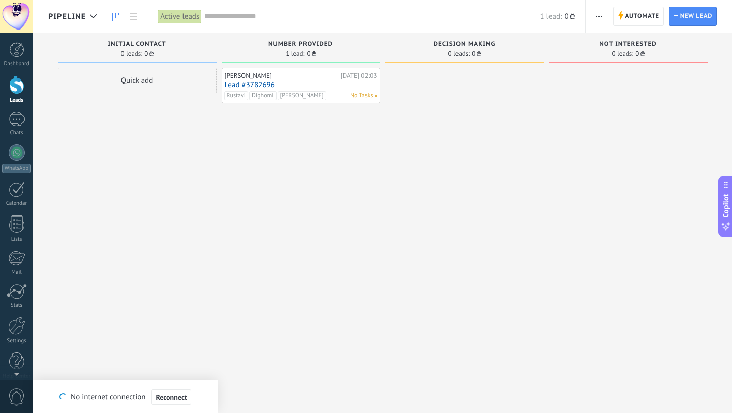
click at [214, 39] on div "Initial contact 0 leads: 0 ₾" at bounding box center [137, 48] width 159 height 30
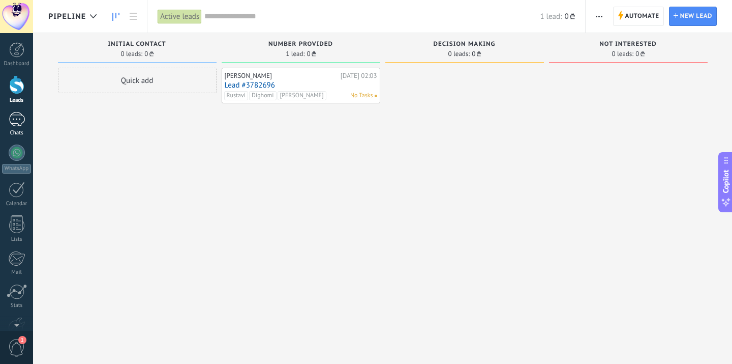
click at [14, 122] on div "1" at bounding box center [17, 119] width 16 height 15
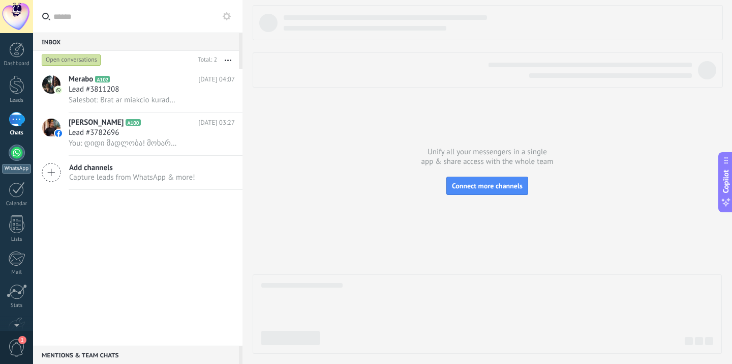
click at [16, 149] on div at bounding box center [17, 152] width 16 height 16
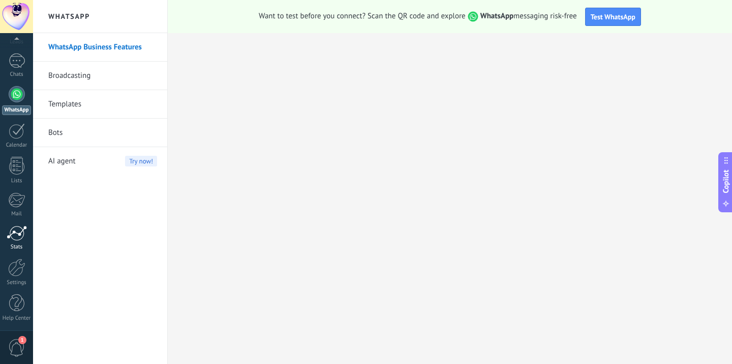
scroll to position [60, 0]
click at [20, 275] on div at bounding box center [16, 266] width 17 height 18
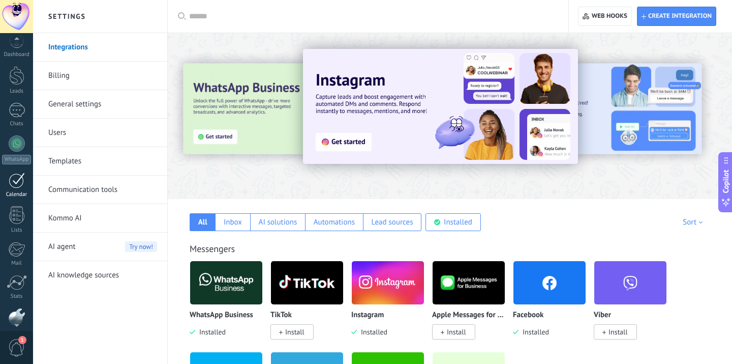
scroll to position [9, 0]
click at [20, 96] on div "Dashboard Leads 1 Chats WhatsApp Customers" at bounding box center [16, 208] width 33 height 348
click at [20, 81] on div at bounding box center [16, 76] width 15 height 19
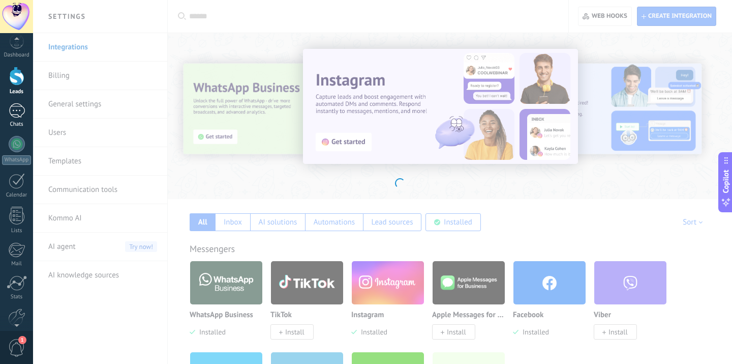
click at [19, 109] on div "1" at bounding box center [17, 110] width 16 height 15
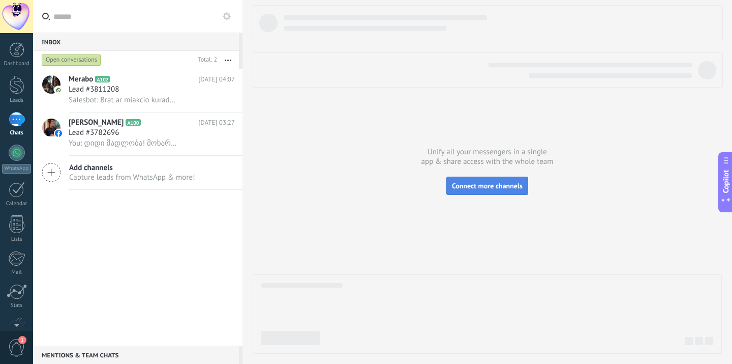
click at [499, 178] on button "Connect more channels" at bounding box center [488, 185] width 82 height 18
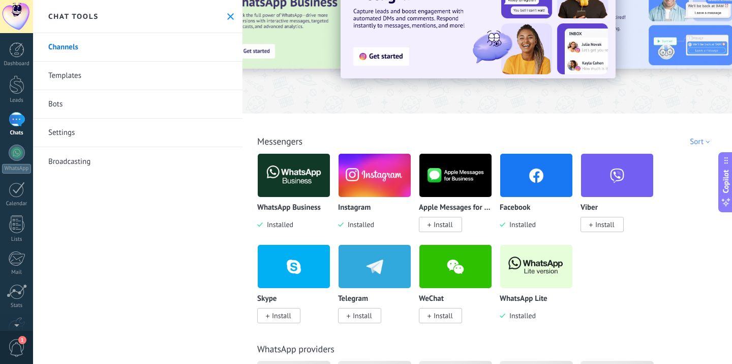
scroll to position [52, 0]
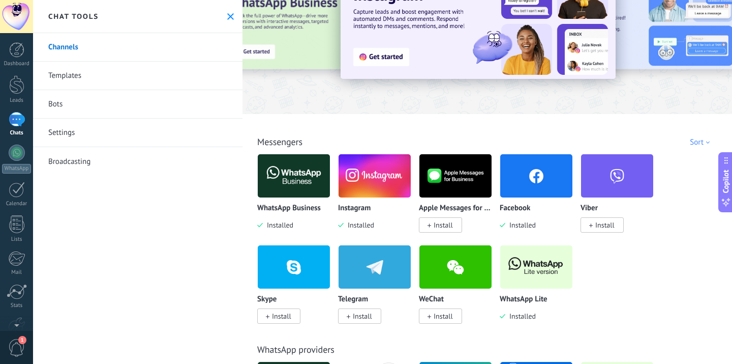
click at [281, 226] on span "Installed" at bounding box center [278, 224] width 31 height 9
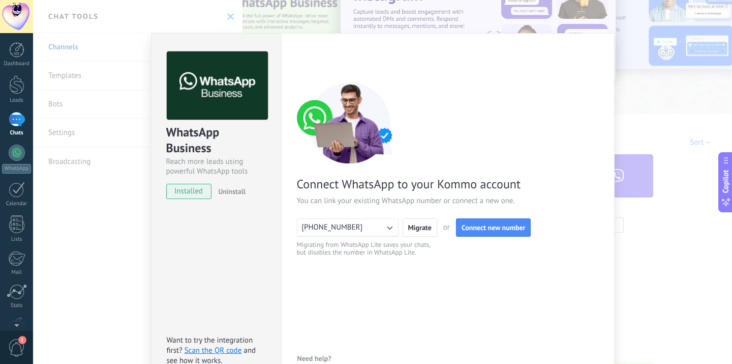
click at [632, 276] on div "WhatsApp Business Reach more leads using powerful WhatsApp tools installed Unin…" at bounding box center [382, 182] width 699 height 364
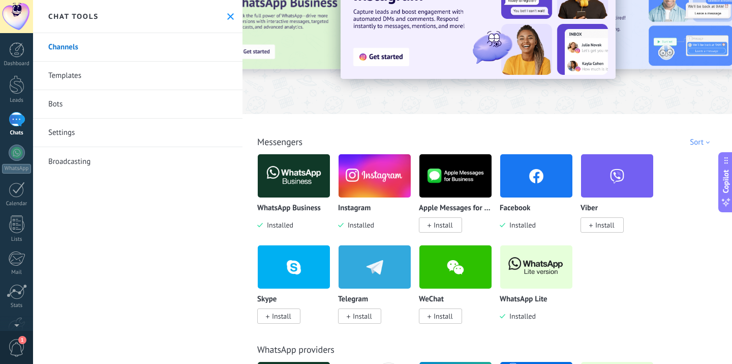
click at [515, 315] on span "Installed" at bounding box center [521, 315] width 31 height 9
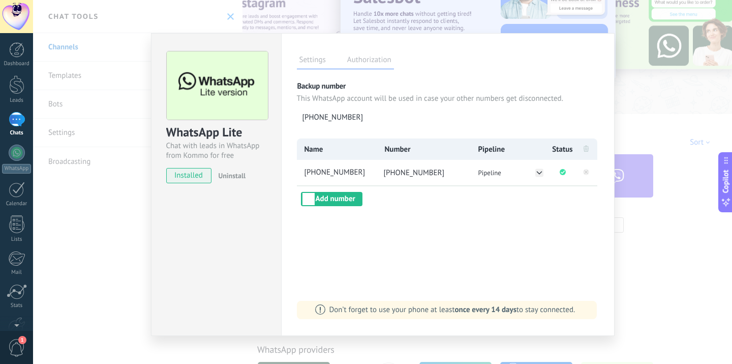
click at [223, 173] on span "Uninstall" at bounding box center [231, 175] width 27 height 9
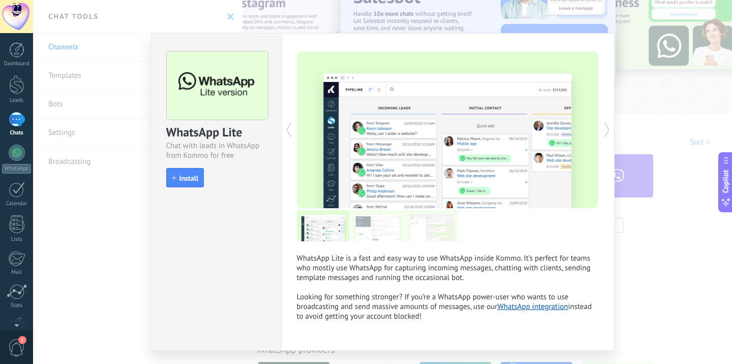
click at [658, 204] on div "WhatsApp Lite Chat with leads in WhatsApp from Kommo for free install Install W…" at bounding box center [382, 182] width 699 height 364
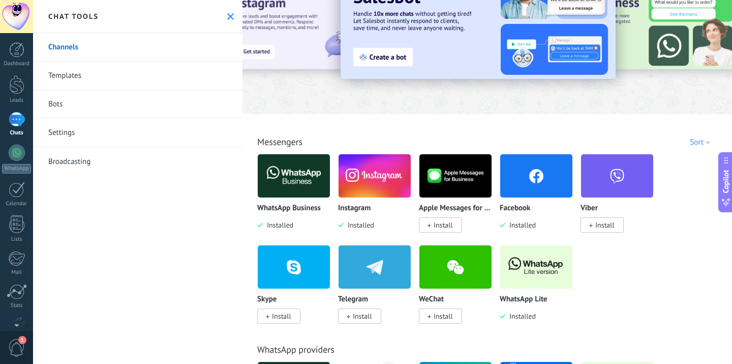
click at [280, 228] on span "Installed" at bounding box center [278, 224] width 31 height 9
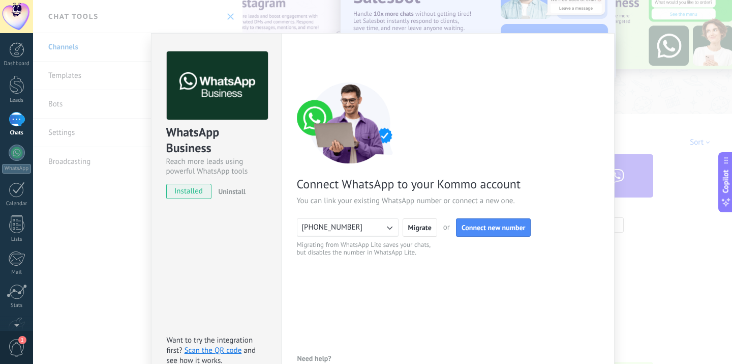
click at [240, 192] on span "Uninstall" at bounding box center [231, 191] width 27 height 9
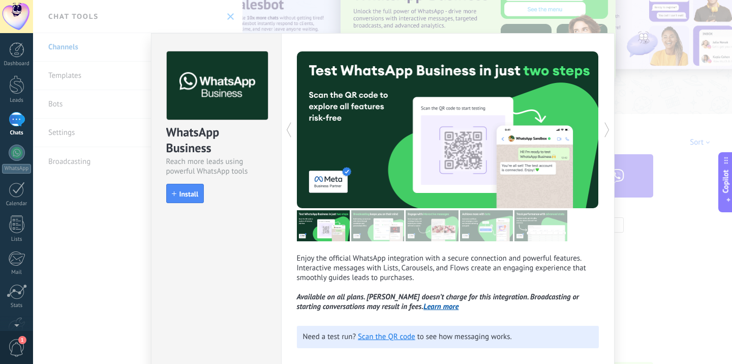
click at [456, 11] on div "WhatsApp Business Reach more leads using powerful WhatsApp tools install Instal…" at bounding box center [382, 182] width 699 height 364
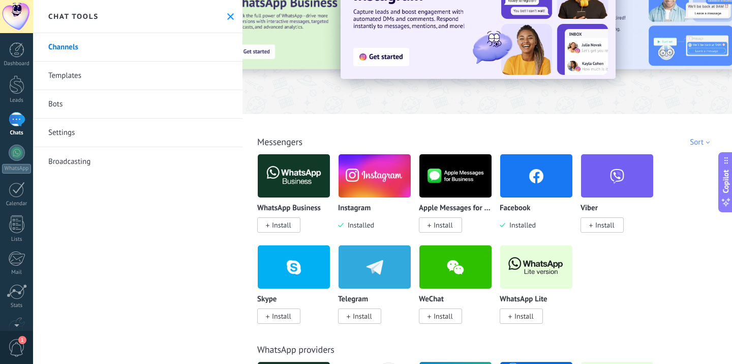
click at [13, 117] on div "1" at bounding box center [17, 119] width 16 height 15
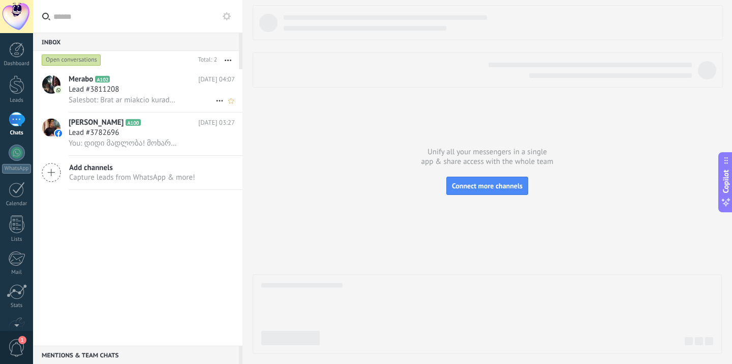
click at [138, 94] on div "Lead #3811208" at bounding box center [152, 89] width 166 height 10
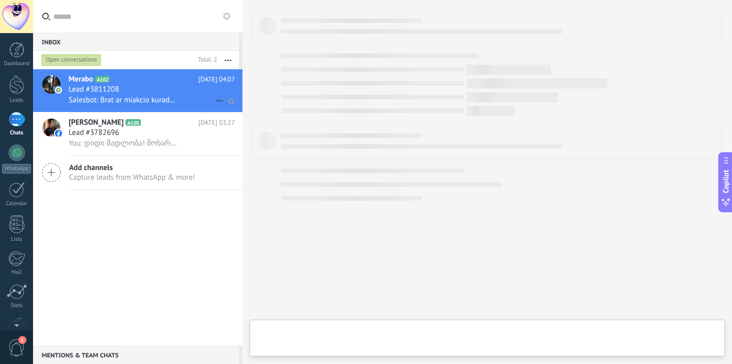
type textarea "**********"
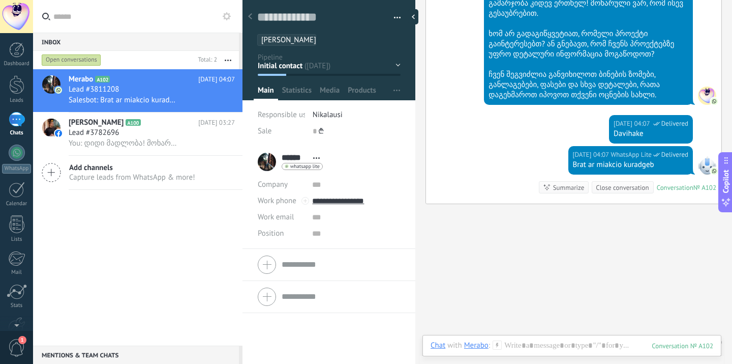
scroll to position [760, 0]
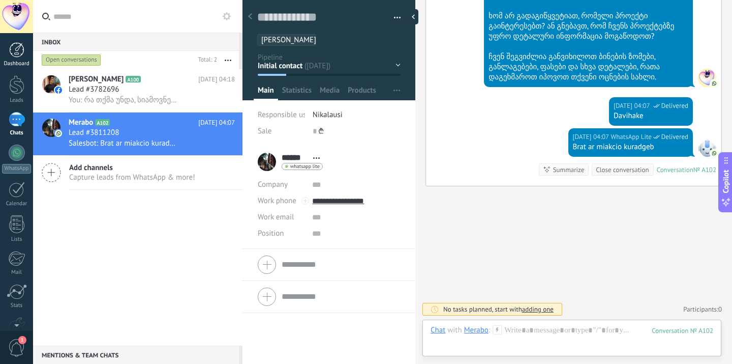
click at [22, 64] on div "Dashboard" at bounding box center [17, 64] width 30 height 7
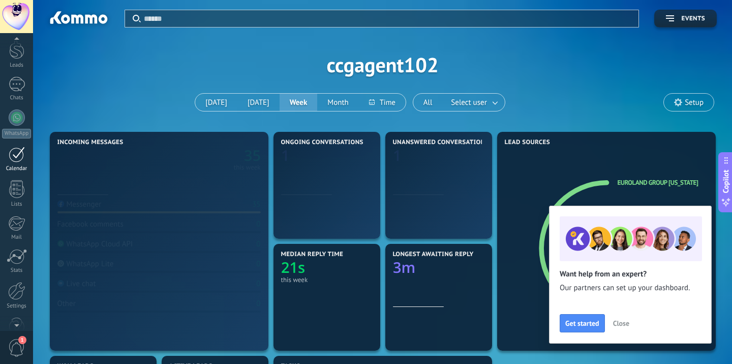
scroll to position [60, 0]
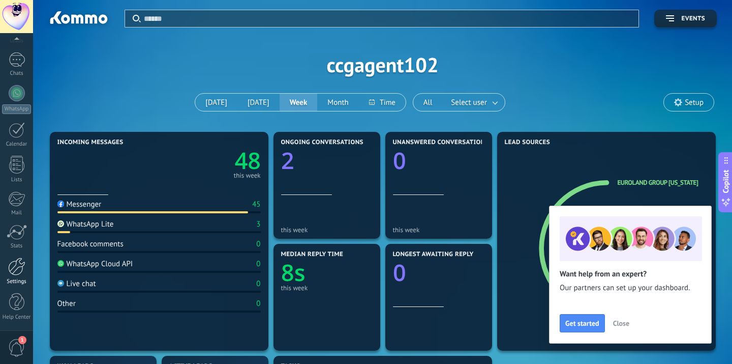
click at [18, 268] on div at bounding box center [16, 266] width 17 height 18
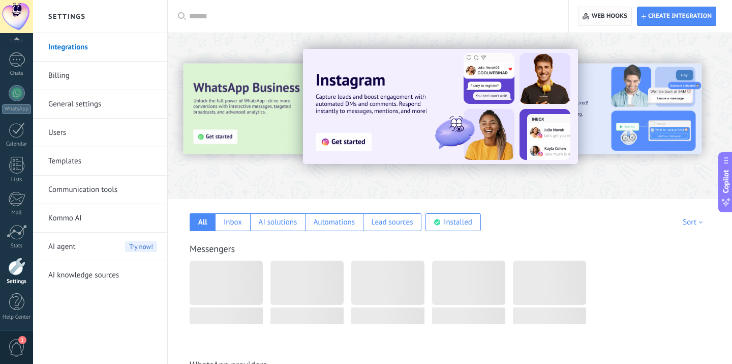
click at [619, 22] on span "Web hooks 0" at bounding box center [605, 16] width 44 height 18
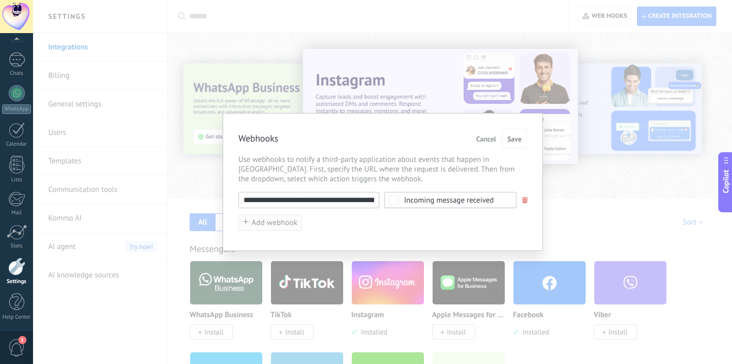
click at [273, 230] on button "Add webhook" at bounding box center [271, 222] width 64 height 17
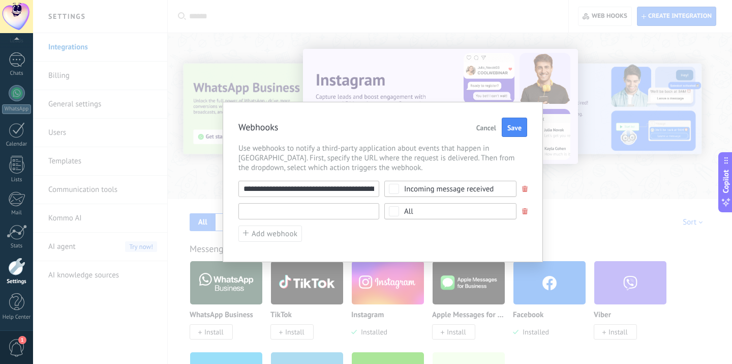
click at [311, 207] on input "text" at bounding box center [309, 211] width 141 height 16
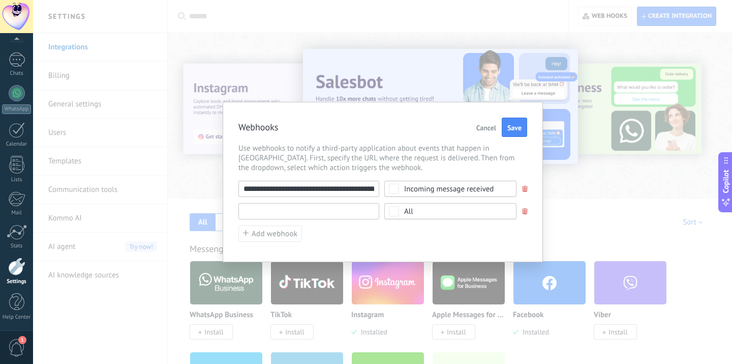
paste input "**********"
type input "**********"
click at [423, 213] on span "All" at bounding box center [453, 212] width 99 height 8
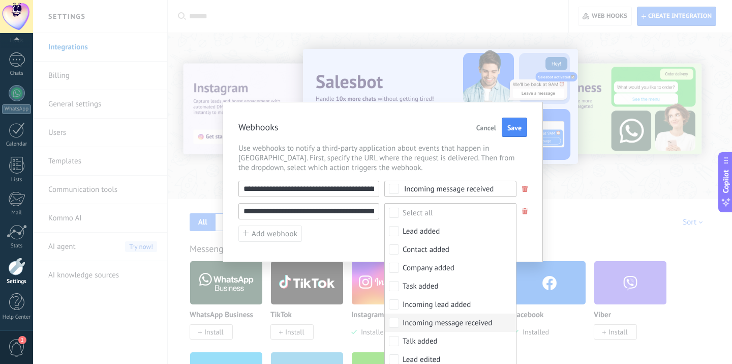
click at [439, 319] on div "Incoming message received" at bounding box center [448, 323] width 90 height 10
click at [509, 129] on span "Save" at bounding box center [514, 127] width 14 height 7
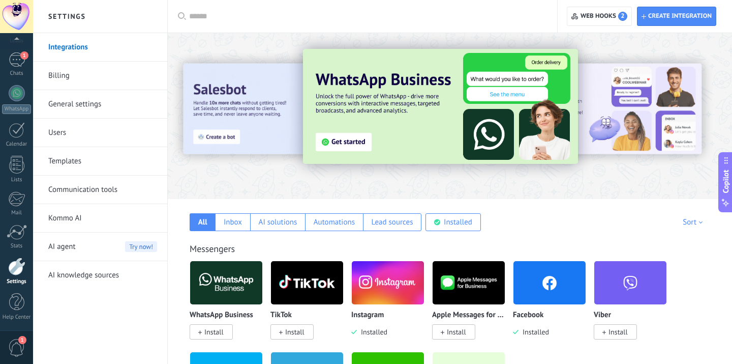
click at [609, 26] on div "Create integration Web hooks 2" at bounding box center [645, 16] width 174 height 33
click at [613, 17] on span "Web hooks 2" at bounding box center [604, 16] width 47 height 9
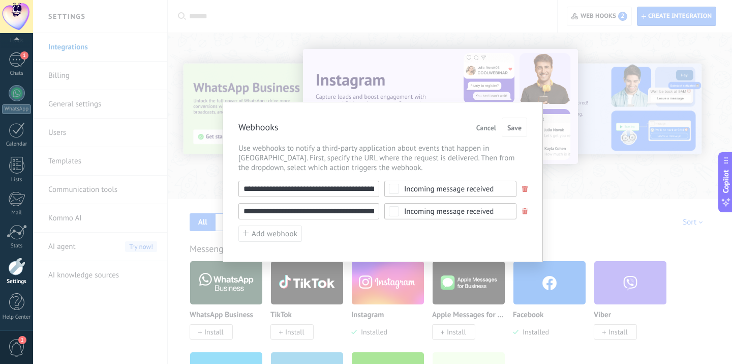
scroll to position [0, 71]
drag, startPoint x: 363, startPoint y: 188, endPoint x: 452, endPoint y: 184, distance: 89.6
click at [452, 184] on div "**********" at bounding box center [383, 189] width 289 height 16
drag, startPoint x: 339, startPoint y: 213, endPoint x: 91, endPoint y: 207, distance: 247.8
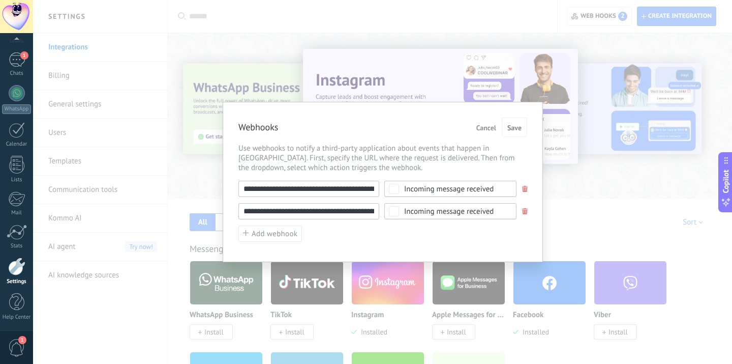
click at [91, 207] on div "**********" at bounding box center [382, 182] width 699 height 364
click at [184, 163] on div "**********" at bounding box center [382, 182] width 699 height 364
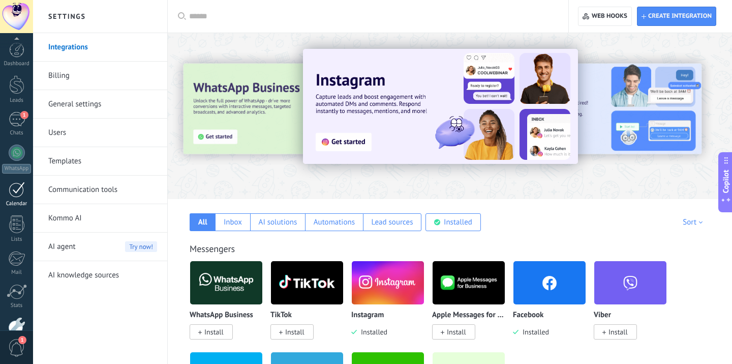
scroll to position [60, 0]
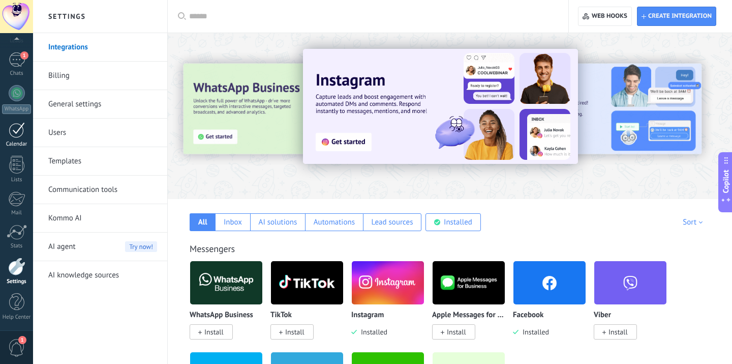
click at [19, 124] on div at bounding box center [17, 130] width 16 height 16
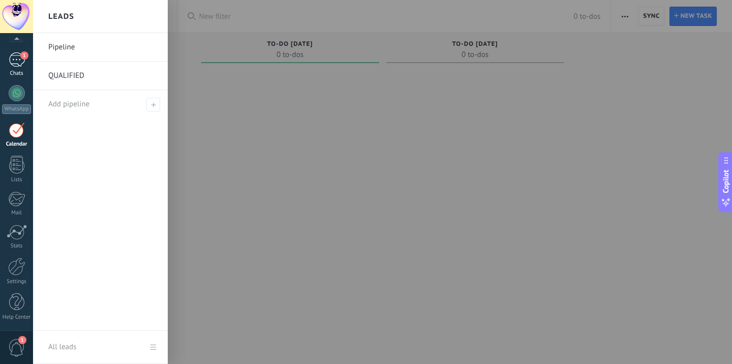
click at [20, 67] on div "1" at bounding box center [17, 59] width 16 height 15
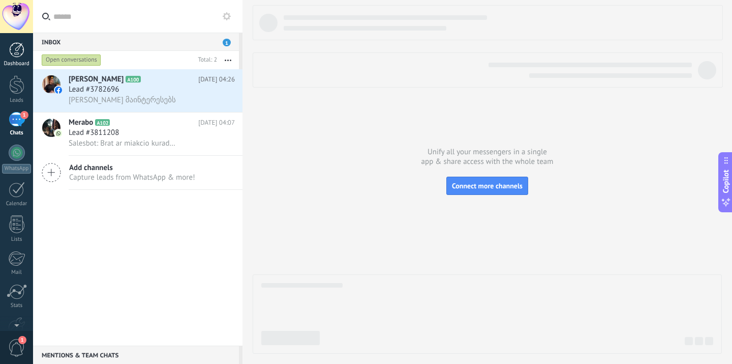
click at [3, 62] on div "Dashboard" at bounding box center [17, 64] width 30 height 7
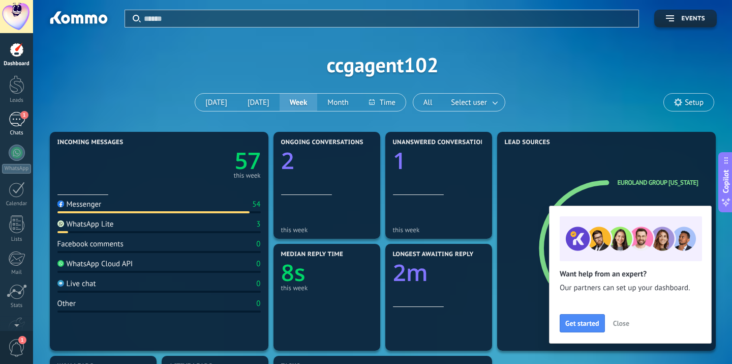
click at [25, 120] on link "1 Chats" at bounding box center [16, 124] width 33 height 24
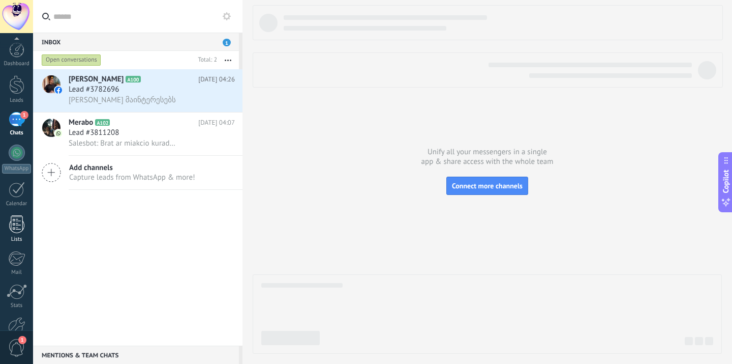
scroll to position [60, 0]
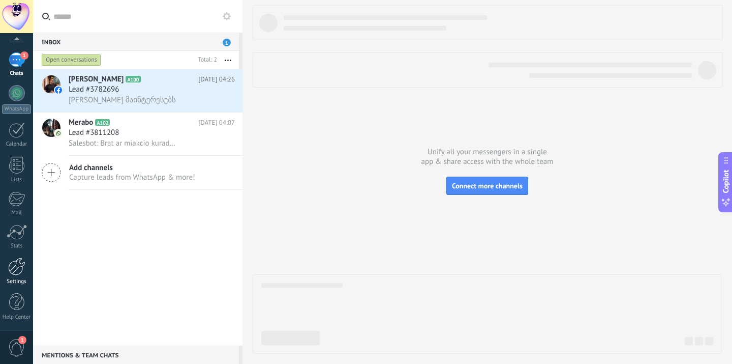
click at [17, 276] on link "Settings" at bounding box center [16, 270] width 33 height 27
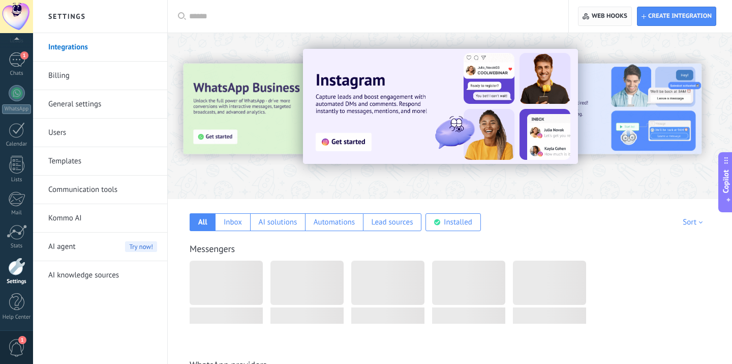
click at [616, 8] on span "Web hooks 0" at bounding box center [605, 16] width 44 height 18
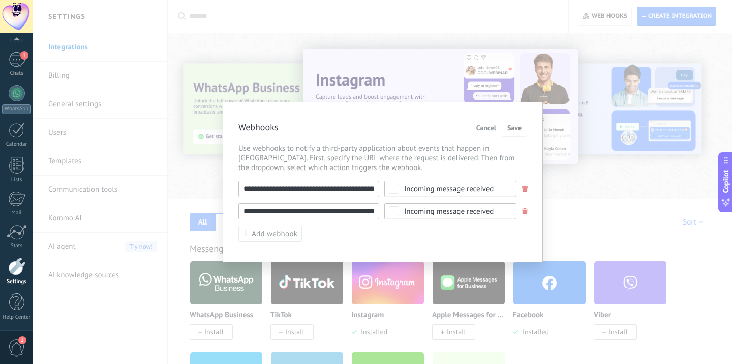
scroll to position [0, 85]
click at [397, 212] on div "**********" at bounding box center [383, 211] width 289 height 16
click at [375, 212] on input "**********" at bounding box center [309, 211] width 141 height 16
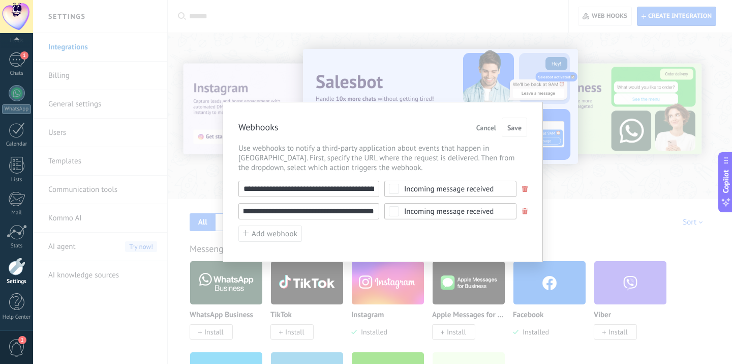
click at [490, 73] on div "**********" at bounding box center [382, 182] width 699 height 364
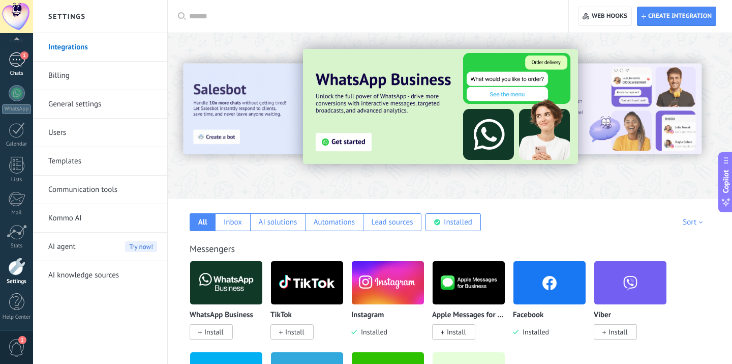
click at [13, 60] on div "1" at bounding box center [17, 59] width 16 height 15
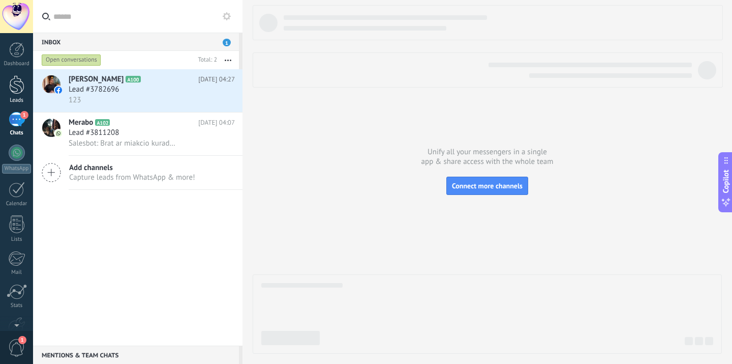
click at [14, 88] on div at bounding box center [16, 84] width 15 height 19
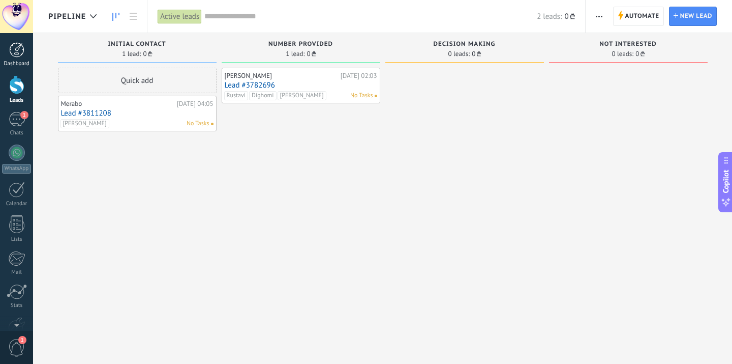
click at [26, 56] on link "Dashboard" at bounding box center [16, 54] width 33 height 25
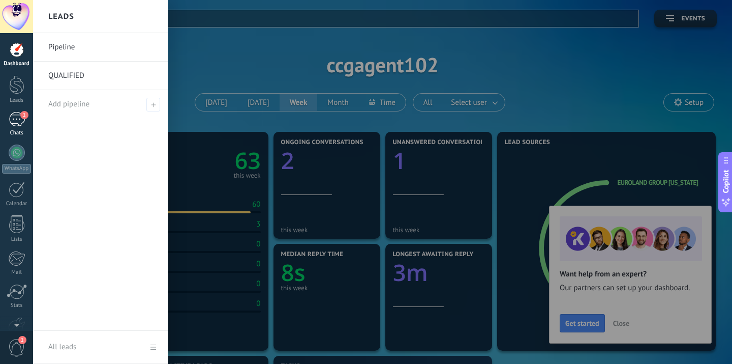
click at [19, 124] on div "1" at bounding box center [17, 119] width 16 height 15
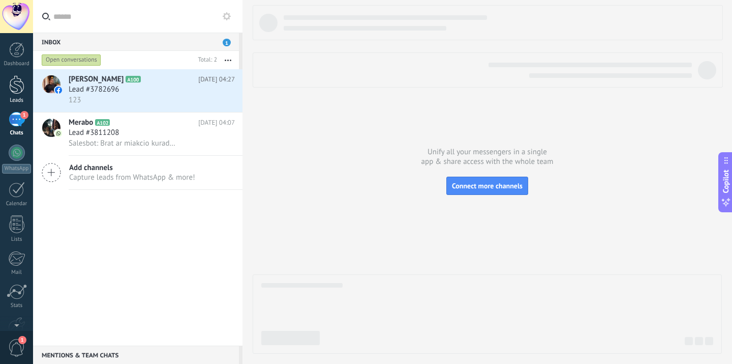
click at [24, 89] on link "Leads" at bounding box center [16, 89] width 33 height 28
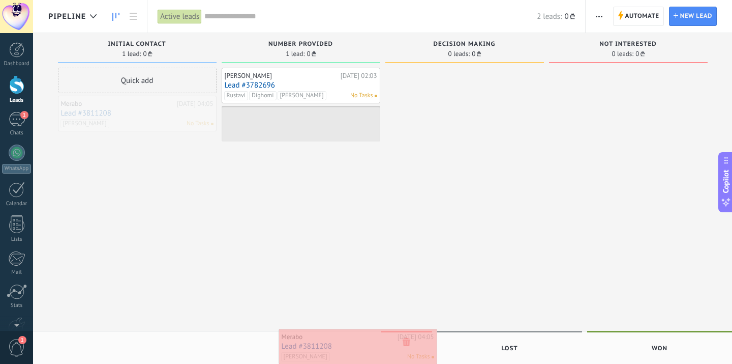
drag, startPoint x: 189, startPoint y: 108, endPoint x: 409, endPoint y: 342, distance: 321.3
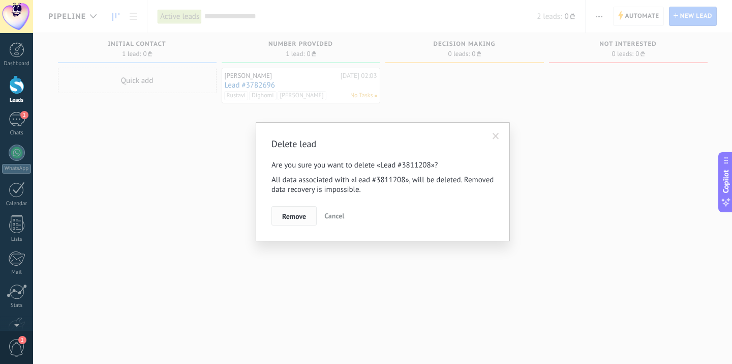
click at [296, 214] on span "Remove" at bounding box center [294, 216] width 24 height 7
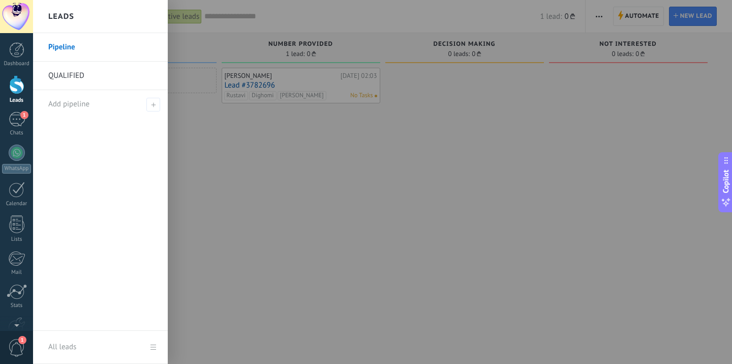
click at [11, 78] on div at bounding box center [16, 84] width 15 height 19
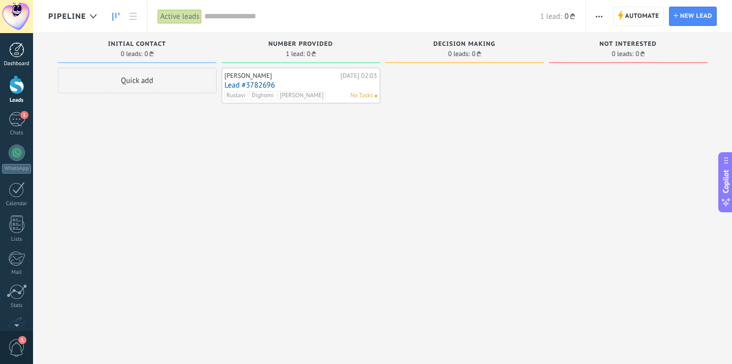
click at [18, 57] on link "Dashboard" at bounding box center [16, 54] width 33 height 25
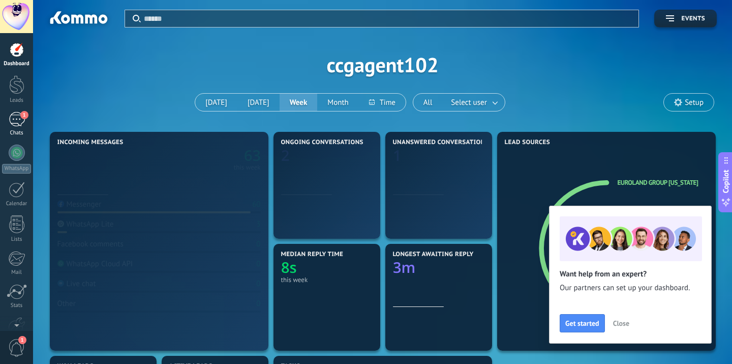
click at [17, 118] on div "1" at bounding box center [17, 119] width 16 height 15
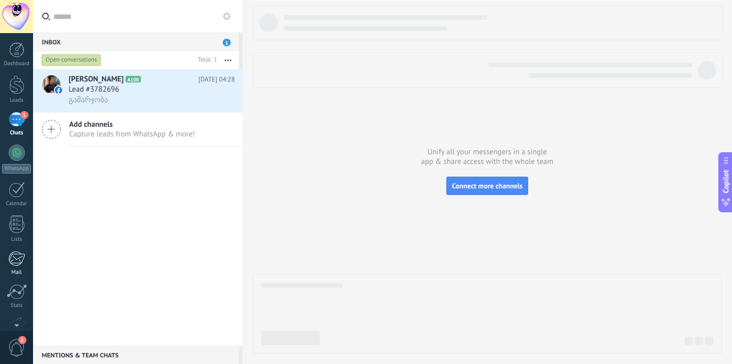
scroll to position [60, 0]
click at [14, 263] on div at bounding box center [16, 266] width 17 height 18
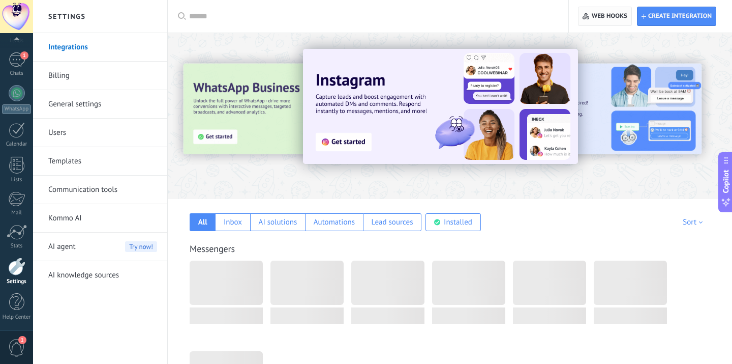
click at [621, 13] on span "Web hooks 0" at bounding box center [610, 16] width 36 height 8
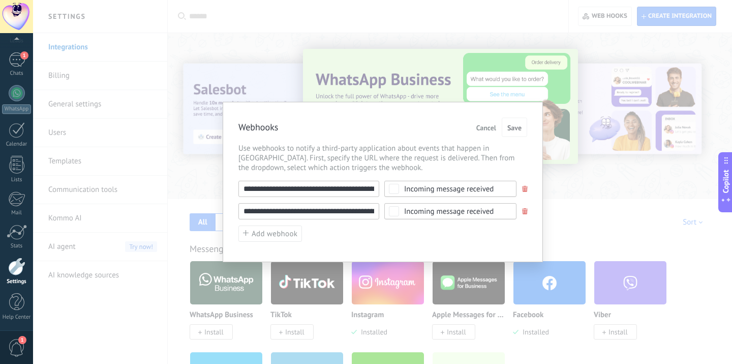
click at [492, 97] on div "**********" at bounding box center [382, 182] width 699 height 364
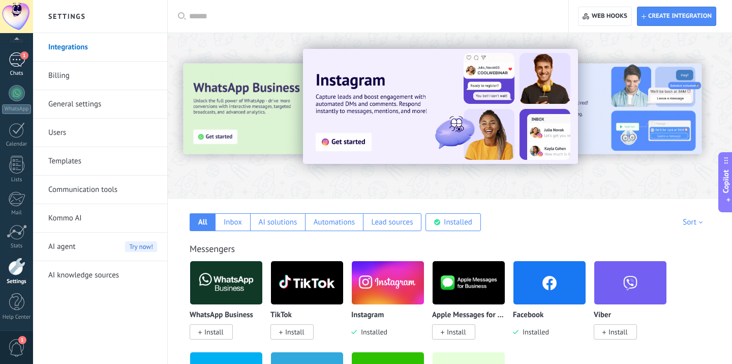
click at [16, 68] on link "1 Chats" at bounding box center [16, 64] width 33 height 24
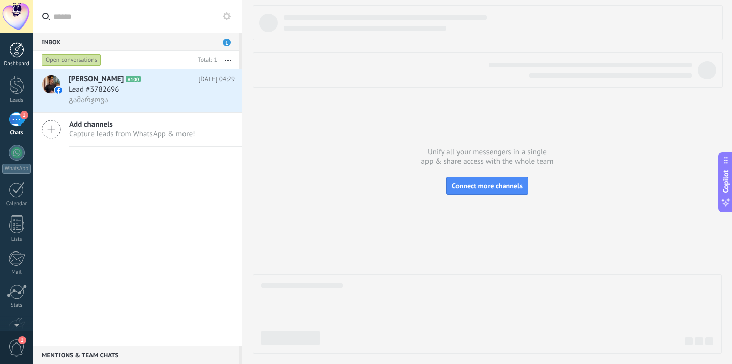
click at [20, 55] on div at bounding box center [16, 49] width 15 height 15
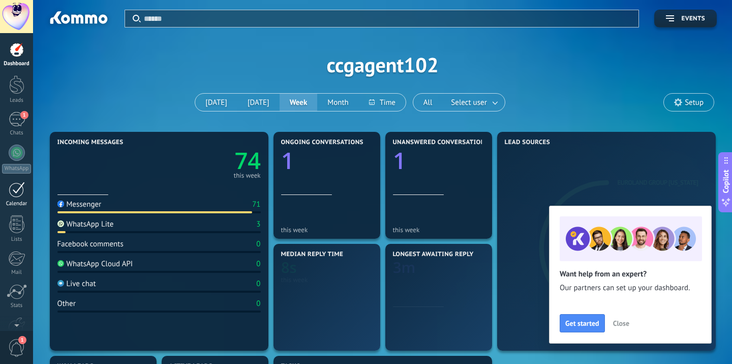
scroll to position [60, 0]
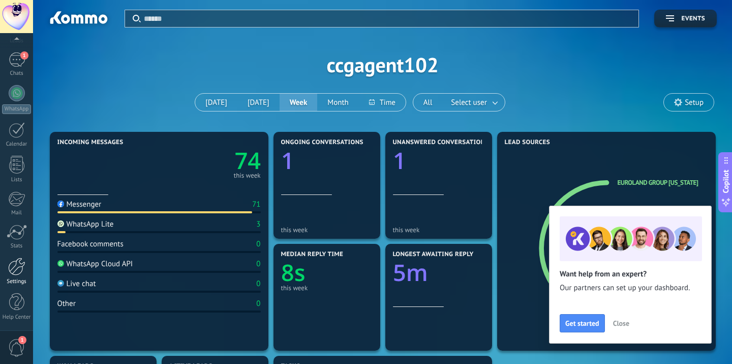
click at [19, 274] on div at bounding box center [16, 266] width 17 height 18
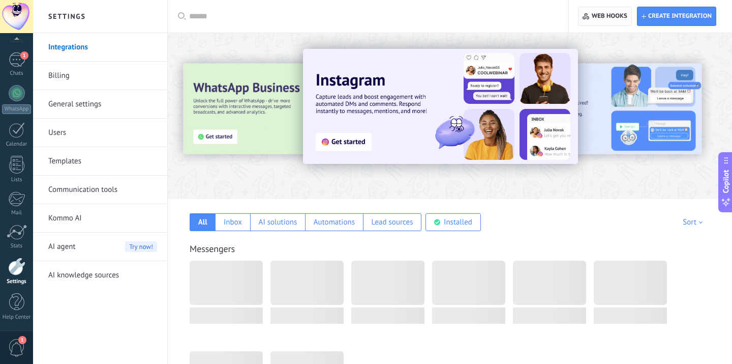
click at [607, 11] on span "Web hooks 0" at bounding box center [605, 16] width 44 height 18
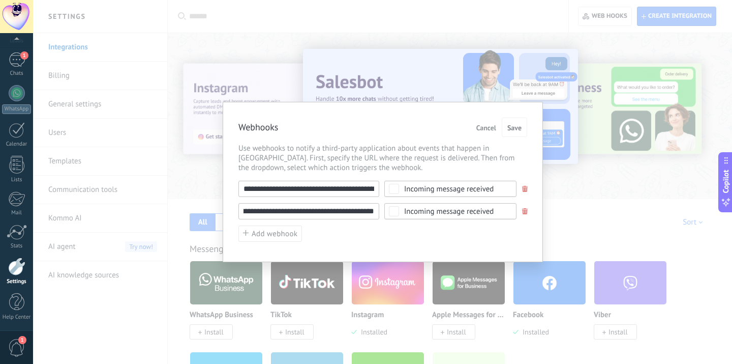
scroll to position [0, 85]
drag, startPoint x: 316, startPoint y: 210, endPoint x: 394, endPoint y: 219, distance: 78.9
click at [394, 219] on div "**********" at bounding box center [383, 212] width 289 height 62
click at [423, 164] on span "Use webhooks to notify a third-party application about events that happen in [G…" at bounding box center [383, 157] width 289 height 29
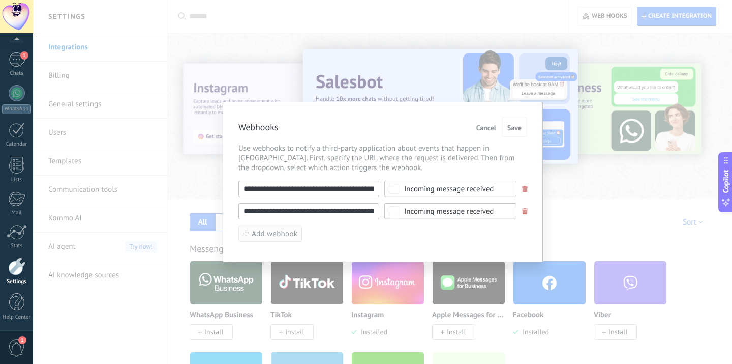
click at [278, 238] on span "Add webhook" at bounding box center [275, 234] width 46 height 8
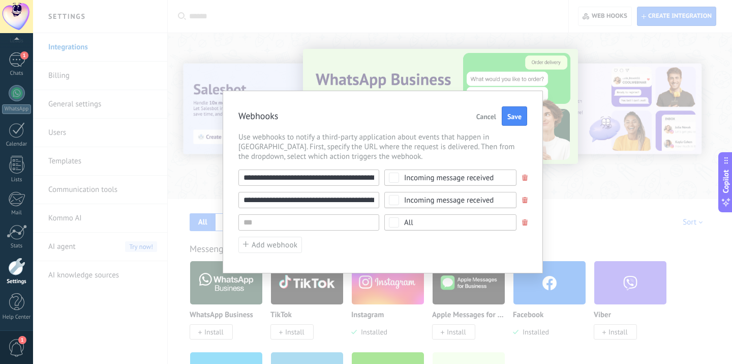
click at [306, 199] on input "**********" at bounding box center [309, 200] width 141 height 16
click at [315, 200] on input "**********" at bounding box center [309, 200] width 141 height 16
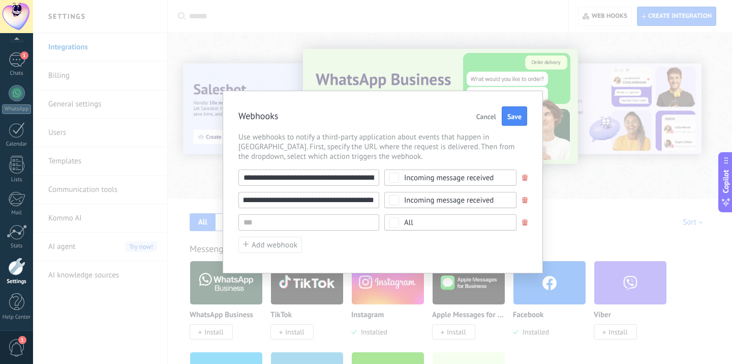
drag, startPoint x: 318, startPoint y: 200, endPoint x: 467, endPoint y: 199, distance: 148.5
click at [467, 199] on div "**********" at bounding box center [383, 200] width 289 height 16
click at [363, 182] on input "**********" at bounding box center [309, 177] width 141 height 16
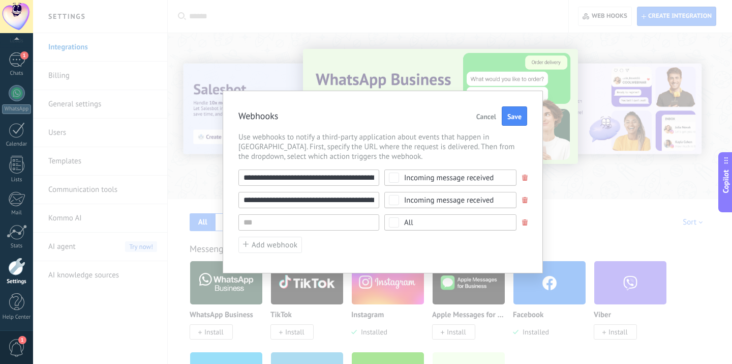
click at [363, 182] on input "**********" at bounding box center [309, 177] width 141 height 16
drag, startPoint x: 363, startPoint y: 181, endPoint x: 381, endPoint y: 180, distance: 17.8
click at [381, 180] on div "**********" at bounding box center [383, 177] width 289 height 16
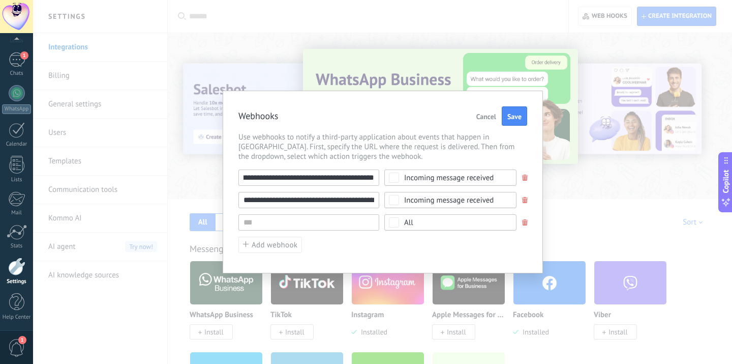
scroll to position [0, 0]
click at [338, 203] on input "**********" at bounding box center [309, 200] width 141 height 16
drag, startPoint x: 319, startPoint y: 202, endPoint x: 379, endPoint y: 200, distance: 60.1
click at [384, 200] on div "**********" at bounding box center [383, 200] width 289 height 16
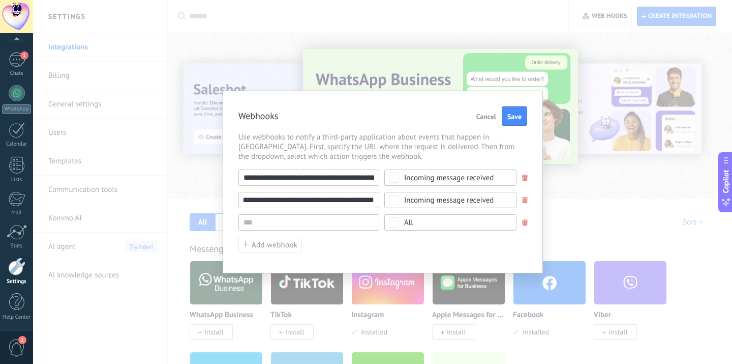
click at [360, 200] on input "**********" at bounding box center [309, 200] width 141 height 16
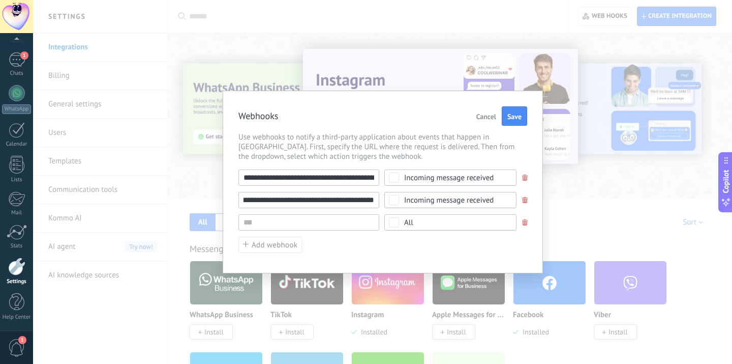
click at [360, 200] on input "**********" at bounding box center [309, 200] width 141 height 16
click at [345, 226] on input "text" at bounding box center [309, 222] width 141 height 16
paste input "**********"
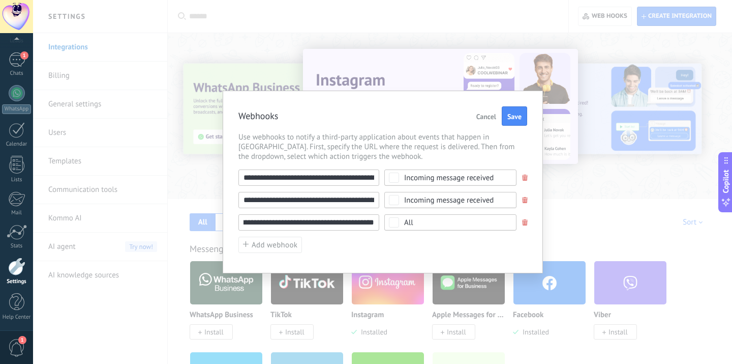
type input "**********"
click at [390, 245] on div "**********" at bounding box center [383, 211] width 289 height 84
click at [430, 221] on span "All" at bounding box center [453, 223] width 99 height 8
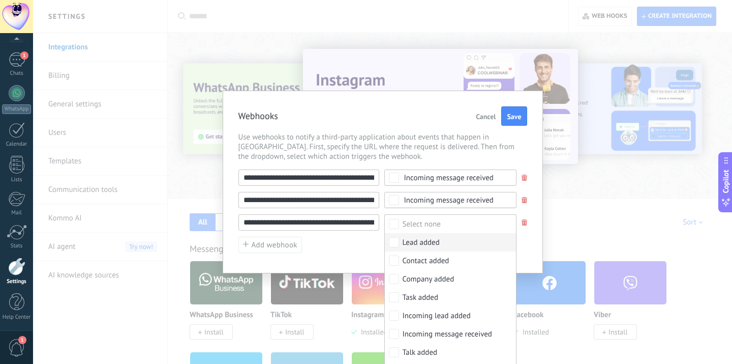
click at [365, 244] on div "**********" at bounding box center [383, 211] width 289 height 84
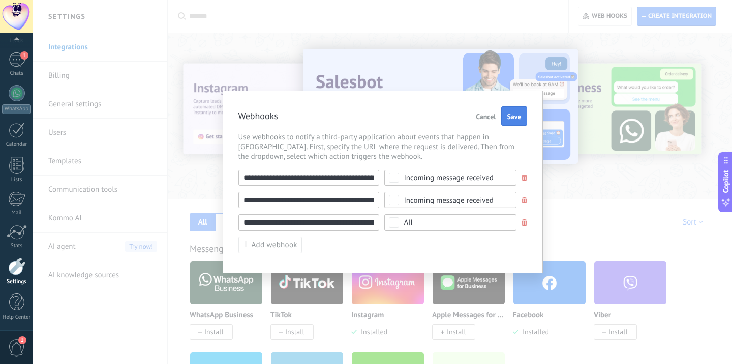
click at [513, 122] on button "Save" at bounding box center [514, 115] width 25 height 19
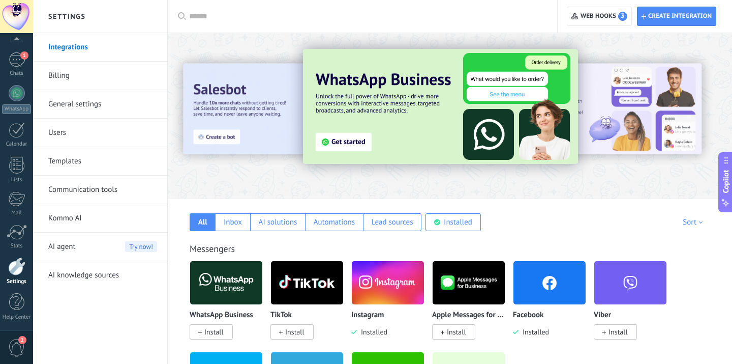
click at [608, 30] on div "Create integration Web hooks 3" at bounding box center [645, 16] width 174 height 33
click at [616, 14] on span "Web hooks 3" at bounding box center [604, 16] width 47 height 9
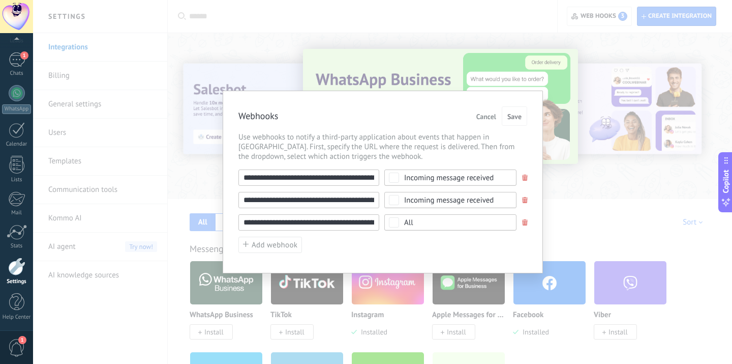
click at [521, 224] on span at bounding box center [525, 222] width 8 height 7
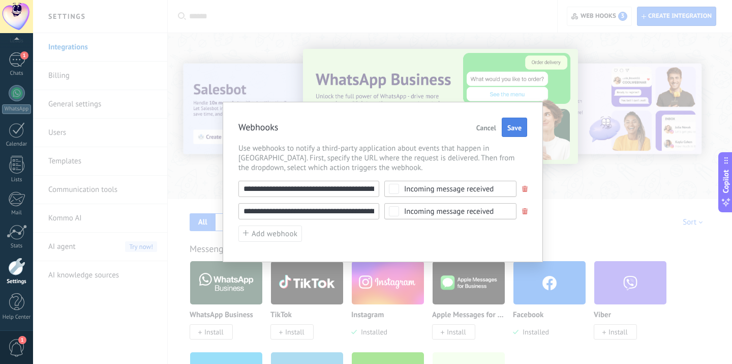
click at [513, 132] on button "Save" at bounding box center [514, 126] width 25 height 19
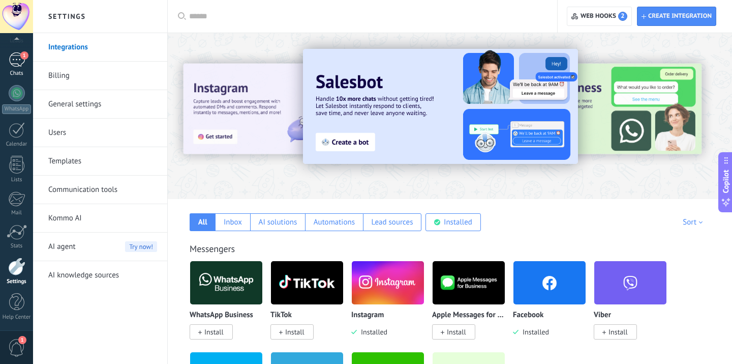
click at [19, 64] on div "1" at bounding box center [17, 59] width 16 height 15
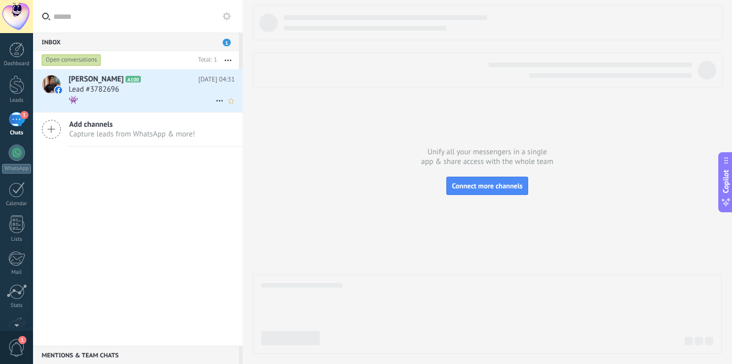
click at [132, 90] on div "Lead #3782696" at bounding box center [152, 89] width 166 height 10
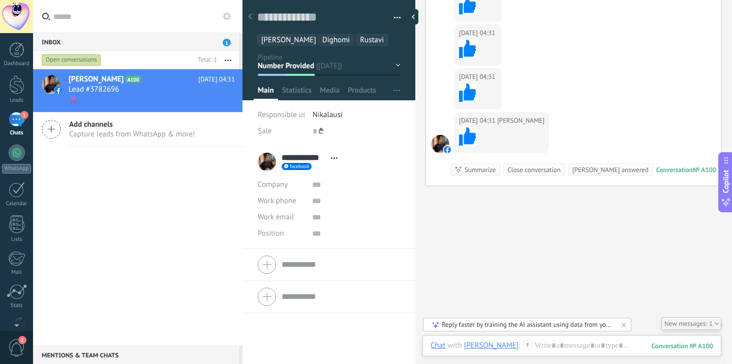
click at [15, 28] on div at bounding box center [16, 16] width 33 height 33
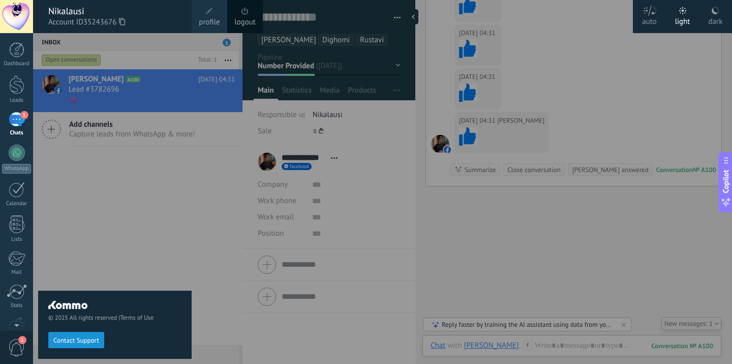
click at [247, 18] on link "logout" at bounding box center [244, 22] width 21 height 11
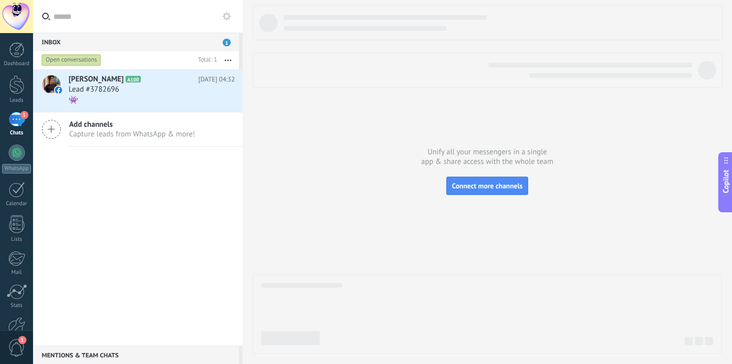
click at [450, 38] on div at bounding box center [488, 22] width 470 height 35
click at [17, 58] on link "Dashboard" at bounding box center [16, 54] width 33 height 25
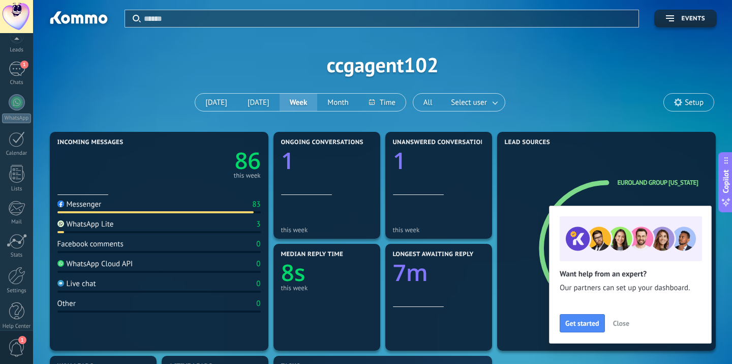
scroll to position [60, 0]
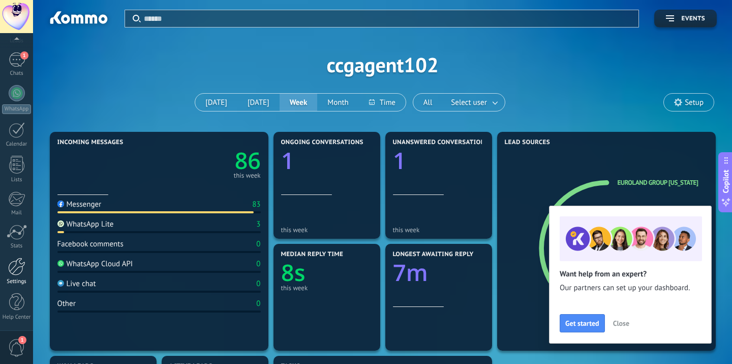
click at [15, 273] on div at bounding box center [16, 266] width 17 height 18
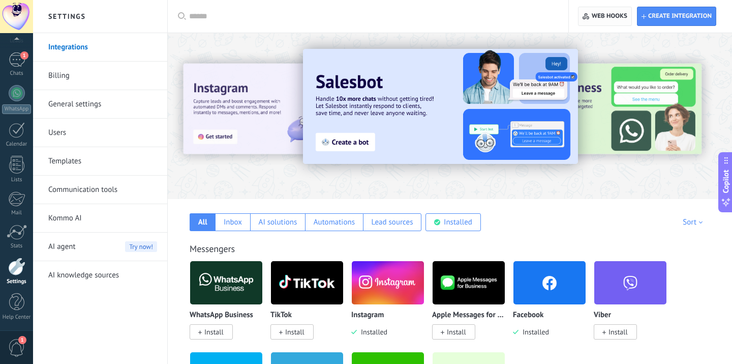
click at [593, 19] on span "Web hooks 0" at bounding box center [610, 16] width 36 height 8
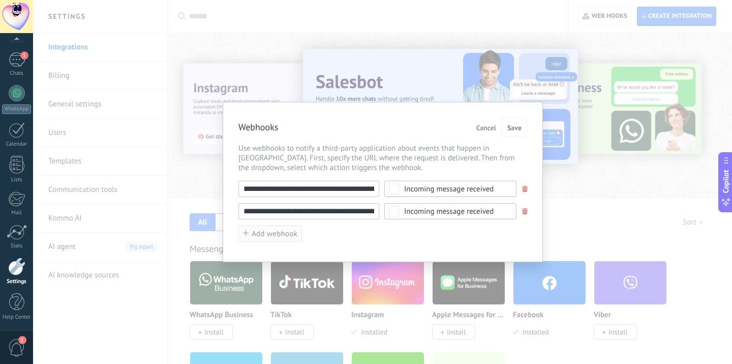
click at [286, 229] on button "Add webhook" at bounding box center [271, 233] width 64 height 17
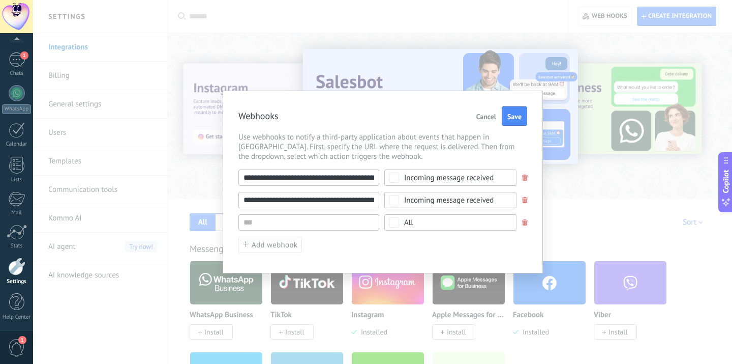
click at [312, 213] on div "**********" at bounding box center [383, 211] width 289 height 84
click at [310, 218] on input "text" at bounding box center [309, 222] width 141 height 16
paste input "**********"
type input "**********"
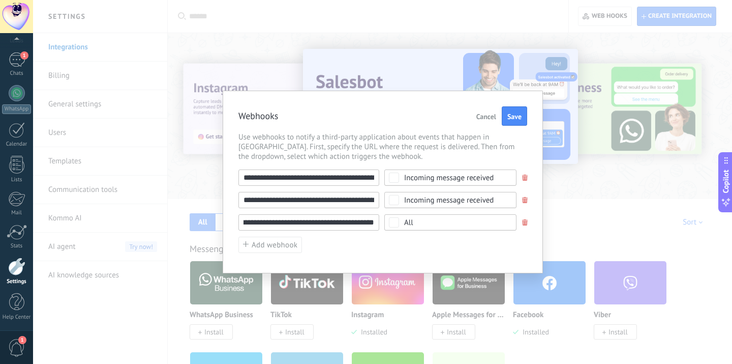
click at [416, 222] on span "All" at bounding box center [453, 223] width 99 height 8
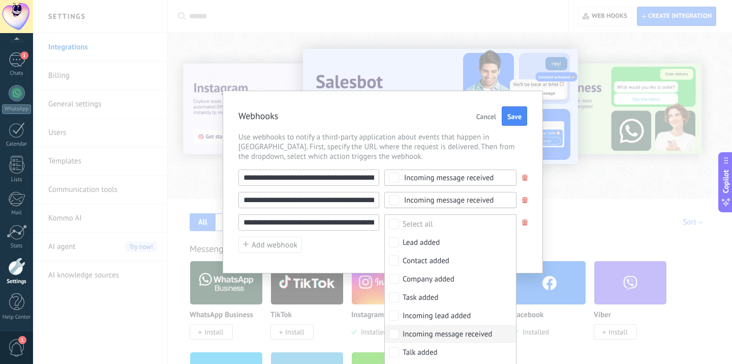
click at [406, 340] on label "Incoming message received" at bounding box center [450, 334] width 131 height 18
click at [369, 240] on div "**********" at bounding box center [383, 211] width 289 height 84
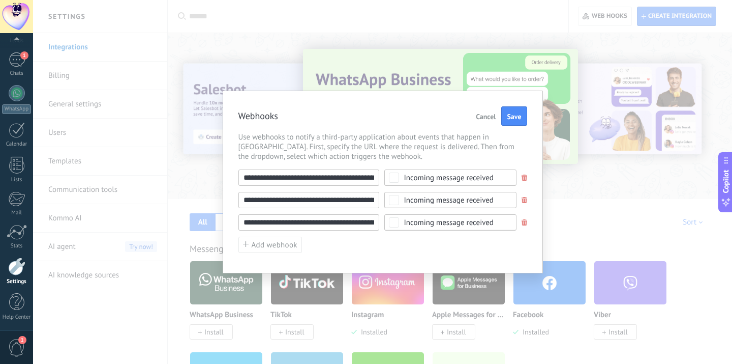
scroll to position [0, 85]
drag, startPoint x: 343, startPoint y: 227, endPoint x: 424, endPoint y: 228, distance: 80.9
click at [424, 228] on div "**********" at bounding box center [383, 222] width 289 height 16
click at [336, 201] on input "**********" at bounding box center [309, 200] width 141 height 16
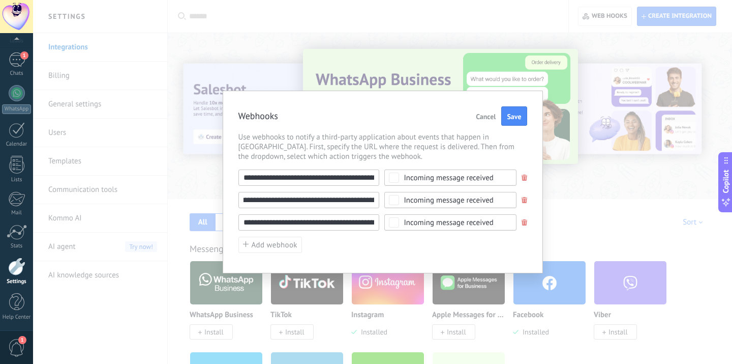
scroll to position [0, 85]
click at [397, 201] on div "**********" at bounding box center [383, 200] width 289 height 16
click at [331, 218] on input "**********" at bounding box center [309, 222] width 141 height 16
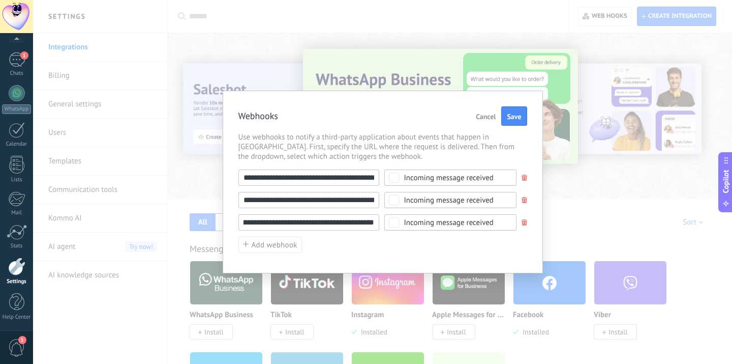
drag, startPoint x: 330, startPoint y: 218, endPoint x: 415, endPoint y: 218, distance: 84.9
click at [415, 218] on div "**********" at bounding box center [383, 222] width 289 height 16
click at [525, 112] on button "Save" at bounding box center [514, 115] width 25 height 19
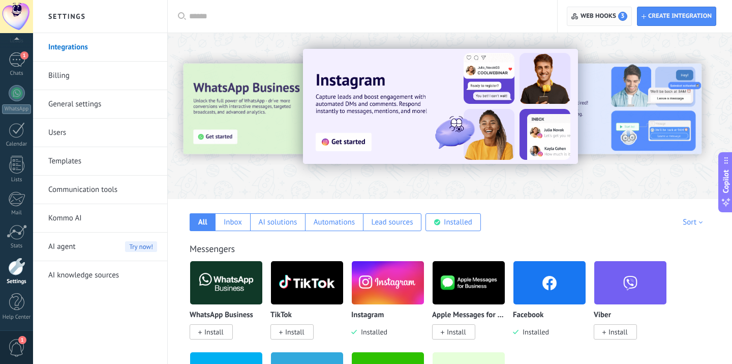
click at [602, 13] on span "Web hooks 3" at bounding box center [604, 16] width 47 height 9
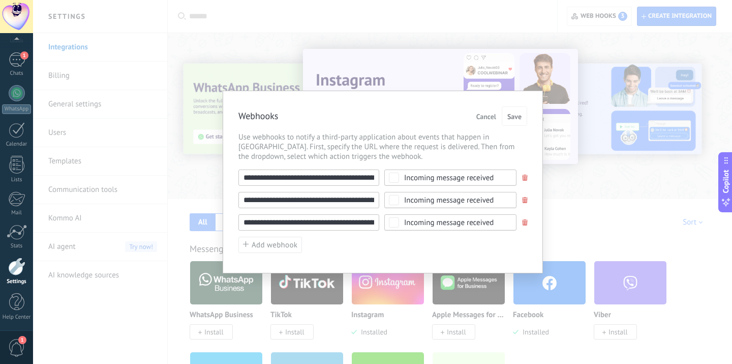
click at [524, 221] on span at bounding box center [525, 222] width 6 height 7
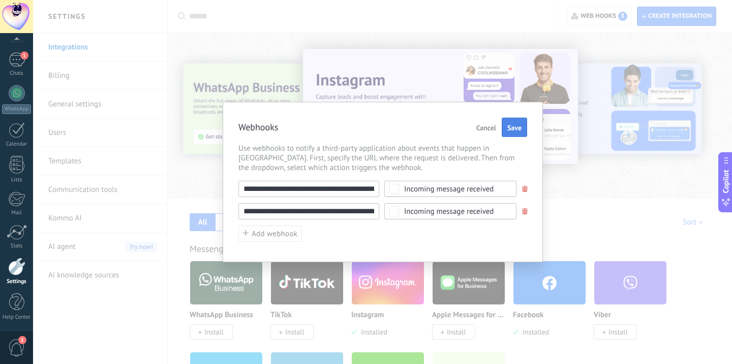
click at [516, 128] on span "Save" at bounding box center [515, 127] width 14 height 7
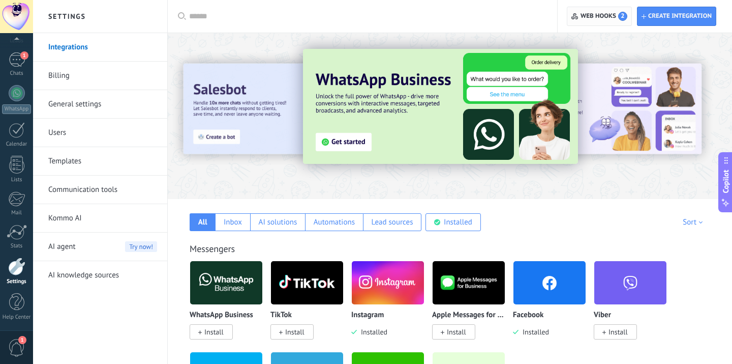
click at [581, 16] on span "Web hooks 2" at bounding box center [604, 16] width 47 height 9
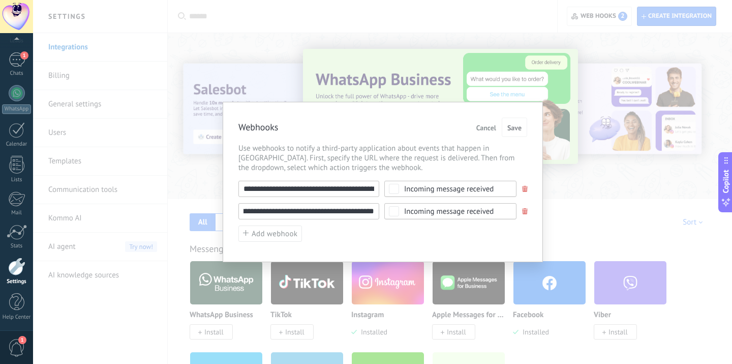
scroll to position [0, 85]
drag, startPoint x: 303, startPoint y: 211, endPoint x: 409, endPoint y: 216, distance: 105.9
click at [409, 216] on div "**********" at bounding box center [383, 211] width 289 height 16
drag, startPoint x: 328, startPoint y: 194, endPoint x: 236, endPoint y: 187, distance: 91.8
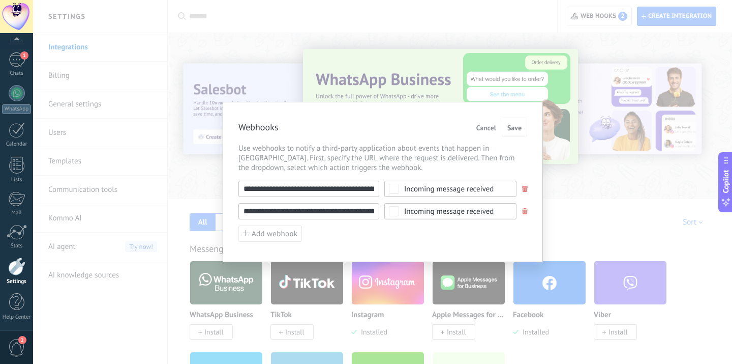
click at [236, 186] on div "**********" at bounding box center [383, 182] width 320 height 160
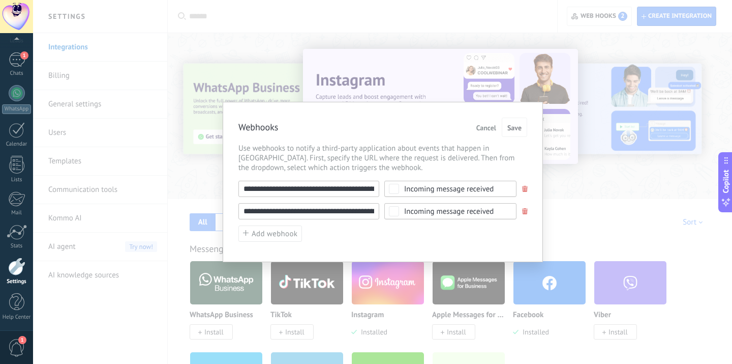
click at [449, 71] on div "**********" at bounding box center [382, 182] width 699 height 364
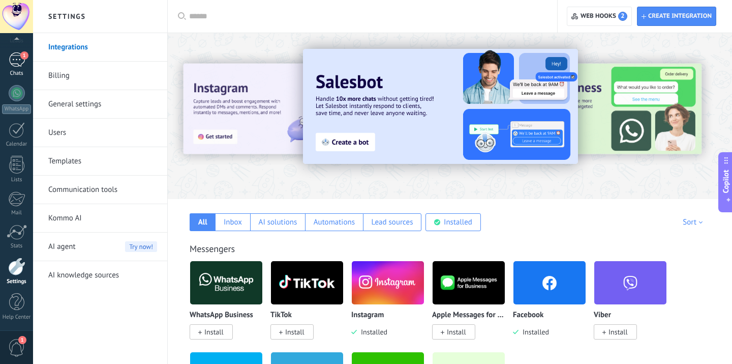
click at [4, 61] on link "1 Chats" at bounding box center [16, 64] width 33 height 24
